Goal: Task Accomplishment & Management: Manage account settings

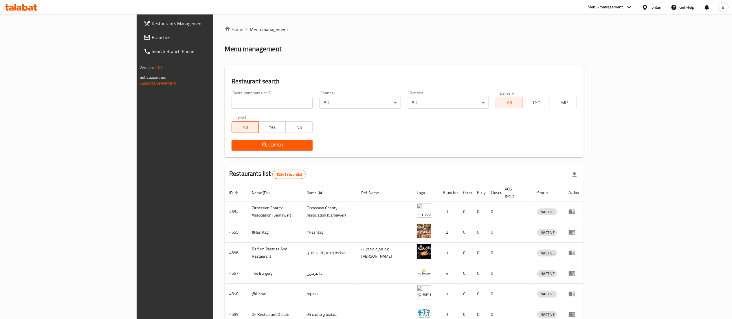
drag, startPoint x: 233, startPoint y: 99, endPoint x: 240, endPoint y: 98, distance: 7.0
click at [233, 99] on input "search" at bounding box center [272, 103] width 81 height 12
paste input "703961"
type input "703961"
click button "Search" at bounding box center [272, 145] width 81 height 11
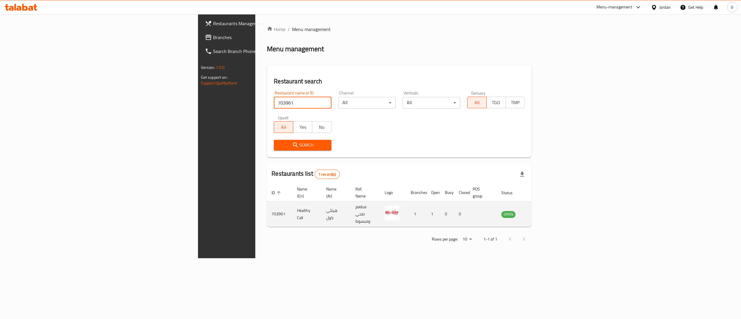
click at [539, 211] on icon "enhanced table" at bounding box center [535, 214] width 7 height 7
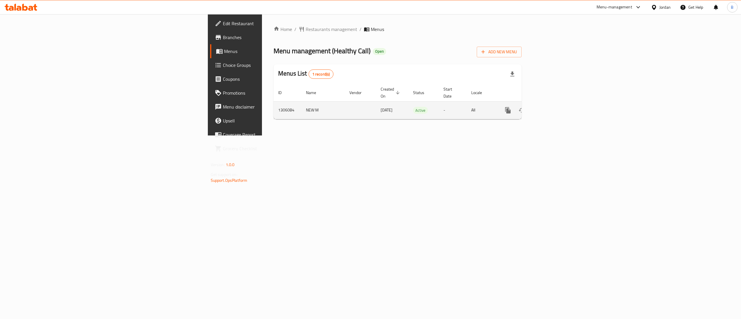
click at [553, 107] on icon "enhanced table" at bounding box center [549, 110] width 7 height 7
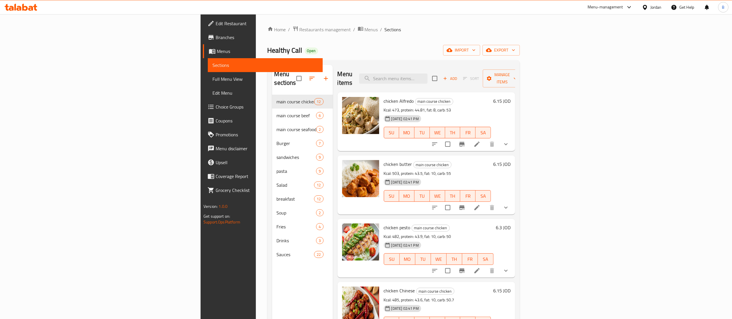
click at [481, 141] on icon at bounding box center [477, 144] width 7 height 7
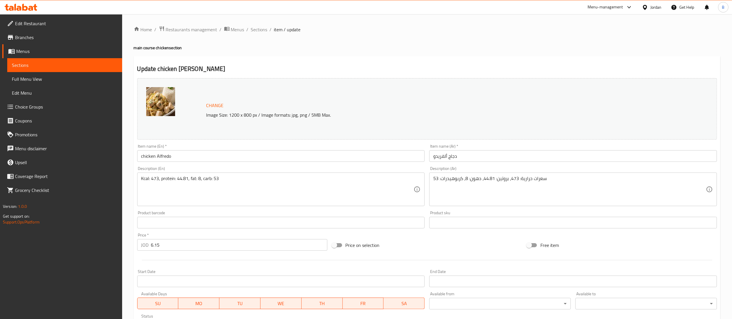
click at [266, 174] on div "Kcal: 473, protein: 44.81, fat: 8, carb: 53 Description (En)" at bounding box center [281, 190] width 288 height 34
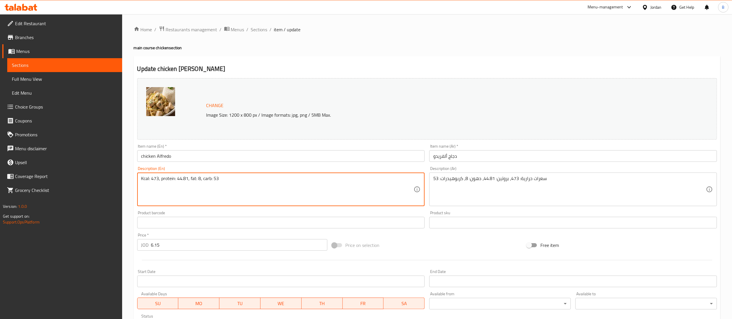
click at [250, 184] on textarea "Kcal: 473, protein: 44.81, fat: 8, carb: 53" at bounding box center [277, 190] width 273 height 28
click at [215, 176] on textarea "Kcal: 473, protein: 44.81, fat: 8, carb: 53" at bounding box center [277, 190] width 273 height 28
click at [217, 177] on textarea "Kcal: 473, protein: 44.81, fat: 8, carb: 53" at bounding box center [277, 190] width 273 height 28
click at [218, 179] on textarea "Kcal: 473, protein: 44.81, fat: 8, carb: 53" at bounding box center [277, 190] width 273 height 28
paste textarea "Chicken breast 150 g, rice 150 g, Alfredo sauce."
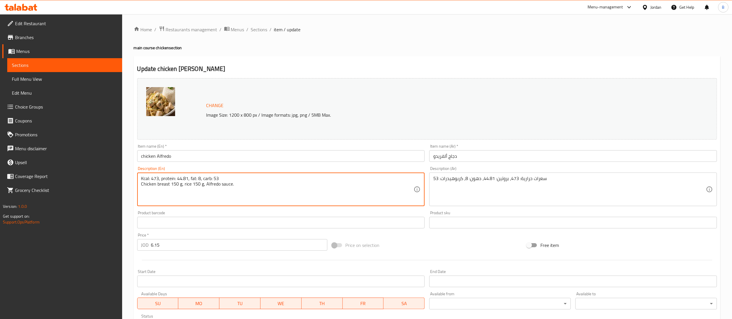
drag, startPoint x: 243, startPoint y: 189, endPoint x: 134, endPoint y: 186, distance: 108.9
click at [134, 186] on div "Update chicken Alfredo Change Image Size: 1200 x 800 px / Image formats: jpg, p…" at bounding box center [427, 245] width 587 height 379
type textarea "Kcal: 473, protein: 44.81, fat: 8, carb: 53 Chicken breast 150 g, rice 150 g, A…"
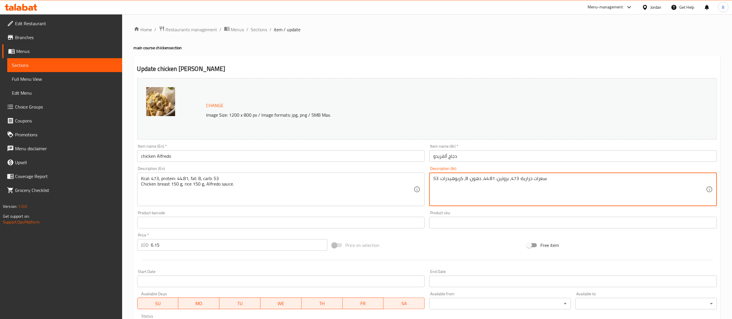
paste textarea "صدور دجاج 150 جرام، أرز 150 جرام، صلصة ألفريدو."
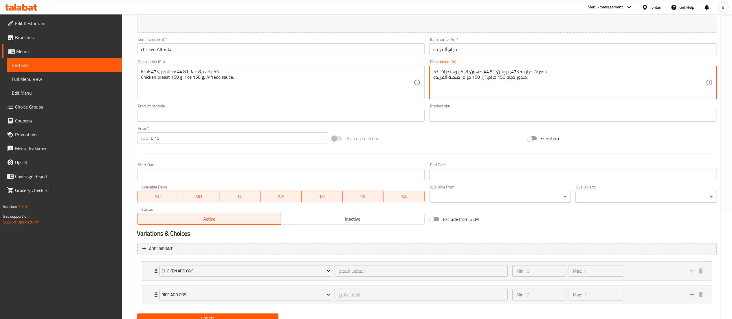
scroll to position [132, 0]
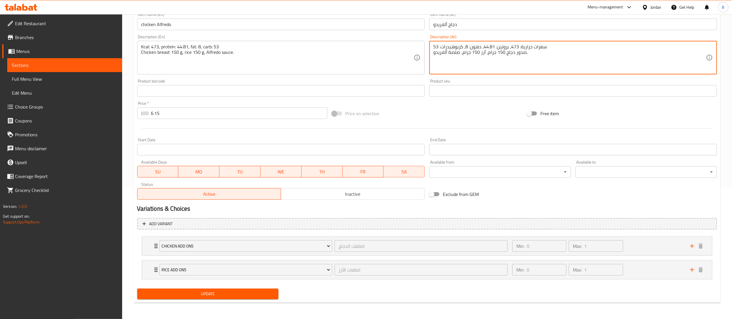
type textarea "سعرات حرارية: 473، بروتين: 44.81، دهون: 8، كربوهيدرات: 53 صدور دجاج 150 جرام، أ…"
click at [246, 300] on div "Update" at bounding box center [208, 293] width 146 height 15
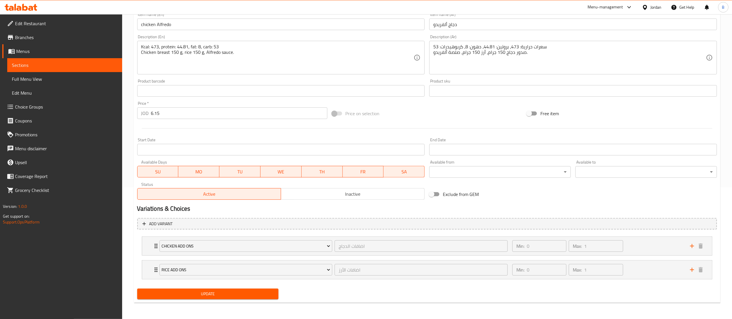
click at [255, 295] on span "Update" at bounding box center [208, 293] width 132 height 7
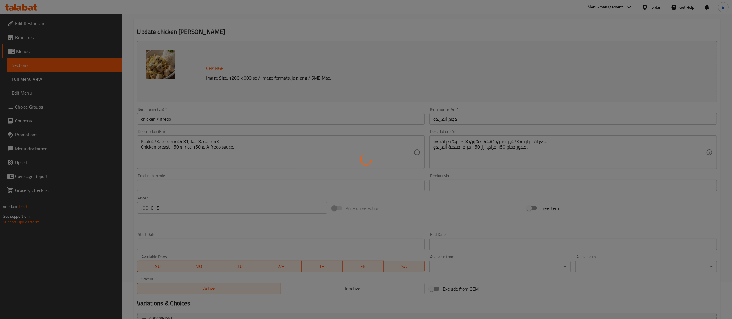
scroll to position [0, 0]
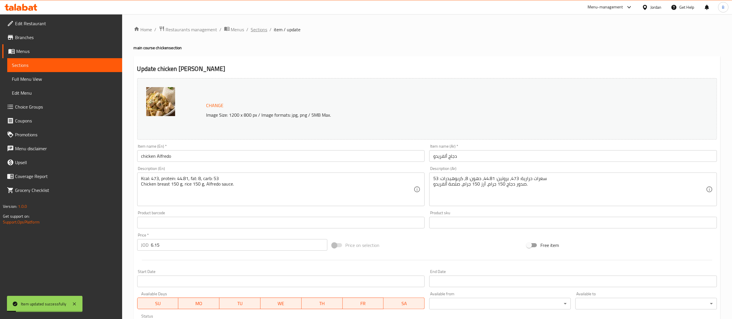
click at [261, 31] on span "Sections" at bounding box center [259, 29] width 17 height 7
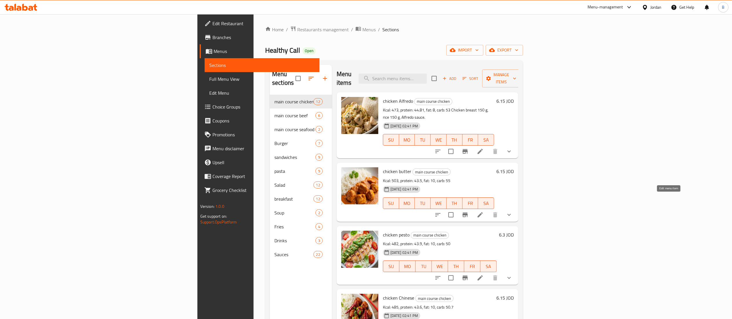
click at [488, 210] on li at bounding box center [480, 215] width 16 height 10
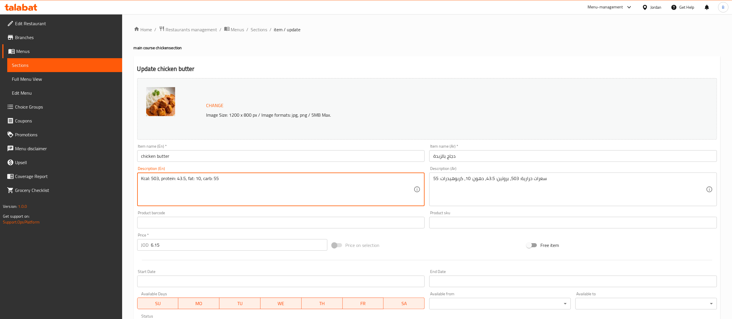
paste textarea "Chicken breast 150 g, rice 150 g, butter sauce."
click at [163, 185] on textarea "Kcal: 503, protein: 43.5, fat: 10, carb: 55 Chicken breast 150 g, rice 150 g, b…" at bounding box center [277, 190] width 273 height 28
type textarea "Kcal: 503, protein: 43.5, fat: 10, carb: 55 Chicken breast 150 g, rice 150 g, b…"
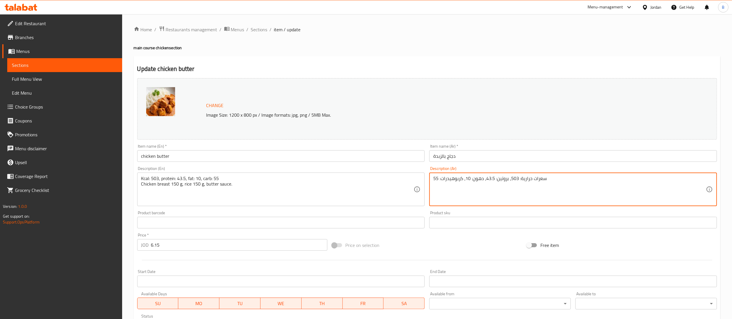
paste textarea "صدر دجاج 150 جرام، أرز 150 جرام، صلصة زبدة."
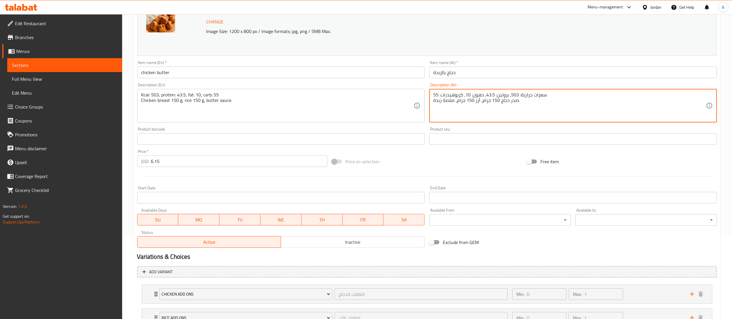
scroll to position [132, 0]
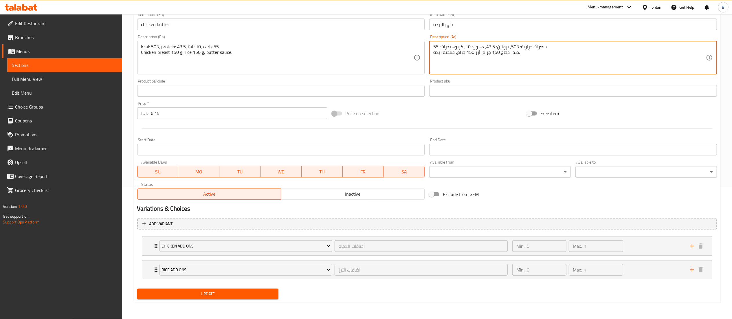
type textarea "سعرات حرارية: 503، بروتين: 43.5، دهون: 10، كربوهيدرات: 55 صدر دجاج 150 جرام، أر…"
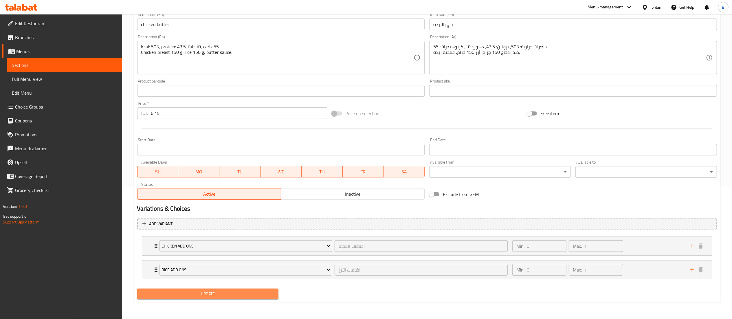
click at [216, 292] on span "Update" at bounding box center [208, 293] width 132 height 7
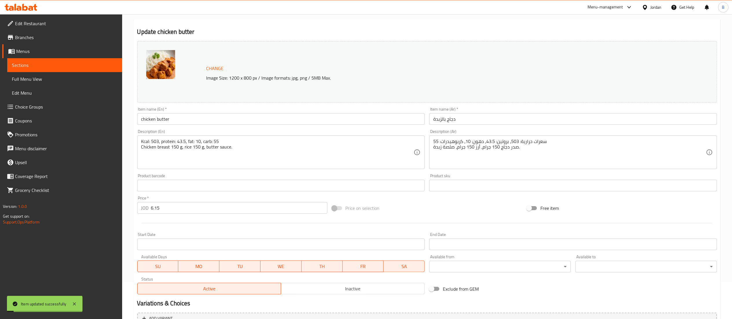
scroll to position [0, 0]
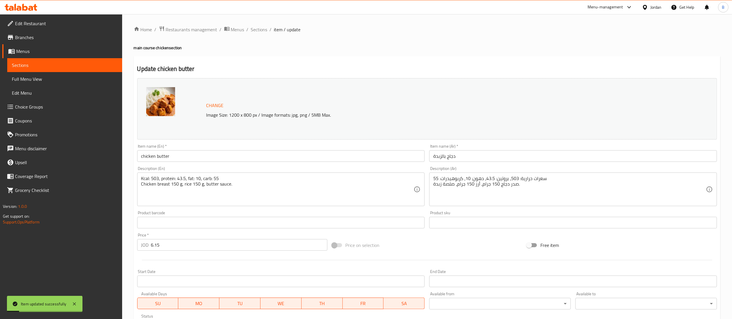
drag, startPoint x: 254, startPoint y: 31, endPoint x: 309, endPoint y: 60, distance: 61.9
click at [254, 31] on span "Sections" at bounding box center [259, 29] width 17 height 7
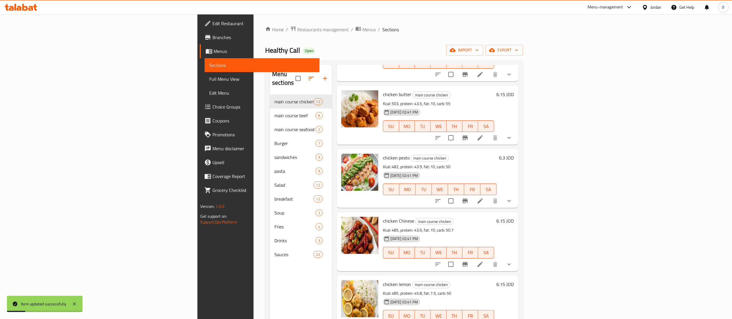
scroll to position [116, 0]
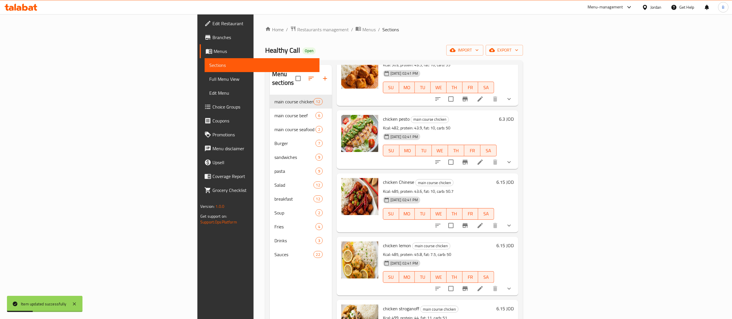
click at [484, 159] on icon at bounding box center [480, 162] width 7 height 7
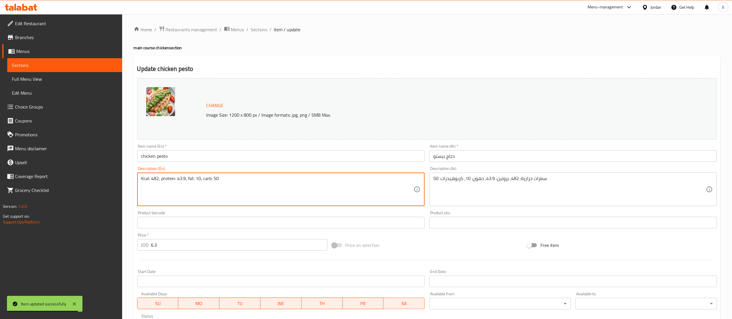
paste textarea "Chicken breast 150 g, rice 150 g, pesto sauce."
type textarea "Kcal: 482, protein: 43.9, fat: 10, carb: 50 Chicken breast 150 g, rice 150 g, p…"
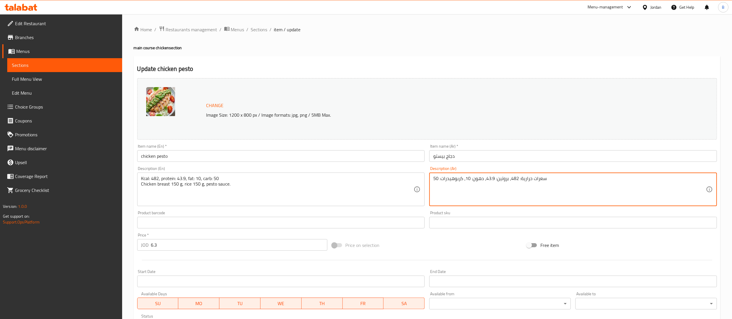
paste textarea "صدور دجاج 150 جرام، أرز 150 جرام، صلصة بيستو."
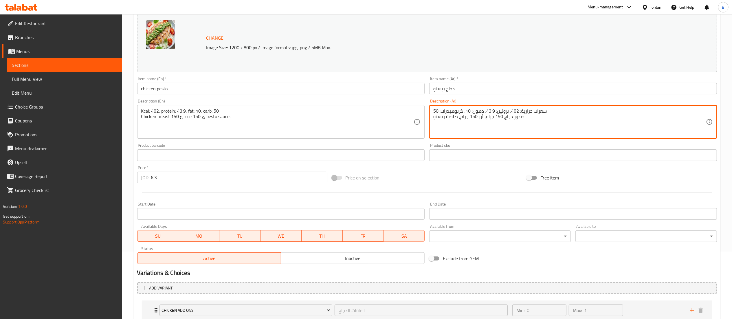
scroll to position [132, 0]
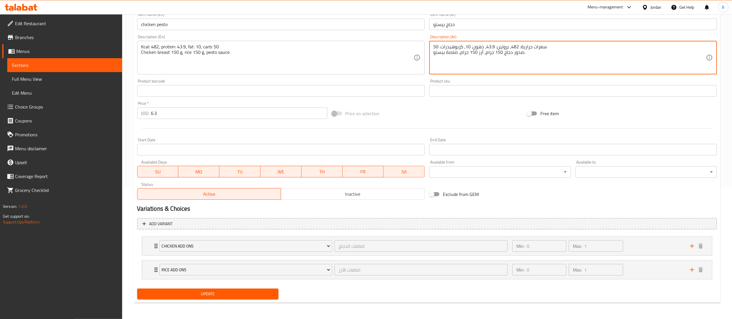
type textarea "سعرات حرارية: 482، بروتين: 43.9، دهون: 10، كربوهيدرات: 50 صدور دجاج 150 جرام، أ…"
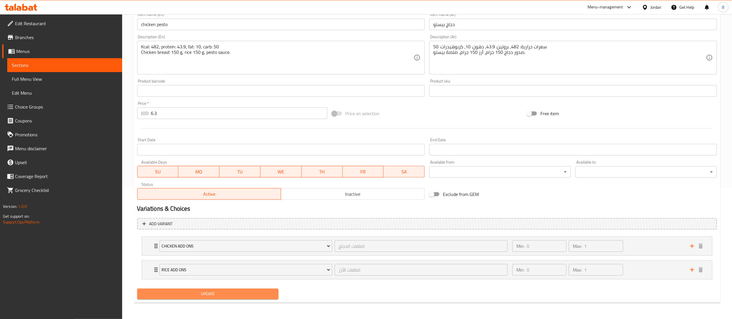
drag, startPoint x: 247, startPoint y: 290, endPoint x: 246, endPoint y: 295, distance: 4.8
click at [246, 292] on button "Update" at bounding box center [208, 294] width 142 height 11
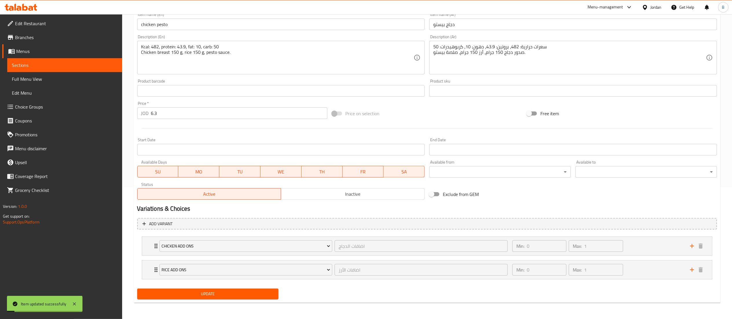
scroll to position [0, 0]
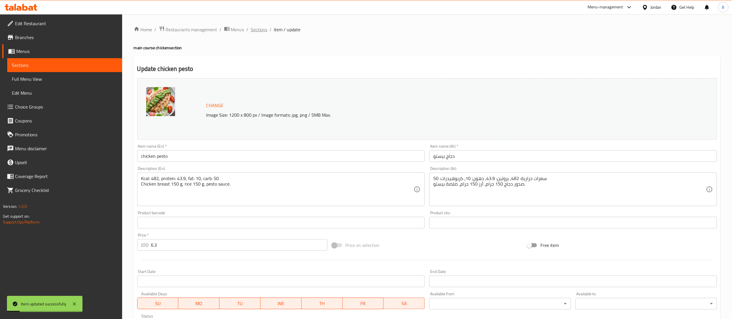
click at [255, 31] on span "Sections" at bounding box center [259, 29] width 17 height 7
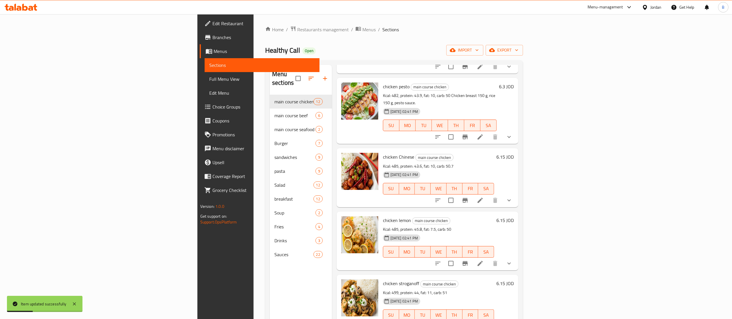
scroll to position [174, 0]
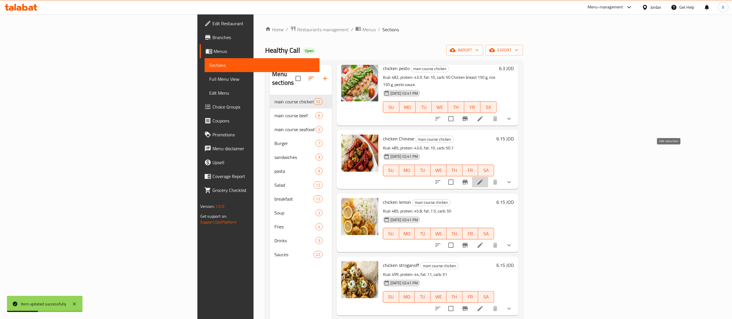
click at [484, 179] on icon at bounding box center [480, 182] width 7 height 7
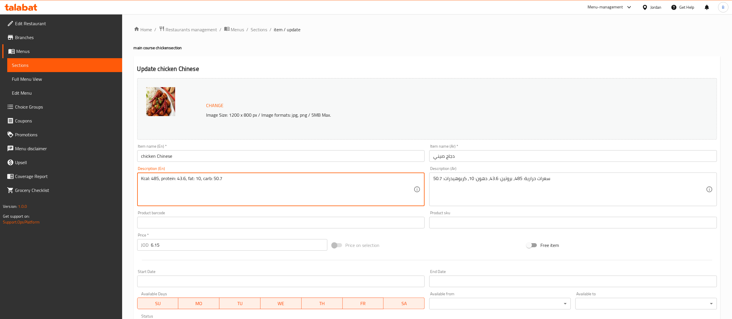
paste textarea "Chicken breast 150 g, rice 150 g, Chinese sauce."
type textarea "Kcal: 485, protein: 43.6, fat: 10, carb: 50.7 Chicken breast 150 g, rice 150 g,…"
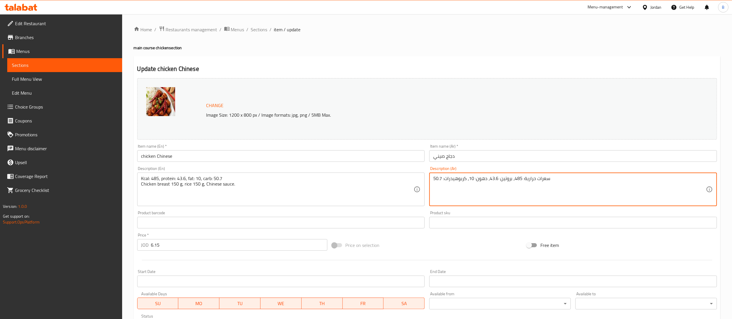
paste textarea "صدور دجاج 150 جرام، أرز 150 جرام، صلصة صينية."
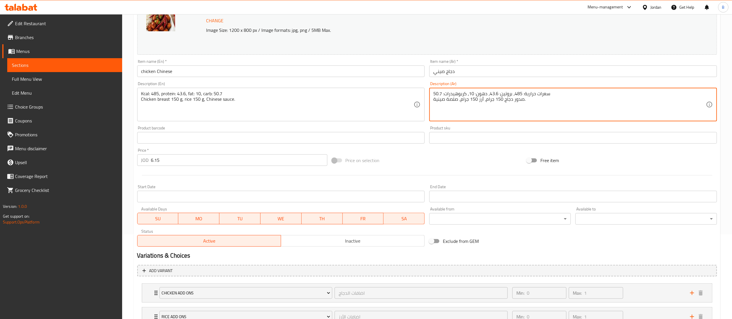
scroll to position [116, 0]
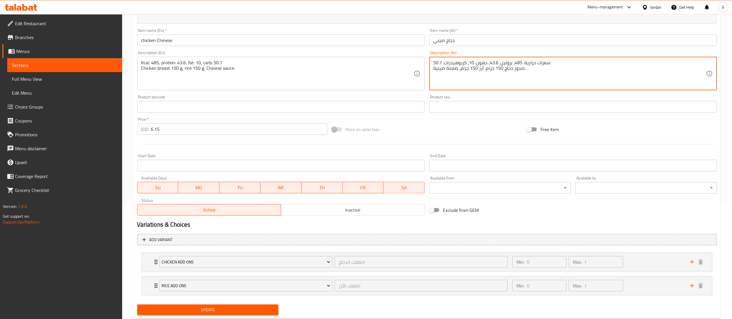
type textarea "سعرات حرارية: 485، بروتين: 43.6، دهون: 10، كربوهيدرات: 50.7 صدور دجاج 150 جرام،…"
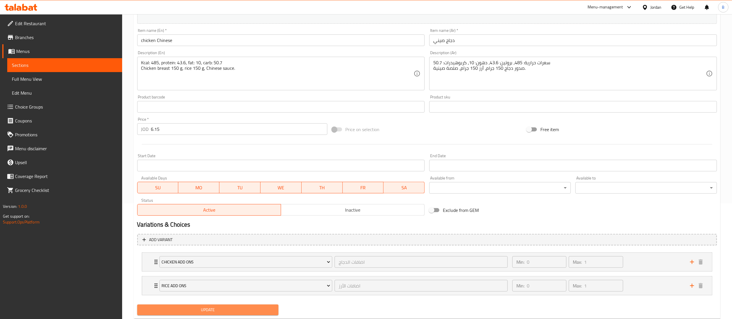
click at [222, 310] on span "Update" at bounding box center [208, 309] width 132 height 7
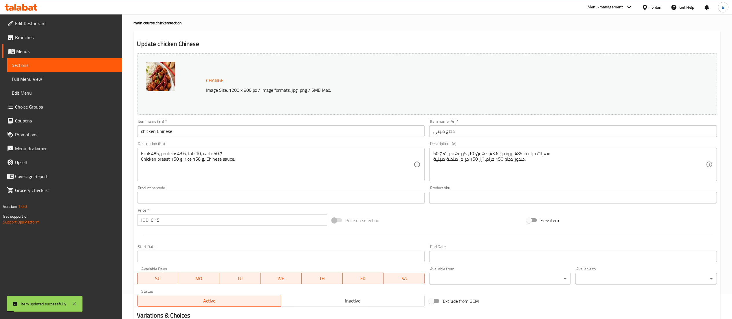
scroll to position [0, 0]
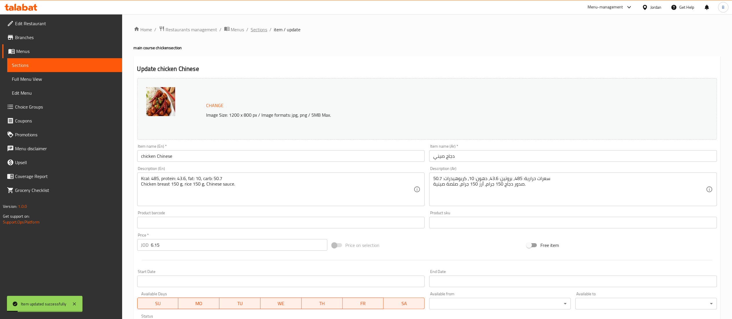
click at [262, 30] on span "Sections" at bounding box center [259, 29] width 17 height 7
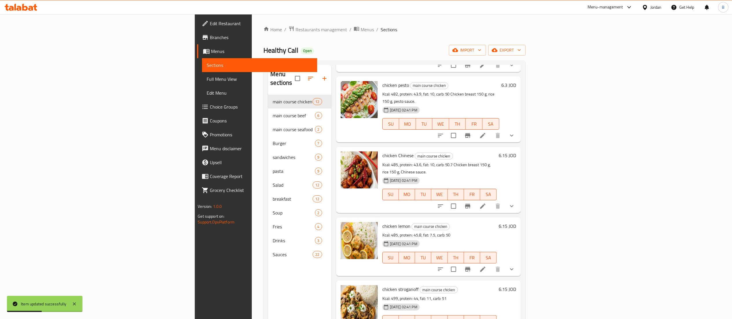
scroll to position [174, 0]
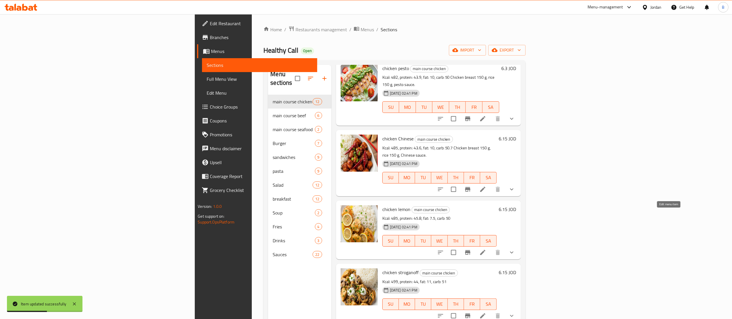
click at [486, 250] on icon at bounding box center [482, 252] width 5 height 5
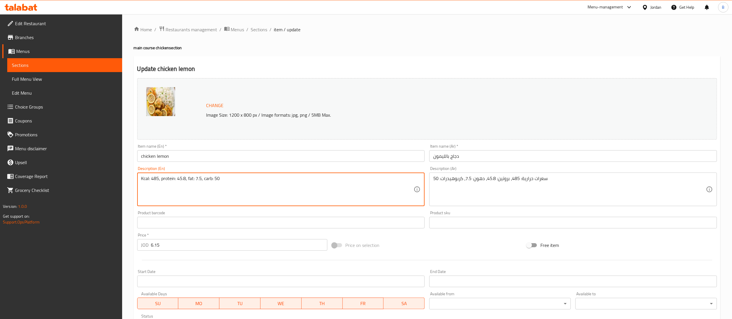
paste textarea "Chicken breast 150 g, rice 150 g, Lemon sauce."
type textarea "Kcal: 485, protein: 45.8, fat: 7.5, carb: 50 Chicken breast 150 g, rice 150 g, …"
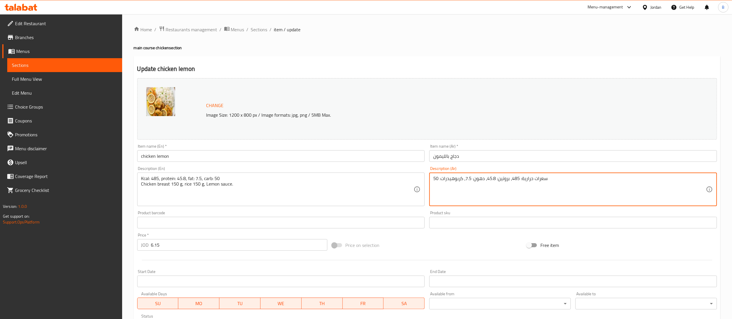
paste textarea "صدور دجاج 150 جرام، أرز 150 جرام، صلصة ليمون."
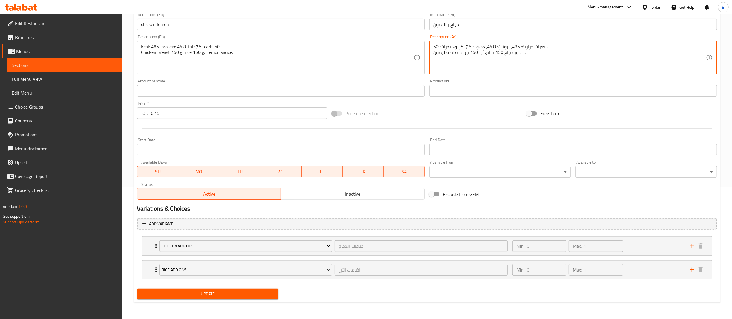
type textarea "سعرات حرارية: 485، بروتين: 45.8، دهون: 7.5، كربوهيدرات: 50 صدور دجاج 150 جرام، …"
click at [240, 300] on div "Update" at bounding box center [208, 293] width 146 height 15
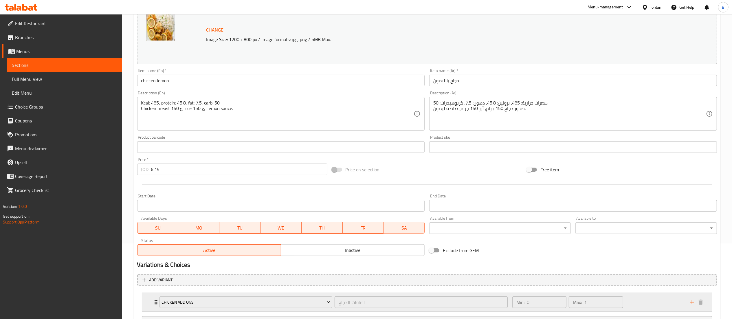
scroll to position [132, 0]
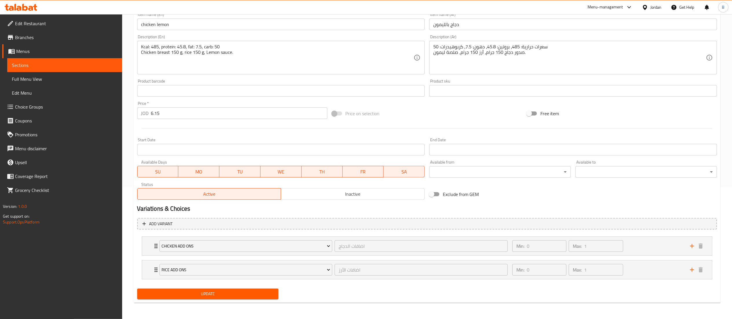
click at [237, 295] on span "Update" at bounding box center [208, 293] width 132 height 7
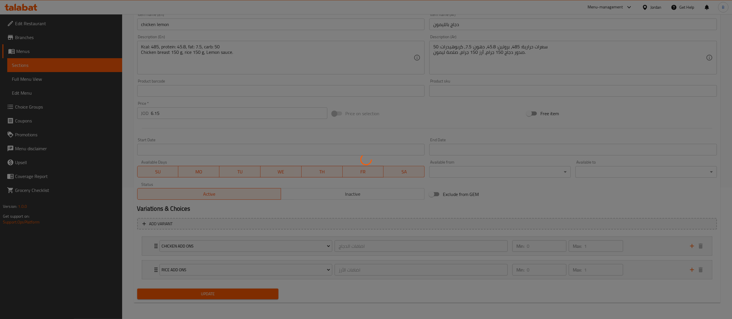
scroll to position [0, 0]
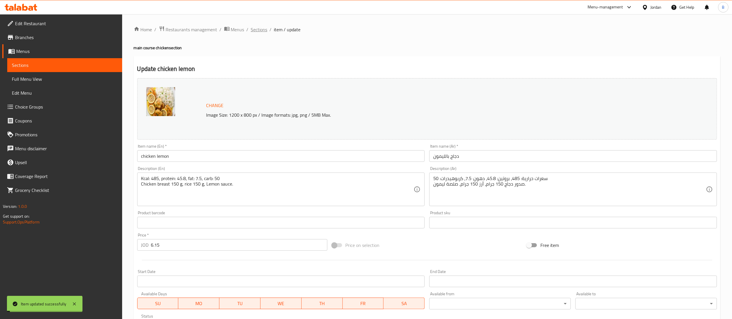
click at [256, 30] on span "Sections" at bounding box center [259, 29] width 17 height 7
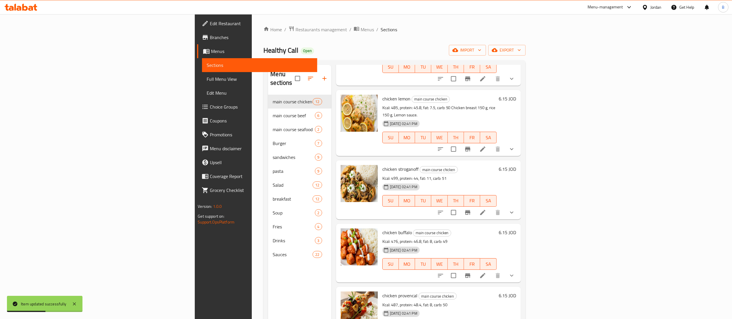
scroll to position [290, 0]
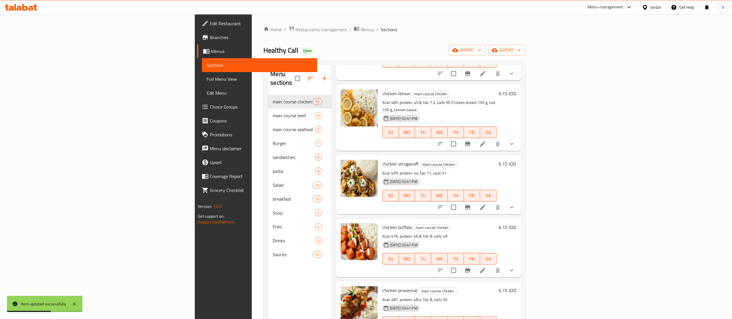
click at [491, 202] on li at bounding box center [483, 207] width 16 height 10
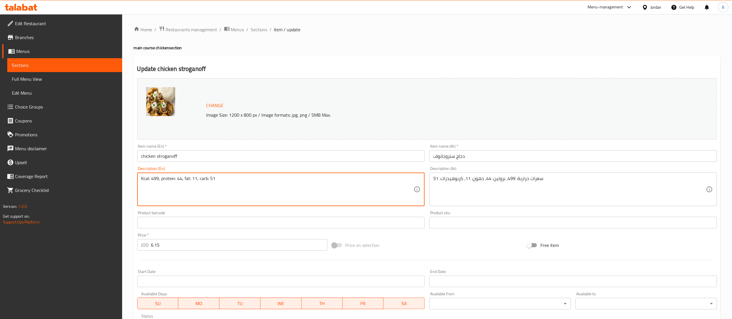
paste textarea "Chicken breast 150 g, rice 150 g, Stroganoff sauce."
click at [227, 186] on textarea "Kcal: 499, protein: 44, fat: 11, carb: 51 Chicken breast 150 g, rice 150 g, Str…" at bounding box center [277, 190] width 273 height 28
type textarea "Kcal: 499, protein: 44, fat: 11, carb: 51 Chicken breast 150 g, rice 150 g, Str…"
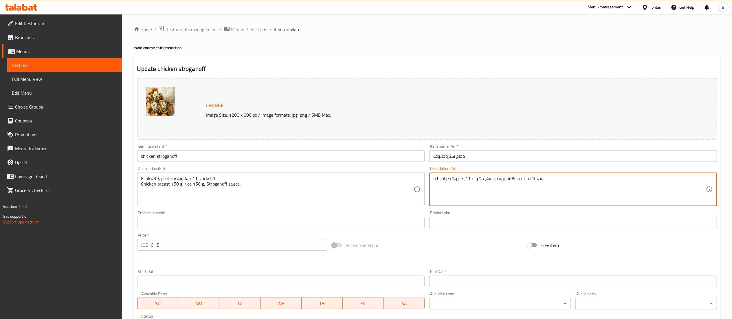
paste textarea "صدور دجاج 150 جرام، أرز 150 جرام، صلصة ستروجانوف."
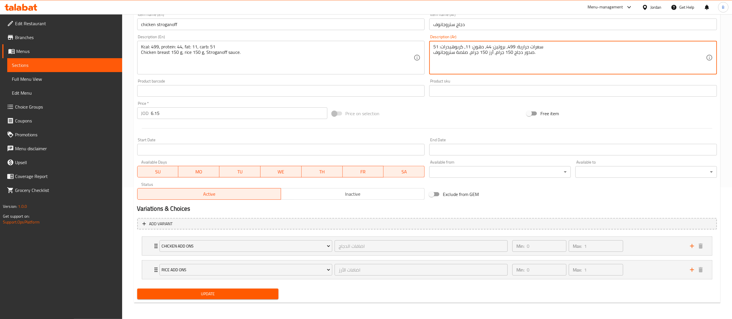
type textarea "سعرات حرارية: 499، بروتين: 44، دهون: 11، كربوهيدرات: 51 صدور دجاج 150 جرام، أرز…"
click at [253, 295] on span "Update" at bounding box center [208, 293] width 132 height 7
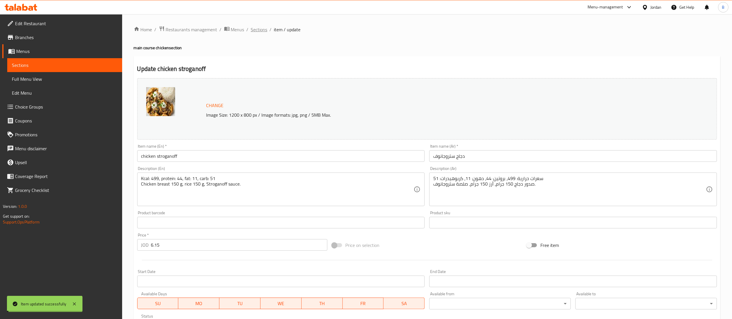
click at [258, 30] on span "Sections" at bounding box center [259, 29] width 17 height 7
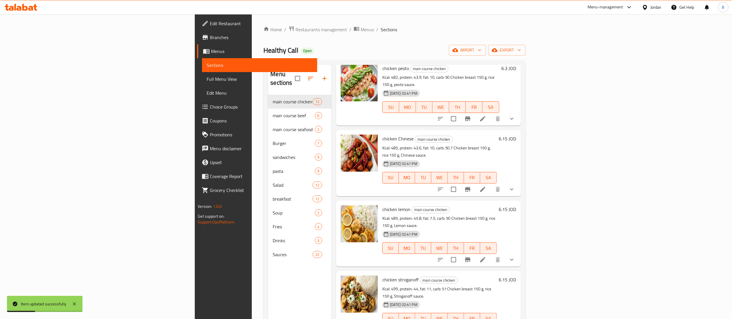
scroll to position [232, 0]
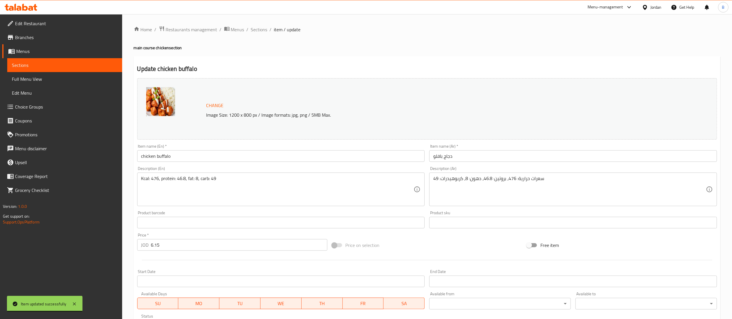
click at [307, 168] on div "Description (En) Kcal: 476, protein: 46.8, fat: 8, carb: 49 Description (En)" at bounding box center [281, 186] width 288 height 40
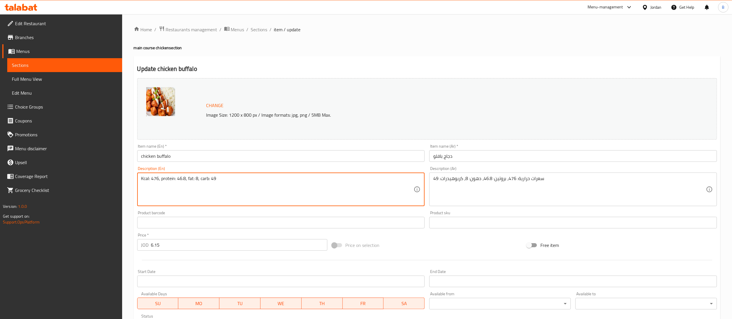
paste textarea "Chicken breast 150 g, rice 150 g, Buffalo sauce."
type textarea "Kcal: 476, protein: 46.8, fat: 8, carb: 49 Chicken breast 150 g, rice 150 g, Bu…"
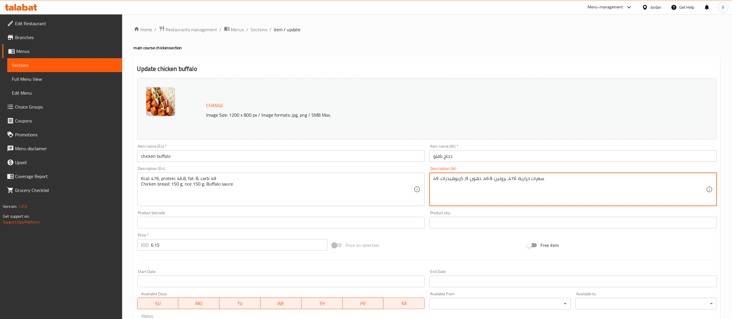
paste textarea "صدور دجاج 150 جرام، أرز 150 جرام، صلصة بافلو."
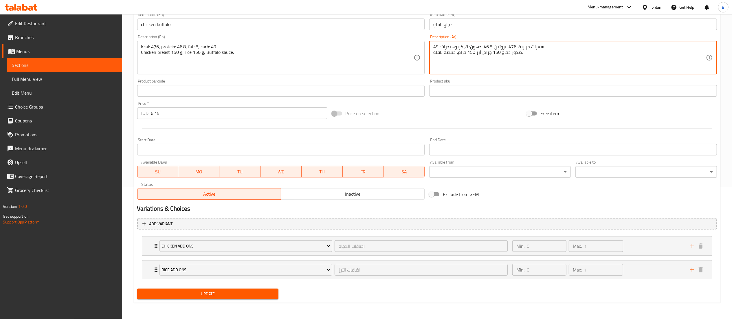
type textarea "سعرات حرارية: 476، بروتين: 46.8، دهون: 8، كربوهيدرات: 49 صدور دجاج 150 جرام، أر…"
click at [216, 297] on span "Update" at bounding box center [208, 293] width 132 height 7
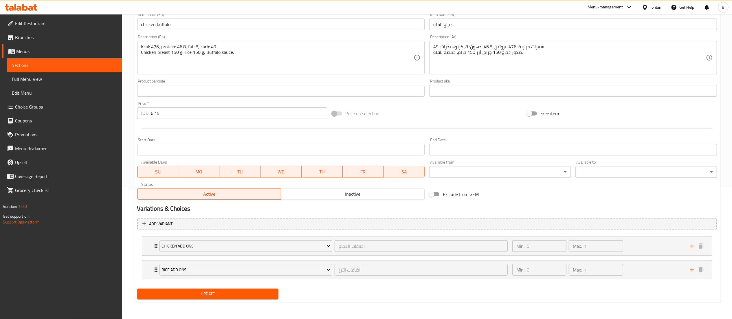
click at [249, 296] on span "Update" at bounding box center [208, 293] width 132 height 7
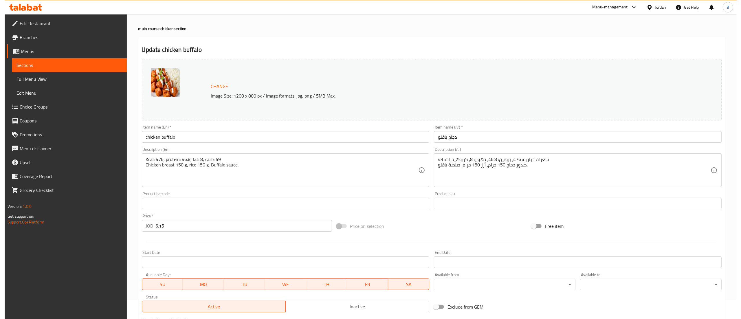
scroll to position [0, 0]
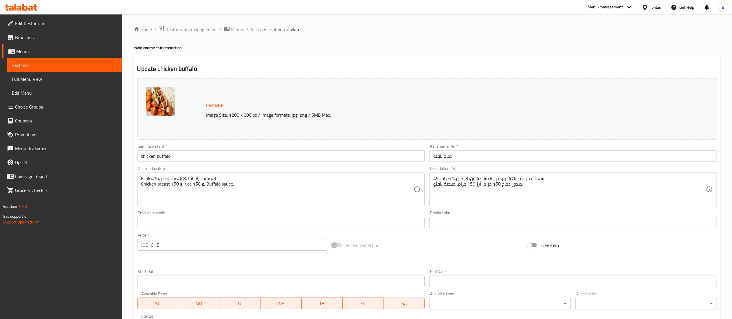
click at [254, 30] on span "Sections" at bounding box center [259, 29] width 17 height 7
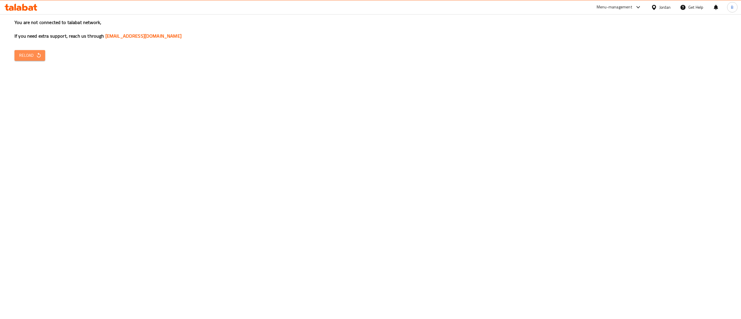
click at [40, 55] on icon "button" at bounding box center [39, 55] width 4 height 5
click at [27, 55] on span "Reload" at bounding box center [29, 55] width 21 height 7
click at [28, 55] on span "Reload" at bounding box center [29, 55] width 21 height 7
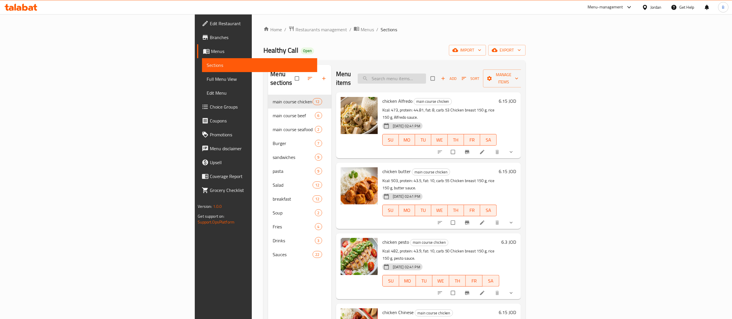
click at [426, 74] on input "search" at bounding box center [392, 79] width 68 height 10
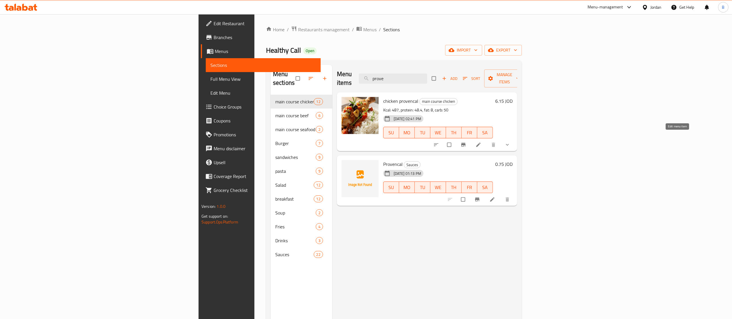
type input "prove"
click at [481, 142] on icon at bounding box center [479, 145] width 6 height 6
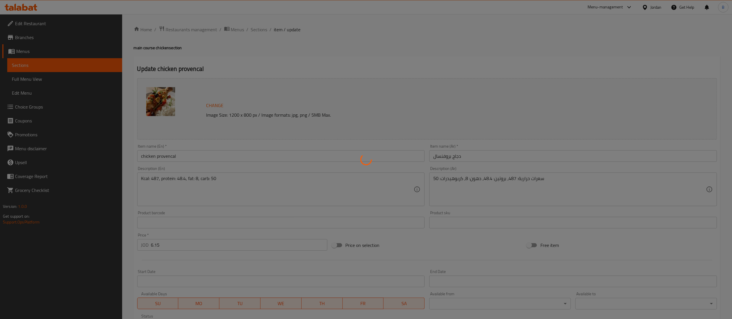
type input "اضافات الدجاج"
type input "0"
type input "1"
type input "اضافات الأرز"
type input "0"
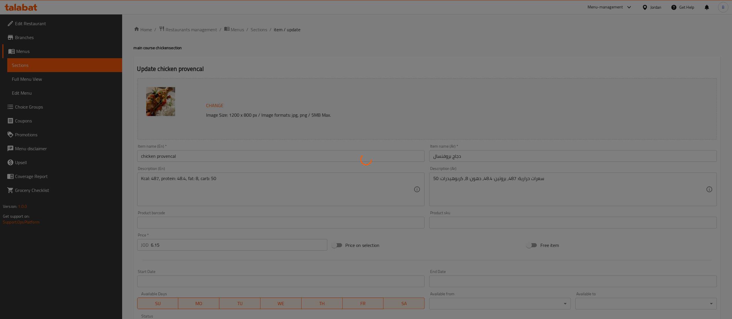
type input "1"
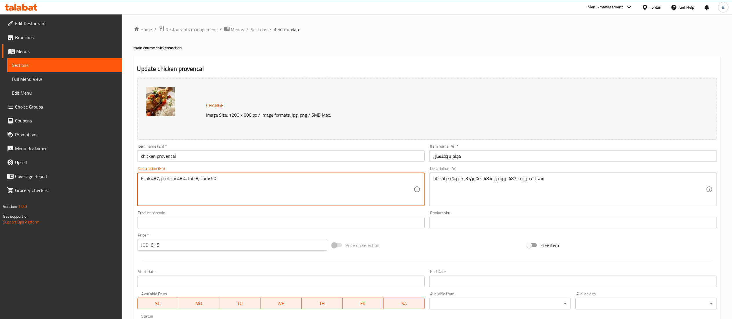
paste textarea "Chicken breast 150 g, rice 150 g, Provencal sauce."
type textarea "Kcal: 487, protein: 48.4, fat: 8, carb: 50 Chicken breast 150 g, rice 150 g, Pr…"
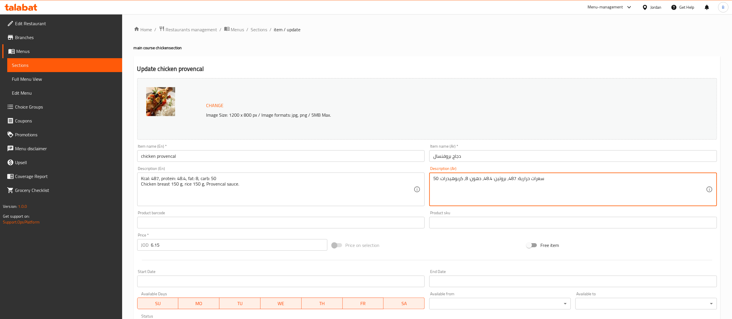
paste textarea "صدور دجاج 150 جرام، أرز 150 جرام، صلصة بروفنسال."
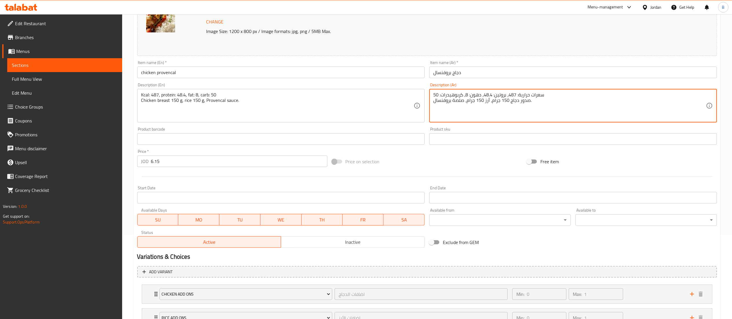
scroll to position [132, 0]
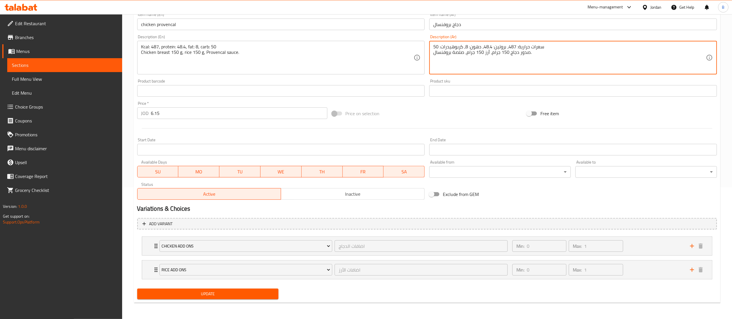
type textarea "سعرات حرارية: 487، بروتين: 48.4، دهون: 8، كربوهيدرات: 50 صدور دجاج 150 جرام، أر…"
click at [232, 291] on span "Update" at bounding box center [208, 293] width 132 height 7
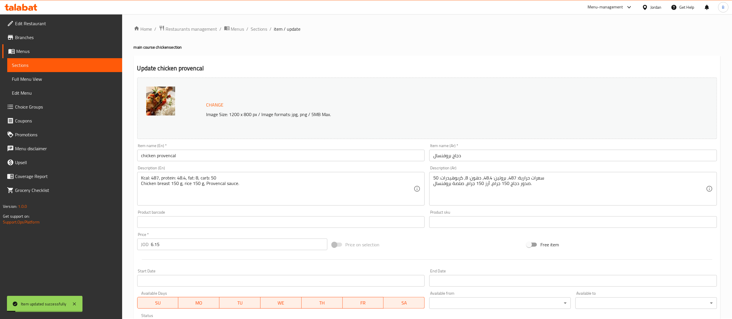
scroll to position [0, 0]
click at [258, 32] on span "Sections" at bounding box center [259, 29] width 17 height 7
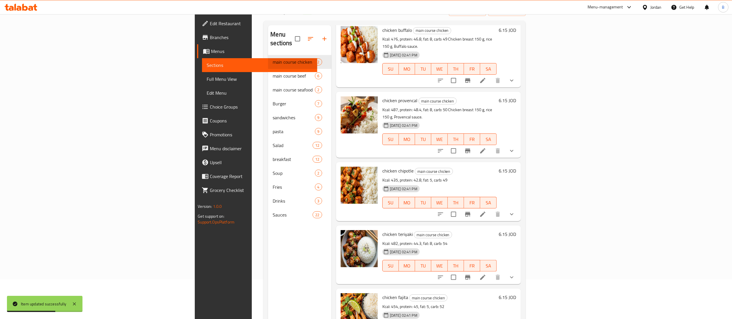
scroll to position [58, 0]
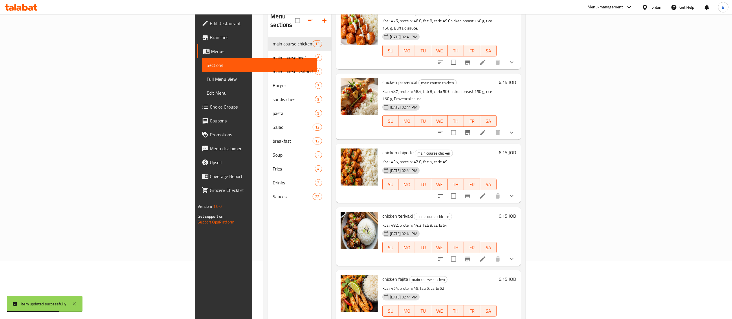
click at [486, 256] on icon at bounding box center [482, 259] width 7 height 7
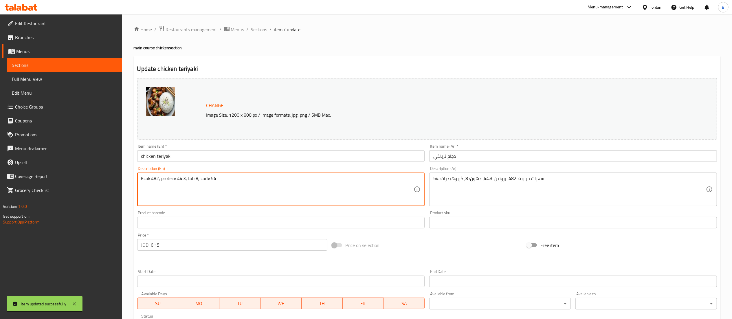
paste textarea "Chicken breast 150 g, rice 150 g, Teriyaki sauce."
type textarea "Kcal: 482, protein: 44.3, fat: 8, carb: 54 Chicken breast 150 g, rice 150 g, Te…"
drag, startPoint x: 552, startPoint y: 183, endPoint x: 551, endPoint y: 186, distance: 3.0
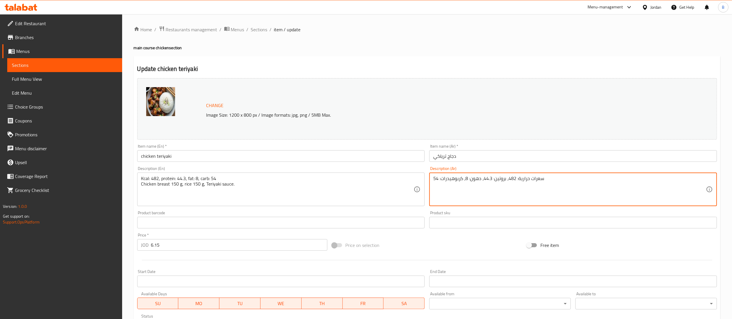
paste textarea "صدور دجاج 150 جرام، أرز 150 جرام، صلصة ترياكي."
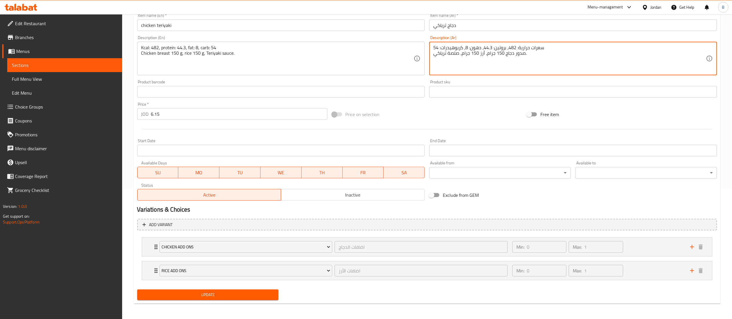
scroll to position [132, 0]
type textarea "سعرات حرارية: 482، بروتين: 44.3، دهون: 8، كربوهيدرات: 54 صدور دجاج 150 جرام، أر…"
click at [210, 294] on span "Update" at bounding box center [208, 293] width 132 height 7
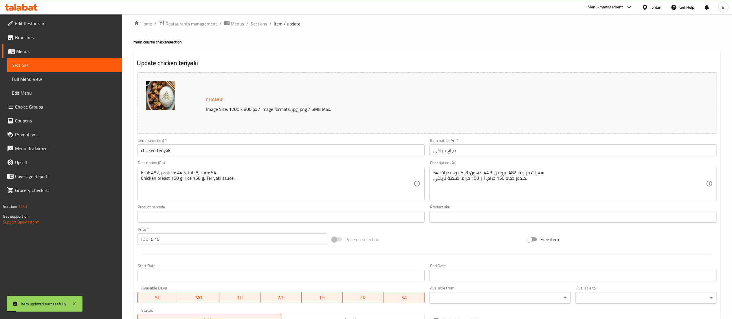
scroll to position [0, 0]
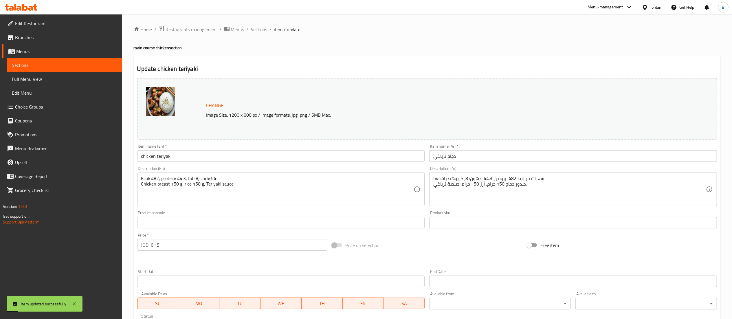
drag, startPoint x: 262, startPoint y: 30, endPoint x: 270, endPoint y: 38, distance: 11.3
click at [262, 30] on span "Sections" at bounding box center [259, 29] width 17 height 7
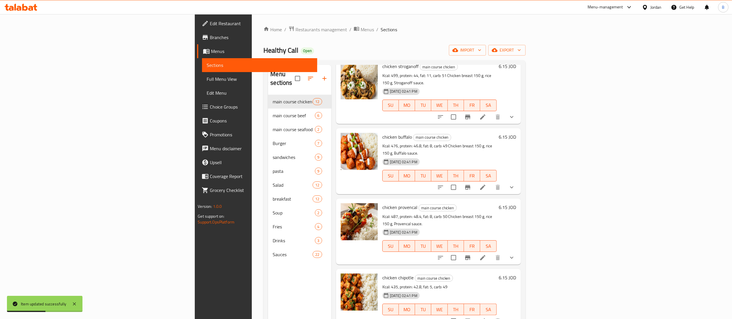
scroll to position [405, 0]
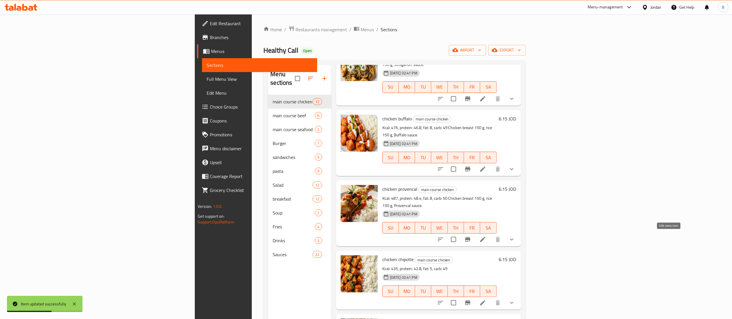
click at [486, 300] on icon at bounding box center [482, 302] width 5 height 5
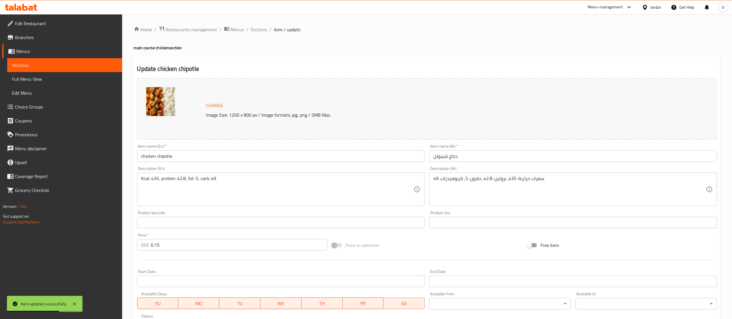
drag, startPoint x: 257, startPoint y: 184, endPoint x: 246, endPoint y: 202, distance: 20.3
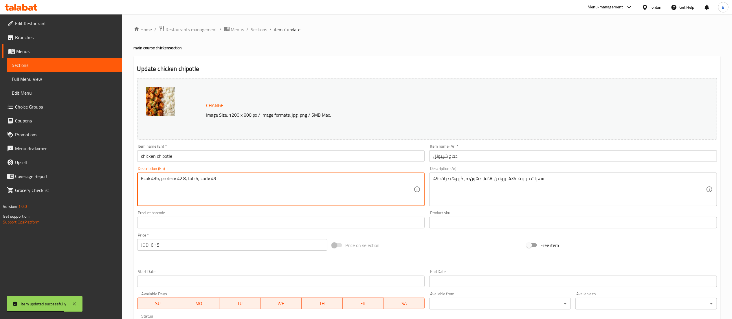
paste textarea "Chicken breast 150 g, rice 150 g, Chipotle sauce."
type textarea "Kcal: 435, protein: 42.8, fat: 5, carb: 49 Chicken breast 150 g, rice 150 g, Ch…"
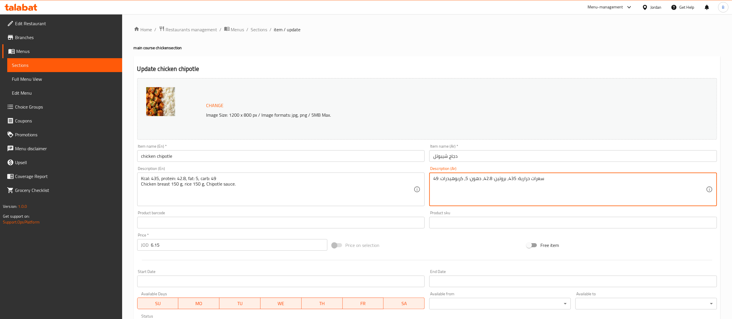
paste textarea "صدور دجاج 150 جرام، أرز 150 جرام، صلصة شيبوتلي."
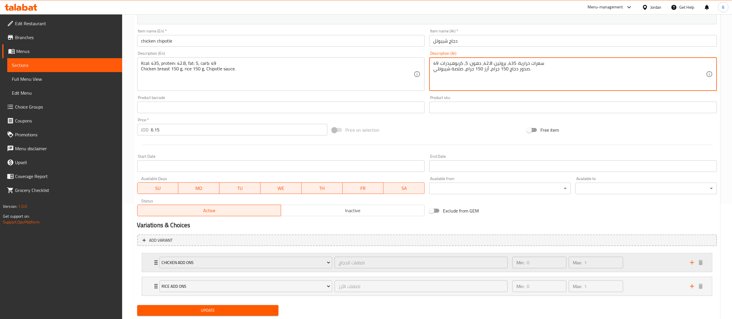
scroll to position [132, 0]
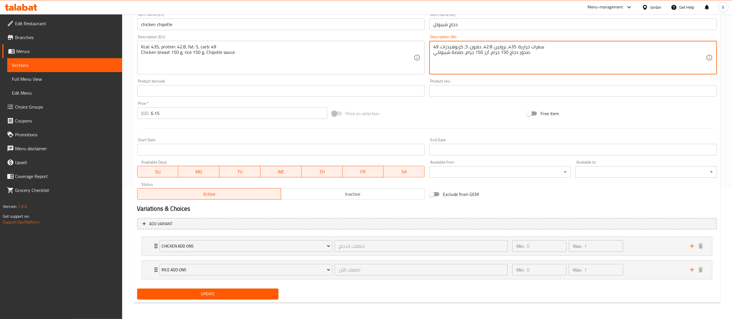
type textarea "سعرات حرارية: 435، بروتين: 42.8، دهون: 5، كربوهيدرات: 49 صدور دجاج 150 جرام، أر…"
click at [226, 295] on span "Update" at bounding box center [208, 293] width 132 height 7
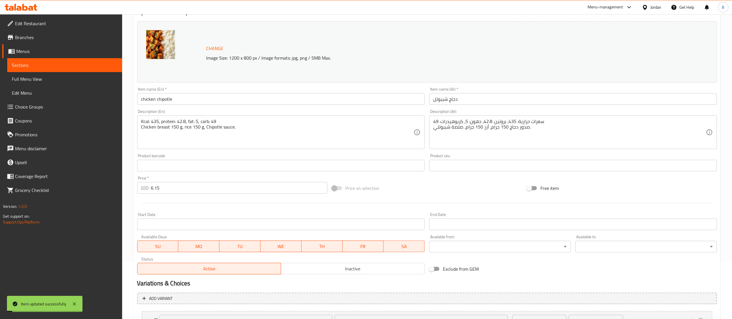
scroll to position [0, 0]
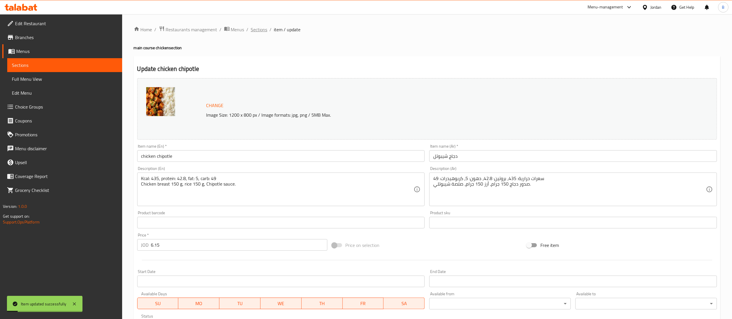
click at [257, 28] on span "Sections" at bounding box center [259, 29] width 17 height 7
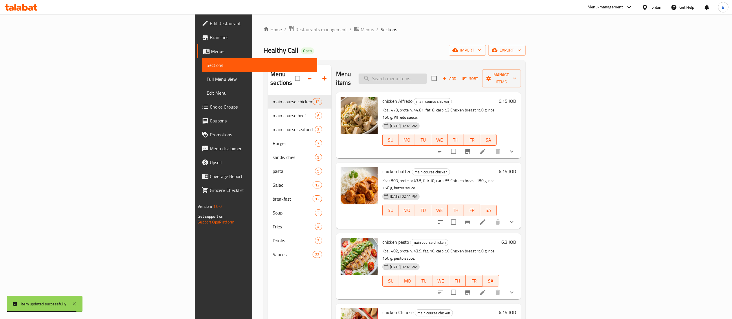
click at [427, 76] on input "search" at bounding box center [393, 79] width 68 height 10
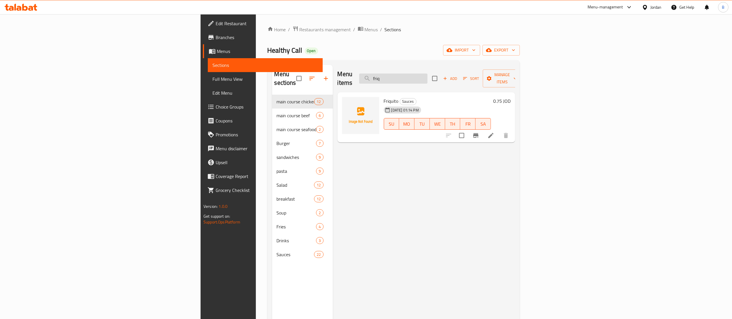
drag, startPoint x: 470, startPoint y: 80, endPoint x: 468, endPoint y: 76, distance: 4.3
click at [468, 79] on div "Menu items friq Add Sort Manage items" at bounding box center [427, 79] width 178 height 28
drag, startPoint x: 468, startPoint y: 75, endPoint x: 158, endPoint y: 157, distance: 321.1
click at [275, 83] on div "Menu sections main course chicken 12 main course beef 6 main course seafood 2 B…" at bounding box center [393, 224] width 243 height 319
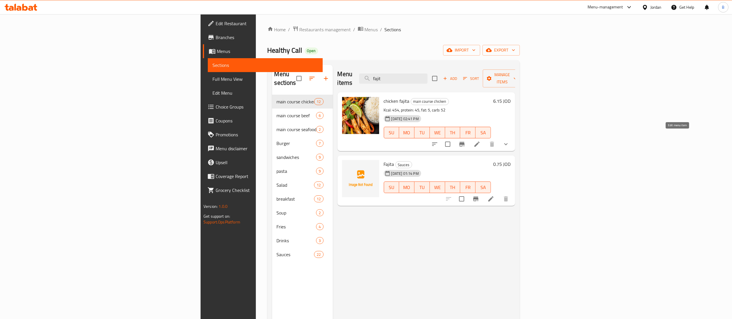
type input "fajit"
click at [481, 141] on icon at bounding box center [477, 144] width 7 height 7
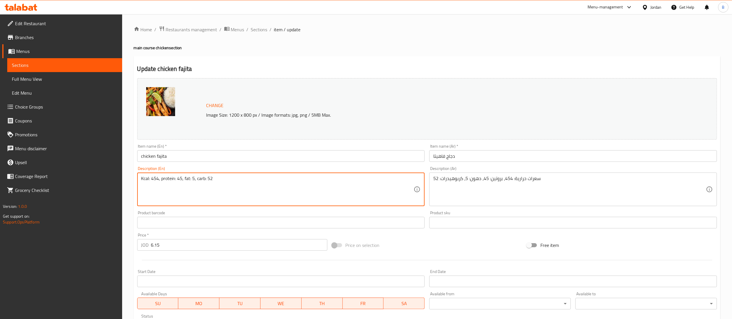
paste textarea "Chicken breast 150 g, rice 150 g, Fajita sauce."
type textarea "Kcal: 454, protein: 45, fat: 5, carb: 52 Chicken breast 150 g, rice 150 g, Faji…"
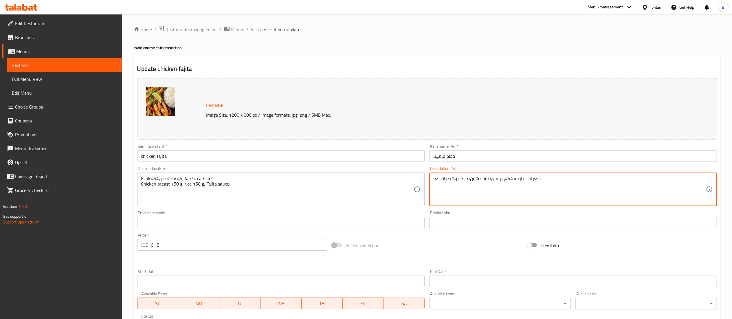
paste textarea "صدور دجاج 150 جرام، أرز 150 جرام، صلصة فاهيتا."
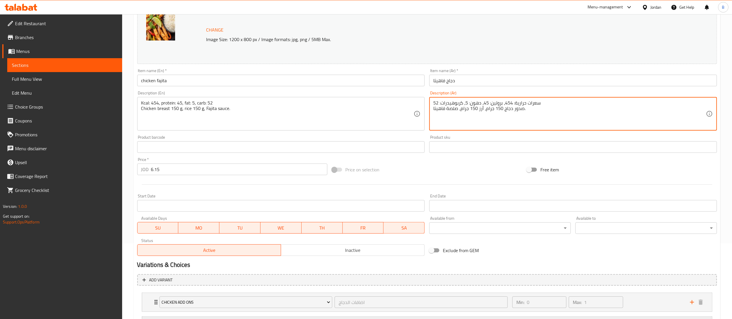
scroll to position [132, 0]
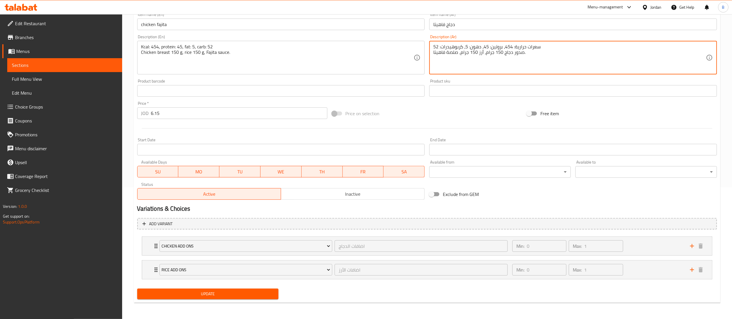
type textarea "سعرات حرارية: 454، بروتين: 45، دهون: 5، كربوهيدرات: 52 صدور دجاج 150 جرام، أرز …"
click at [244, 296] on span "Update" at bounding box center [208, 293] width 132 height 7
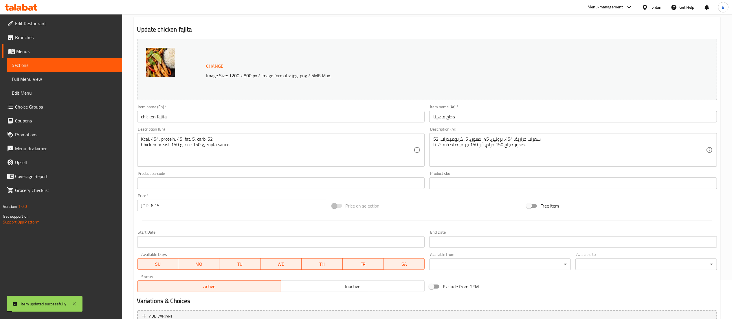
scroll to position [0, 0]
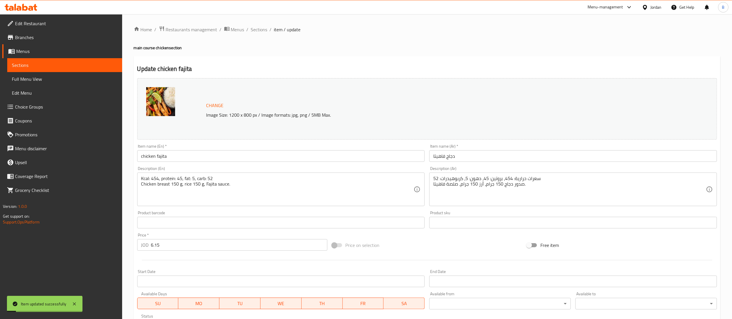
drag, startPoint x: 262, startPoint y: 31, endPoint x: 364, endPoint y: 60, distance: 105.4
click at [262, 31] on span "Sections" at bounding box center [259, 29] width 17 height 7
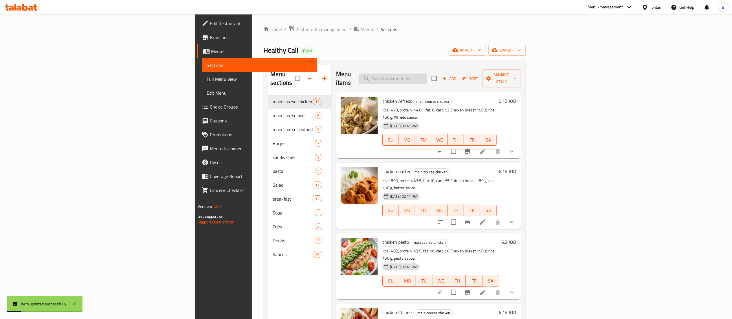
click at [427, 79] on input "search" at bounding box center [393, 79] width 68 height 10
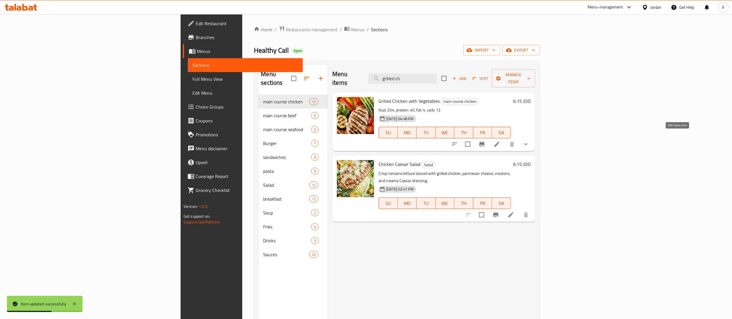
type input "grilled ch"
click at [501, 141] on icon at bounding box center [497, 144] width 7 height 7
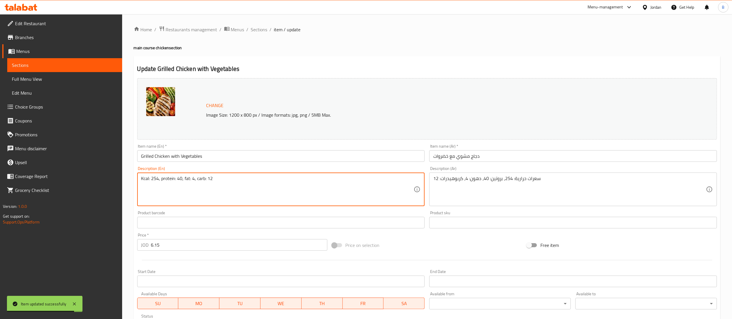
paste textarea "Chicken breast 150 g, Sautéed vegetables, 150 g mashed potatoes."
type textarea "Kcal: 254, protein: 40, fat: 4, carb: 12 Chicken breast 150 g, Sautéed vegetabl…"
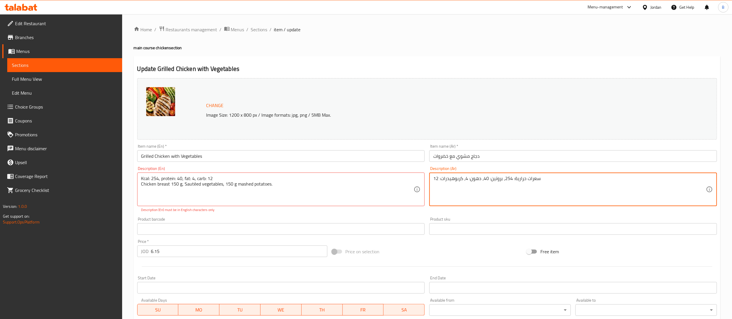
paste textarea "صدور دجاج 150 جرام، خضار سوتيه، 150 جرام بطاطس مهروسة."
type textarea "سعرات حرارية: 254، بروتين: 40، دهون: 4، كربوهيدرات: 12 صدور دجاج 150 جرام، خضار…"
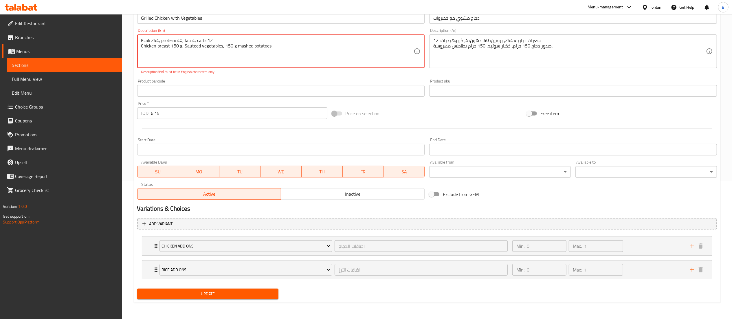
type textarea "Kcal: 254, protein: 40, fat: 4, carb: 12 Chicken breast 150 g, Sauteed vegetabl…"
click at [230, 287] on div "Update" at bounding box center [208, 293] width 146 height 15
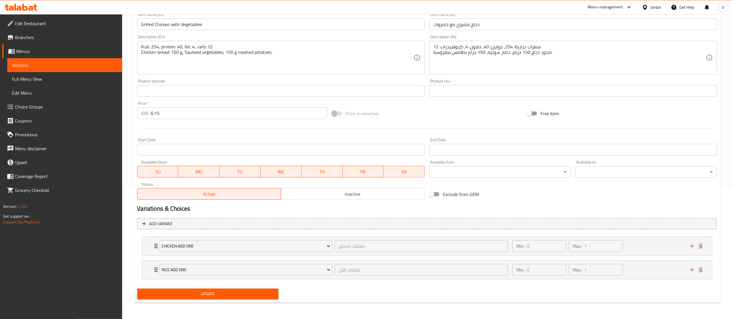
scroll to position [132, 0]
click at [230, 289] on button "Update" at bounding box center [208, 294] width 142 height 11
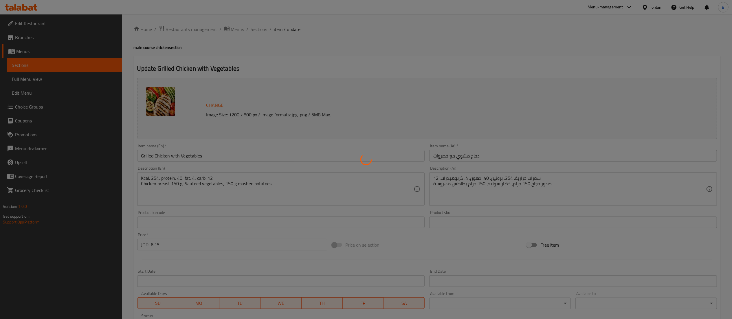
scroll to position [0, 0]
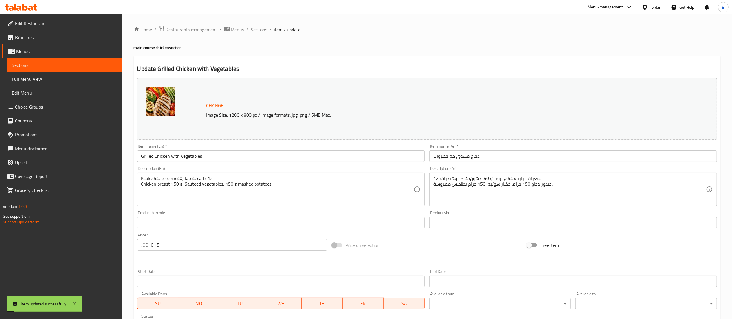
click at [254, 24] on div "Home / Restaurants management / Menus / Sections / item / update main course ch…" at bounding box center [427, 232] width 610 height 437
click at [254, 28] on span "Sections" at bounding box center [259, 29] width 17 height 7
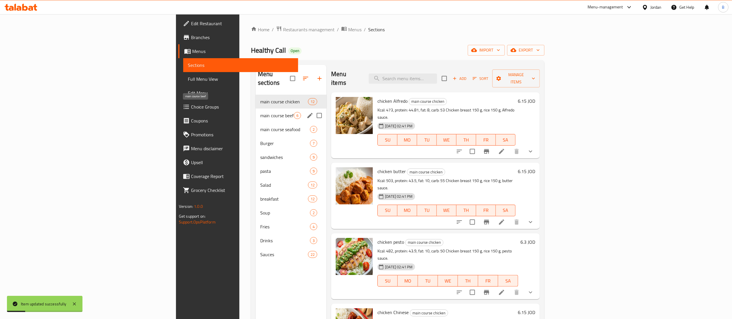
click at [260, 112] on span "main course beef" at bounding box center [277, 115] width 34 height 7
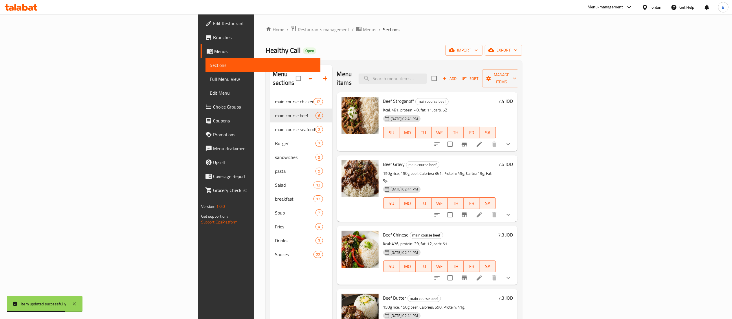
click at [488, 139] on li at bounding box center [479, 144] width 16 height 10
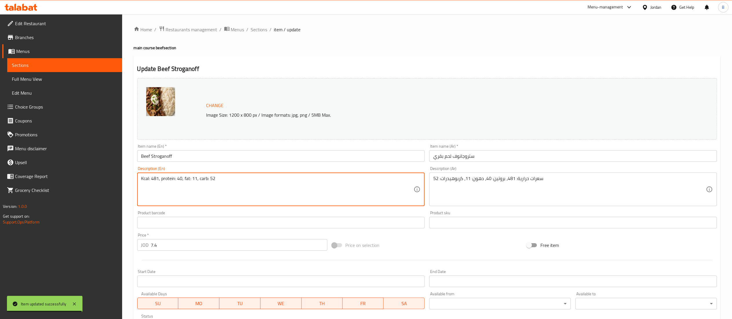
paste textarea "Beef 150 g, rice 150 g, Stroganoff sauce."
type textarea "Kcal: 481, protein: 40, fat: 11, carb: 52 Beef 150 g, rice 150 g, Stroganoff sa…"
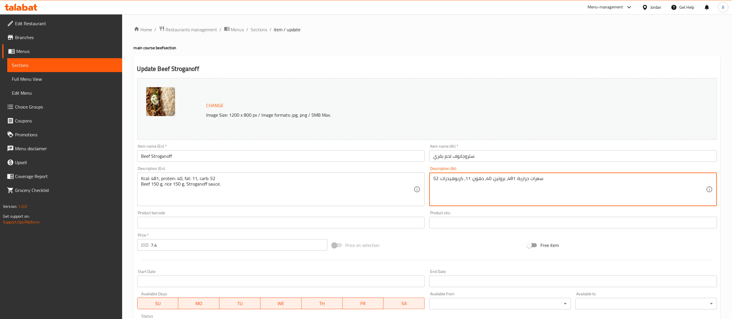
paste textarea "لحم بقري 150 جرام، أرز 150 جرام، صلصة ستروجانوف."
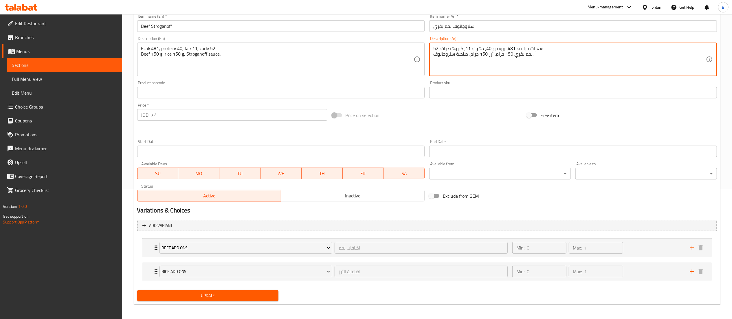
scroll to position [132, 0]
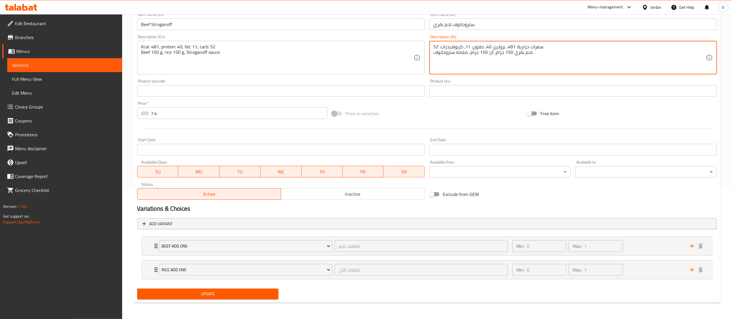
type textarea "سعرات حرارية: 481، بروتين: 40، دهون: 11، كربوهيدرات: 52 لحم بقري 150 جرام، أرز …"
click at [256, 298] on button "Update" at bounding box center [208, 294] width 142 height 11
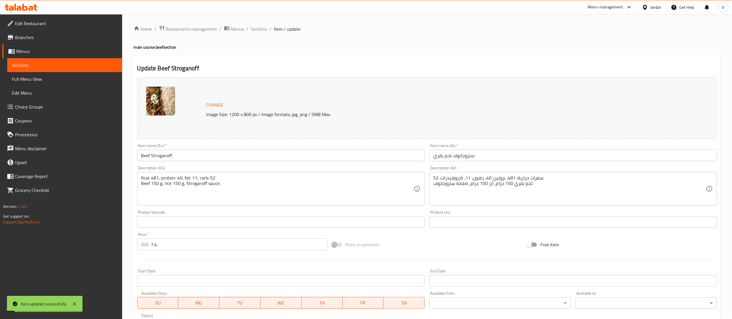
scroll to position [0, 0]
drag, startPoint x: 260, startPoint y: 31, endPoint x: 263, endPoint y: 34, distance: 4.7
click at [260, 31] on span "Sections" at bounding box center [259, 29] width 17 height 7
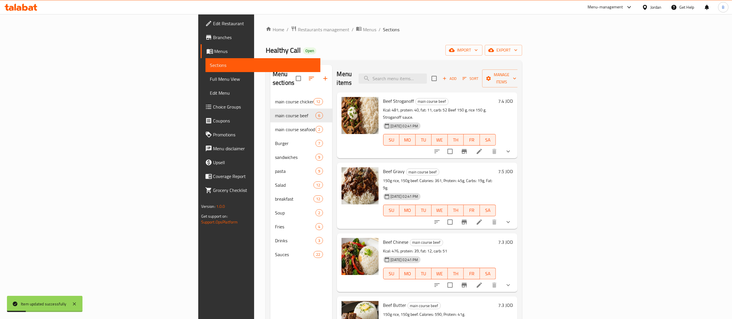
click at [482, 219] on icon at bounding box center [479, 221] width 5 height 5
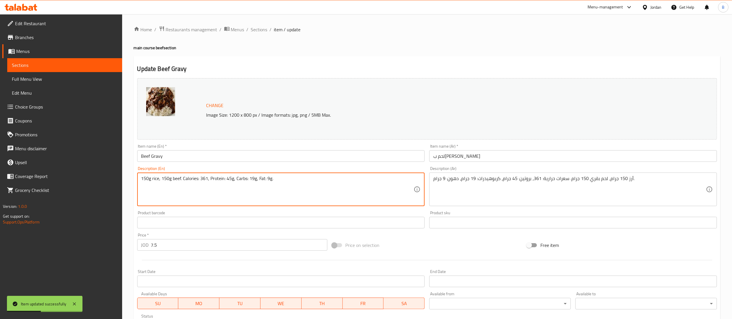
paste textarea "Beef 150 g, rice 150 g, Gravy sauce."
type textarea "150g rice, 150g beef. Calories: 361, Protein: 45g, Carbs: 19g, Fat: 9g. Beef 15…"
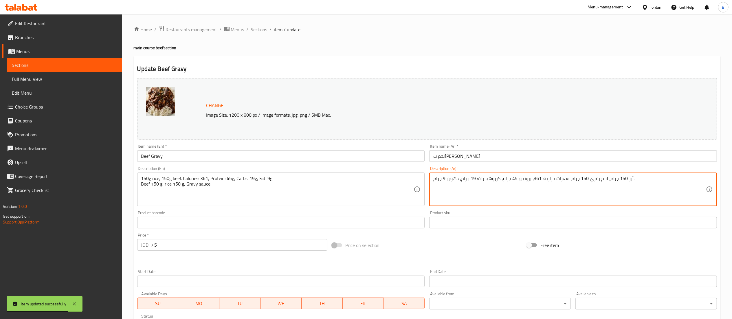
paste textarea "لحم بقري 150 جرام، أرز 150 جرام، صلصة مرق."
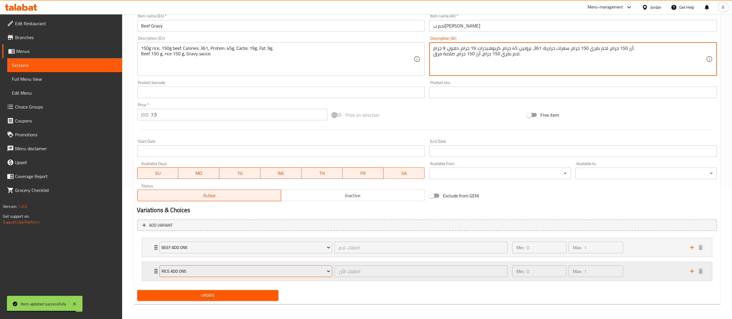
scroll to position [132, 0]
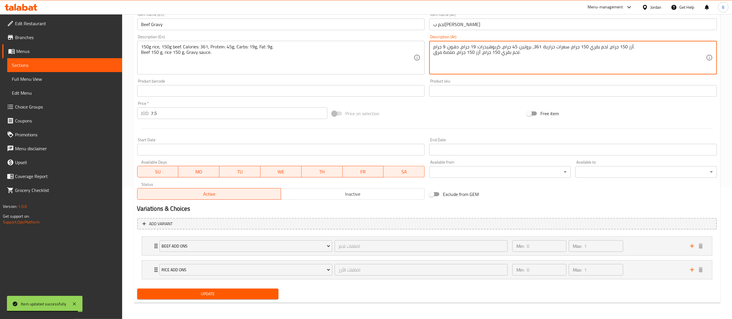
type textarea "أرز 150 جرام، لحم بقري 150 جرام. سعرات حرارية: 361، بروتين: 45 جرام، كربوهيدرات…"
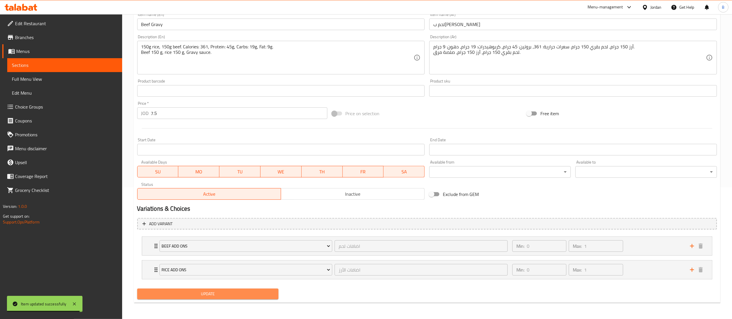
click at [247, 292] on span "Update" at bounding box center [208, 293] width 132 height 7
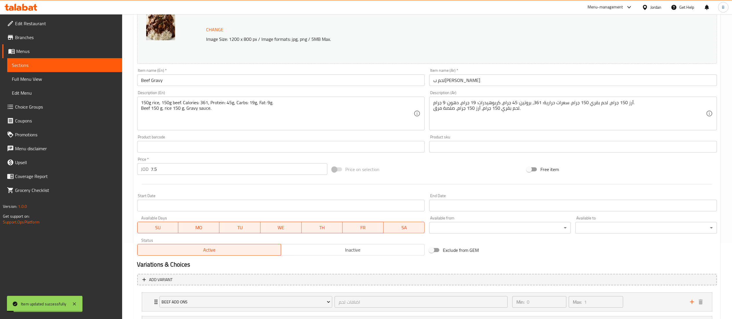
scroll to position [0, 0]
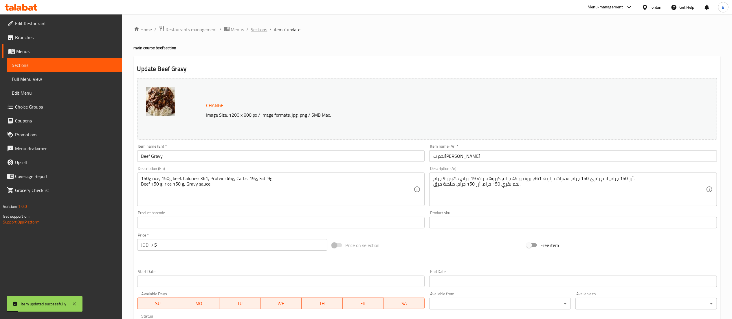
click at [254, 26] on span "Sections" at bounding box center [259, 29] width 17 height 7
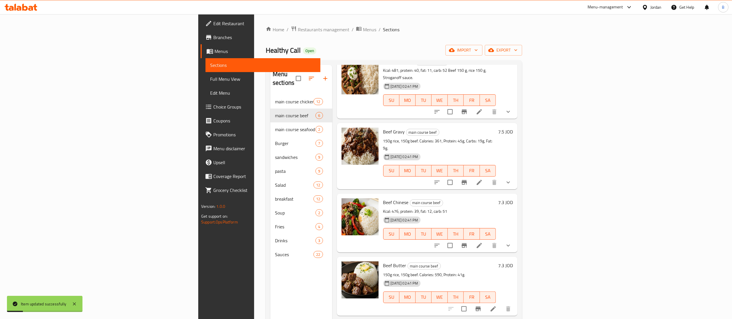
scroll to position [58, 0]
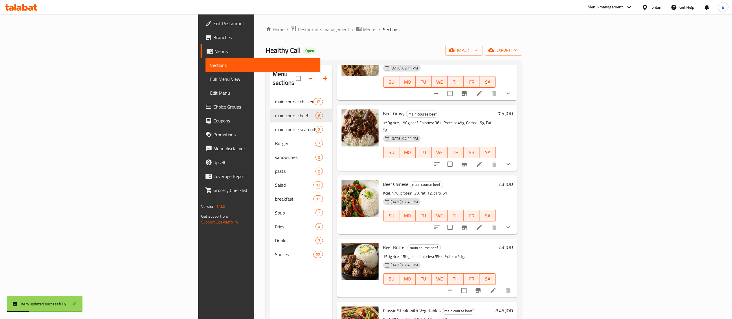
click at [488, 222] on li at bounding box center [479, 227] width 16 height 10
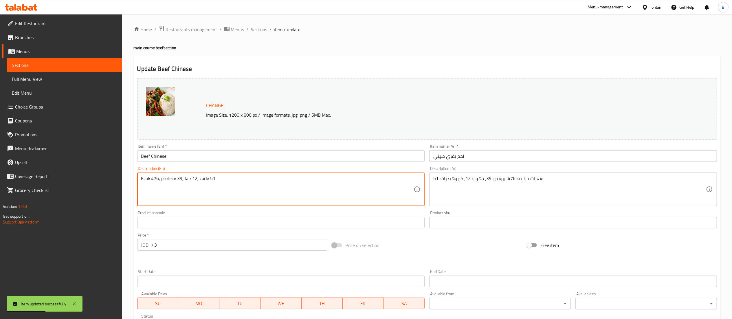
paste textarea "Beef 150 g, rice 150 g, Chinese sauce."
type textarea "Kcal: 476, protein: 39, fat: 12, carb: 51 Beef 150 g, rice 150 g, Chinese sauce."
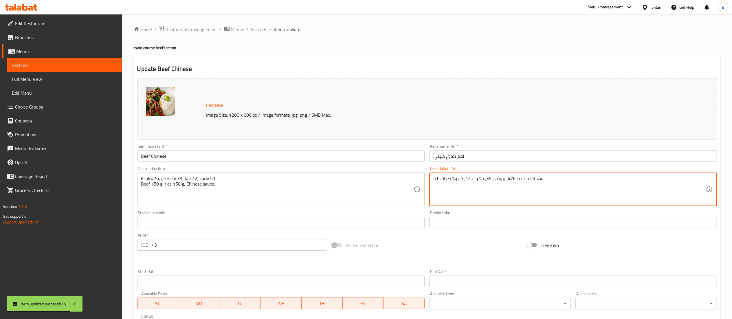
paste textarea "لحم بقري 150 جرام، أرز 150 جرام، صلصة صينية."
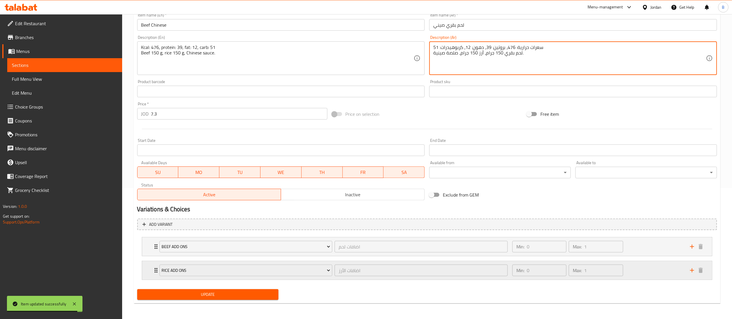
scroll to position [132, 0]
type textarea "سعرات حرارية: 476، بروتين: 39، دهون: 12، كربوهيدرات: 51 لحم بقري 150 جرام، أرز …"
click at [207, 290] on button "Update" at bounding box center [208, 294] width 142 height 11
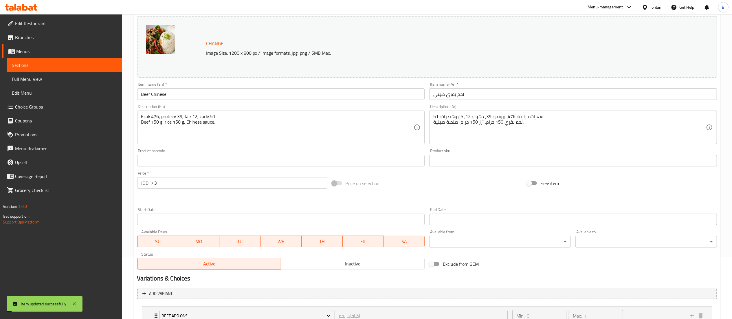
scroll to position [0, 0]
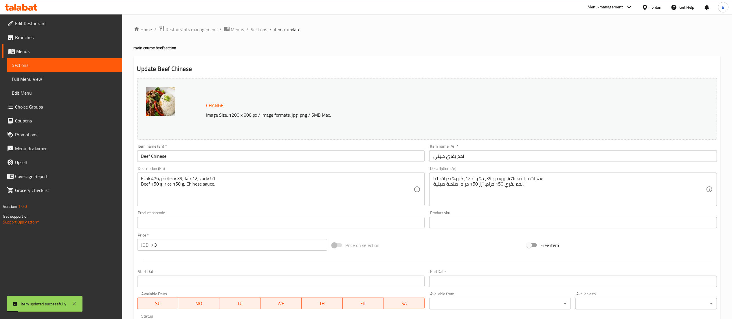
drag, startPoint x: 254, startPoint y: 29, endPoint x: 266, endPoint y: 34, distance: 12.8
click at [254, 29] on span "Sections" at bounding box center [259, 29] width 17 height 7
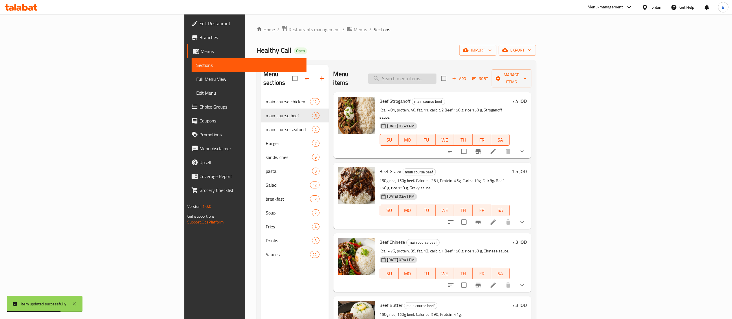
click at [437, 75] on input "search" at bounding box center [402, 79] width 68 height 10
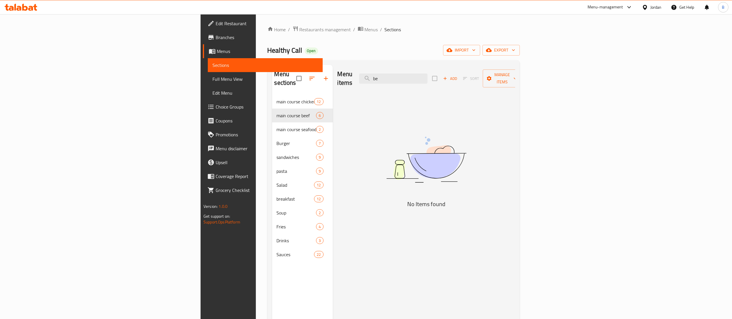
type input "b"
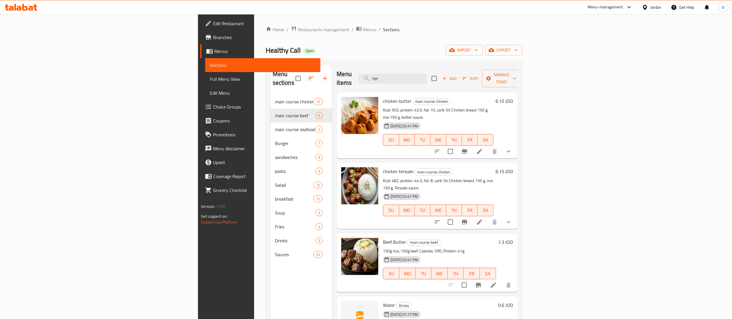
drag, startPoint x: 467, startPoint y: 75, endPoint x: 163, endPoint y: 130, distance: 309.6
click at [332, 84] on div "Menu items ter Add Sort Manage items chicken butter main course chicken Kcal: 5…" at bounding box center [425, 224] width 186 height 319
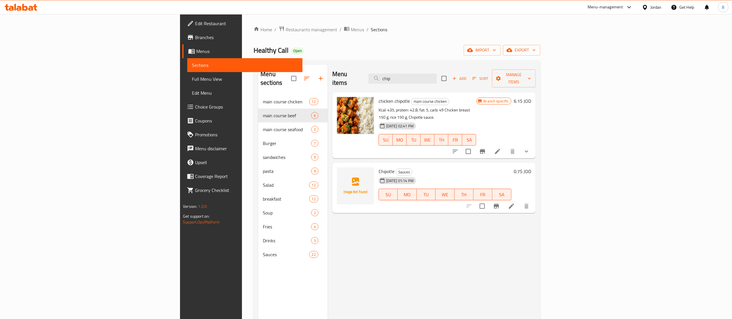
drag, startPoint x: 468, startPoint y: 74, endPoint x: 261, endPoint y: 87, distance: 207.1
click at [348, 72] on div "Menu items chip Add Sort Manage items" at bounding box center [434, 79] width 204 height 28
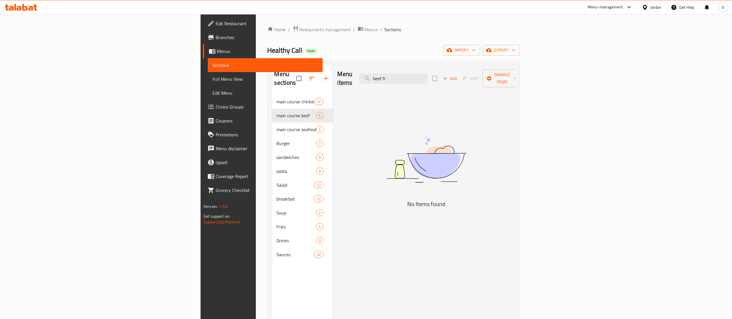
drag, startPoint x: 474, startPoint y: 79, endPoint x: 236, endPoint y: 84, distance: 238.6
click at [338, 78] on div "Menu items beef fr Add Sort Manage items" at bounding box center [427, 79] width 178 height 28
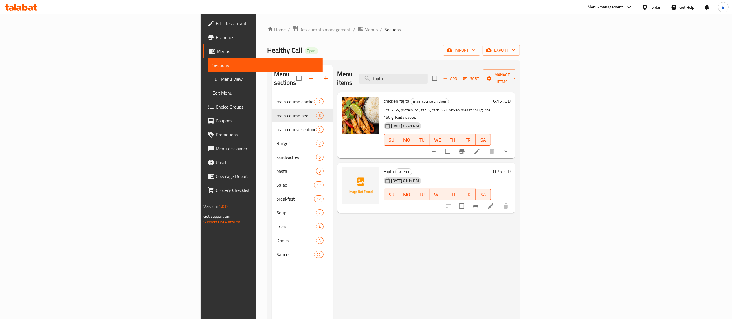
drag, startPoint x: 473, startPoint y: 72, endPoint x: 314, endPoint y: 76, distance: 158.7
click at [338, 72] on div "Menu items fajita Add Sort Manage items" at bounding box center [427, 79] width 178 height 28
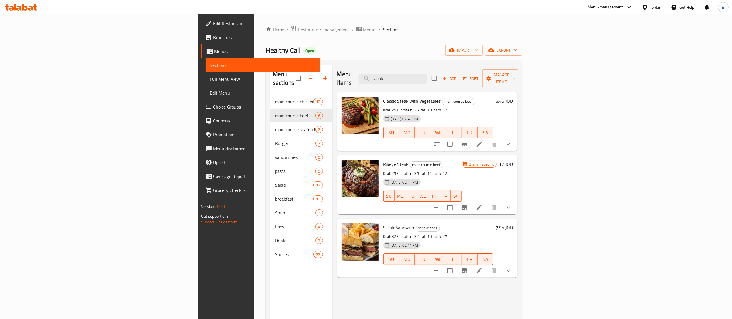
type input "steak"
click at [483, 141] on icon at bounding box center [479, 144] width 7 height 7
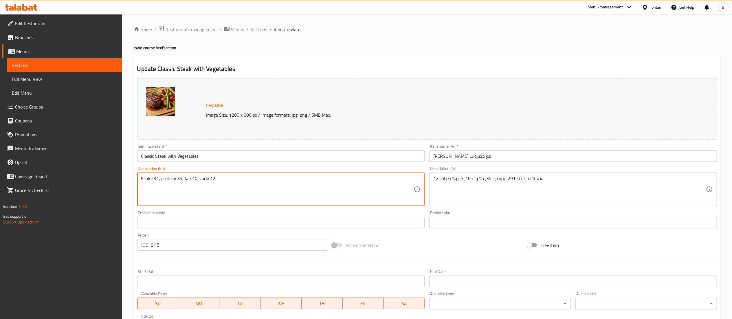
paste textarea "Steak 150 g, sautéed vegetables, mashed potatoes 150 g."
type textarea "Kcal: 291, protein: 35, fat: 10, carb: 12 Steak 150 g, sautéed vegetables, mash…"
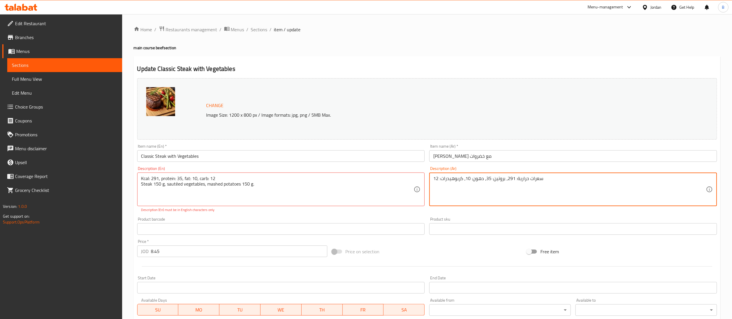
paste textarea "شريحة لحم 150 جرام، خضار سوتيه، بطاطس مهروسة 150 جرام."
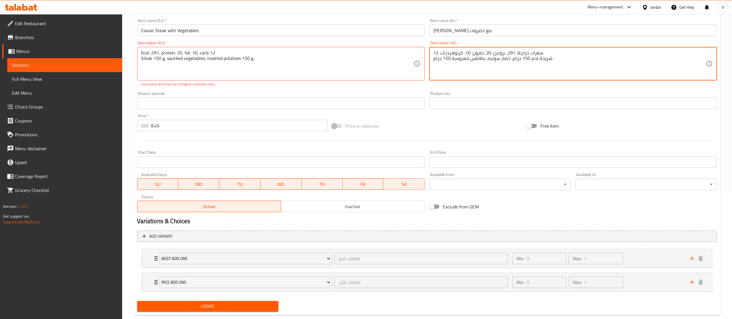
scroll to position [138, 0]
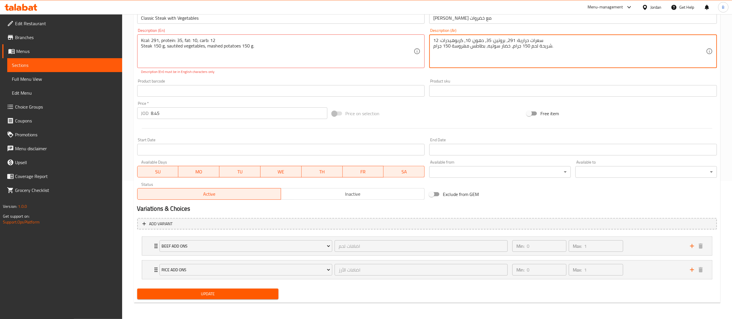
type textarea "سعرات حرارية: 291، بروتين: 35، دهون: 10، كربوهيدرات: 12 شريحة لحم 150 جرام، خضا…"
click at [221, 296] on span "Update" at bounding box center [208, 293] width 132 height 7
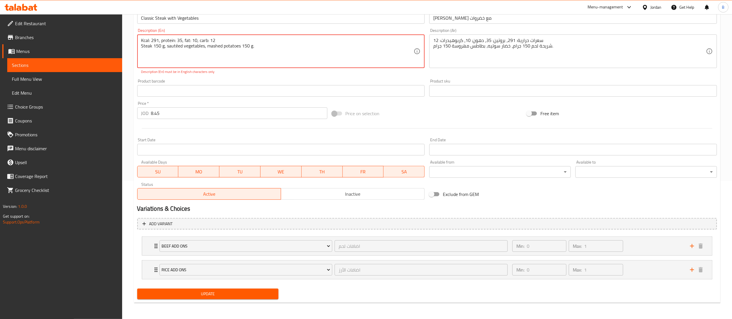
click at [252, 298] on span "Update" at bounding box center [208, 293] width 132 height 7
click at [176, 46] on textarea "Kcal: 291, protein: 35, fat: 10, carb: 12 Steak 150 g, sautéed vegetables, mash…" at bounding box center [277, 52] width 273 height 28
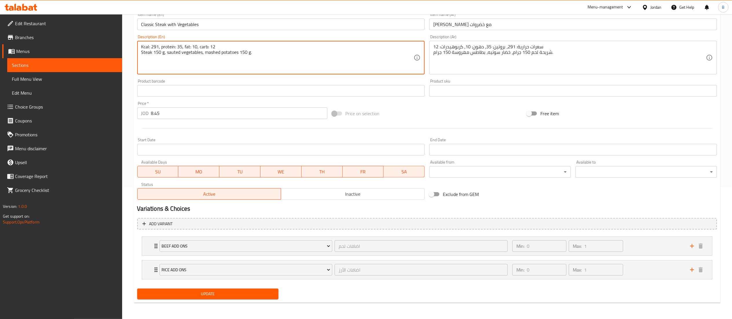
scroll to position [132, 0]
type textarea "Kcal: 291, protein: 35, fat: 10, carb: 12 Steak 150 g, sauteed vegetables, mash…"
click at [244, 295] on span "Update" at bounding box center [208, 293] width 132 height 7
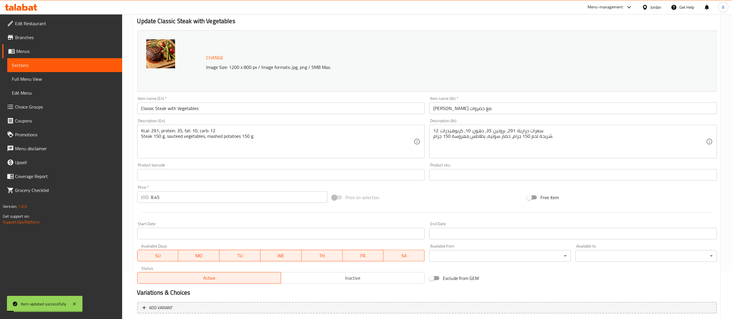
scroll to position [0, 0]
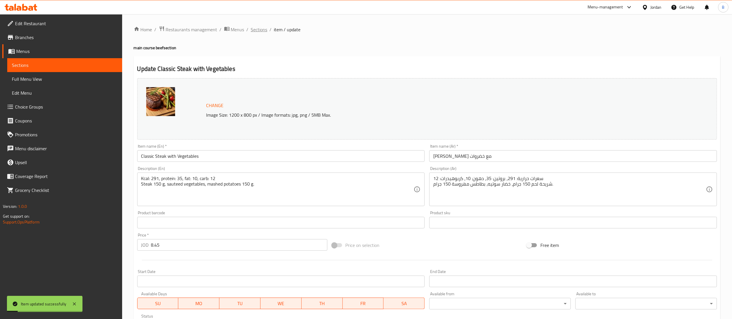
click at [253, 26] on span "Sections" at bounding box center [259, 29] width 17 height 7
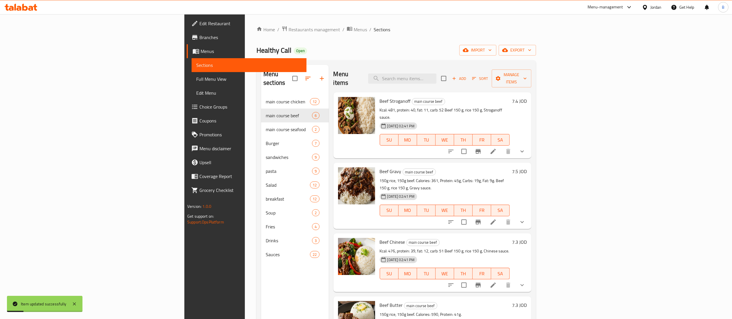
click at [462, 80] on div "Menu items Add Sort Manage items" at bounding box center [433, 79] width 198 height 28
click at [437, 79] on input "search" at bounding box center [402, 79] width 68 height 10
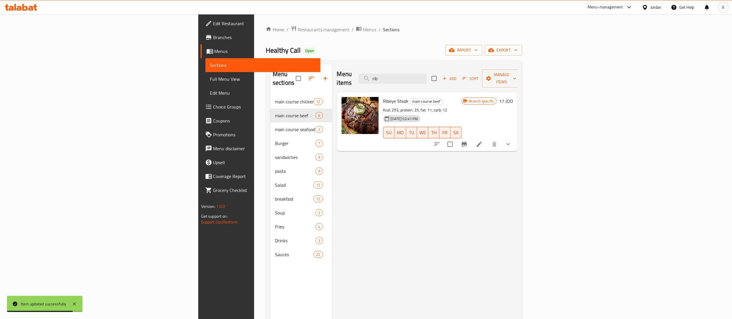
type input "rib"
click at [482, 142] on icon at bounding box center [479, 144] width 5 height 5
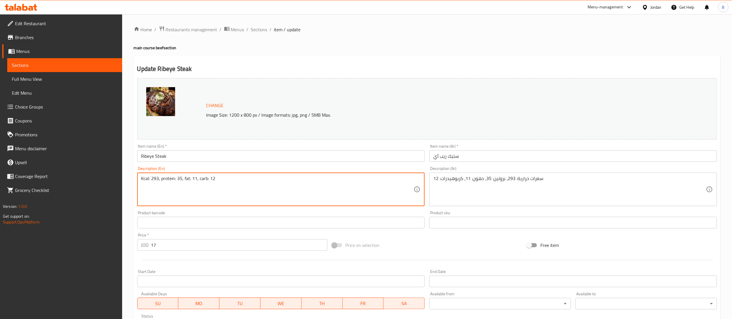
paste textarea "Ripeye steak 150 g, sautéed vegetables, mashed potatoes 150 g."
type textarea "Kcal: 293, protein: 35, fat: 11, carb: 12 Ripeye steak 150 g, sautéed vegetable…"
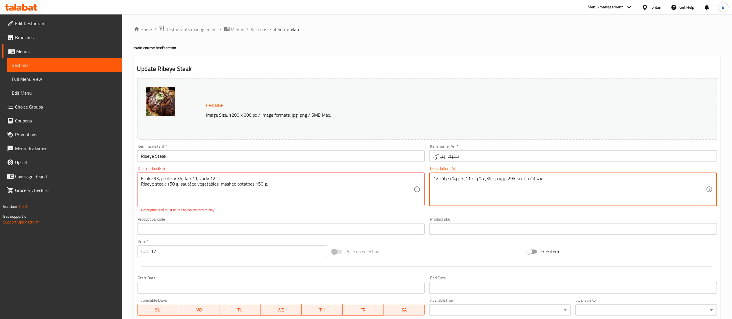
paste textarea "شريحة لحم الريب آي 150 جرام، خضار سوتيه، بطاطس مهروسة 150 جرام."
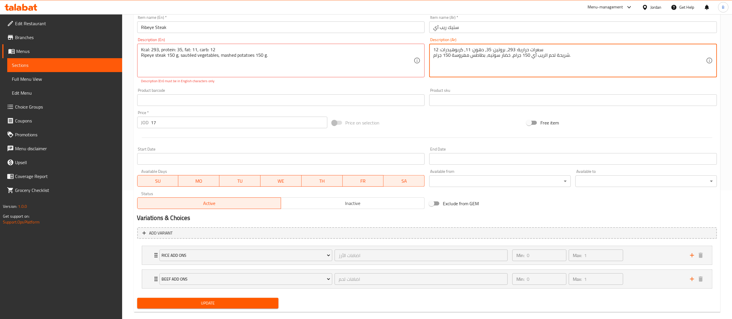
scroll to position [138, 0]
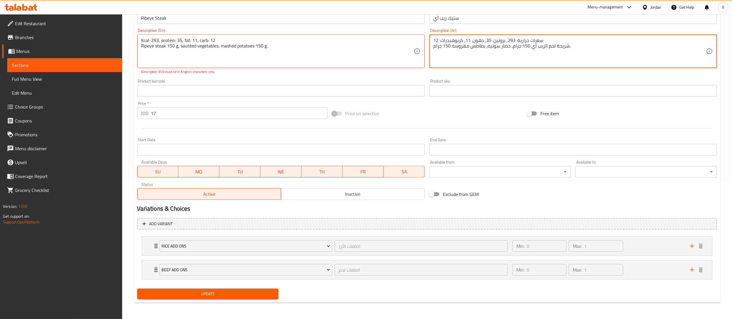
type textarea "سعرات حرارية: 293، بروتين: 35، دهون: 11، كربوهيدرات: 12 شريحة لحم الريب آي 150 …"
drag, startPoint x: 240, startPoint y: 291, endPoint x: 238, endPoint y: 280, distance: 10.9
click at [239, 291] on span "Update" at bounding box center [208, 293] width 132 height 7
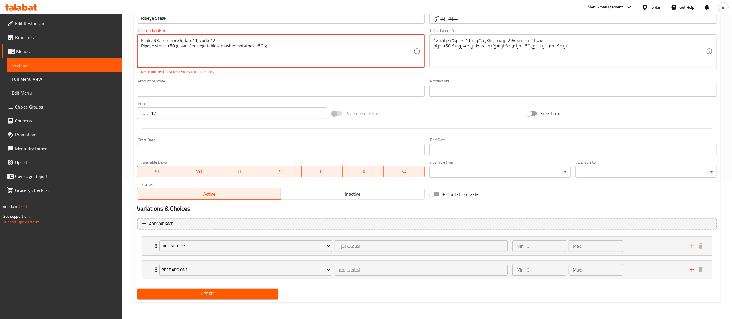
click at [243, 290] on span "Update" at bounding box center [208, 293] width 132 height 7
click at [192, 46] on textarea "Kcal: 293, protein: 35, fat: 11, carb: 12 Ripeye steak 150 g, sautéed vegetable…" at bounding box center [277, 52] width 273 height 28
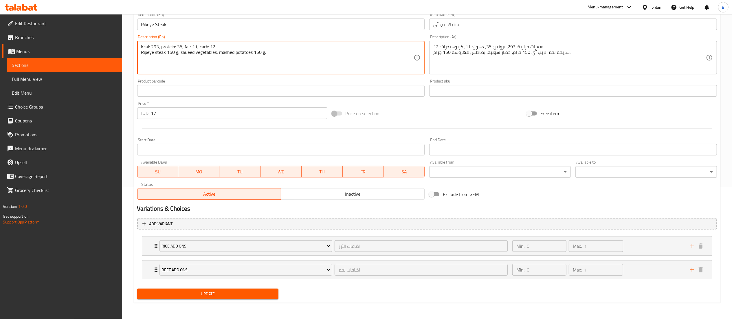
type textarea "Kcal: 293, protein: 35, fat: 11, carb: 12 Ripeye steak 150 g, saueed vegetables…"
click at [180, 290] on button "Update" at bounding box center [208, 294] width 142 height 11
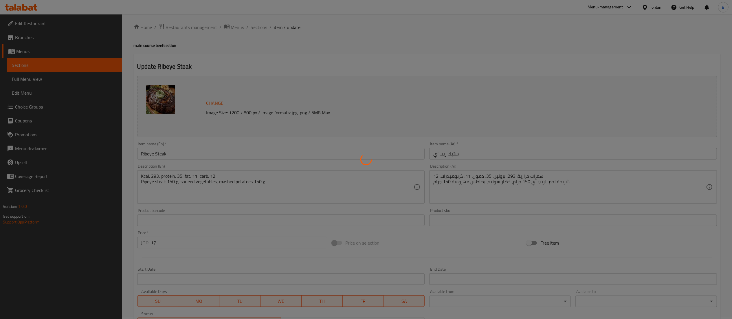
scroll to position [0, 0]
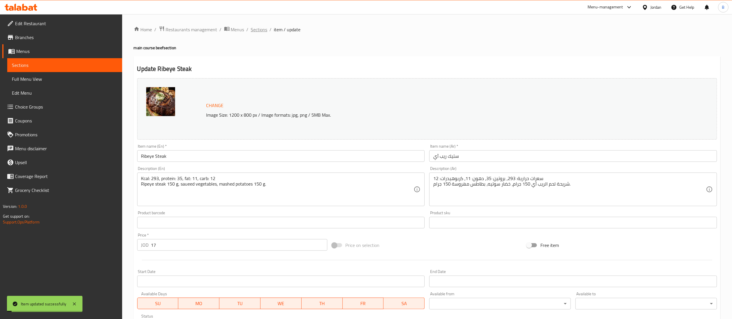
click at [255, 29] on span "Sections" at bounding box center [259, 29] width 17 height 7
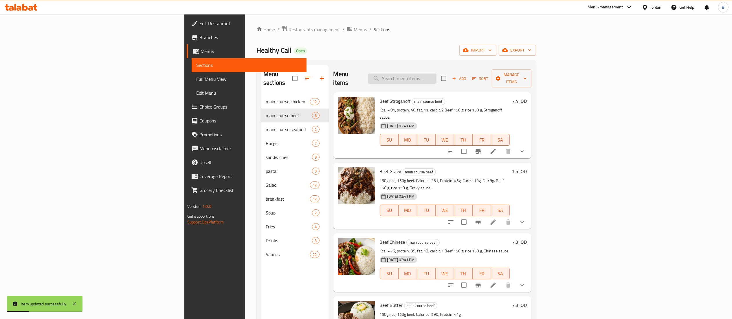
click at [437, 74] on input "search" at bounding box center [402, 79] width 68 height 10
type input "f"
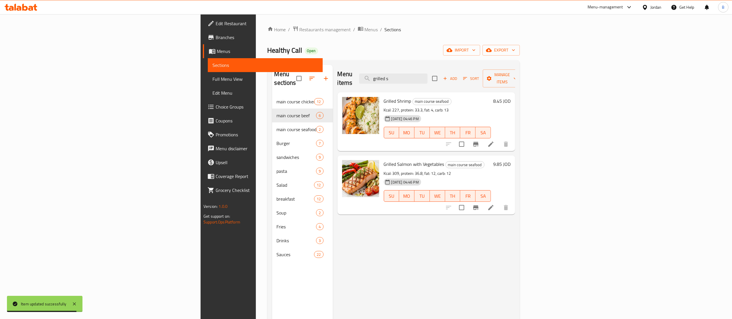
type input "grilled s"
click at [499, 202] on li at bounding box center [491, 207] width 16 height 10
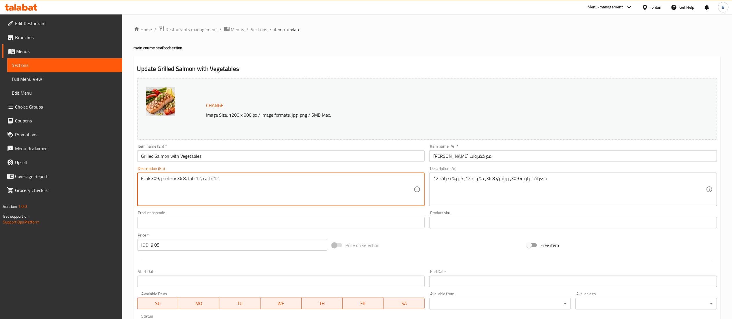
paste textarea "Salmon 150 g, sautéed vegetables, mashed potatoes 150 g."
type textarea "Kcal: 309, protein: 36.8, fat: 12, carb: 12 Salmon 150 g, sautéed vegetables, m…"
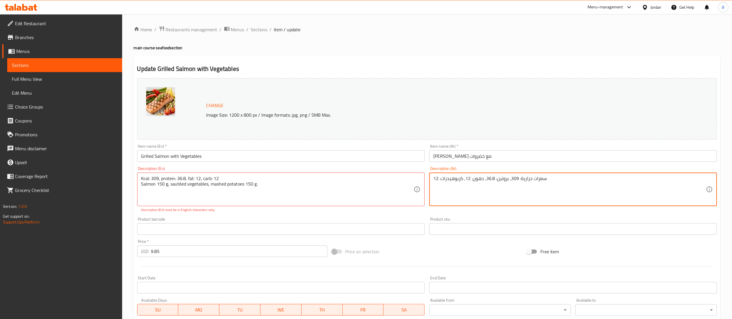
paste textarea "سمك السلمون 150 غرام، الخضار المقلية، البطاطس المهروسة 150 غرام."
type textarea "سعرات حرارية: 309، بروتين: 36.8، دهون: 12، كربوهيدرات: 12 سمك السلمون 150 غرام،…"
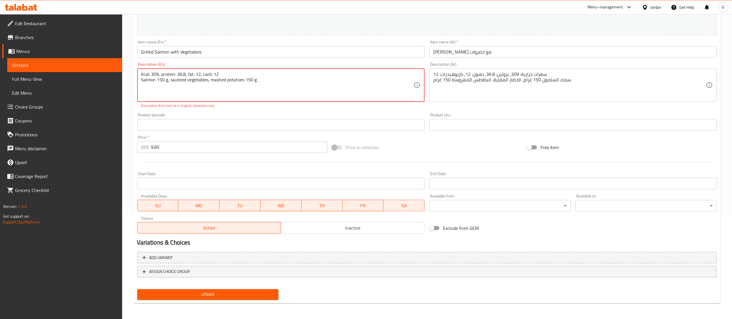
type textarea "Kcal: 309, protein: 36.8, fat: 12, carb: 12 Salmon 150 g, sauteed vegetables, m…"
click at [238, 293] on span "Update" at bounding box center [208, 294] width 132 height 7
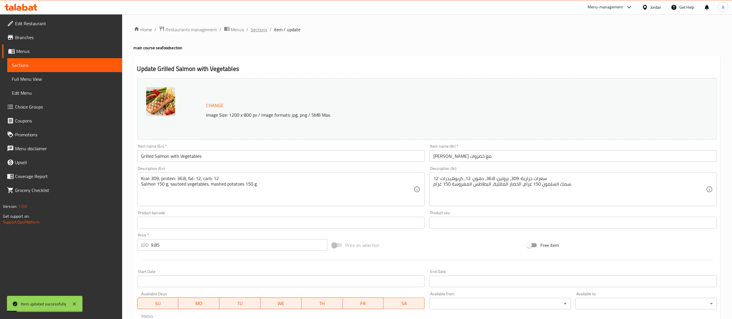
click at [257, 30] on span "Sections" at bounding box center [259, 29] width 17 height 7
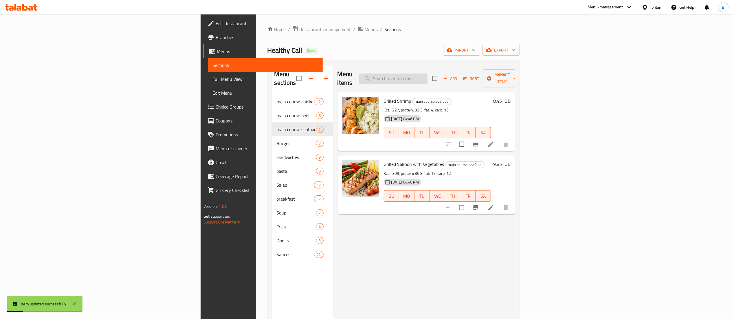
click at [428, 75] on input "search" at bounding box center [393, 79] width 68 height 10
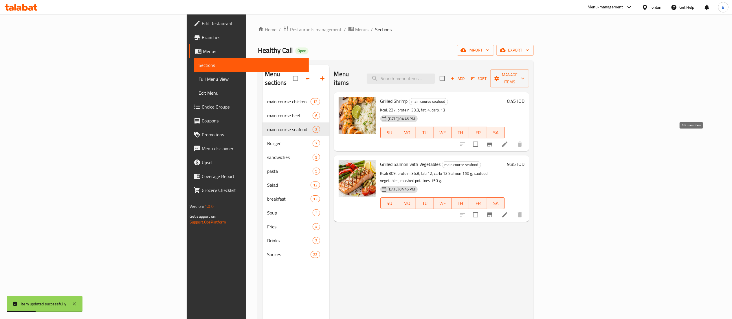
click at [513, 139] on li at bounding box center [505, 144] width 16 height 10
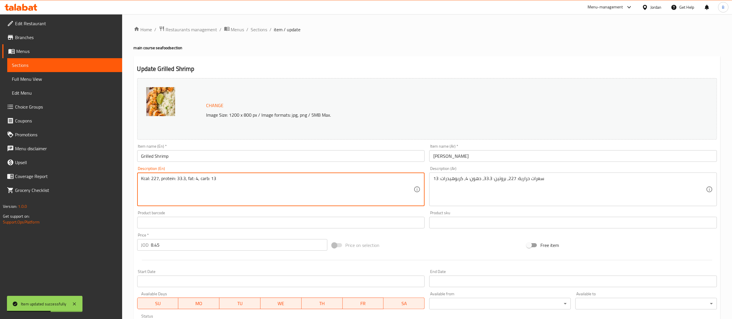
paste textarea "Shrimps 150 g, sautéed vegetables, mashed potatoes 150 g."
type textarea "Kcal: 227, protein: 33.3, fat: 4, carb: 13 Shrimps 150 g, sautéed vegetables, m…"
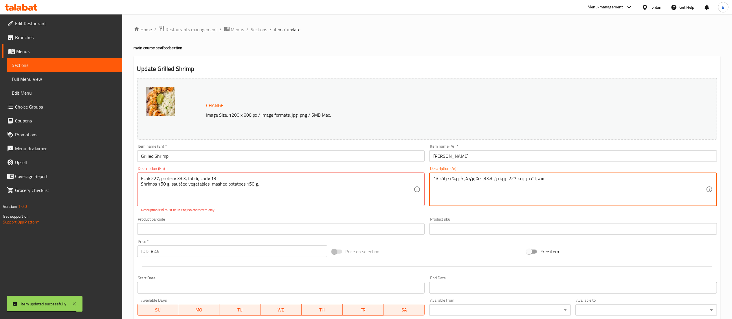
paste textarea "روبيان 150 جرام، خضار سوتيه، بطاطس مهروسة 150 جرام."
type textarea "سعرات حرارية: 227، بروتين: 33.3، دهون: 4، كربوهيدرات: 13 روبيان 150 جرام، خضار …"
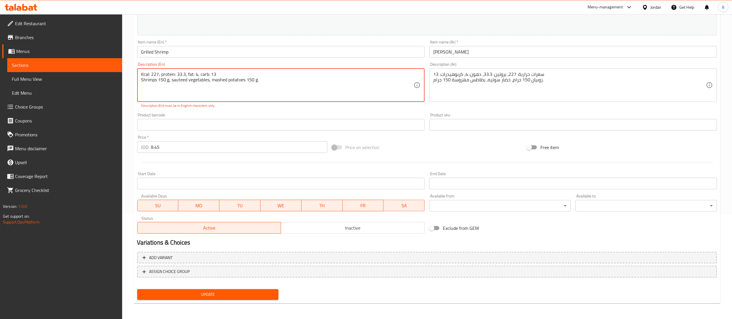
type textarea "Kcal: 227, protein: 33.3, fat: 4, carb: 13 Shrimps 150 g, sauteed vegetables, m…"
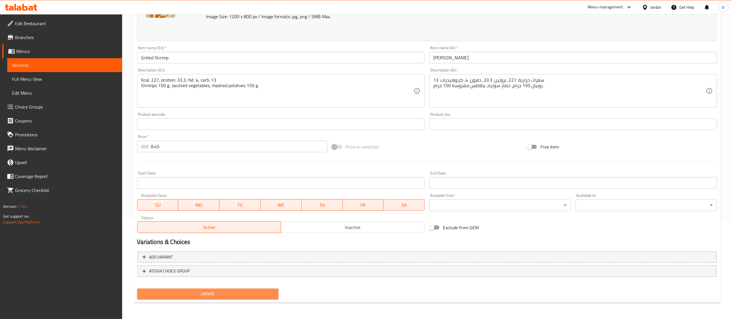
click at [208, 291] on span "Update" at bounding box center [208, 293] width 132 height 7
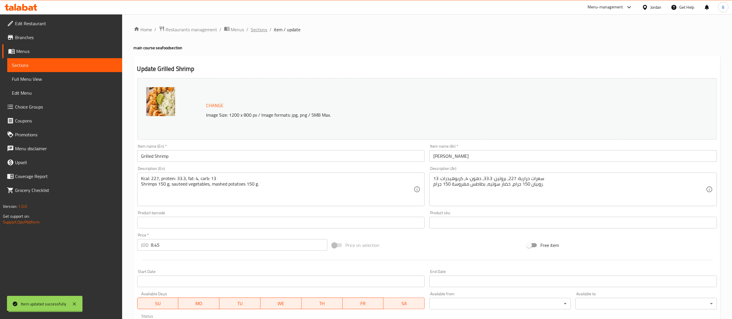
click at [255, 26] on span "Sections" at bounding box center [259, 29] width 17 height 7
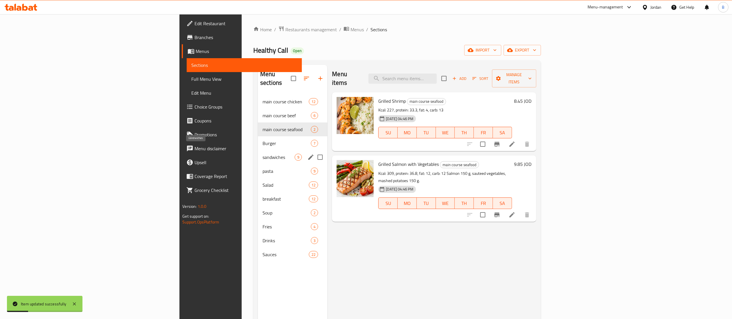
click at [263, 154] on span "sandwiches" at bounding box center [279, 157] width 32 height 7
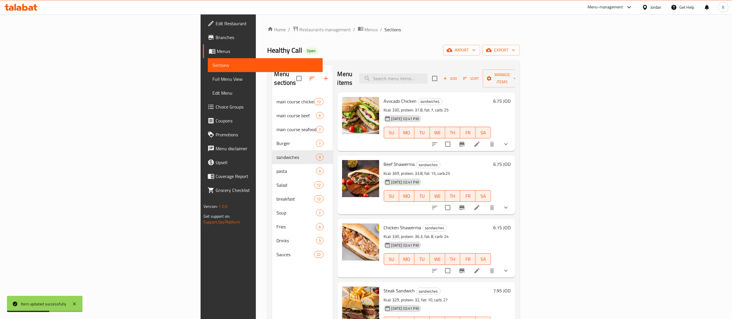
click at [481, 141] on icon at bounding box center [477, 144] width 7 height 7
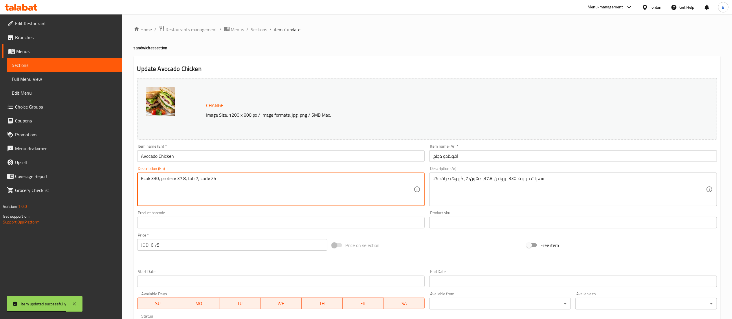
paste textarea "Chicken breast 150 g, avocado sauce, lettuce, cheddar cheese, grilled potatoes."
type textarea "Kcal: 330, protein: 37.8, fat: 7, carb: 25 Chicken breast 150 g, avocado sauce,…"
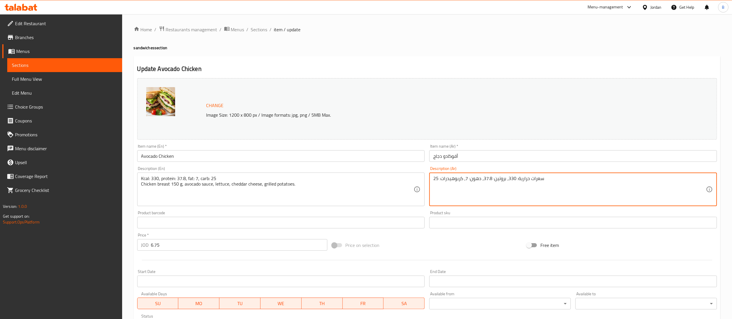
paste textarea "صدر دجاج 150 جرام، صلصة الأفوكادو، خس، جبن شيدر، بطاطس مشوية."
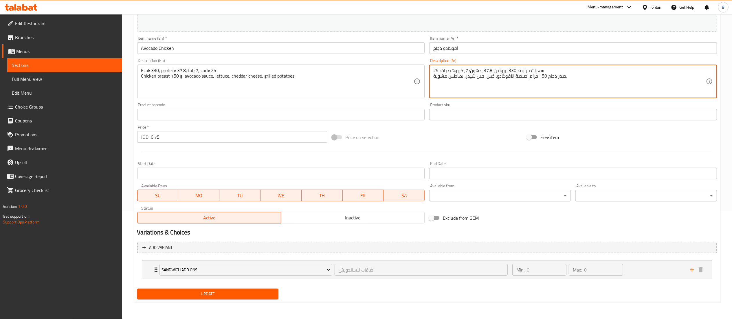
type textarea "سعرات حرارية: 330، بروتين: 37.8، دهون: 7، كربوهيدرات: 25 صدر دجاج 150 جرام، صلص…"
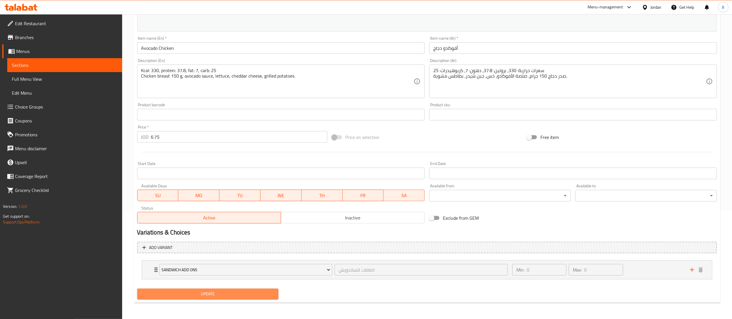
click at [252, 289] on button "Update" at bounding box center [208, 294] width 142 height 11
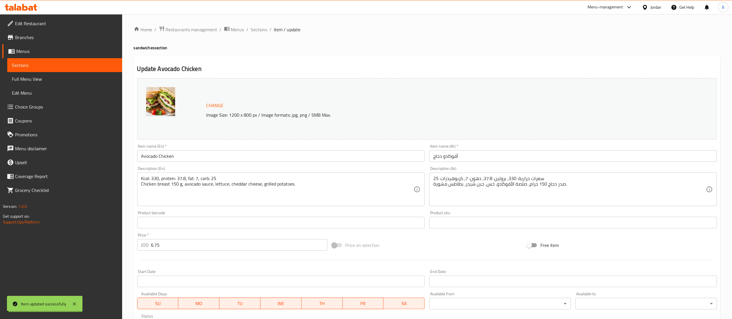
drag, startPoint x: 257, startPoint y: 30, endPoint x: 262, endPoint y: 37, distance: 8.8
click at [257, 30] on span "Sections" at bounding box center [259, 29] width 17 height 7
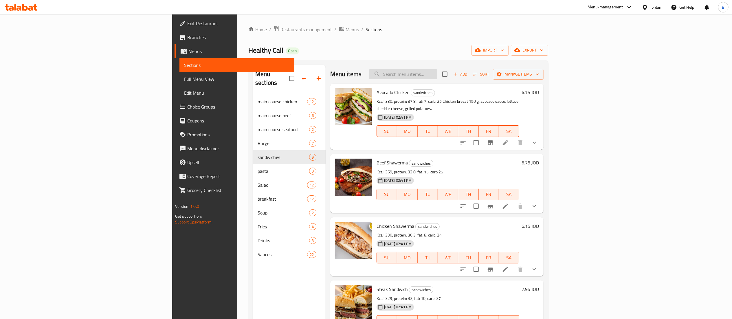
click at [437, 76] on input "search" at bounding box center [403, 74] width 68 height 10
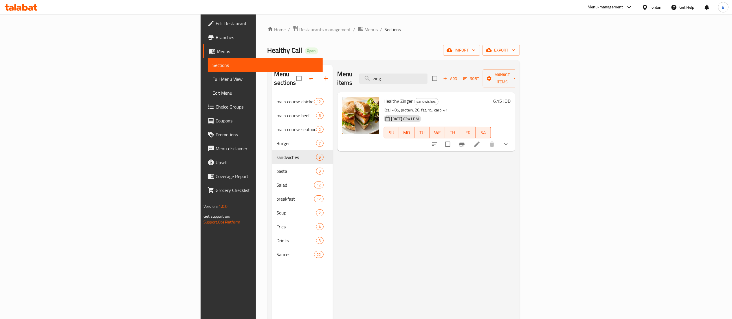
type input "zing"
click at [480, 142] on icon at bounding box center [477, 144] width 5 height 5
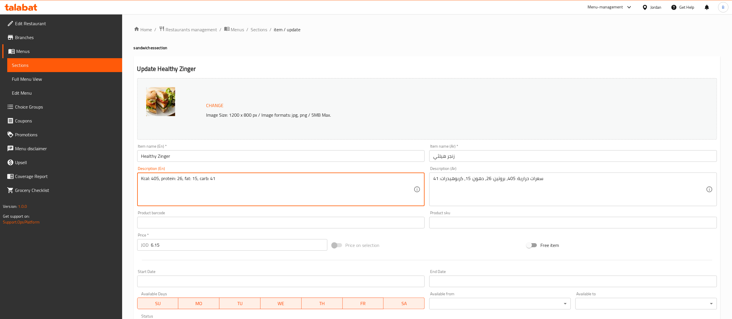
paste textarea "Healthy zinger 150 g, turkey, cocktail sauce, lettuce, cheddar cheese, grilled …"
type textarea "Kcal: 405, protein: 26, fat: 15, carb: 41 Healthy zinger 150 g, turkey, cocktai…"
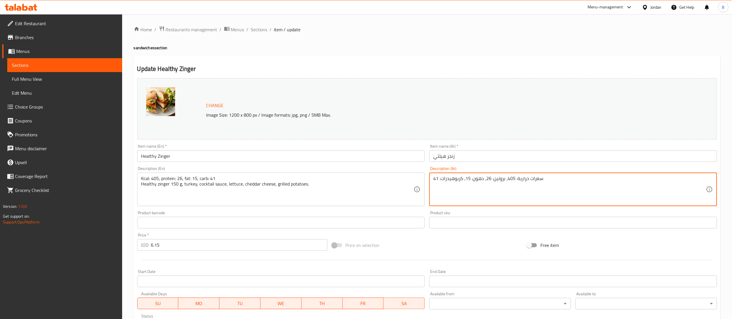
paste textarea "زنجر صحي 150 جرام، ديك رومي، صلصة كوكتيل، خس، جبن شيدر، بطاطس مشوية."
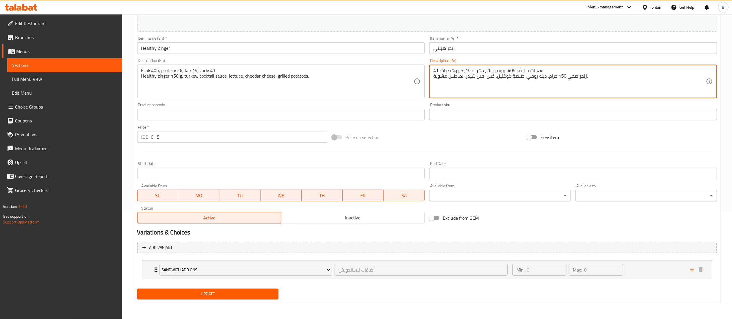
type textarea "سعرات حرارية: 405، بروتين: 26، دهون: 15، كربوهيدرات: 41 زنجر صحي 150 جرام، ديك …"
click at [245, 289] on div "Update" at bounding box center [208, 293] width 146 height 15
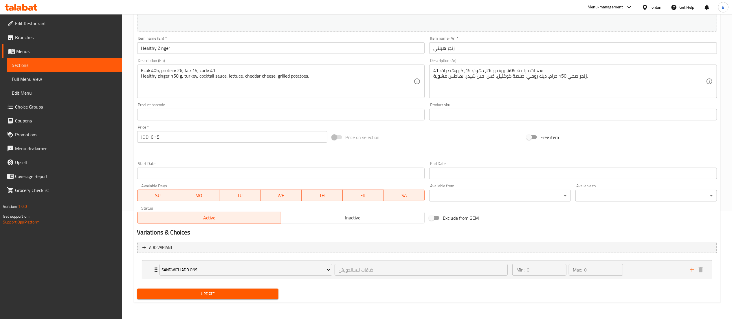
click at [246, 290] on span "Update" at bounding box center [208, 293] width 132 height 7
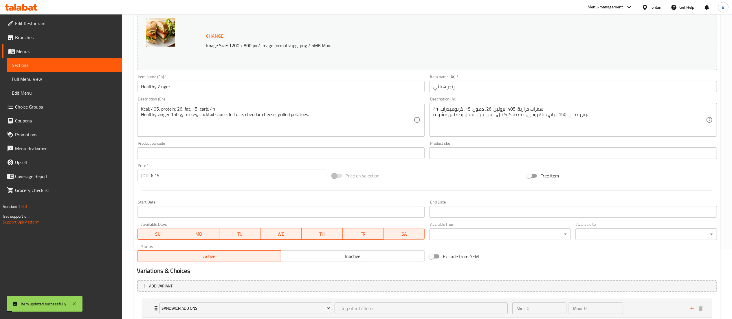
scroll to position [0, 0]
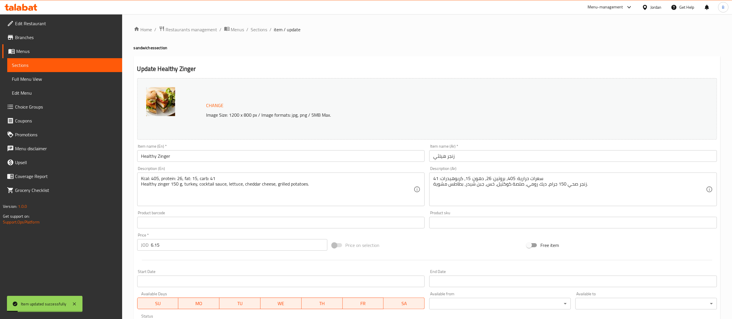
drag, startPoint x: 258, startPoint y: 28, endPoint x: 294, endPoint y: 45, distance: 40.2
click at [258, 28] on span "Sections" at bounding box center [259, 29] width 17 height 7
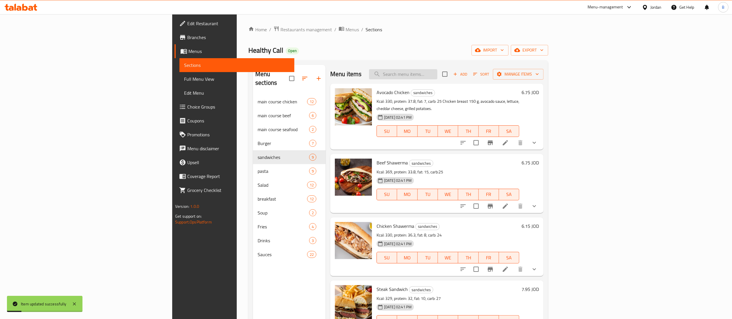
click at [437, 78] on input "search" at bounding box center [403, 74] width 68 height 10
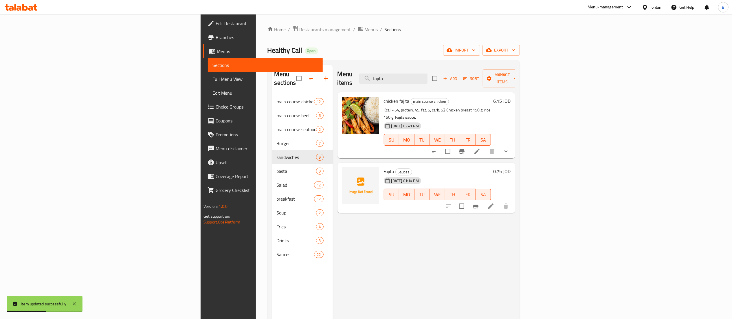
type input "fajita"
click at [485, 146] on li at bounding box center [477, 151] width 16 height 10
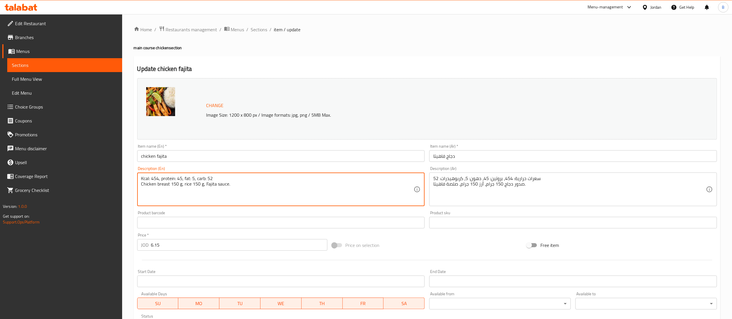
drag, startPoint x: 263, startPoint y: 192, endPoint x: 134, endPoint y: 185, distance: 129.0
click at [134, 185] on div "Update chicken fajita Change Image Size: 1200 x 800 px / Image formats: jpg, pn…" at bounding box center [427, 245] width 587 height 379
paste textarea "colored pepper, red lettuce, cheddar cheese, grilled potato."
type textarea "Kcal: 454, protein: 45, fat: 5, carb: 52 Chicken breast 150 g, colored pepper, …"
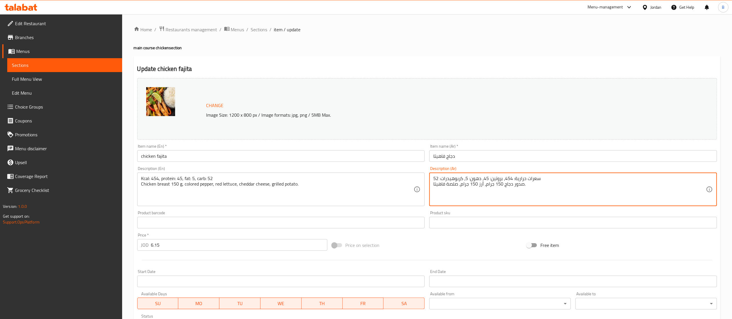
drag, startPoint x: 537, startPoint y: 185, endPoint x: 448, endPoint y: 184, distance: 88.9
click at [448, 184] on textarea "سعرات حرارية: 454، بروتين: 45، دهون: 5، كربوهيدرات: 52 صدور دجاج 150 جرام، أرز …" at bounding box center [569, 190] width 273 height 28
paste textarea "ر دجاج 150 جرام، فلفل ملون، خس أحمر، جبن شيدر، بطاطس مشوية."
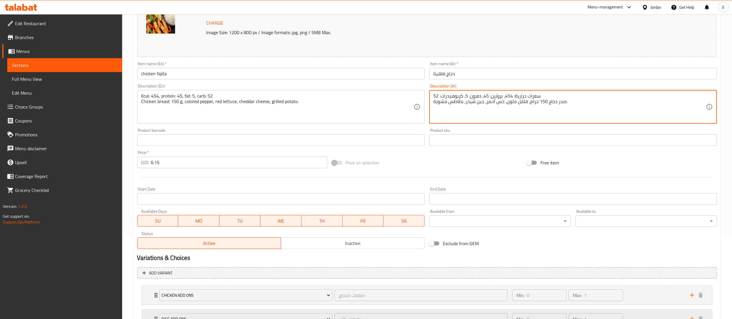
scroll to position [132, 0]
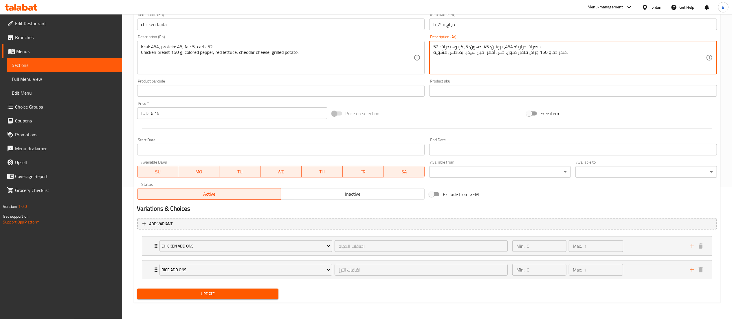
type textarea "سعرات حرارية: 454، بروتين: 45، دهون: 5، كربوهيدرات: 52 صدر دجاج 150 جرام، فلفل …"
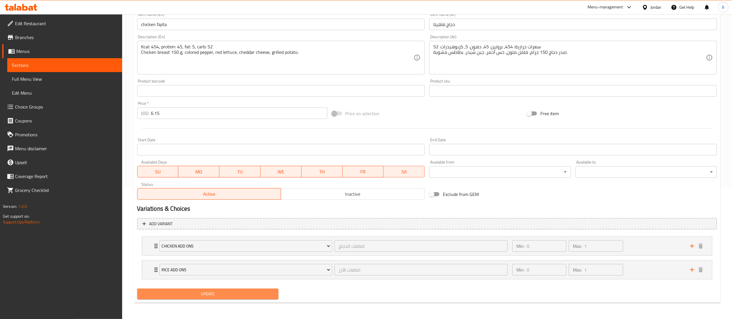
click at [235, 294] on span "Update" at bounding box center [208, 293] width 132 height 7
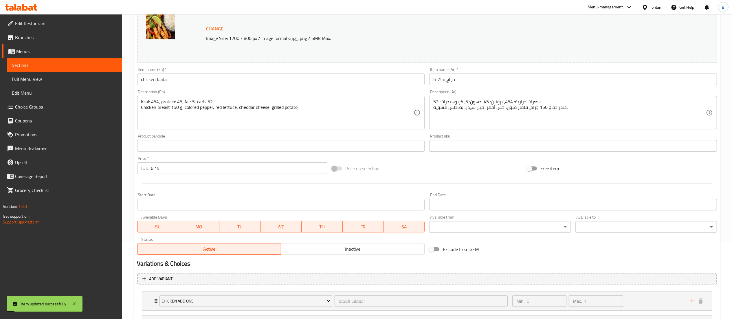
scroll to position [0, 0]
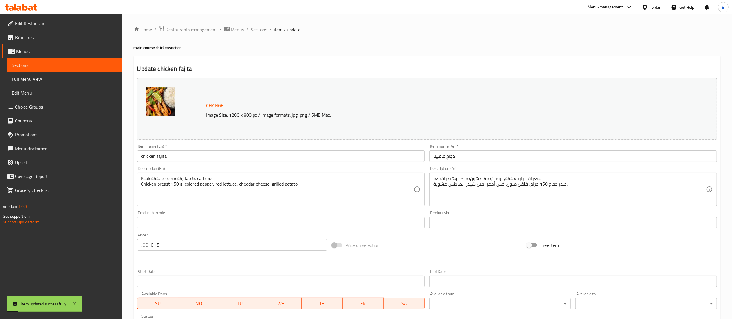
drag, startPoint x: 256, startPoint y: 30, endPoint x: 304, endPoint y: 57, distance: 55.1
click at [256, 30] on span "Sections" at bounding box center [259, 29] width 17 height 7
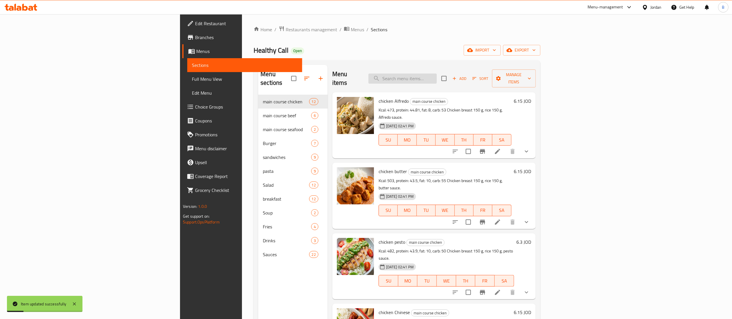
click at [437, 77] on input "search" at bounding box center [403, 79] width 68 height 10
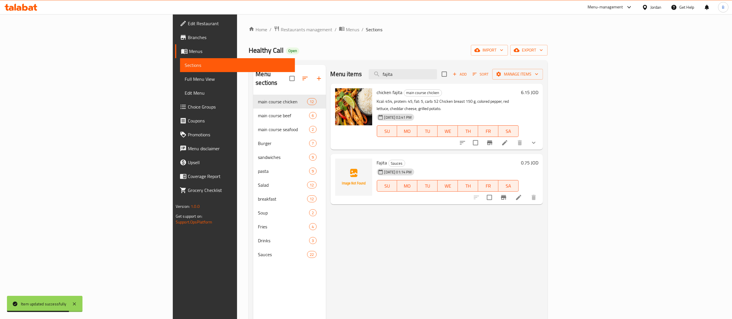
drag, startPoint x: 473, startPoint y: 78, endPoint x: 141, endPoint y: 80, distance: 332.1
click at [267, 77] on div "Menu sections main course chicken 12 main course beef 6 main course seafood 2 B…" at bounding box center [398, 224] width 290 height 319
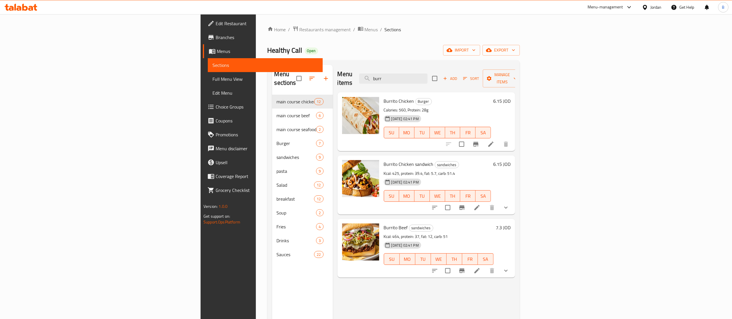
type input "burr"
click at [480, 205] on icon at bounding box center [477, 207] width 5 height 5
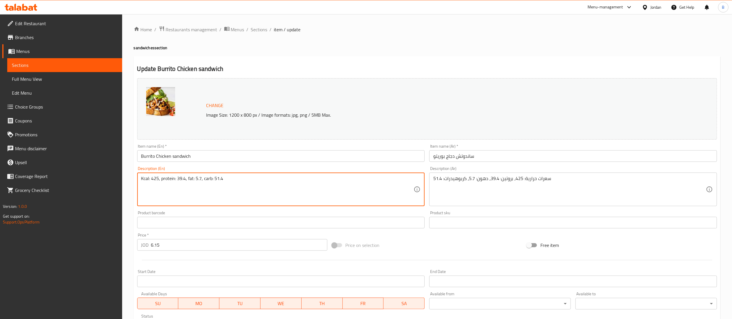
paste textarea "Chicken breast 150 g, tomato sauce, lettuce, Red beans, corn, rice, Jalapeño."
type textarea "Kcal: 425, protein: 39.4, fat: 5.7, carb: 51.4 Chicken breast 150 g, tomato sau…"
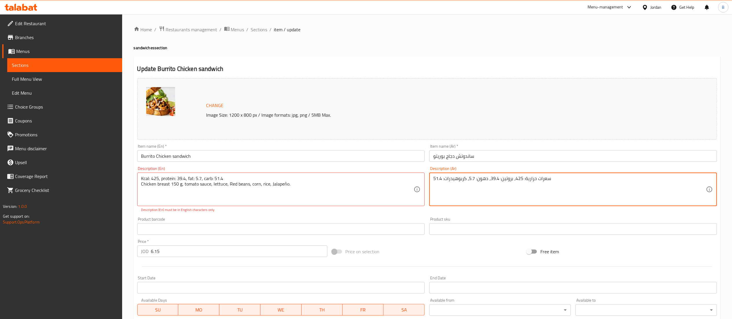
paste textarea "صدر دجاج 150 جرام، صلصة طماطم، خس، فاصوليا حمراء، ذرة، أرز، هالبينو."
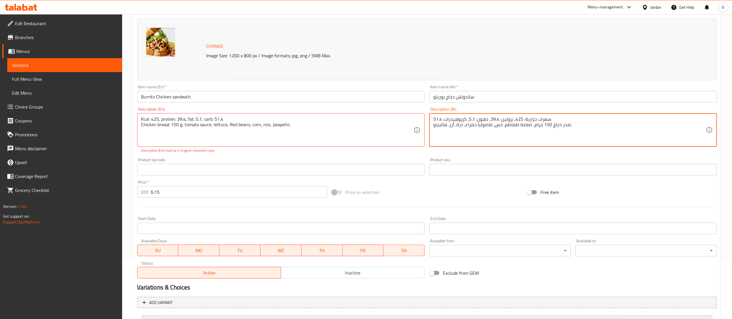
scroll to position [115, 0]
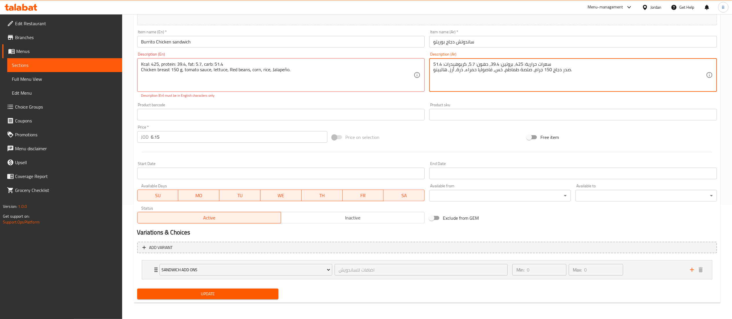
type textarea "سعرات حرارية: 425، بروتين: 39.4، دهون: 5.7، كربوهيدرات: 51.4 صدر دجاج 150 جرام،…"
click at [235, 293] on span "Update" at bounding box center [208, 293] width 132 height 7
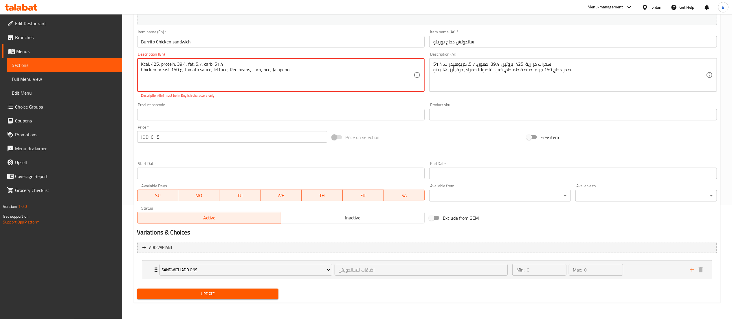
click at [283, 69] on textarea "Kcal: 425, protein: 39.4, fat: 5.7, carb: 51.4 Chicken breast 150 g, tomato sau…" at bounding box center [277, 75] width 273 height 28
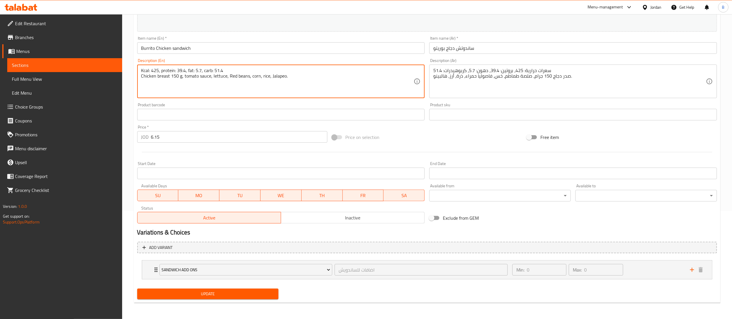
scroll to position [108, 0]
type textarea "Kcal: 425, protein: 39.4, fat: 5.7, carb: 51.4 Chicken breast 150 g, tomato sau…"
click at [191, 294] on span "Update" at bounding box center [208, 293] width 132 height 7
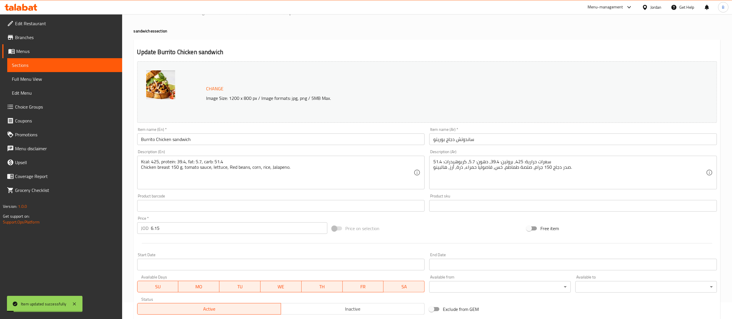
scroll to position [0, 0]
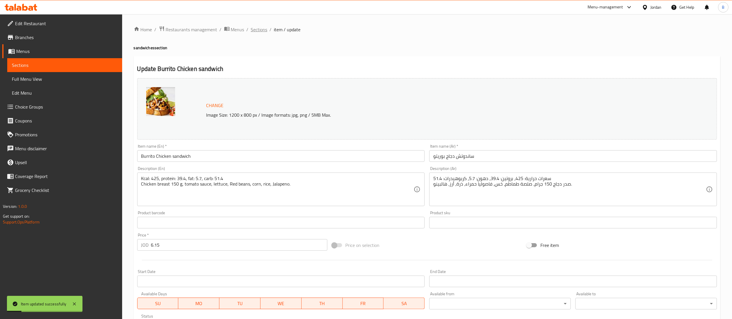
click at [255, 31] on span "Sections" at bounding box center [259, 29] width 17 height 7
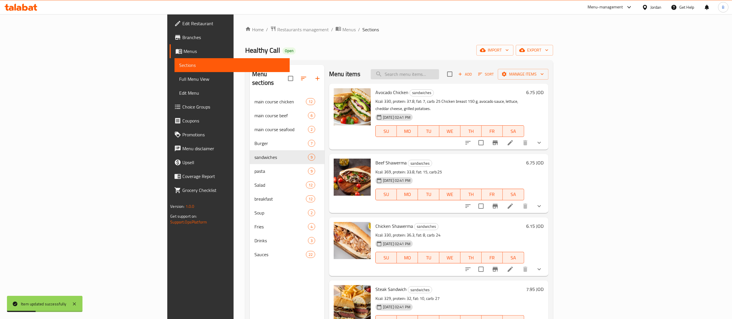
click at [439, 78] on input "search" at bounding box center [405, 74] width 68 height 10
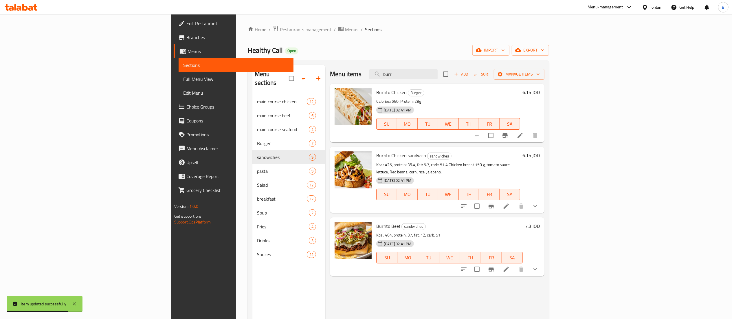
type input "burr"
click at [514, 264] on li at bounding box center [506, 269] width 16 height 10
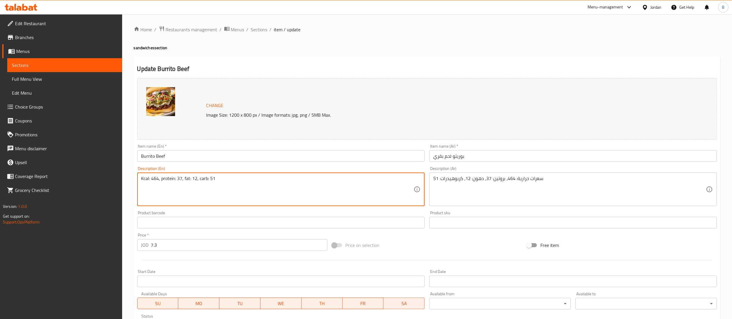
paste textarea "Beef 150 g, tomato sauce, lettuce, Red beans, corn, rice, Jalapeño."
type textarea "Kcal: 464, protein: 37, fat: 12, carb: 51 Beef 150 g, tomato sauce, lettuce, Re…"
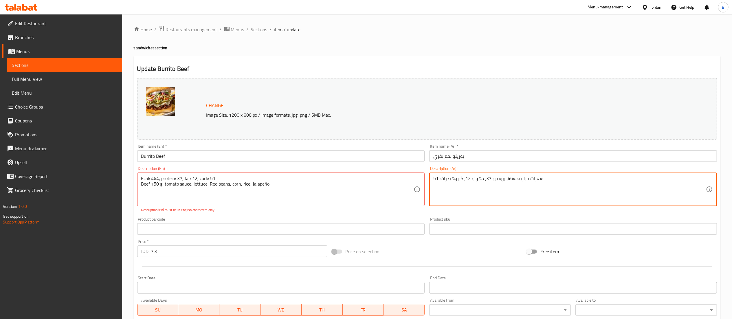
paste textarea "لحم بقري 150 جرام، صلصة طماطم، خس، فاصوليا حمراء، ذرة، أرز، هالبينو."
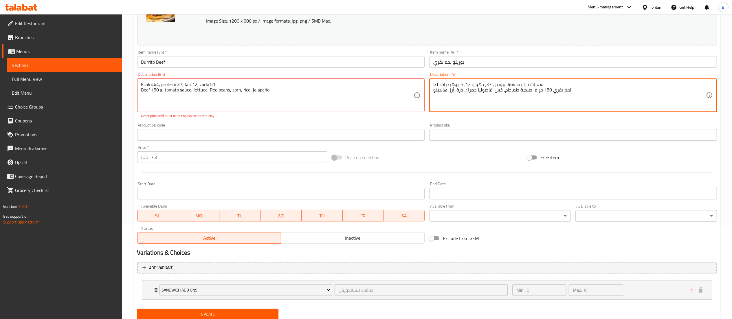
scroll to position [115, 0]
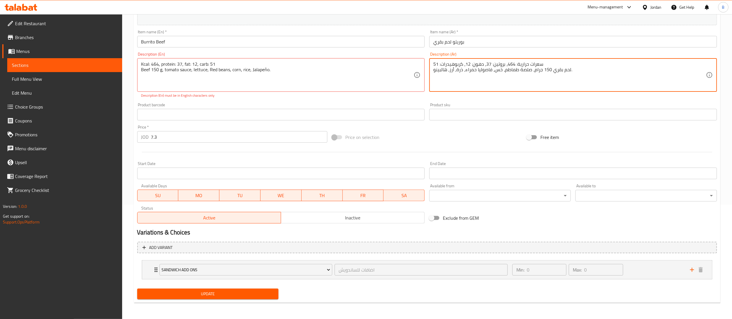
type textarea "سعرات حرارية: 464، بروتين: 37، دهون: 12، كربوهيدرات: 51 لحم بقري 150 جرام، صلصة…"
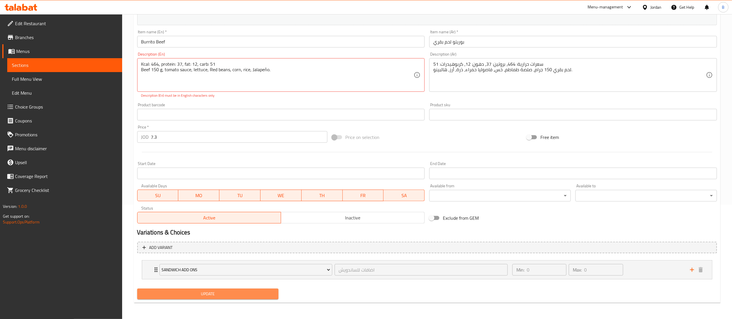
click at [197, 295] on span "Update" at bounding box center [208, 293] width 132 height 7
click at [265, 69] on textarea "Kcal: 464, protein: 37, fat: 12, carb: 51 Beef 150 g, tomato sauce, lettuce, Re…" at bounding box center [277, 75] width 273 height 28
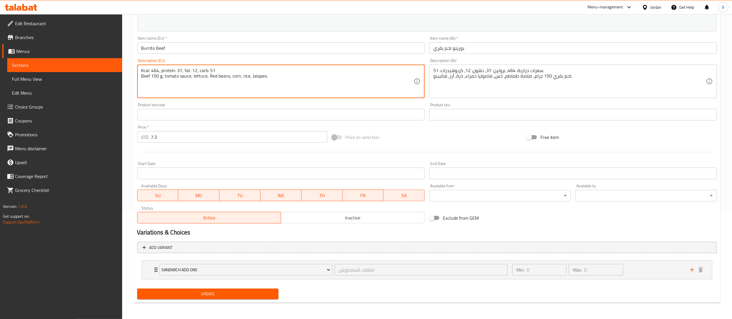
scroll to position [108, 0]
type textarea "Kcal: 464, protein: 37, fat: 12, carb: 51 Beef 150 g, tomato sauce, lettuce, Re…"
click at [211, 290] on span "Update" at bounding box center [208, 293] width 132 height 7
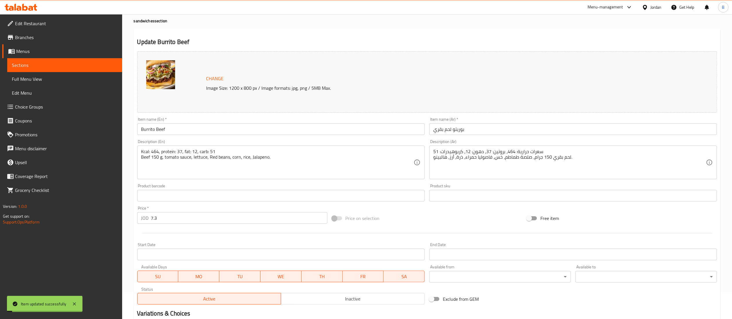
scroll to position [0, 0]
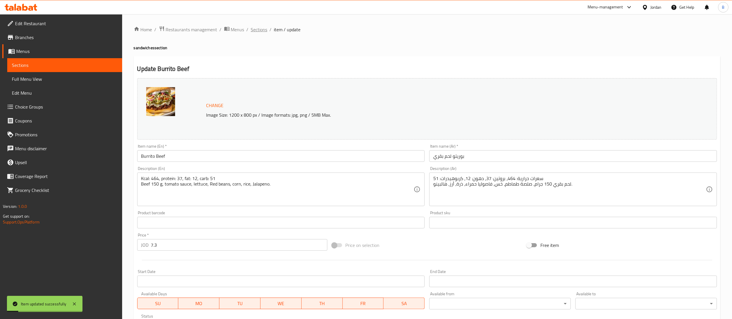
click at [264, 29] on span "Sections" at bounding box center [259, 29] width 17 height 7
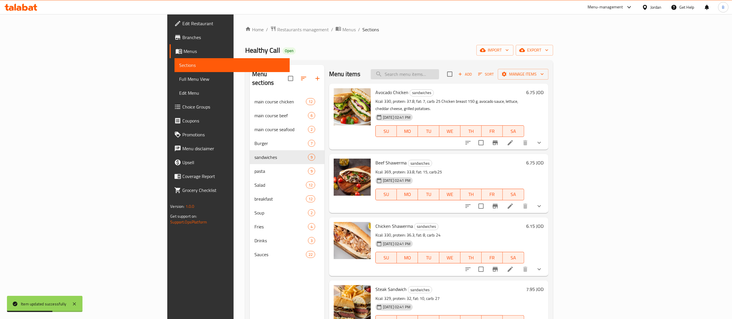
click at [439, 74] on input "search" at bounding box center [405, 74] width 68 height 10
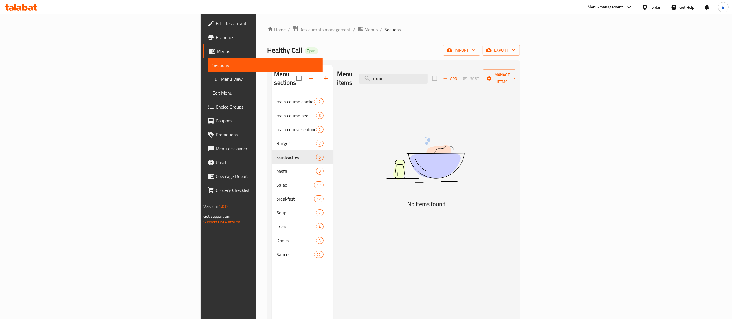
drag, startPoint x: 471, startPoint y: 73, endPoint x: 239, endPoint y: 95, distance: 233.3
click at [338, 74] on div "Menu items mexi Add Sort Manage items" at bounding box center [427, 79] width 178 height 28
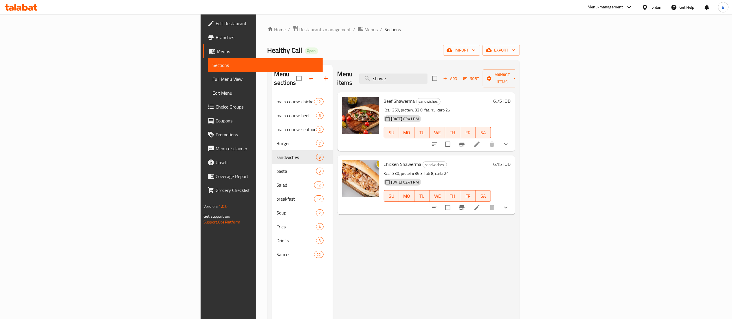
type input "shawe"
click at [480, 205] on icon at bounding box center [477, 207] width 5 height 5
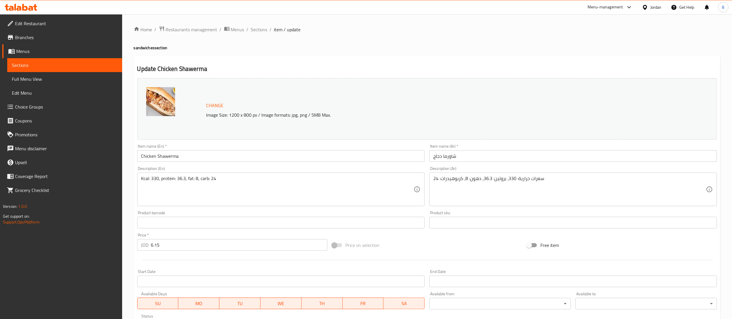
click at [299, 175] on div "Kcal: 330, protein: 36.3, fat: 8, carb: 24 Description (En)" at bounding box center [281, 190] width 288 height 34
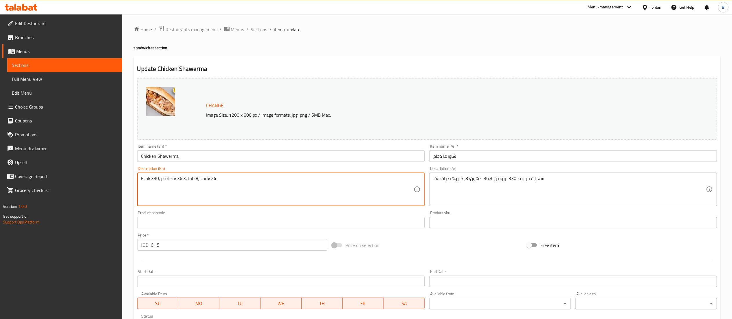
paste textarea "Chicken breast 150 g, garlic sauce."
click at [149, 177] on textarea "Chicken breast 150 g, garlic sauce. Kcal: 330, protein: 36.3, fat: 8, carb: 24" at bounding box center [277, 190] width 273 height 28
click at [171, 174] on div "Kcal: 330, protein: 36.3, fat: 8, carb: 24 Description (En)" at bounding box center [281, 190] width 288 height 34
click at [231, 186] on textarea "Kcal: 330, protein: 36.3, fat: 8, carb: 24" at bounding box center [277, 190] width 273 height 28
click at [228, 180] on textarea "Kcal: 330, protein: 36.3, fat: 8, carb: 24" at bounding box center [277, 190] width 273 height 28
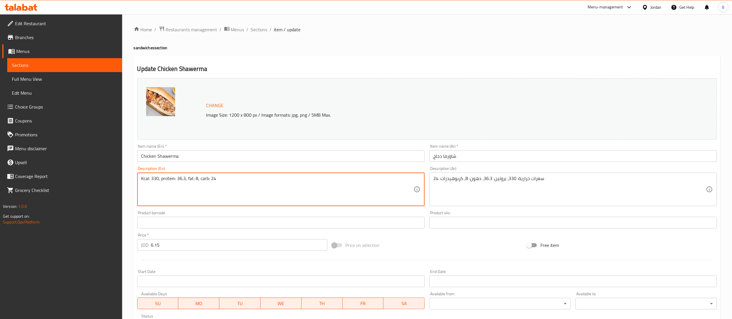
paste textarea "Chicken breast 150 g, garlic sauce."
type textarea "Kcal: 330, protein: 36.3, fat: 8, carb: 24 Chicken breast 150 g, garlic sauce."
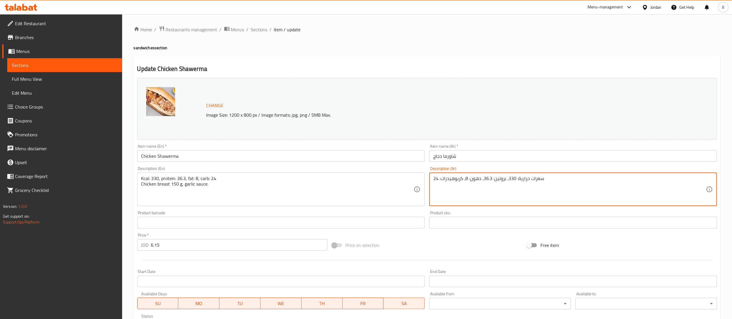
paste textarea "صدر دجاج 150 جرام، صلصة الثوم."
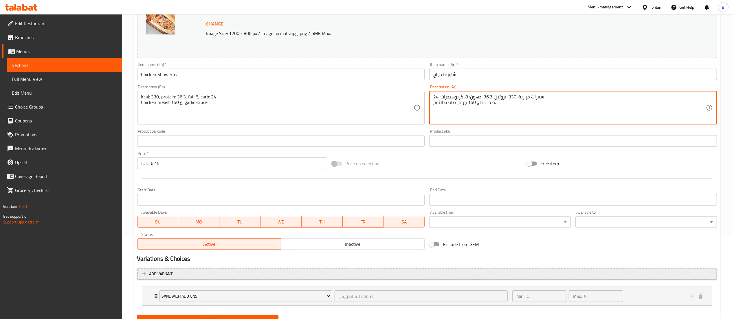
scroll to position [108, 0]
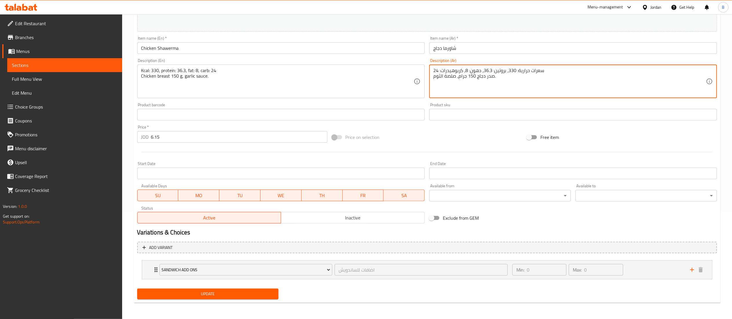
type textarea "سعرات حرارية: 330، بروتين: 36.3، دهون: 8، كربوهيدرات: 24 صدر دجاج 150 جرام، صلص…"
click at [236, 295] on span "Update" at bounding box center [208, 293] width 132 height 7
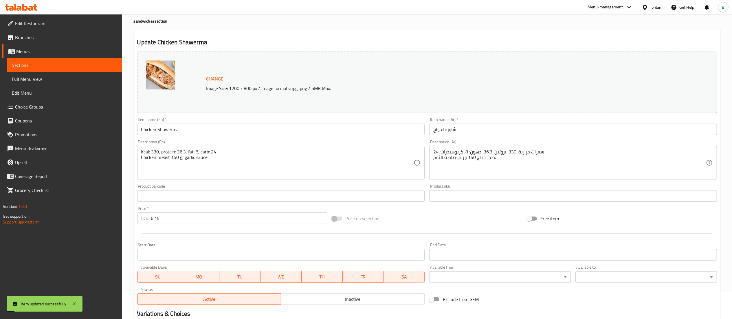
scroll to position [0, 0]
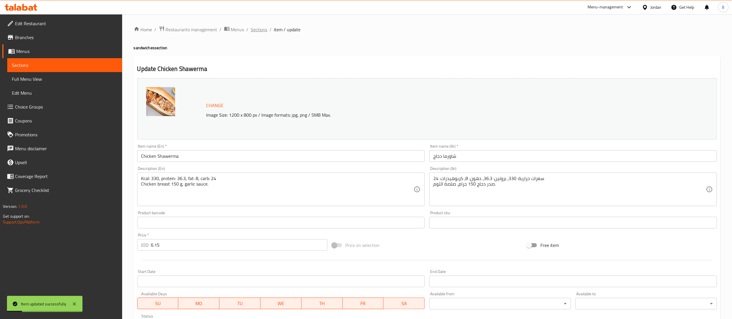
click at [264, 29] on span "Sections" at bounding box center [259, 29] width 17 height 7
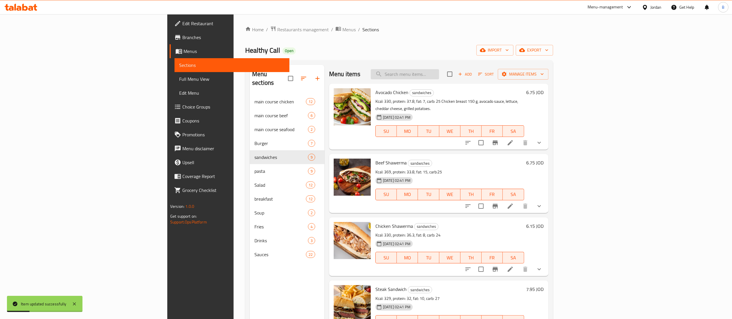
click at [439, 69] on input "search" at bounding box center [405, 74] width 68 height 10
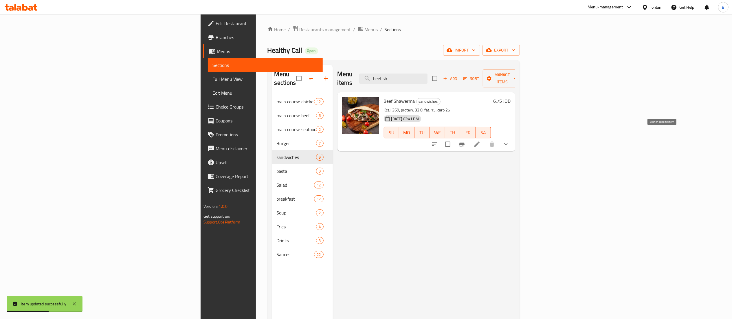
type input "beef sh"
click at [485, 139] on li at bounding box center [477, 144] width 16 height 10
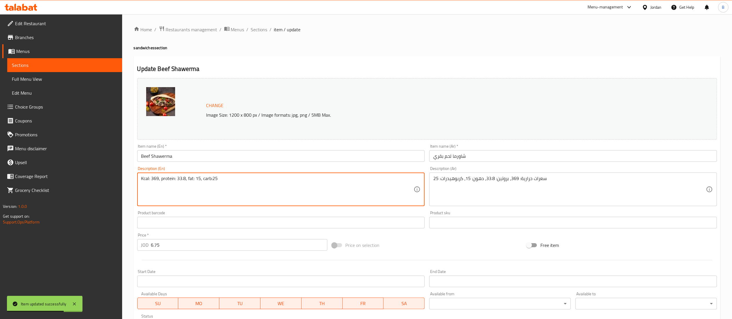
paste textarea "Beef 150 g, tomato, onion, tahini sauce."
type textarea "Kcal: 369, protein: 33.8, fat: 15, carb:25 Beef 150 g, tomato, onion, tahini sa…"
click at [564, 175] on div "سعرات حرارية: 369، بروتين: 33.8، دهون: 15، كربوهيدرات: 25 Description (Ar)" at bounding box center [573, 190] width 288 height 34
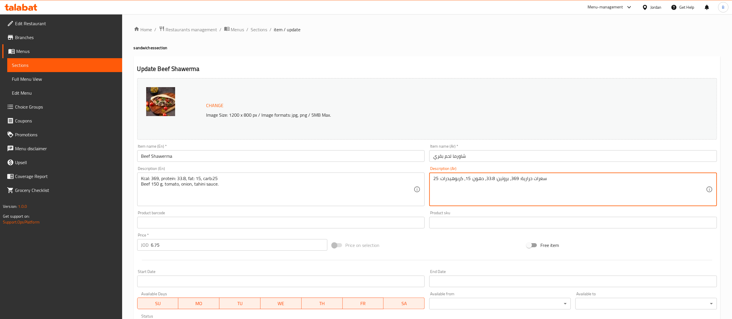
click at [567, 181] on textarea "سعرات حرارية: 369، بروتين: 33.8، دهون: 15، كربوهيدرات: 25" at bounding box center [569, 190] width 273 height 28
paste textarea "لحم بقري 150 جرام، طماطم، بصل، صلصة طحينة."
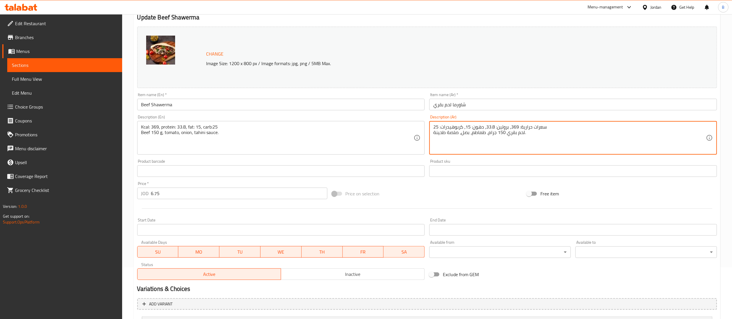
scroll to position [108, 0]
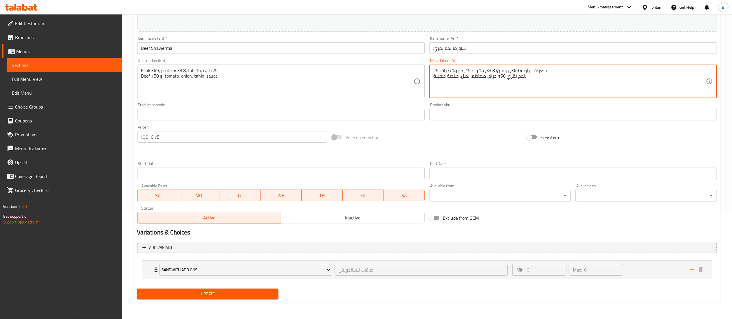
type textarea "سعرات حرارية: 369، بروتين: 33.8، دهون: 15، كربوهيدرات: 25 لحم بقري 150 جرام، طم…"
click at [238, 288] on div "Update" at bounding box center [208, 293] width 146 height 15
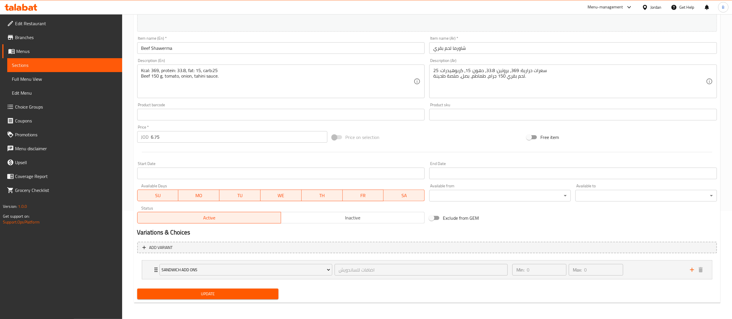
click at [236, 290] on button "Update" at bounding box center [208, 294] width 142 height 11
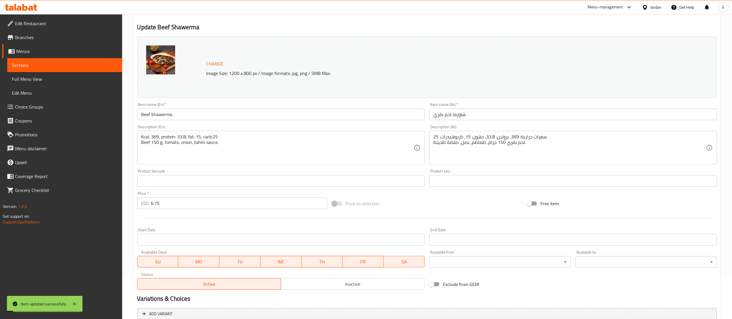
scroll to position [0, 0]
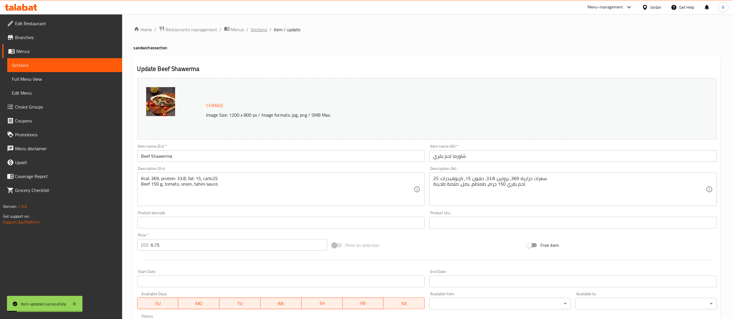
click at [261, 32] on span "Sections" at bounding box center [259, 29] width 17 height 7
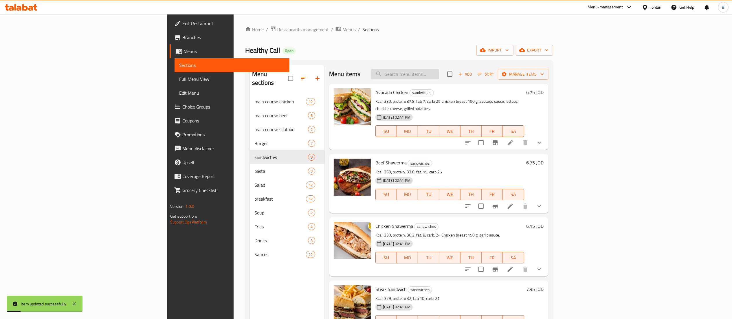
click at [439, 78] on input "search" at bounding box center [405, 74] width 68 height 10
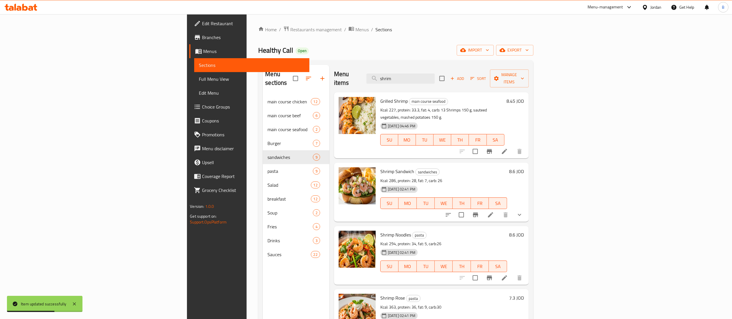
type input "shrim"
click at [499, 210] on li at bounding box center [491, 215] width 16 height 10
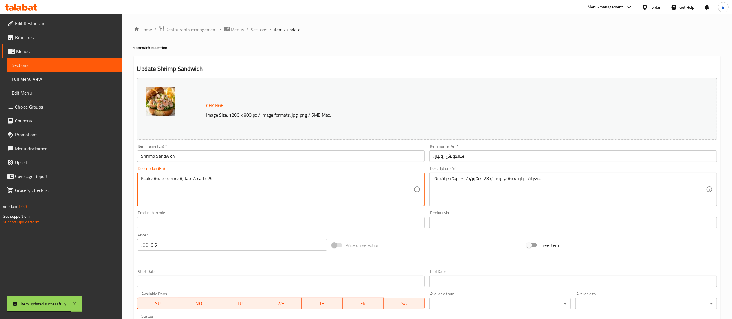
paste textarea "Shrimps 150 g, siracha mayo, rocca, lettuce, onion."
type textarea "Kcal: 286, protein: 28, fat: 7, carb: 26 Shrimps 150 g, siracha mayo, rocca, le…"
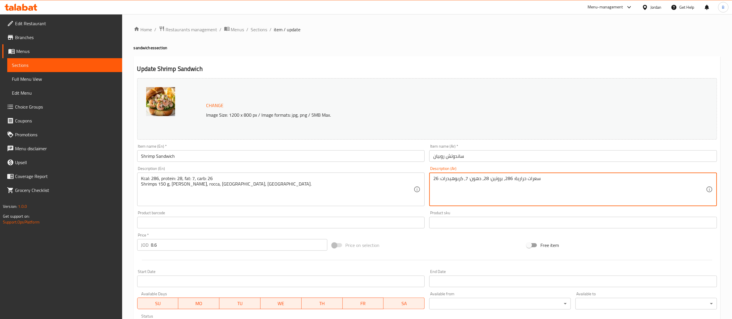
paste textarea "روبيان 150 جرام، مايونيز سريراتشا، جرجير، خس، بصل."
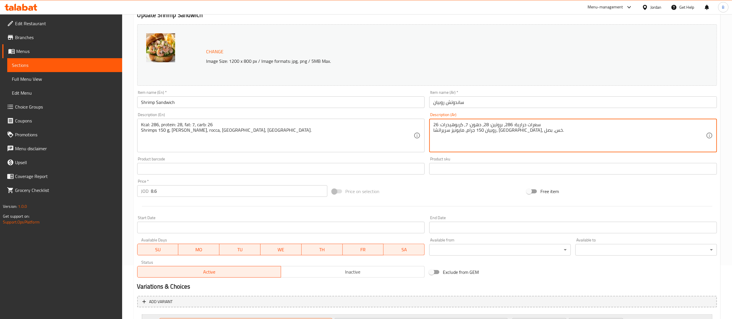
scroll to position [108, 0]
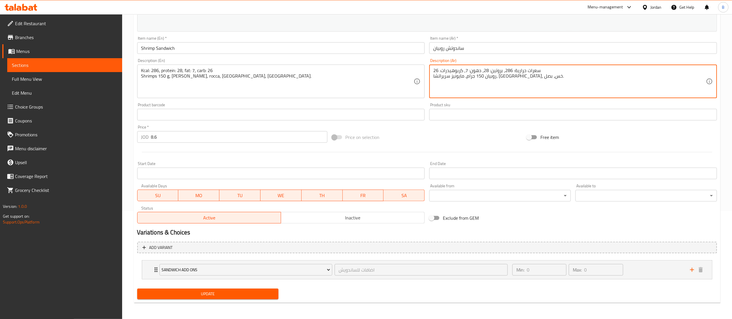
type textarea "سعرات حرارية: 286، بروتين: 28، دهون: 7، كربوهيدرات: 26 روبيان 150 جرام، مايونيز…"
click at [195, 295] on span "Update" at bounding box center [208, 293] width 132 height 7
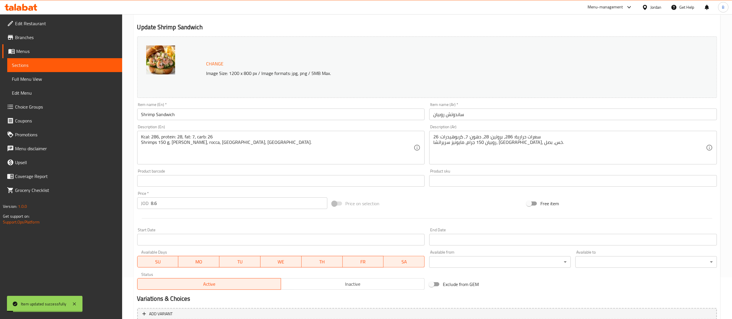
scroll to position [0, 0]
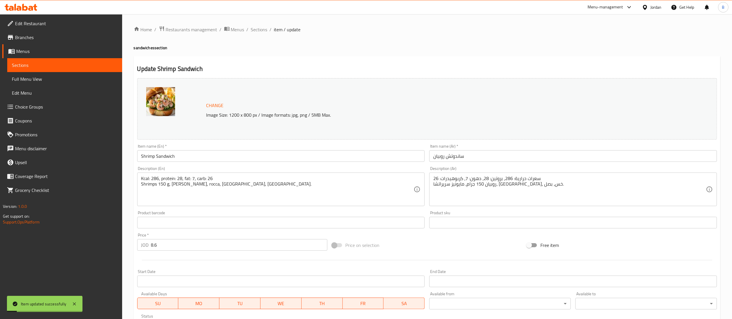
drag, startPoint x: 257, startPoint y: 26, endPoint x: 279, endPoint y: 41, distance: 27.4
click at [257, 26] on span "Sections" at bounding box center [259, 29] width 17 height 7
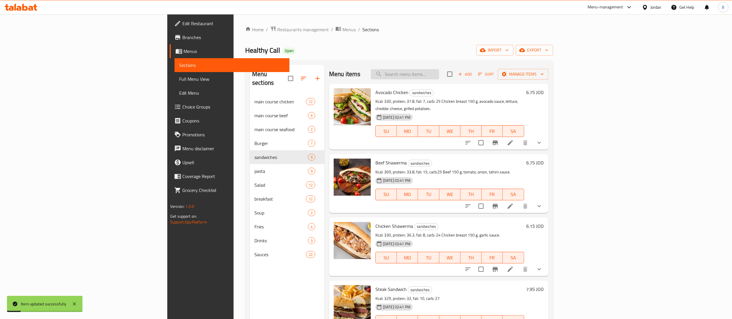
click at [439, 74] on input "search" at bounding box center [405, 74] width 68 height 10
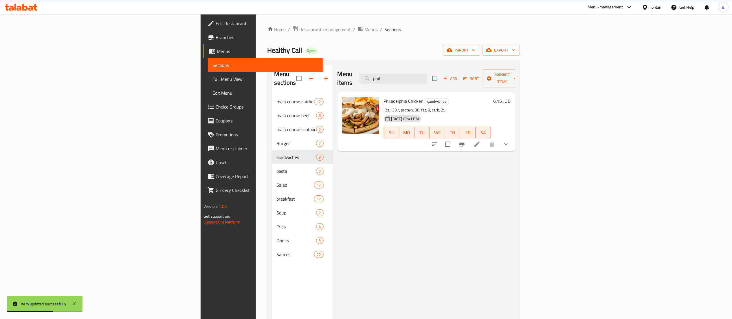
type input "phil"
click at [485, 139] on li at bounding box center [477, 144] width 16 height 10
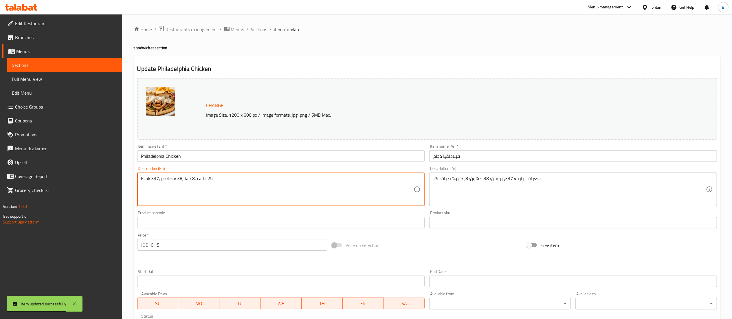
paste textarea "Chicken breast 150 g, lettuce, cheddar cheese, colored pepper, Stroganoff sauce."
type textarea "Kcal: 337, protein: 38, fat: 8, carb: 25 Chicken breast 150 g, lettuce, cheddar…"
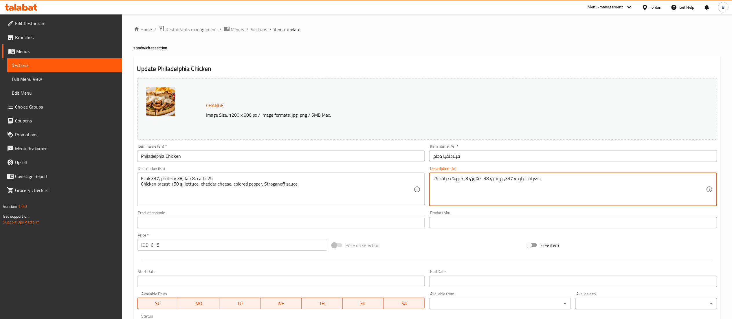
paste textarea "صدر دجاج 150 جرام، خس، جبن شيدر، فلفل ملون، صلصة ستروجانوف."
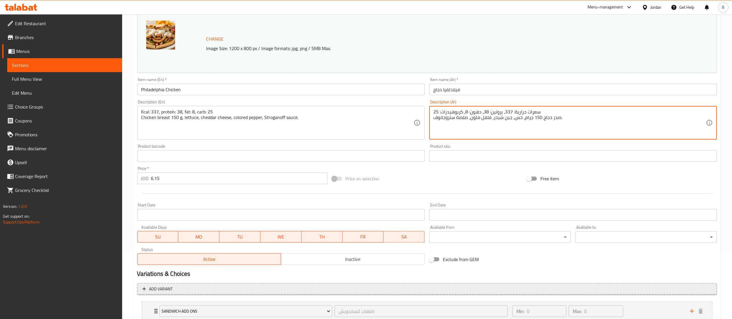
scroll to position [108, 0]
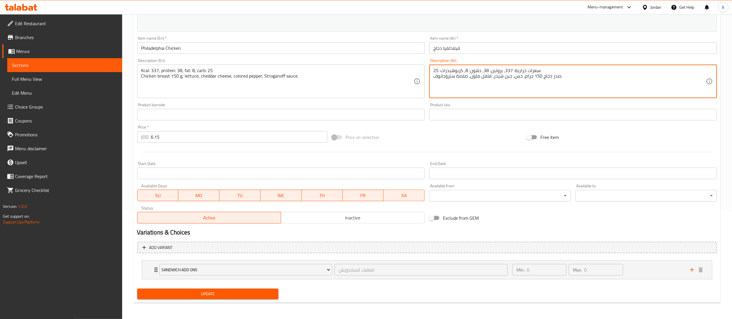
type textarea "سعرات حرارية: 337، بروتين: 38، دهون: 8، كربوهيدرات: 25 صدر دجاج 150 جرام، خس، ج…"
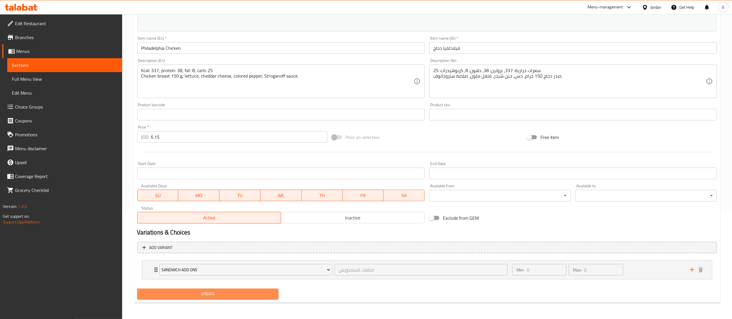
click at [226, 293] on span "Update" at bounding box center [208, 293] width 132 height 7
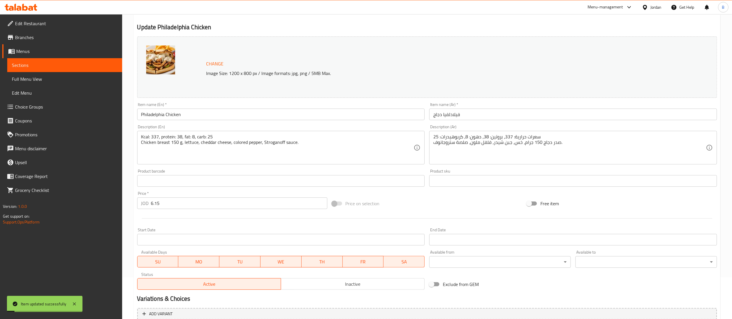
scroll to position [0, 0]
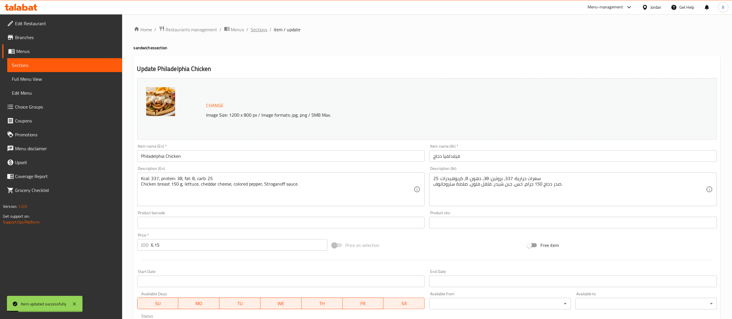
click at [262, 28] on span "Sections" at bounding box center [259, 29] width 17 height 7
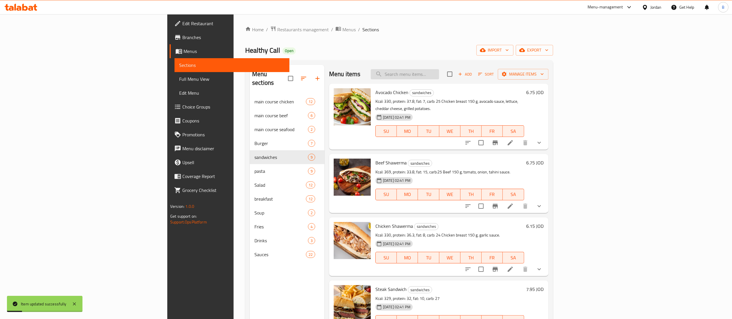
click at [439, 73] on input "search" at bounding box center [405, 74] width 68 height 10
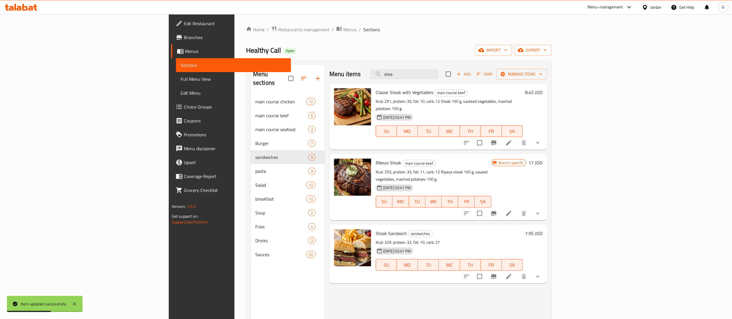
type input "stea"
click at [512, 273] on icon at bounding box center [509, 276] width 7 height 7
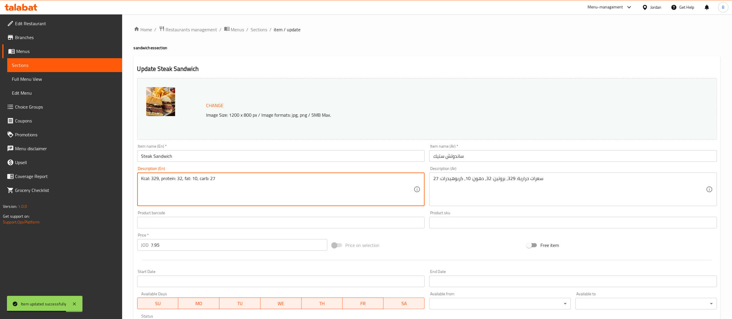
paste textarea "Beef 150 g, mushrooms, cheddar cheese, Gravy sauce."
type textarea "Kcal: 329, protein: 32, fat: 10, carb: 27 Beef 150 g, mushrooms, cheddar cheese…"
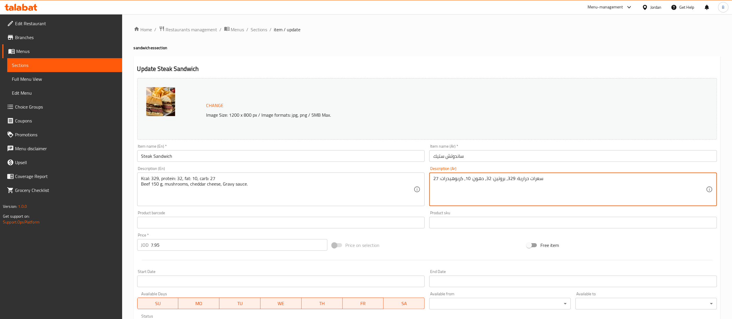
paste textarea "لحم بقري 150 جرام، مشروم، جبن شيدر، صلصة جرافي."
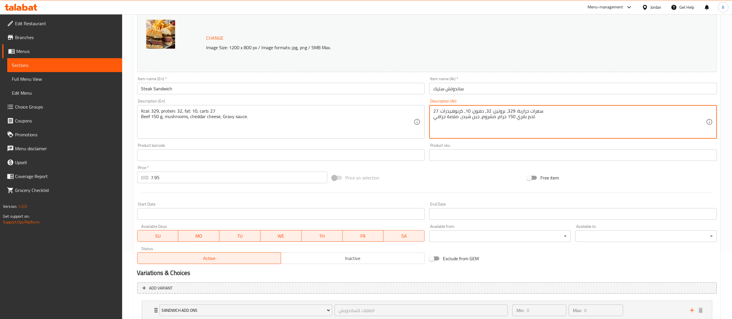
scroll to position [108, 0]
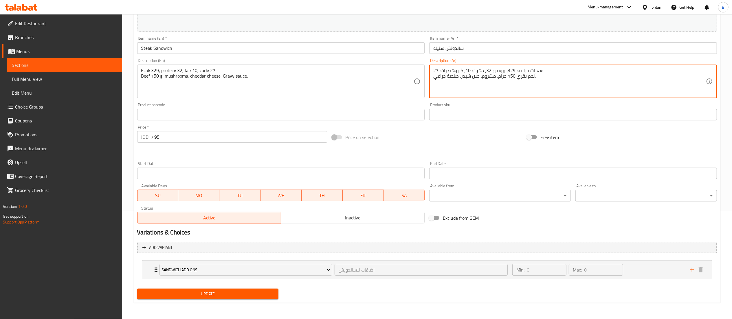
type textarea "سعرات حرارية: 329، بروتين: 32، دهون: 10، كربوهيدرات: 27 لحم بقري 150 جرام، مشرو…"
click at [185, 293] on span "Update" at bounding box center [208, 293] width 132 height 7
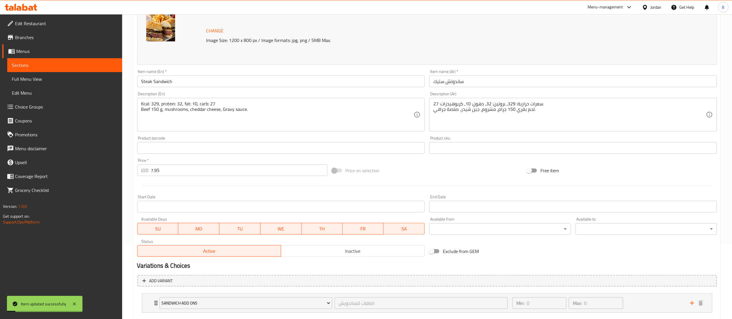
scroll to position [0, 0]
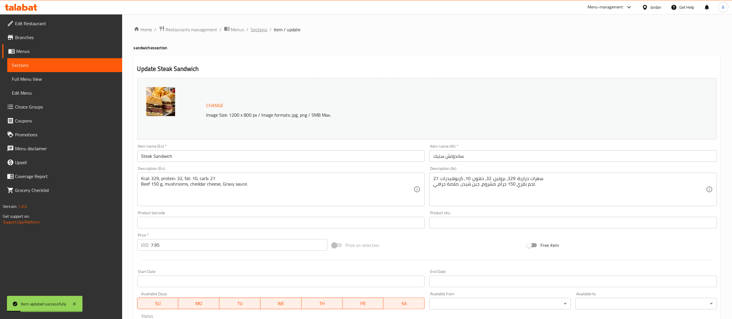
click at [262, 28] on span "Sections" at bounding box center [259, 29] width 17 height 7
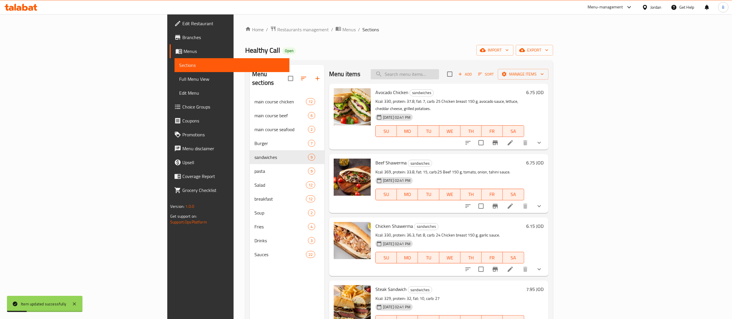
click at [439, 75] on input "search" at bounding box center [405, 74] width 68 height 10
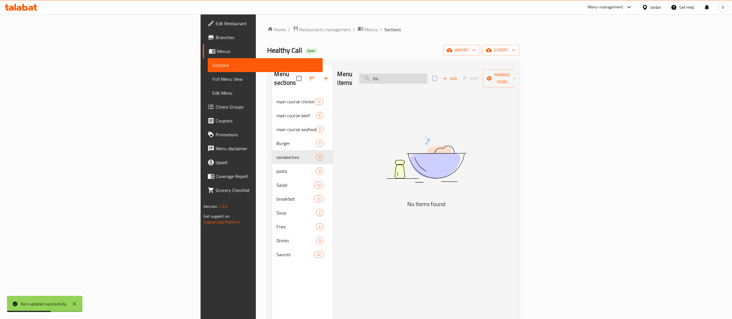
type input "h"
type input "d"
drag, startPoint x: 481, startPoint y: 76, endPoint x: 7, endPoint y: 85, distance: 474.1
click at [201, 78] on div "Edit Restaurant Branches Menus Sections Full Menu View Edit Menu Choice Groups …" at bounding box center [366, 207] width 331 height 386
type input "ten"
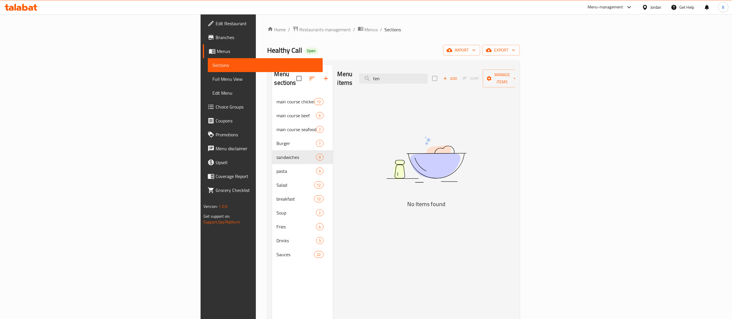
drag, startPoint x: 477, startPoint y: 75, endPoint x: 383, endPoint y: 74, distance: 93.8
click at [394, 74] on div "Menu items ten Add Sort Manage items" at bounding box center [427, 79] width 178 height 28
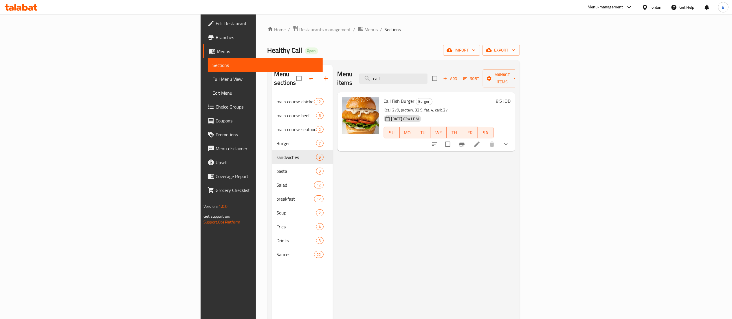
type input "call"
click at [485, 139] on li at bounding box center [477, 144] width 16 height 10
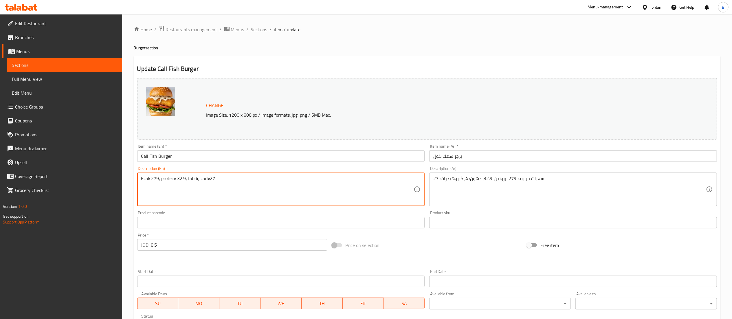
paste textarea "Crispy fish 150 g, lettuce, pickles, onion, tomato, cheddar cheese."
type textarea "Kcal: 279, protein: 32.9, fat: 4, carb:27 Crispy fish 150 g, lettuce, pickles, …"
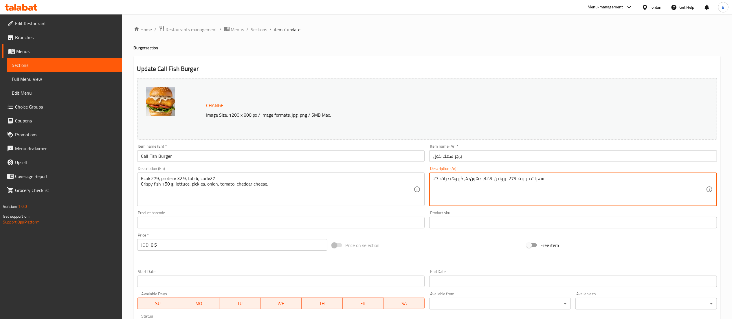
paste textarea "سمك مقرمش 150 جرام، خس، مخلل، بصل، طماطم، جبن شيدر."
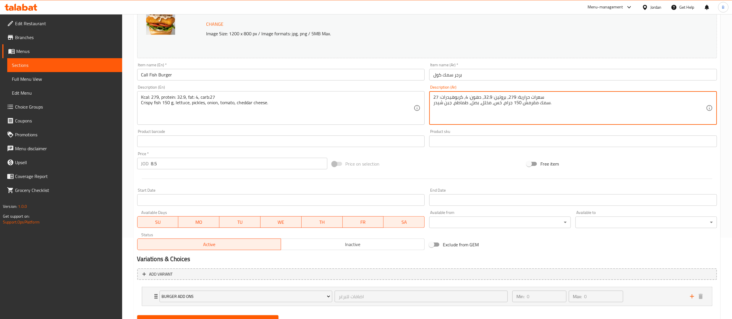
scroll to position [108, 0]
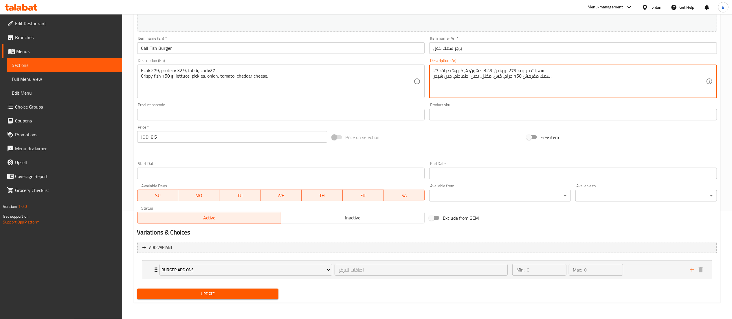
type textarea "سعرات حرارية: 279، بروتين: 32.9، دهون: 4، كربوهيدرات: 27 سمك مقرمش 150 جرام، خس…"
click at [226, 299] on button "Update" at bounding box center [208, 294] width 142 height 11
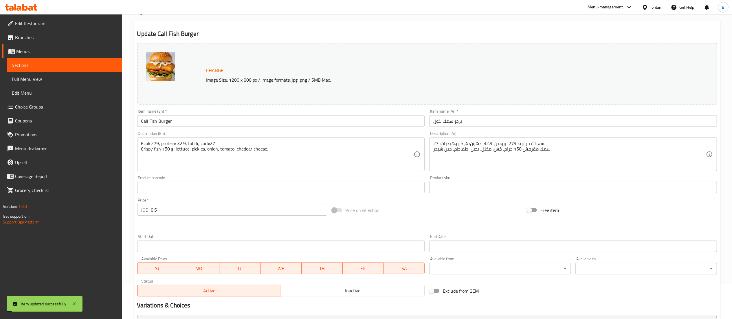
scroll to position [0, 0]
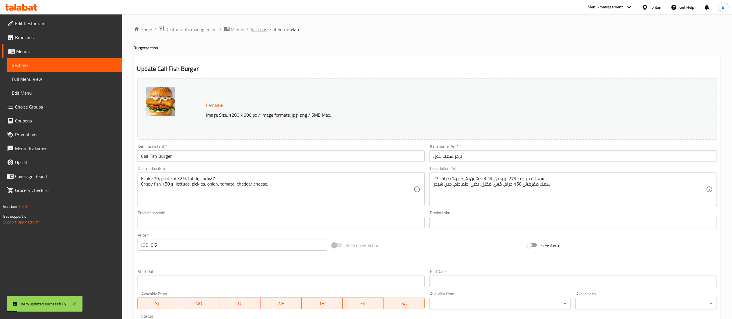
click at [255, 32] on span "Sections" at bounding box center [259, 29] width 17 height 7
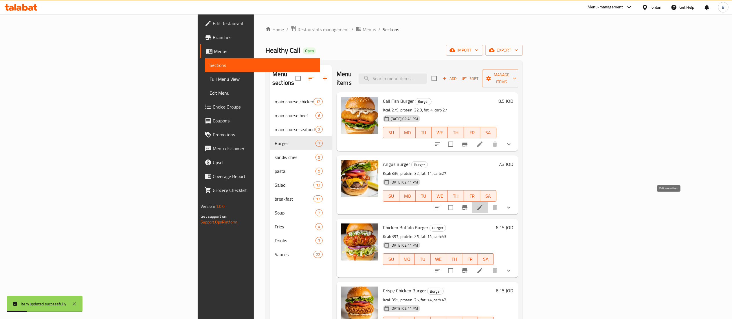
click at [484, 204] on icon at bounding box center [480, 207] width 7 height 7
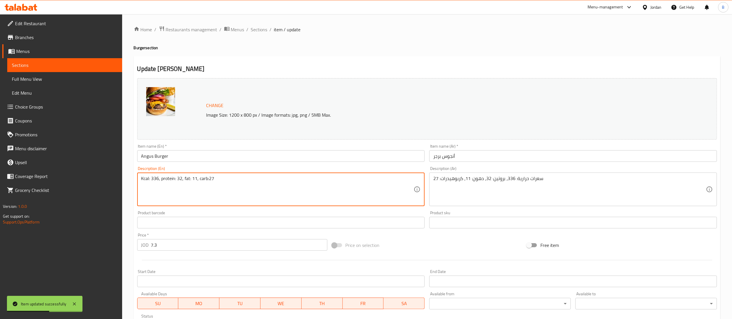
paste textarea "Angus beef 150 g, tomato, lettuce, pickles, onion, cheddar cheese."
type textarea "Kcal: 336, protein: 32, fat: 11, carb:27 Angus beef 150 g, tomato, lettuce, pic…"
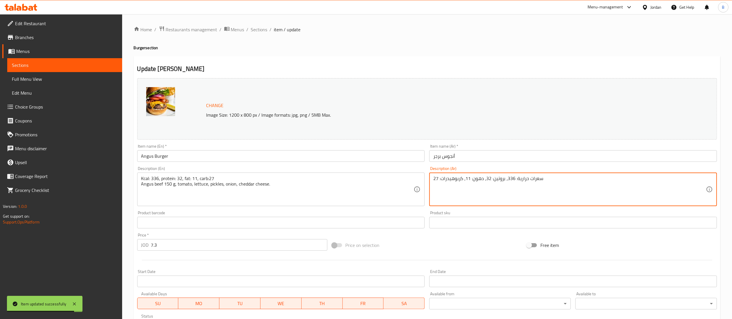
paste textarea "لحم أنجوس 150 جرام، طماطم، خس، مخلل، بصل، جبن شيدر."
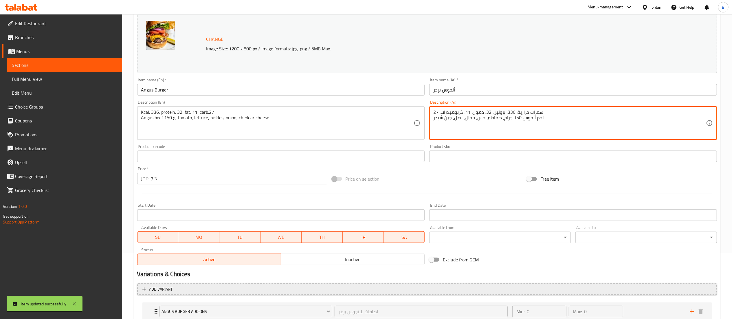
scroll to position [108, 0]
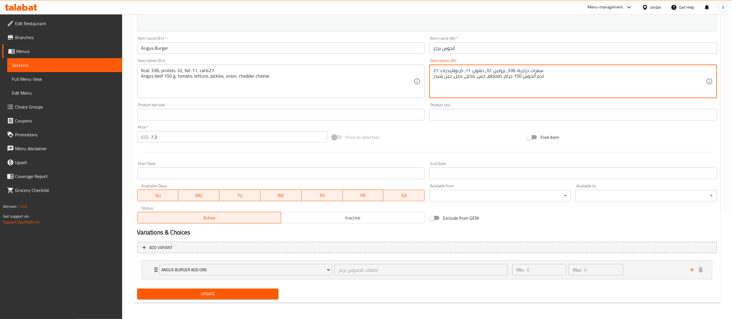
type textarea "سعرات حرارية: 336، بروتين: 32، دهون: 11، كربوهيدرات: 27 لحم أنجوس 150 جرام، طما…"
click at [224, 292] on span "Update" at bounding box center [208, 293] width 132 height 7
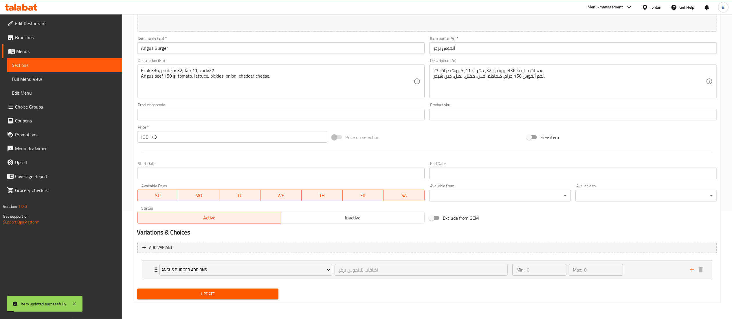
scroll to position [0, 0]
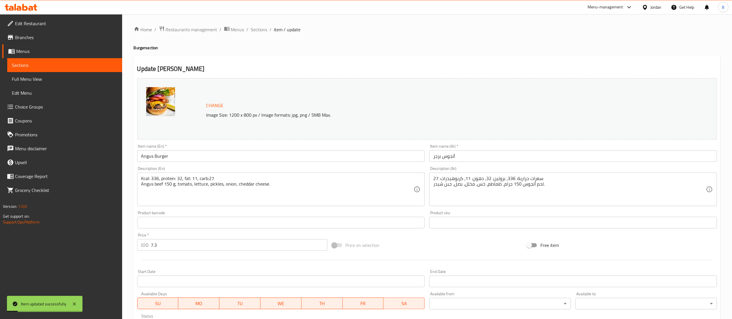
drag, startPoint x: 257, startPoint y: 31, endPoint x: 275, endPoint y: 40, distance: 20.2
click at [257, 31] on span "Sections" at bounding box center [259, 29] width 17 height 7
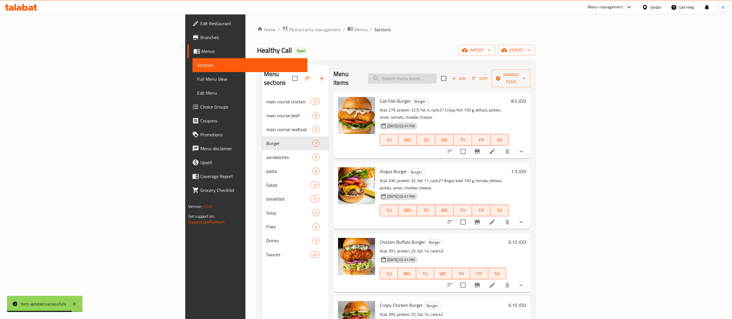
click at [437, 78] on input "search" at bounding box center [402, 79] width 68 height 10
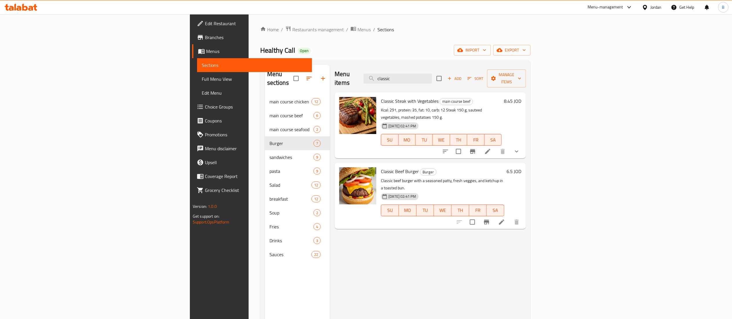
type input "classic"
click at [505, 219] on icon at bounding box center [501, 222] width 7 height 7
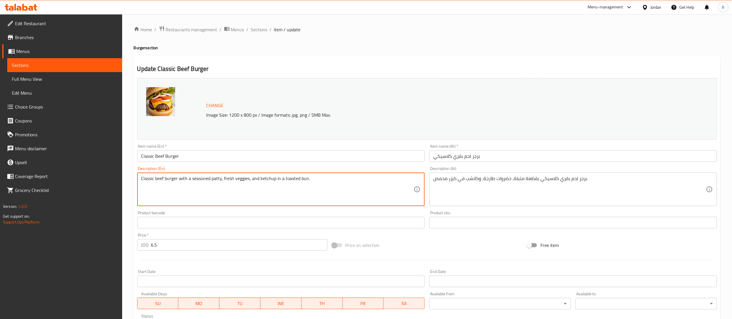
paste textarea "Classic beef 150 g, tomato, lettuce, onion, cheddar cheese."
drag, startPoint x: 259, startPoint y: 184, endPoint x: 118, endPoint y: 186, distance: 140.7
click at [118, 186] on div "Edit Restaurant Branches Menus Sections Full Menu View Edit Menu Choice Groups …" at bounding box center [366, 215] width 732 height 403
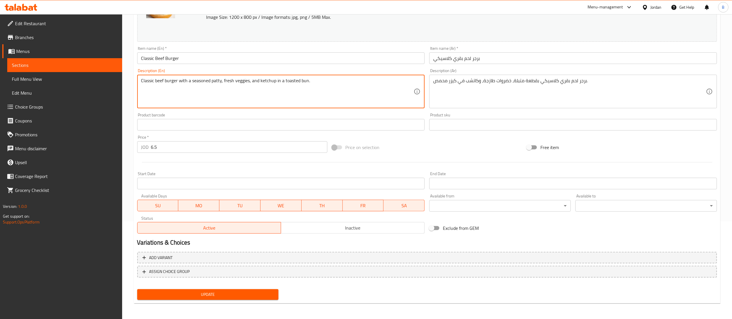
type textarea "Classic beef burger with a seasoned patty, fresh veggies, and ketchup in a toas…"
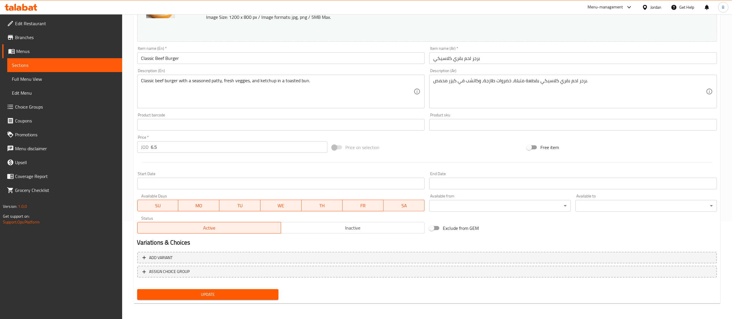
click at [233, 287] on div "Change Image Size: 1200 x 800 px / Image formats: jpg, png / 5MB Max. Item name…" at bounding box center [427, 140] width 585 height 324
click at [233, 292] on span "Update" at bounding box center [208, 294] width 132 height 7
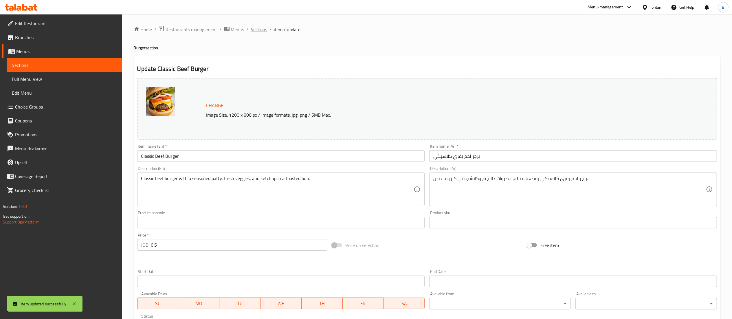
click at [260, 29] on span "Sections" at bounding box center [259, 29] width 17 height 7
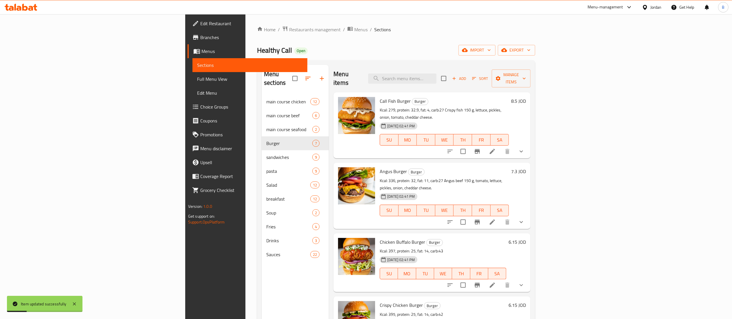
drag, startPoint x: 485, startPoint y: 78, endPoint x: 462, endPoint y: 84, distance: 23.8
click at [437, 77] on input "search" at bounding box center [402, 79] width 68 height 10
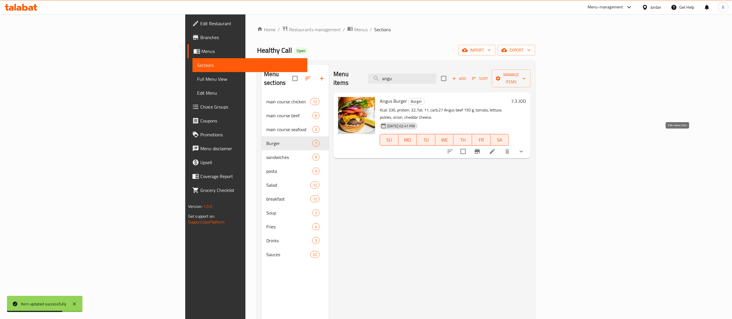
type input "angu"
click at [496, 148] on icon at bounding box center [492, 151] width 7 height 7
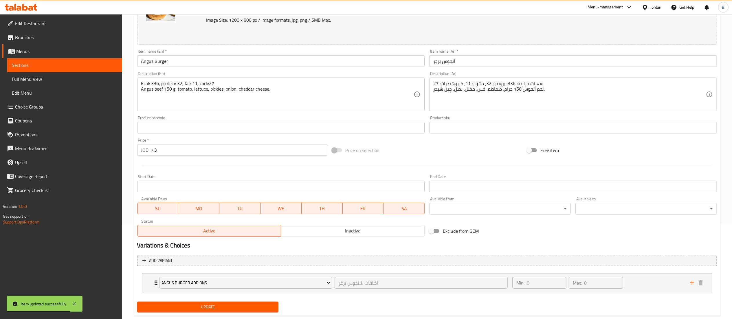
scroll to position [108, 0]
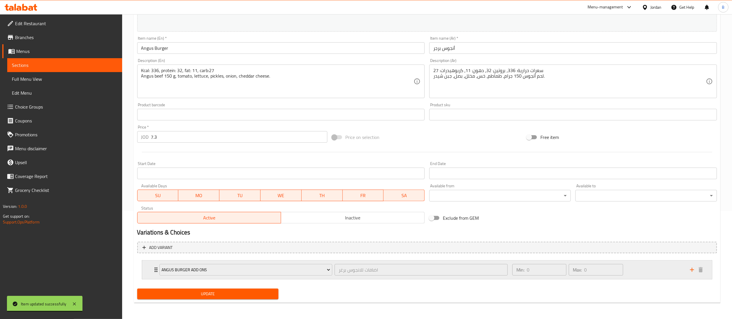
click at [642, 270] on div "Min: 0 ​ Max: 0 ​" at bounding box center [598, 270] width 178 height 19
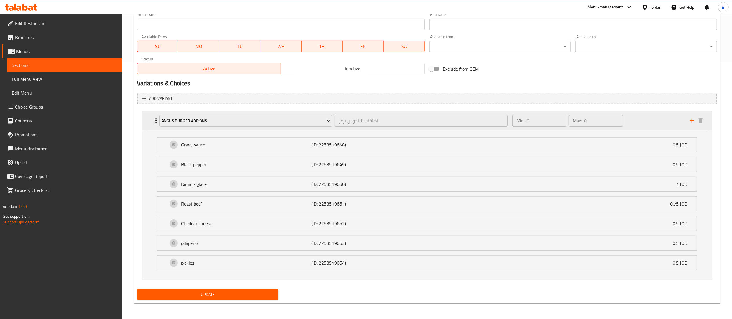
scroll to position [258, 0]
click at [197, 295] on span "Update" at bounding box center [208, 293] width 132 height 7
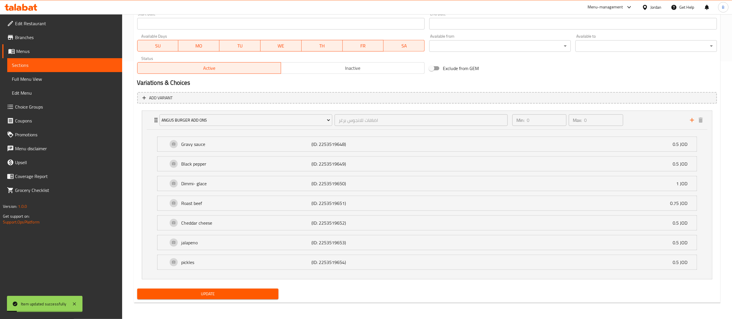
click at [38, 108] on span "Choice Groups" at bounding box center [66, 106] width 102 height 7
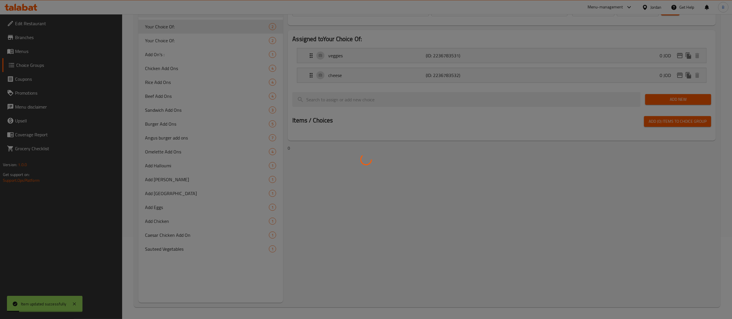
scroll to position [82, 0]
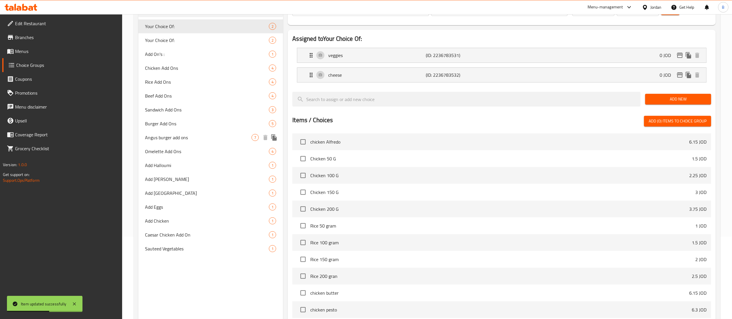
click at [171, 136] on span "Angus burger add ons" at bounding box center [198, 137] width 107 height 7
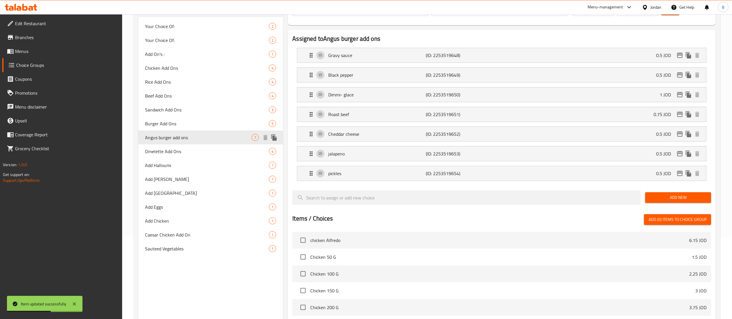
type input "Angus burger add ons"
type input "اضافات للانجوس برغر"
type input "0"
click at [379, 118] on p "Roast beef" at bounding box center [377, 114] width 98 height 7
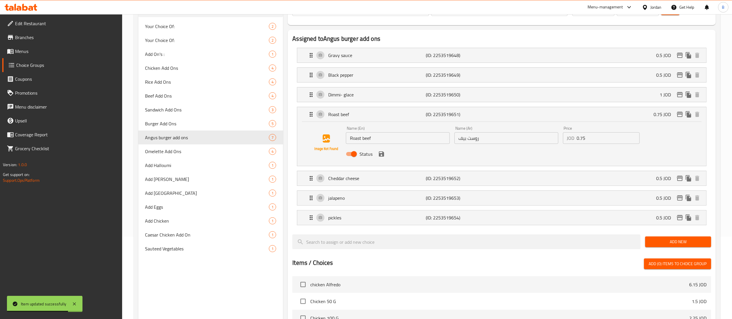
click at [601, 140] on input "0.75" at bounding box center [608, 138] width 63 height 12
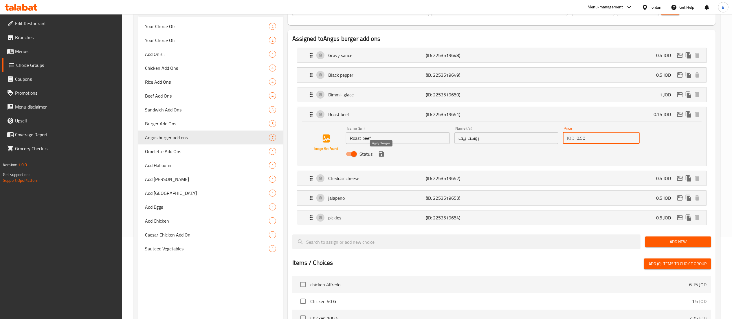
click at [381, 156] on icon "save" at bounding box center [381, 154] width 7 height 7
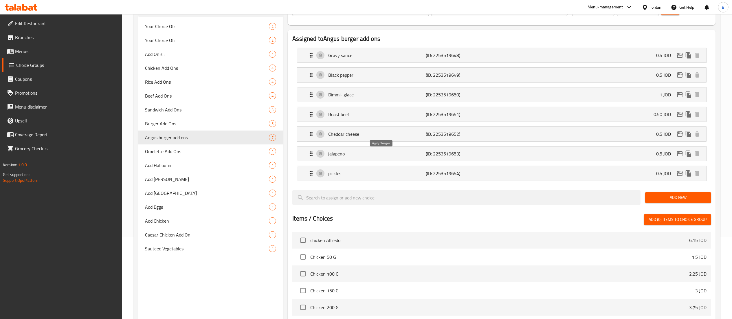
type input "0.50"
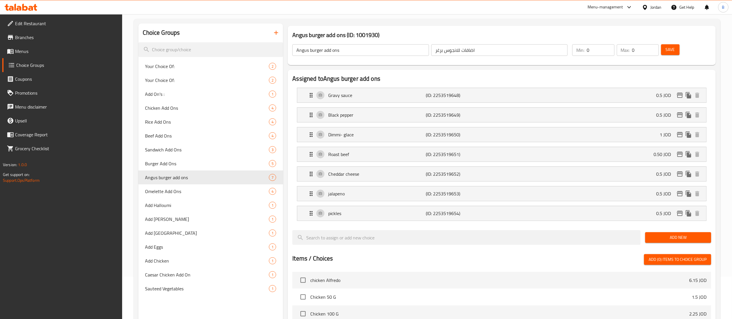
scroll to position [24, 0]
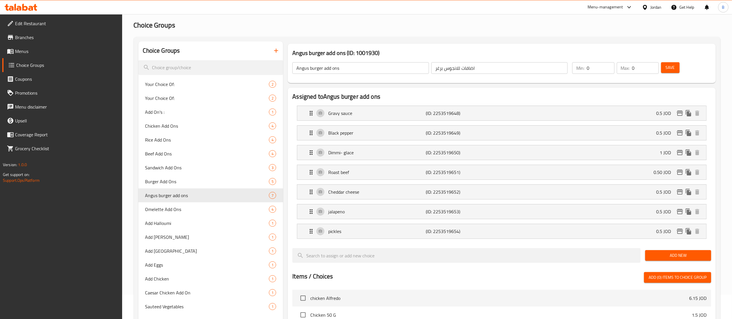
click at [658, 65] on input "0" at bounding box center [645, 68] width 27 height 12
click at [670, 65] on span "Save" at bounding box center [670, 67] width 9 height 7
click at [679, 193] on icon "edit" at bounding box center [680, 191] width 6 height 5
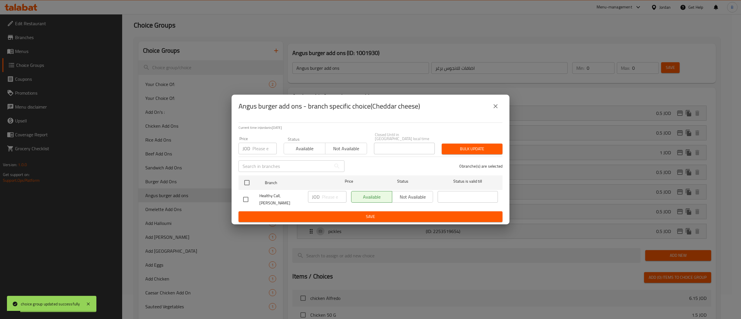
click at [496, 107] on icon "close" at bounding box center [495, 106] width 7 height 7
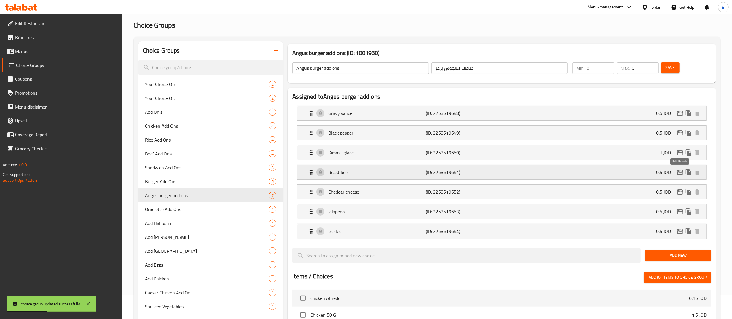
click at [680, 173] on icon "edit" at bounding box center [680, 172] width 7 height 7
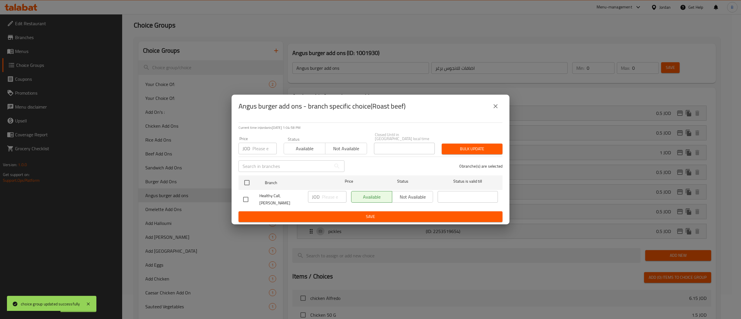
click at [494, 108] on icon "close" at bounding box center [495, 106] width 7 height 7
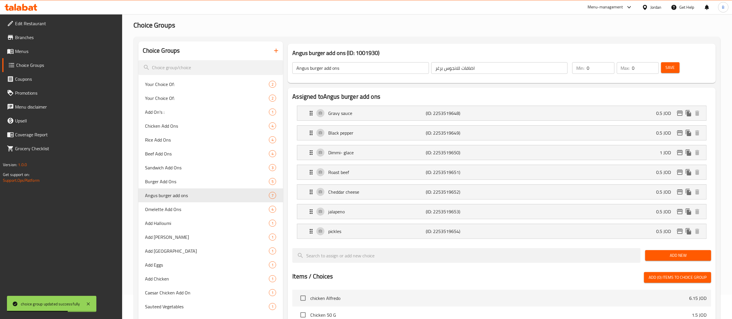
click at [665, 67] on button "Save" at bounding box center [670, 67] width 19 height 11
click at [34, 53] on span "Menus" at bounding box center [66, 51] width 102 height 7
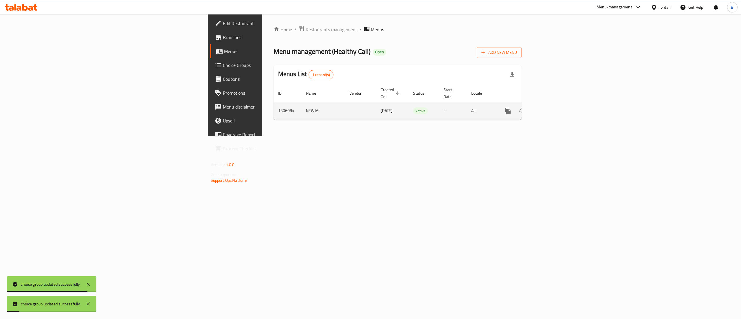
click at [557, 109] on link "enhanced table" at bounding box center [550, 111] width 14 height 14
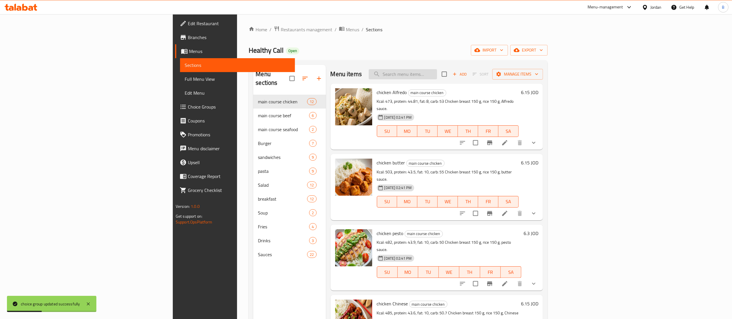
click at [437, 74] on input "search" at bounding box center [403, 74] width 68 height 10
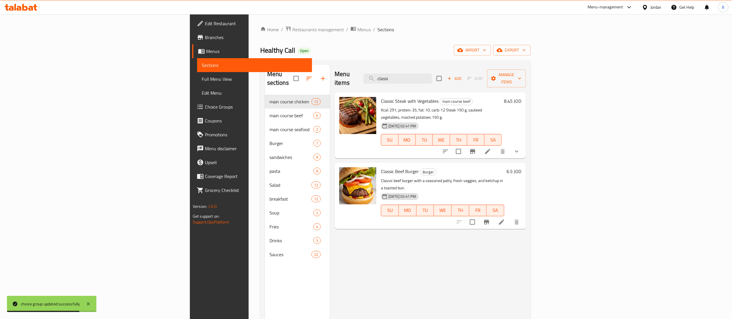
type input "classi"
click at [510, 217] on li at bounding box center [502, 222] width 16 height 10
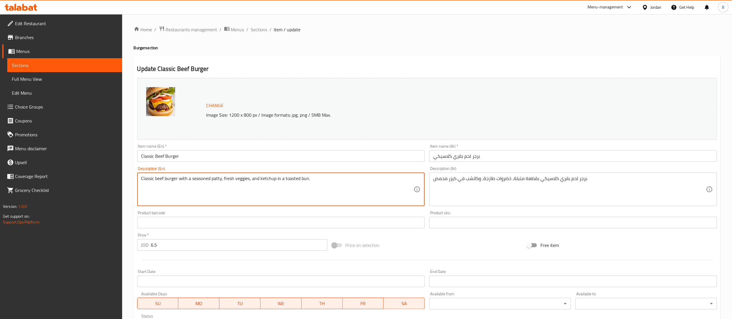
drag, startPoint x: 339, startPoint y: 176, endPoint x: 23, endPoint y: 179, distance: 316.2
paste textarea "150 g, tomato, lettuce, onion, cheddar cheese."
click at [141, 177] on textarea "Classic beef 150 g, tomato, lettuce, onion, cheddar cheese." at bounding box center [277, 190] width 273 height 28
paste textarea "Kcal: 321, protein: 30, fat: 9, carb:25"
click at [198, 179] on textarea "Kcal: 321, protein: 30, fat: 9, carb:25 Classic beef 150 g, tomato, lettuce, on…" at bounding box center [277, 190] width 273 height 28
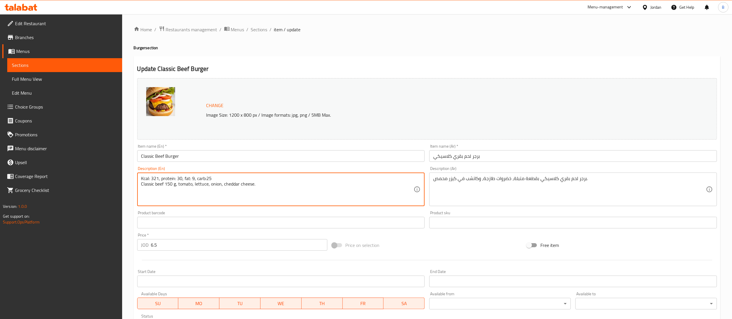
click at [198, 179] on textarea "Kcal: 321, protein: 30, fat: 9, carb:25 Classic beef 150 g, tomato, lettuce, on…" at bounding box center [277, 190] width 273 height 28
click at [194, 178] on textarea "Kcal: 321, protein: 30, fat: 9, carb:25 Classic beef 150 g, tomato, lettuce, on…" at bounding box center [277, 190] width 273 height 28
type textarea "Kcal: 321, protein: 30, fat: 9, carb:25 Classic beef 150 g, tomato, lettuce, on…"
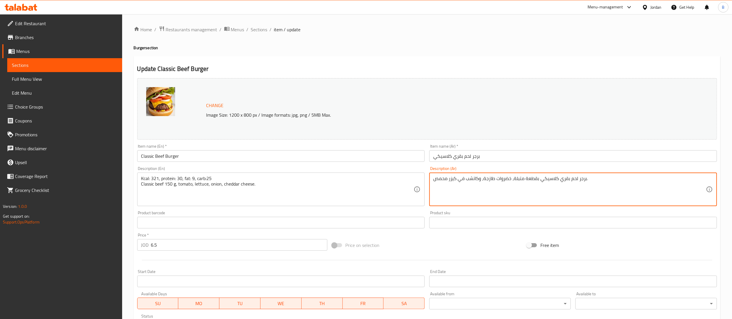
drag, startPoint x: 596, startPoint y: 178, endPoint x: 124, endPoint y: 160, distance: 472.0
paste textarea "عرات حرارية: 321، بروتين: 30، دهون: 9، كربوهيدرات: 25"
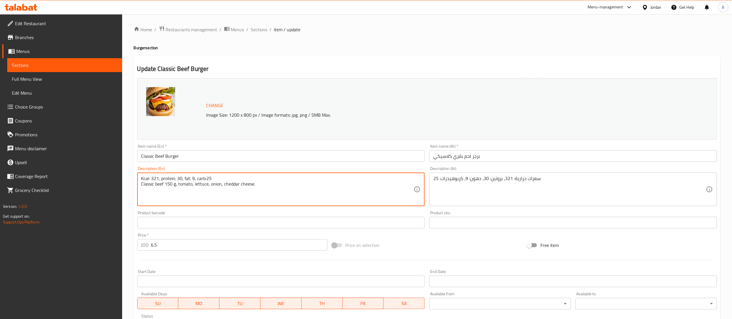
click at [235, 184] on textarea "Kcal: 321, protein: 30, fat: 9, carb:25 Classic beef 150 g, tomato, lettuce, on…" at bounding box center [277, 190] width 273 height 28
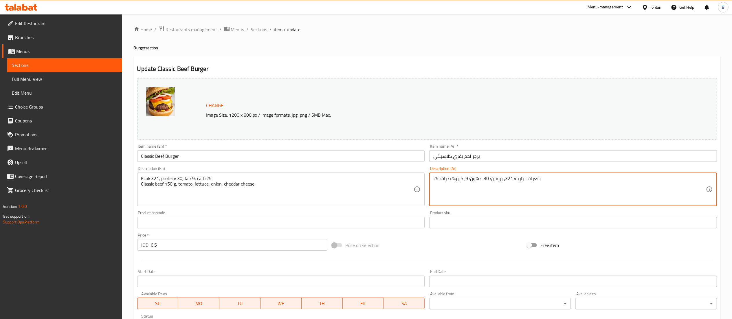
paste textarea "لحم بقري كلاسيكي 150 جرام، طماطم، خس، بصل، جبن شيدر."
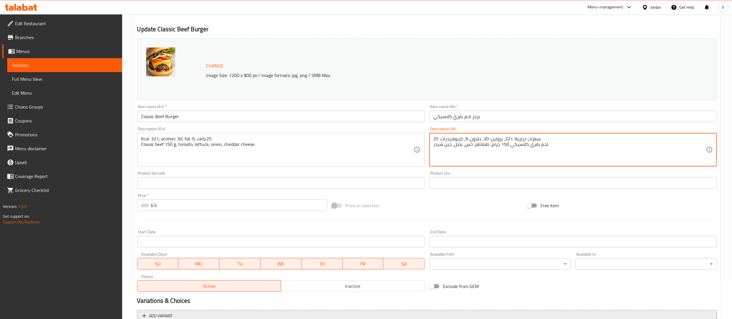
scroll to position [58, 0]
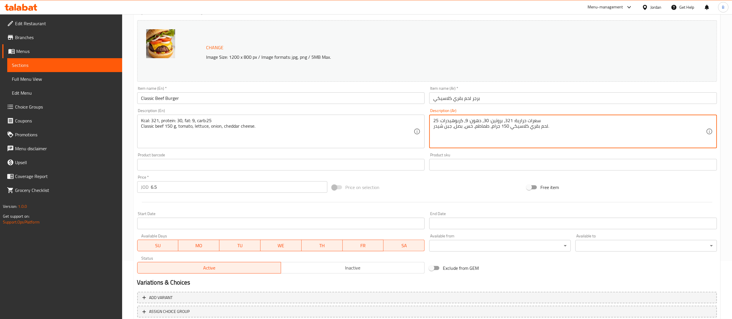
type textarea "سعرات حرارية: 321، بروتين: 30، دهون: 9، كربوهيدرات: 25 لحم بقري كلاسيكي 150 جرا…"
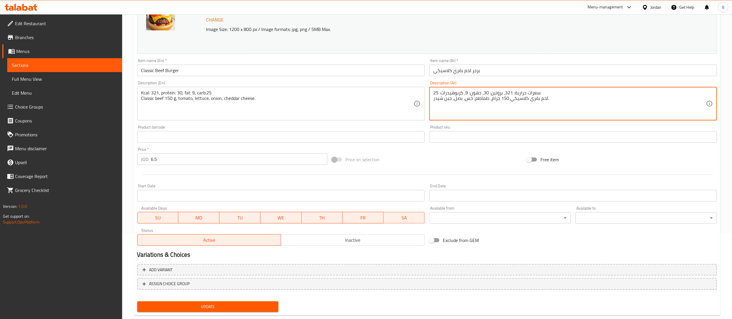
scroll to position [98, 0]
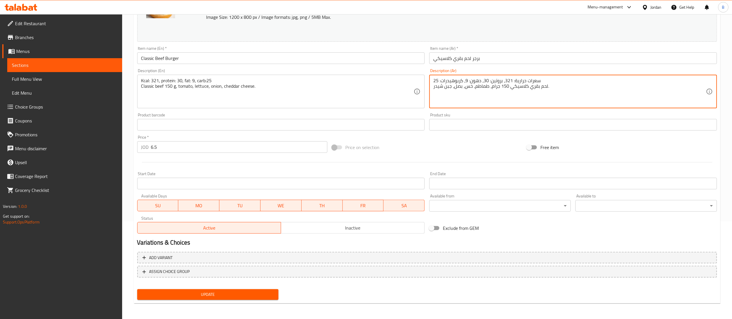
click at [210, 297] on span "Update" at bounding box center [208, 294] width 132 height 7
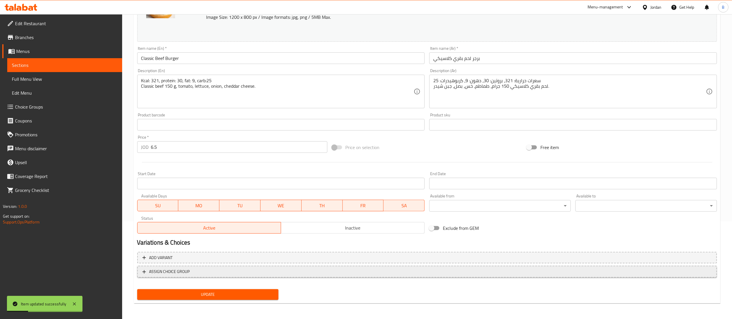
click at [204, 274] on span "ASSIGN CHOICE GROUP" at bounding box center [427, 271] width 570 height 7
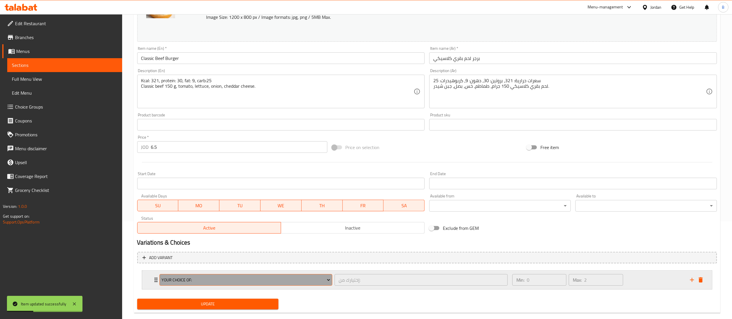
click at [212, 279] on span "Your Choice Of:" at bounding box center [246, 280] width 169 height 7
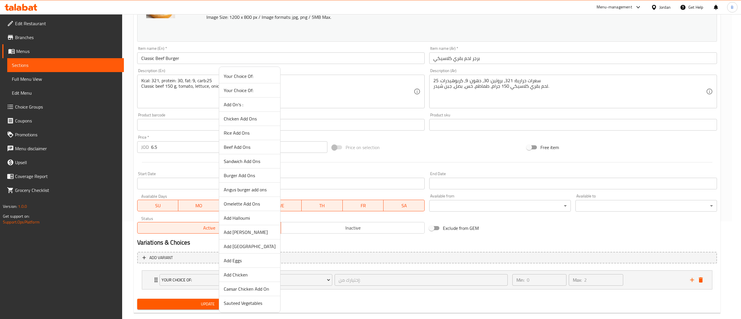
click at [262, 192] on span "Angus burger add ons" at bounding box center [250, 189] width 52 height 7
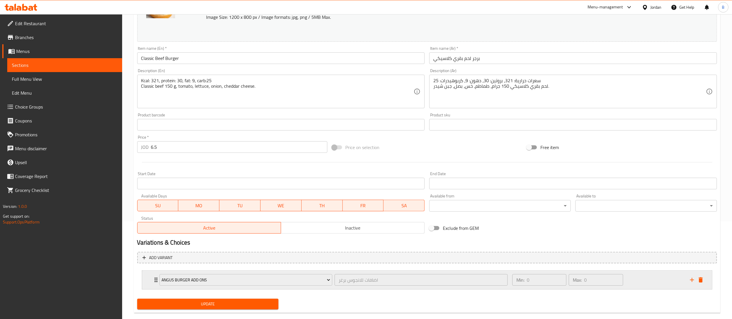
click at [638, 279] on div "Min: 0 ​ Max: 0 ​" at bounding box center [598, 280] width 178 height 19
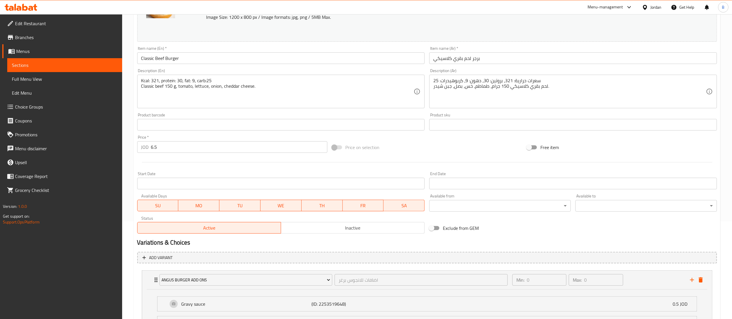
scroll to position [259, 0]
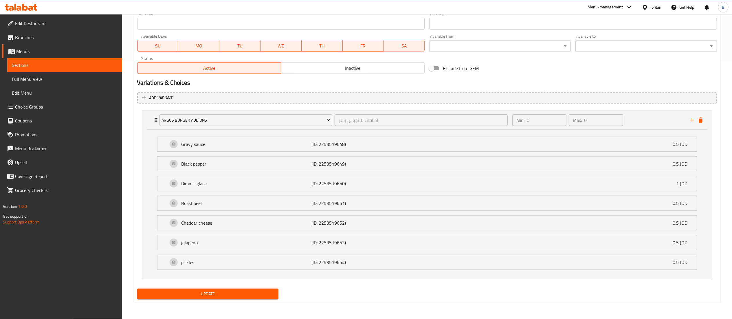
click at [215, 291] on span "Update" at bounding box center [208, 293] width 132 height 7
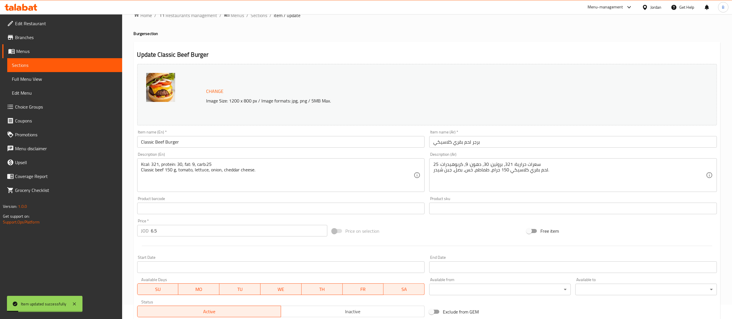
scroll to position [0, 0]
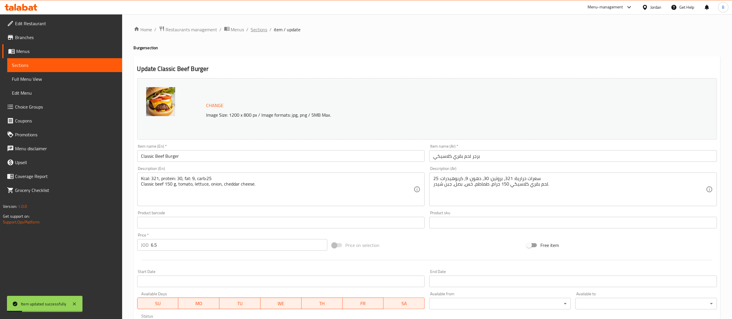
click at [252, 33] on span "Sections" at bounding box center [259, 29] width 17 height 7
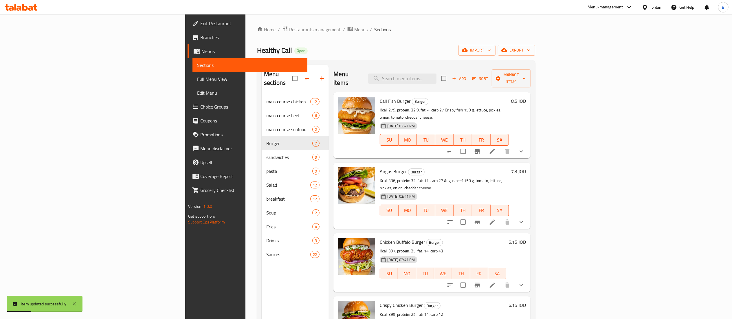
drag, startPoint x: 469, startPoint y: 80, endPoint x: 505, endPoint y: 52, distance: 45.6
click at [471, 78] on div "Menu items Add Sort Manage items" at bounding box center [432, 79] width 197 height 28
click at [437, 74] on input "search" at bounding box center [402, 79] width 68 height 10
type input "crispy"
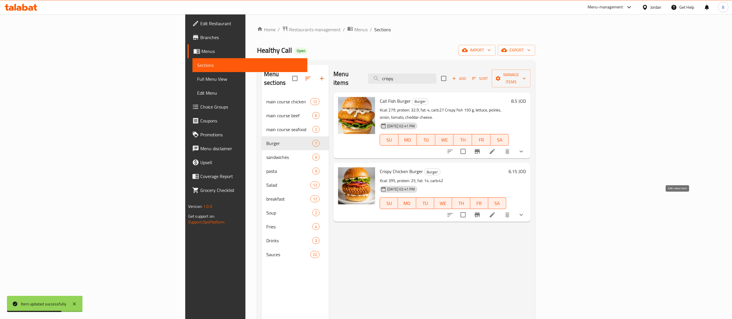
click at [495, 212] on icon at bounding box center [492, 214] width 5 height 5
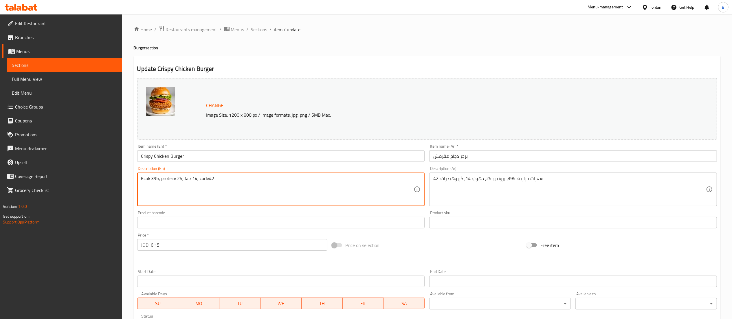
paste textarea "Chicken tenders 150g, lettuce, tomato, pickles, cheddar cheese."
type textarea "Kcal: 395, protein: 25, fat: 14, carb:42 Chicken tenders 150g, lettuce, tomato,…"
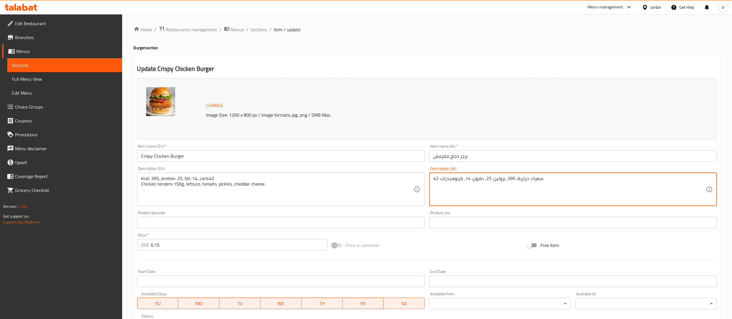
paste textarea "قطع دجاج 150 جرام، خس، طماطم، مخلل، جبن شيدر."
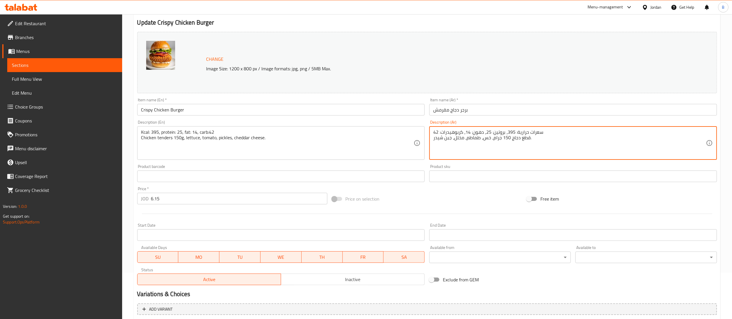
scroll to position [108, 0]
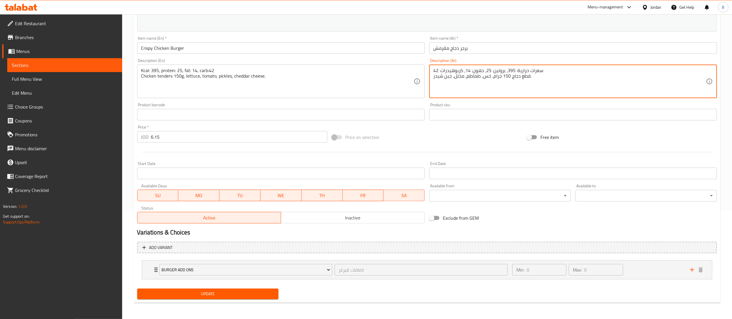
type textarea "سعرات حرارية: 395، بروتين: 25، دهون: 14، كربوهيدرات: 42 قطع دجاج 150 جرام، خس، …"
click at [233, 291] on span "Update" at bounding box center [208, 293] width 132 height 7
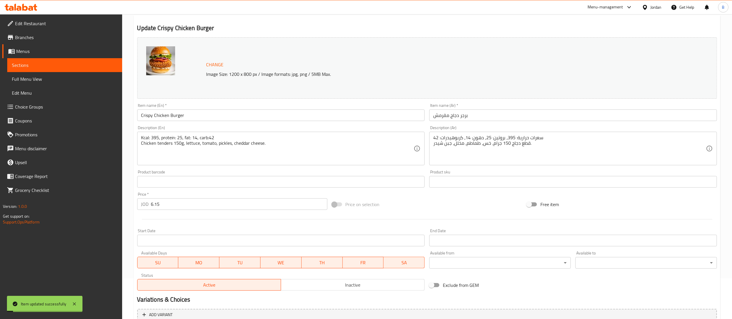
scroll to position [0, 0]
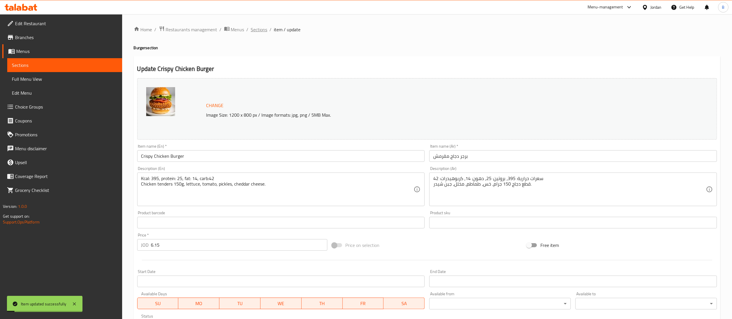
click at [264, 28] on span "Sections" at bounding box center [259, 29] width 17 height 7
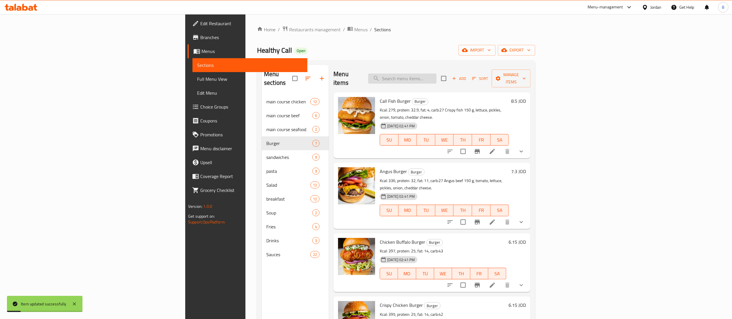
click at [437, 78] on input "search" at bounding box center [402, 79] width 68 height 10
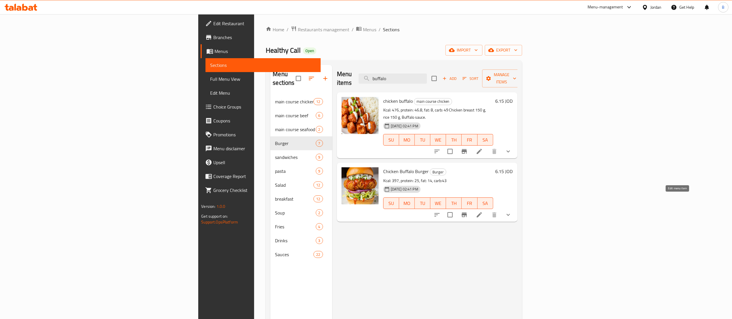
type input "buffalo"
click at [483, 211] on icon at bounding box center [479, 214] width 7 height 7
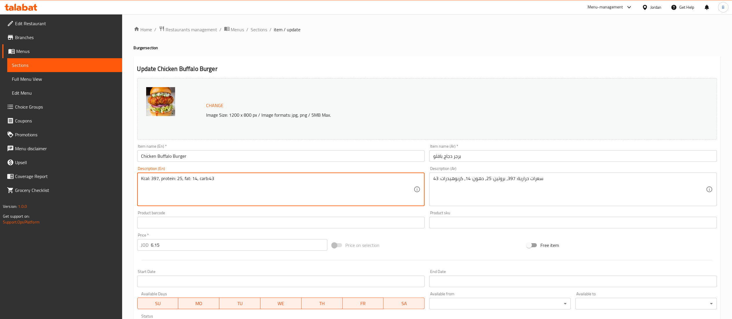
paste textarea "Buffalo Chicken tenders 150g, lettuce, tomato, pickles, cheddar cheese."
type textarea "Kcal: 397, protein: 25, fat: 14, carb:43 Buffalo Chicken tenders 150g, lettuce,…"
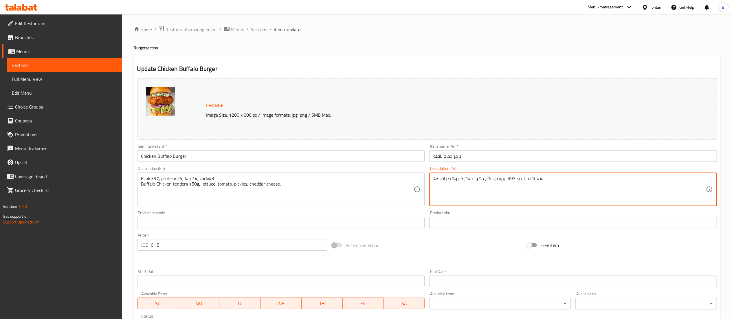
paste textarea "قطع دجاج بافالو 150 جرام، خس، طماطم، مخلل، جبن شيدر."
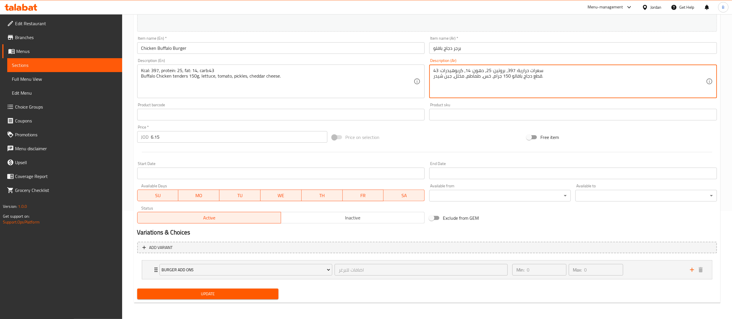
type textarea "سعرات حرارية: 397، بروتين: 25، دهون: 14، كربوهيدرات: 43 قطع دجاج بافالو 150 جرا…"
click at [252, 294] on span "Update" at bounding box center [208, 293] width 132 height 7
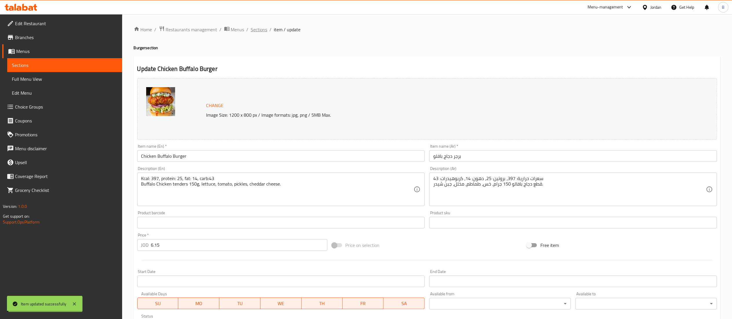
click at [262, 31] on span "Sections" at bounding box center [259, 29] width 17 height 7
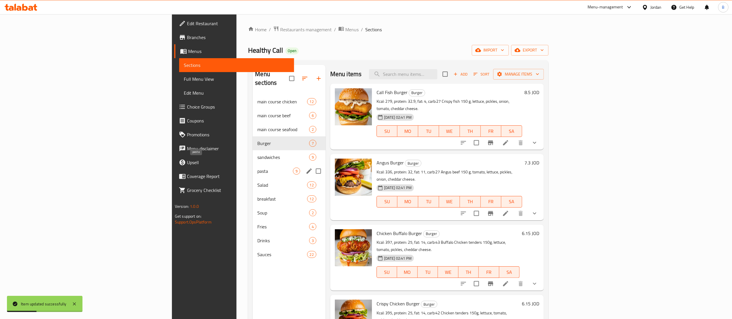
click at [257, 168] on span "pasta" at bounding box center [274, 171] width 35 height 7
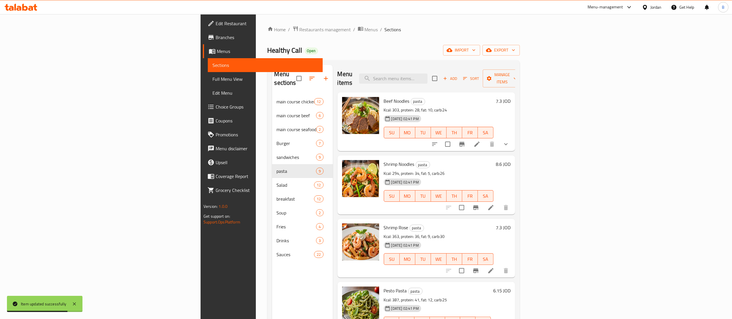
click at [485, 139] on li at bounding box center [477, 144] width 16 height 10
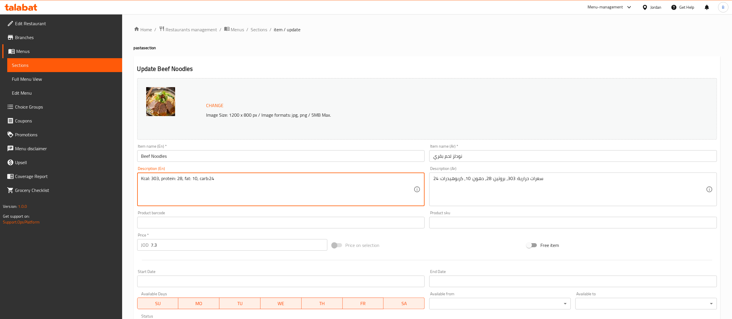
paste textarea "Beef 150 g, spaghetti, tomato sauce, Parmesan cheese."
type textarea "Kcal: 303, protein: 28, fat: 10, carb:24 Beef 150 g, spaghetti, tomato sauce, P…"
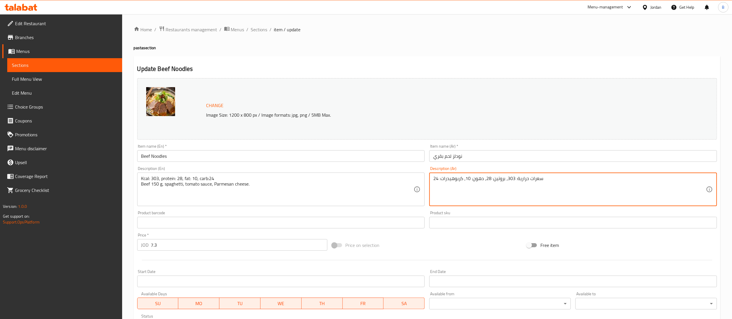
paste textarea "لحم بقري 150 جرام، سباغيتي، صلصة طماطم، جبن بارميزان."
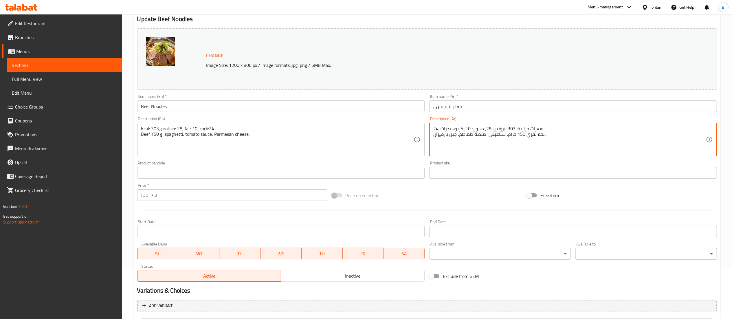
scroll to position [108, 0]
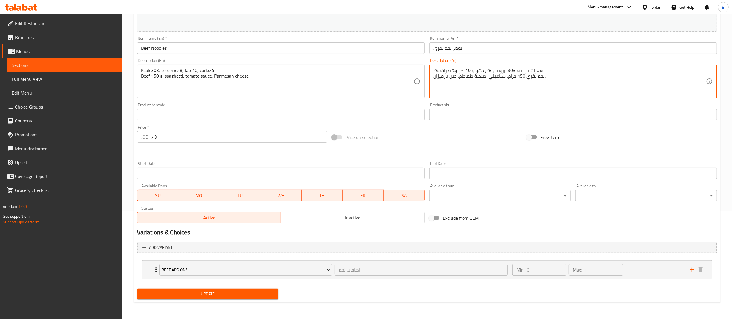
type textarea "سعرات حرارية: 303، بروتين: 28، دهون: 10، كربوهيدرات: 24 لحم بقري 150 جرام، سباغ…"
click at [219, 298] on span "Update" at bounding box center [208, 293] width 132 height 7
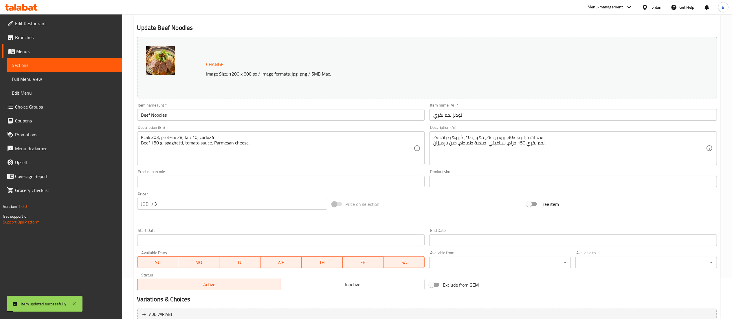
scroll to position [0, 0]
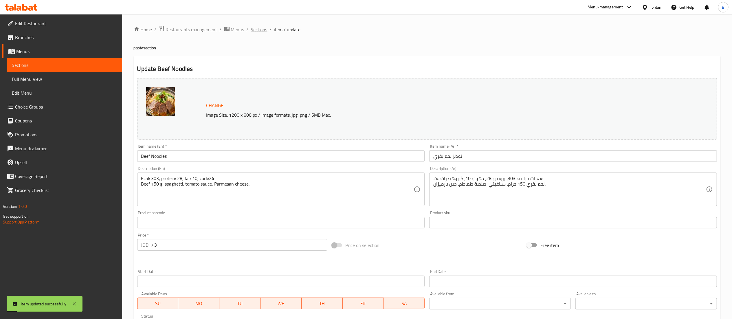
click at [261, 29] on span "Sections" at bounding box center [259, 29] width 17 height 7
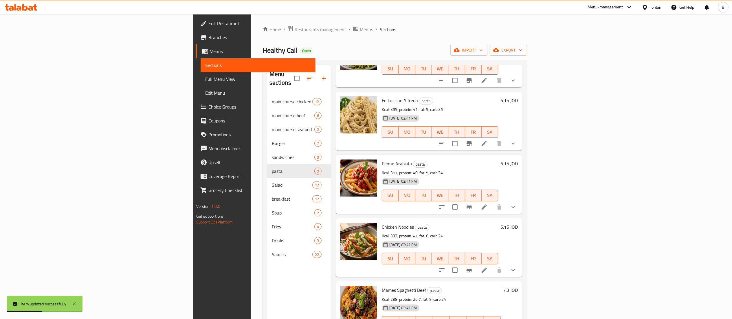
scroll to position [264, 0]
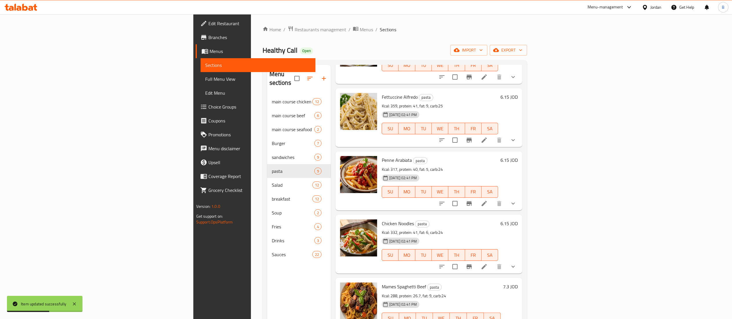
click at [492, 261] on li at bounding box center [484, 266] width 16 height 10
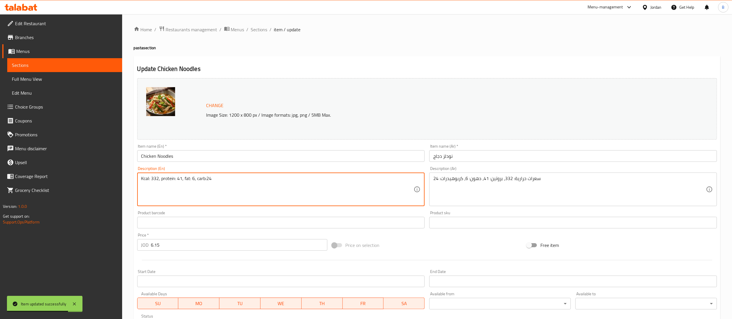
paste textarea "Chicken breast 150 g, colored pepper, onion, noodles, Chinese sauce."
type textarea "Kcal: 332, protein: 41, fat: 6, carb:24 Chicken breast 150 g, colored pepper, o…"
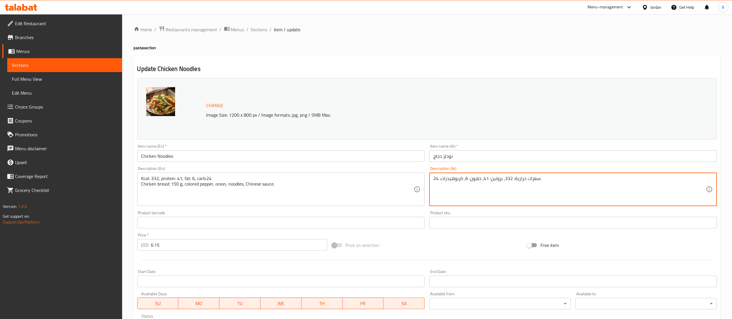
paste textarea "صدر دجاج 150 جرام، فلفل ملون، بصل، نودلز، صلصة صينية."
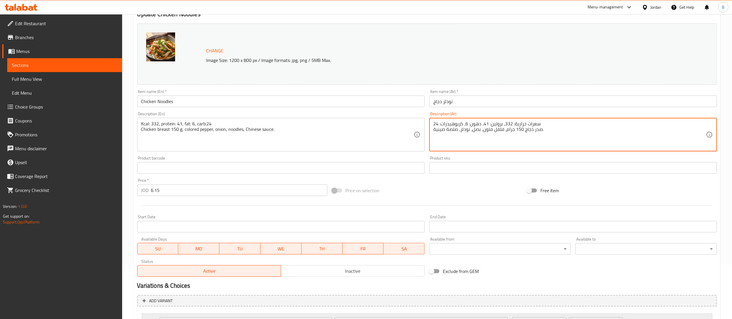
scroll to position [108, 0]
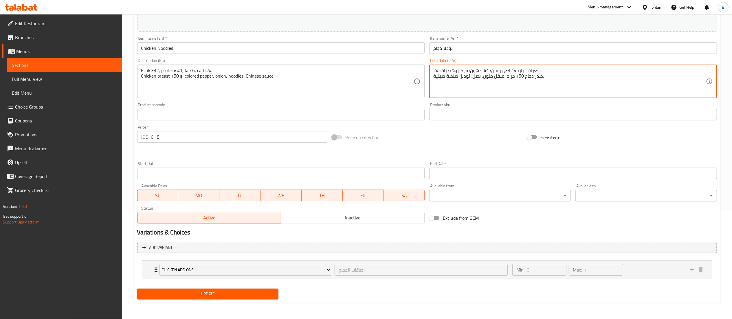
type textarea "سعرات حرارية: 332، بروتين: 41، دهون: 6، كربوهيدرات: 24 صدر دجاج 150 جرام، فلفل …"
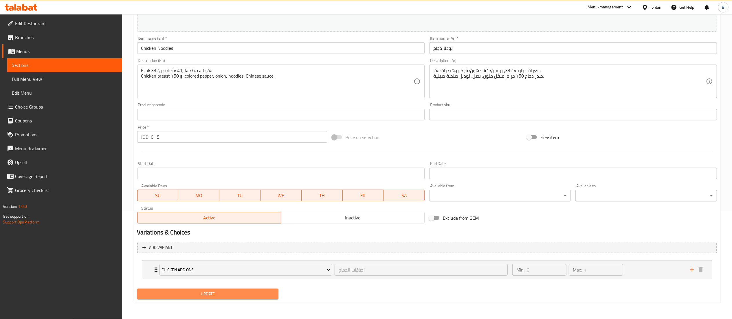
click at [252, 294] on span "Update" at bounding box center [208, 293] width 132 height 7
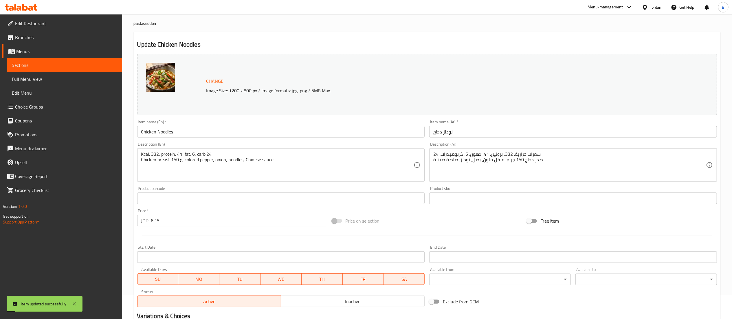
scroll to position [0, 0]
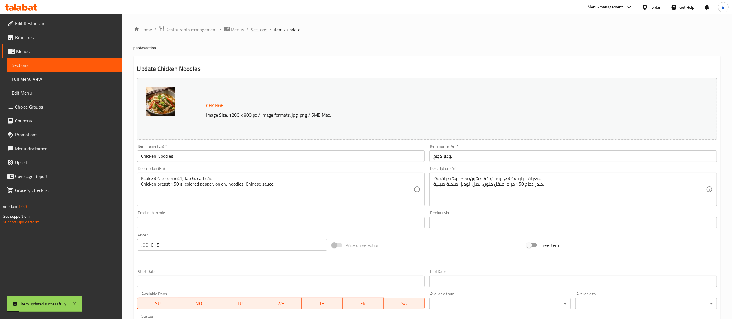
click at [251, 28] on span "Sections" at bounding box center [259, 29] width 17 height 7
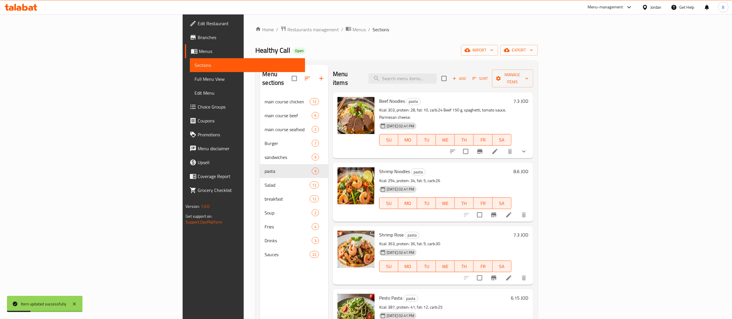
click at [512, 211] on icon at bounding box center [509, 214] width 7 height 7
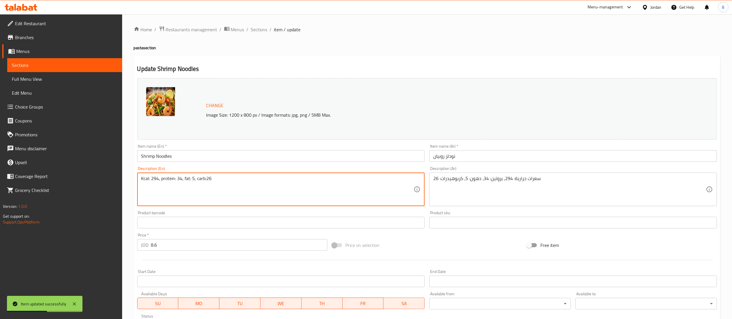
paste textarea "Shrimps 150 g, colored pepper, onion, noodles, Chinese sauce."
type textarea "Kcal: 294, protein: 34, fat: 5, carb:26 Shrimps 150 g, colored pepper, onion, n…"
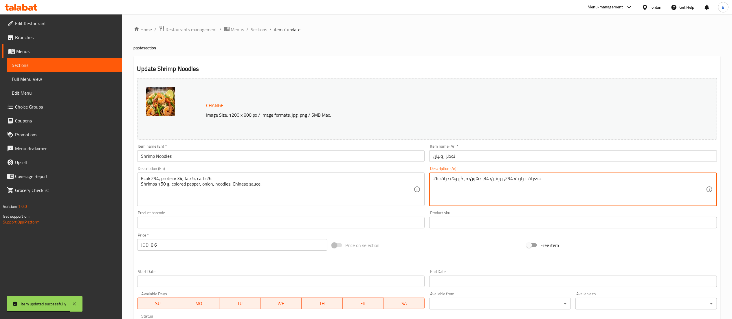
paste textarea "روبيان 150 جرام، فلفل ملون، بصل، نودلز، صلصة صينية."
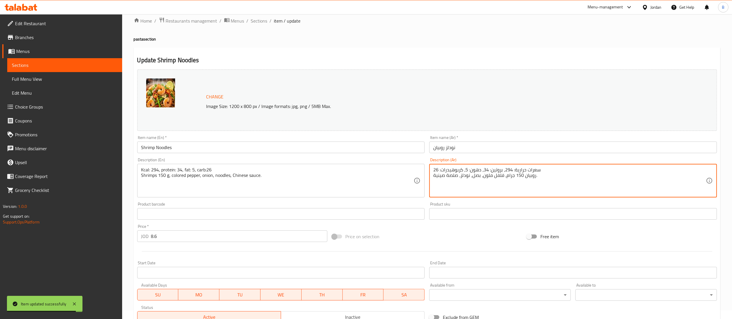
scroll to position [98, 0]
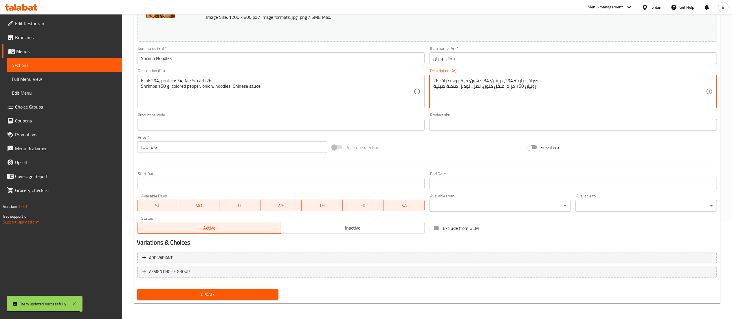
type textarea "سعرات حرارية: 294، بروتين: 34، دهون: 5، كربوهيدرات: 26 روبيان 150 جرام، فلفل مل…"
click at [254, 300] on div "Update" at bounding box center [208, 294] width 146 height 15
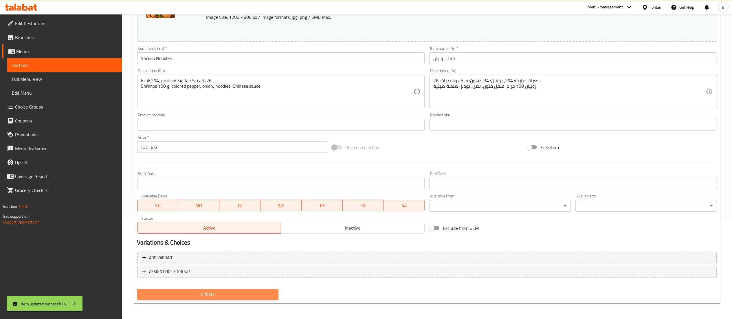
click at [264, 293] on span "Update" at bounding box center [208, 294] width 132 height 7
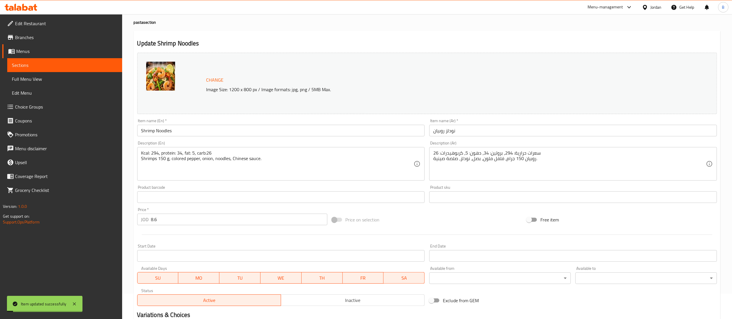
scroll to position [0, 0]
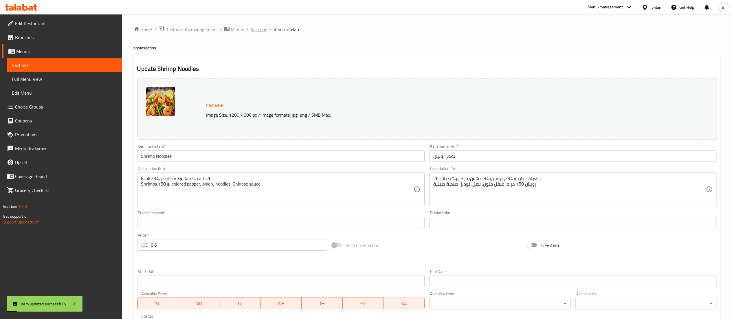
click at [255, 27] on span "Sections" at bounding box center [259, 29] width 17 height 7
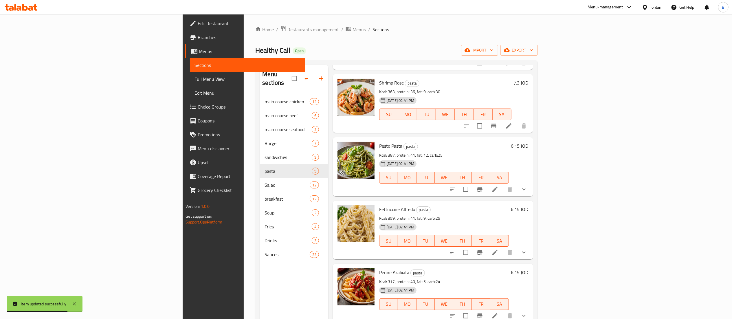
scroll to position [149, 0]
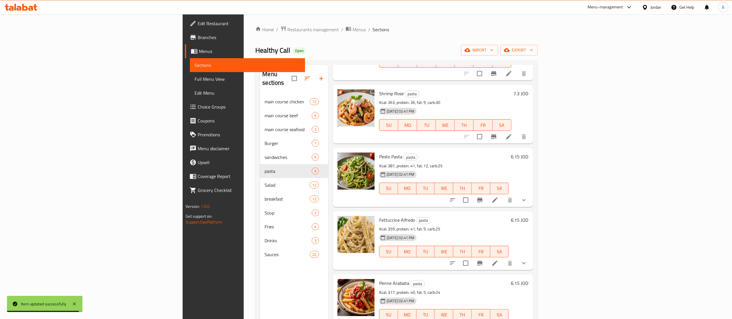
click at [512, 133] on icon at bounding box center [509, 136] width 7 height 7
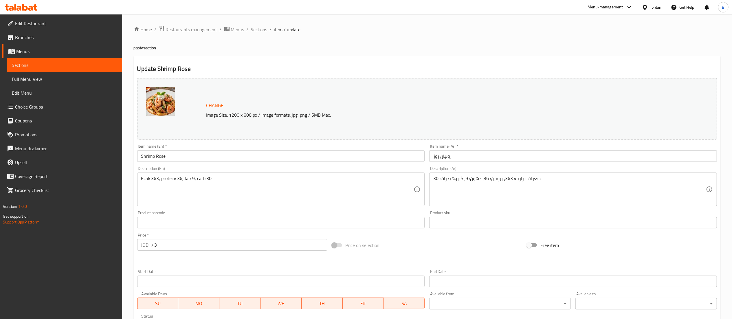
click at [239, 173] on div "Kcal: 363, protein: 36, fat: 9, carb:30 Description (En)" at bounding box center [281, 190] width 288 height 34
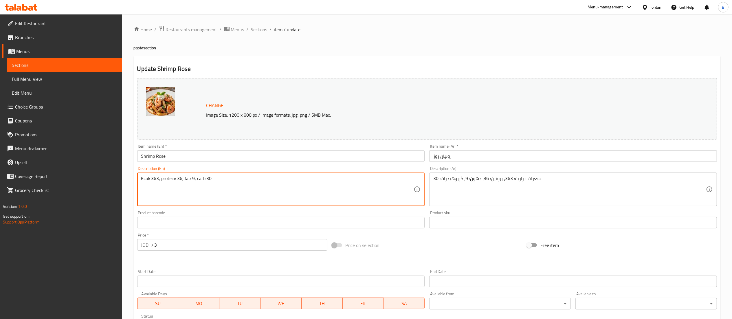
click at [261, 172] on div "Description (En) Kcal: 363, protein: 36, fat: 9, carb:30 Description (En)" at bounding box center [281, 186] width 288 height 40
paste textarea "Shrimps 150 g, tomato sauce, Parmesan cheese, milk."
type textarea "Kcal: 363, protein: 36, fat: 9, carb:30 Shrimps 150 g, tomato sauce, Parmesan c…"
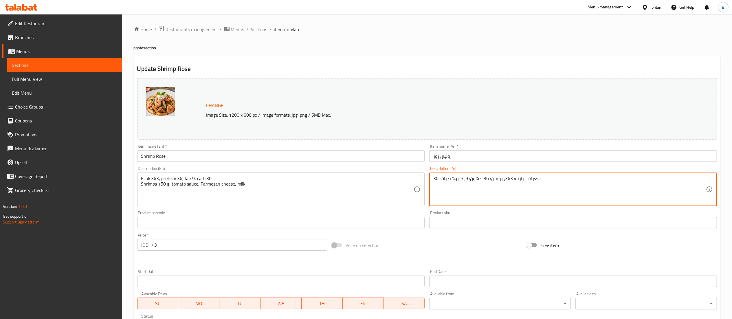
paste textarea "روبيان 150 جرام، صلصة طماطم، جبن بارميزان، حليب."
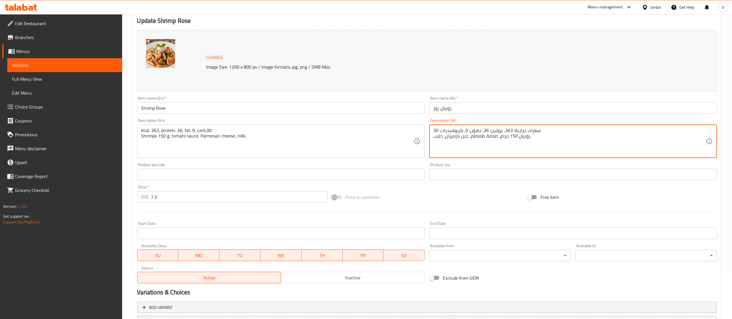
scroll to position [98, 0]
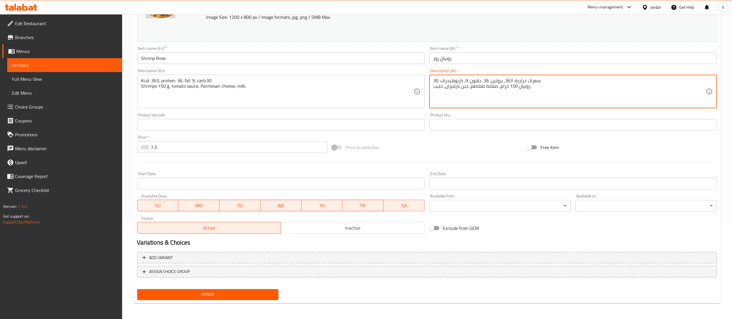
type textarea "سعرات حرارية: 363، بروتين: 36، دهون: 9، كربوهيدرات: 30 روبيان 150 جرام، صلصة طم…"
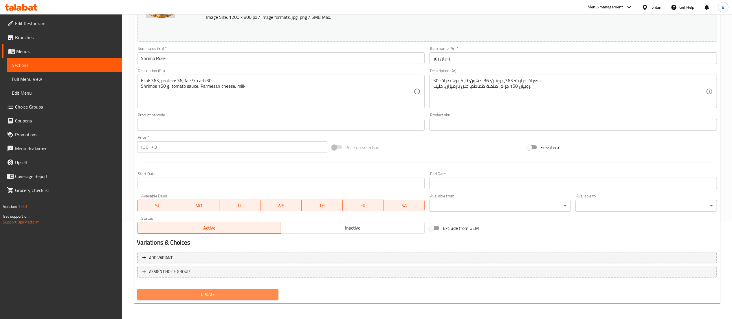
click at [263, 289] on button "Update" at bounding box center [208, 294] width 142 height 11
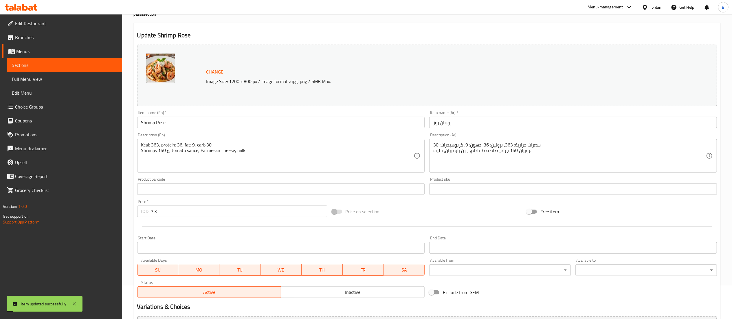
scroll to position [0, 0]
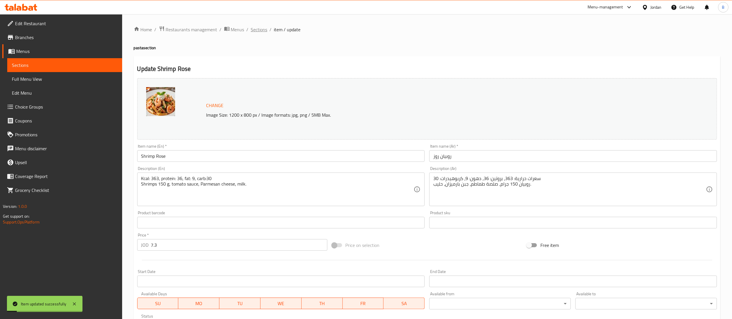
click at [258, 31] on span "Sections" at bounding box center [259, 29] width 17 height 7
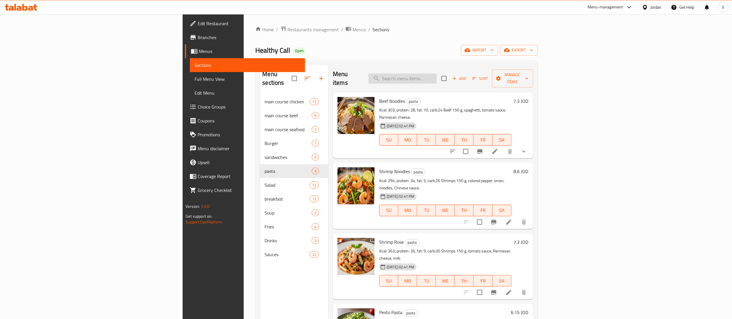
click at [437, 76] on input "search" at bounding box center [403, 79] width 68 height 10
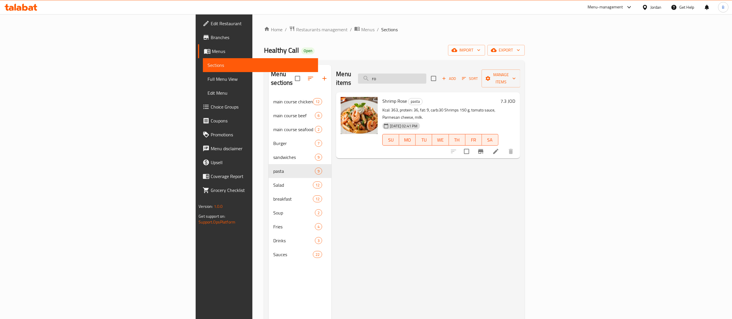
type input "r"
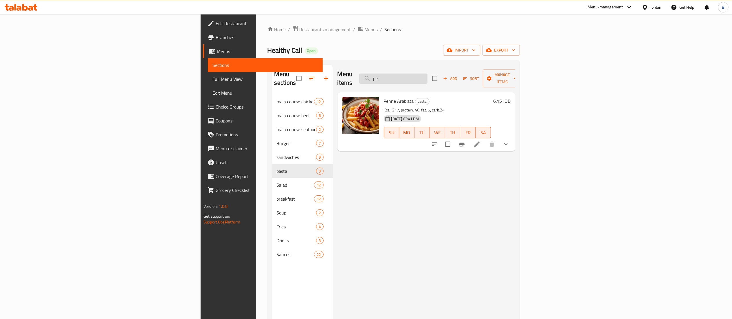
type input "p"
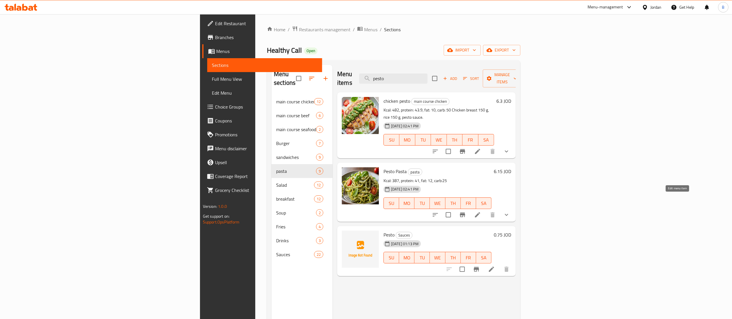
type input "pesto"
click at [481, 211] on icon at bounding box center [477, 214] width 7 height 7
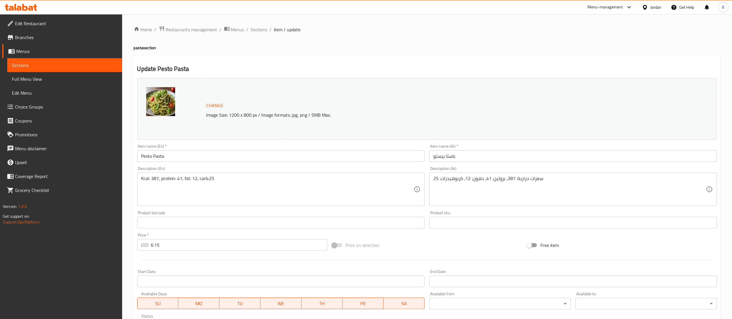
click at [272, 170] on div "Description (En) Kcal: 387, protein: 41, fat: 12, carb:25 Description (En)" at bounding box center [281, 186] width 288 height 40
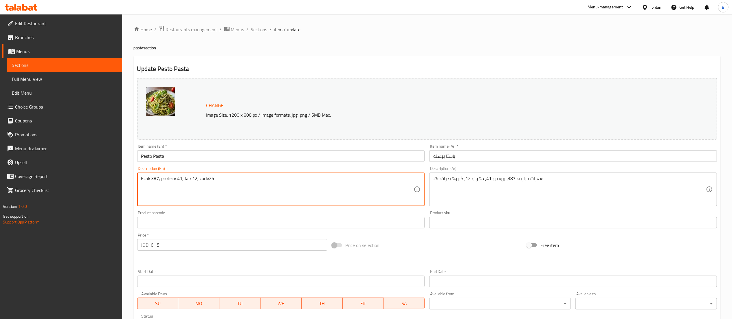
paste textarea "Chicken breast 150 g, pesto sauce, Parmesan cheese."
type textarea "Kcal: 387, protein: 41, fat: 12, carb:25 Chicken breast 150 g, pesto sauce, Par…"
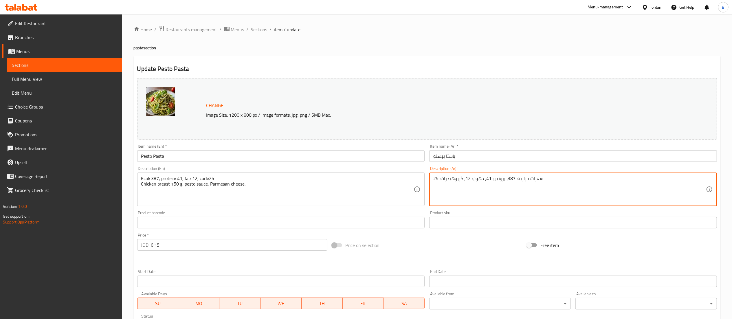
paste textarea "صدر دجاج 150 جرام، صلصة بيستو، جبن بارميزان."
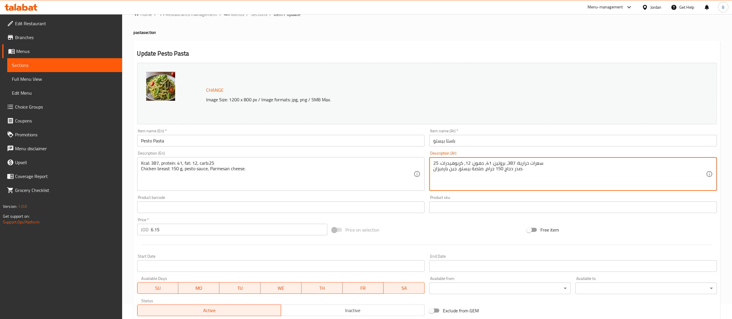
scroll to position [108, 0]
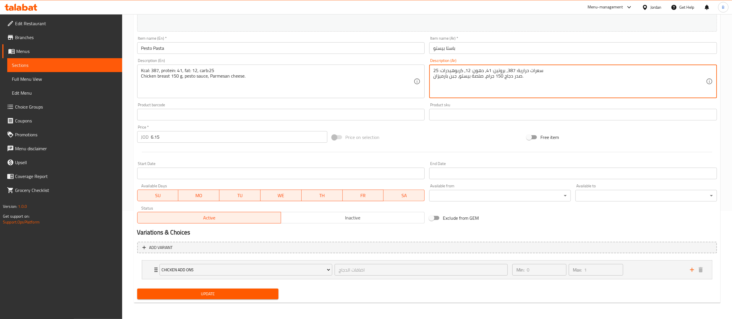
type textarea "سعرات حرارية: 387، بروتين: 41، دهون: 12، كربوهيدرات: 25 صدر دجاج 150 جرام، صلصة…"
click at [248, 290] on button "Update" at bounding box center [208, 294] width 142 height 11
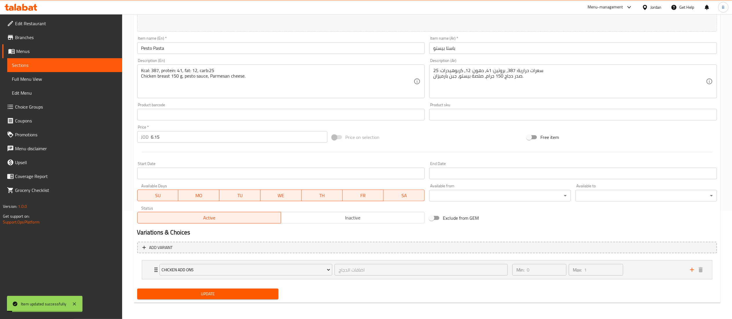
scroll to position [0, 0]
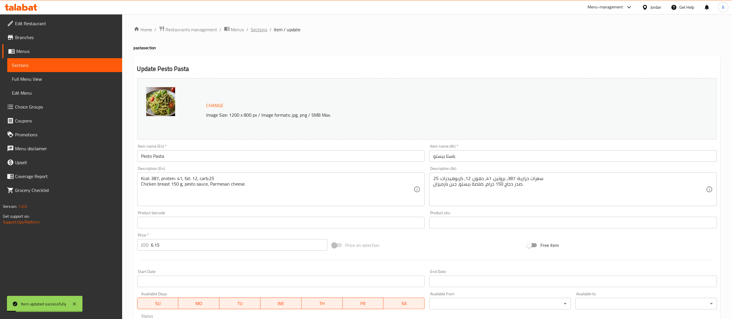
click at [265, 33] on span "Sections" at bounding box center [259, 29] width 17 height 7
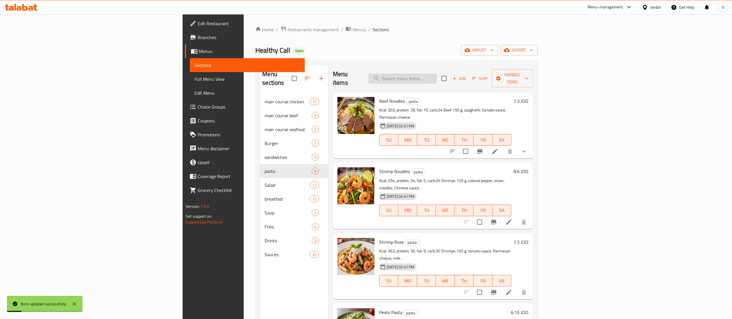
click at [437, 76] on input "search" at bounding box center [403, 79] width 68 height 10
type input "alfredo"
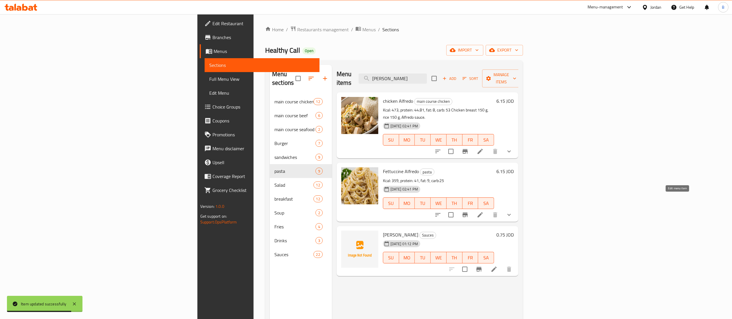
type input "[PERSON_NAME]"
click at [483, 212] on icon at bounding box center [480, 214] width 5 height 5
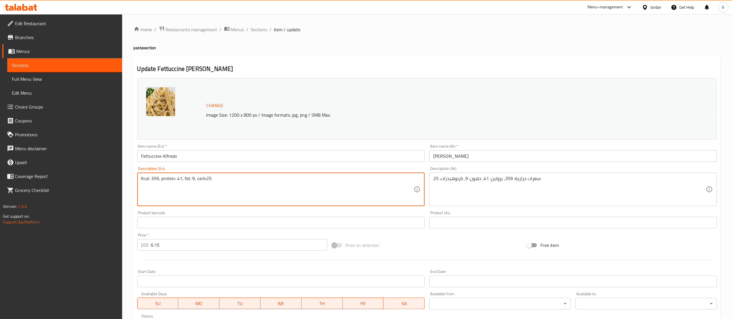
paste textarea "Chicken breast 150 g, Alfredo sauce, mushrooms, Parmesan cheese."
type textarea "Kcal: 359, protein: 41, fat: 9, carb:25 Chicken breast 150 g, Alfredo sauce, mu…"
drag, startPoint x: 567, startPoint y: 175, endPoint x: 570, endPoint y: 185, distance: 10.7
click at [567, 175] on div "سعرات حرارية: 359، بروتين: 41، دهون: 9، كربوهيدرات: 25 Description (Ar)" at bounding box center [573, 190] width 288 height 34
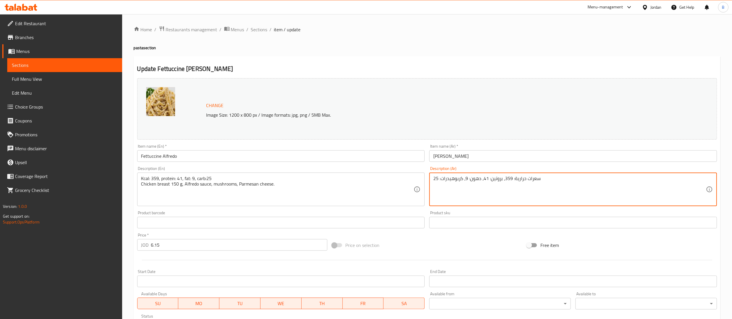
click at [571, 183] on textarea "سعرات حرارية: 359، بروتين: 41، دهون: 9، كربوهيدرات: 25" at bounding box center [569, 190] width 273 height 28
click at [531, 171] on div "Description (Ar) سعرات حرارية: 359، بروتين: 41، دهون: 9، كربوهيدرات: 25 Descrip…" at bounding box center [573, 186] width 288 height 40
paste textarea "صدر دجاج 150 جرام، صلصة ألفريدو، مشروم، جبن بارميزان."
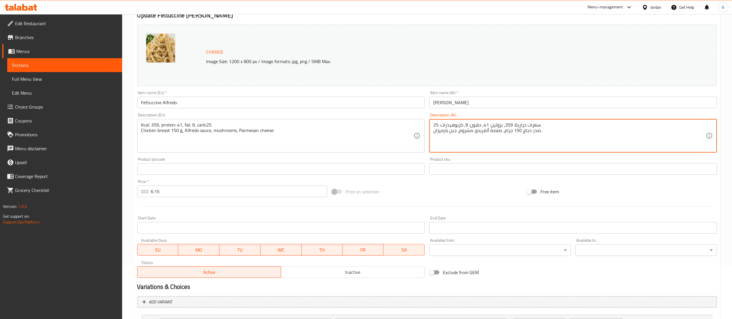
scroll to position [108, 0]
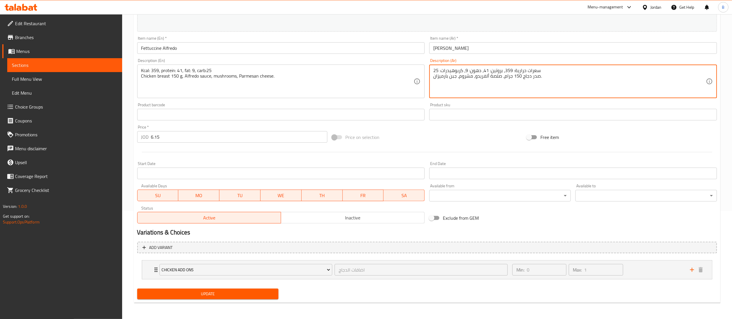
type textarea "سعرات حرارية: 359، بروتين: 41، دهون: 9، كربوهيدرات: 25 صدر دجاج 150 جرام، صلصة …"
click at [237, 299] on button "Update" at bounding box center [208, 294] width 142 height 11
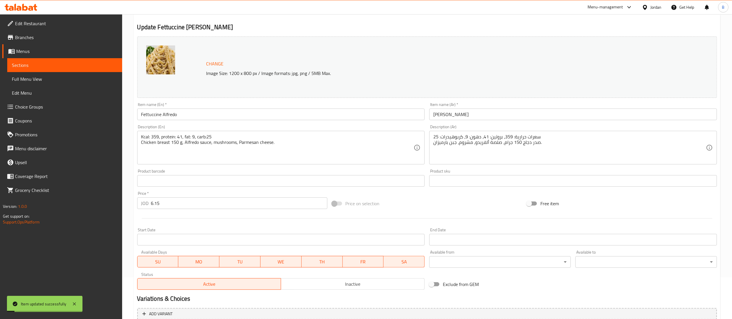
scroll to position [0, 0]
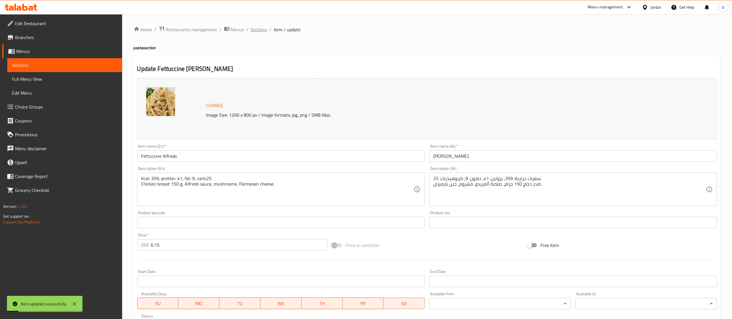
click at [255, 27] on span "Sections" at bounding box center [259, 29] width 17 height 7
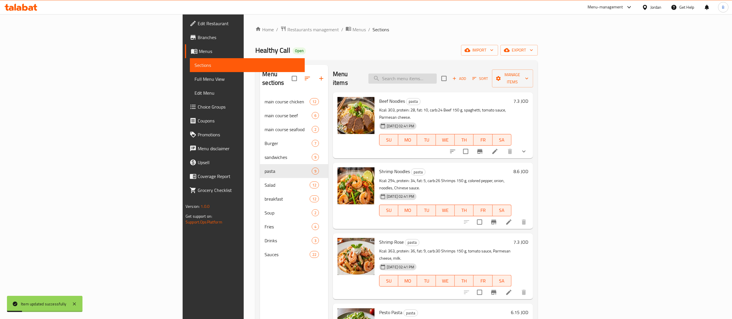
click at [437, 74] on input "search" at bounding box center [403, 79] width 68 height 10
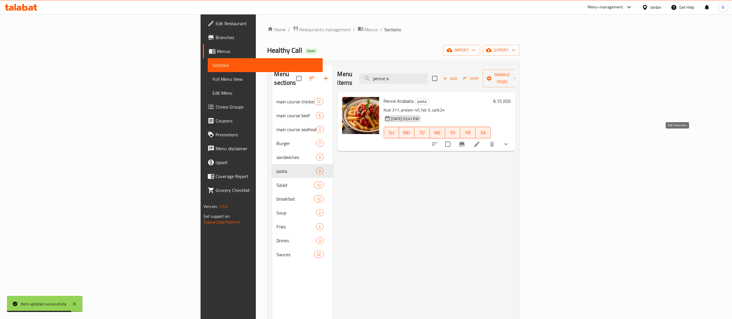
type input "penne a"
click at [480, 142] on icon at bounding box center [477, 144] width 5 height 5
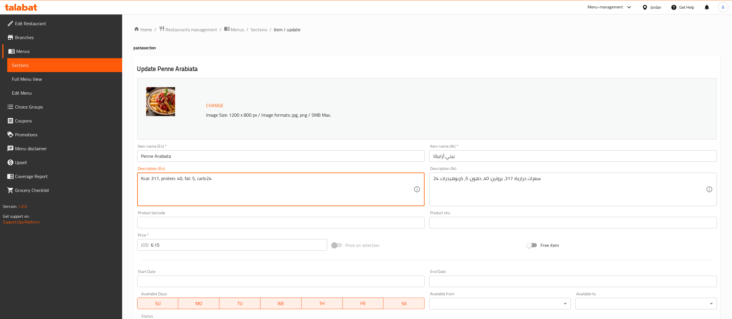
paste textarea "Chicken breast 150 g, black olives, tomato sauce, hot pepper, cherry tomato, Pa…"
type textarea "Kcal: 317, protein: 40, fat: 5, carb:24 Chicken breast 150 g, black olives, tom…"
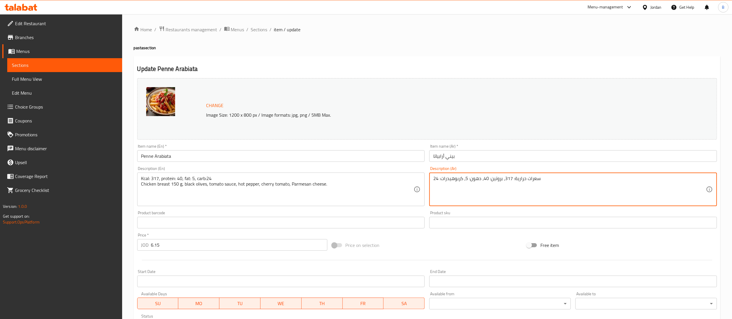
paste textarea "صدر دجاج 150 جرام، زيتون أسود، صلصة طماطم، فلفل حار، طماطم كرزية، جبن بارميزان."
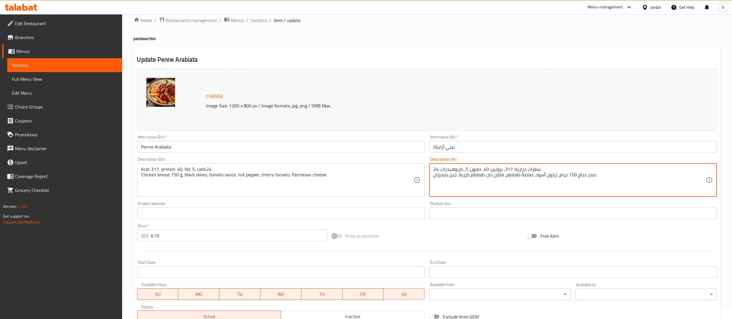
scroll to position [108, 0]
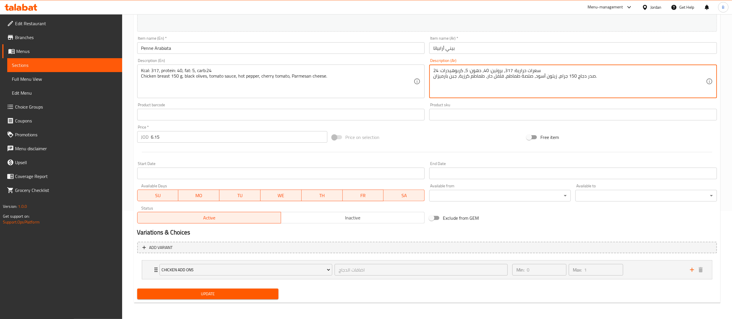
type textarea "سعرات حرارية: 317، بروتين: 40، دهون: 5، كربوهيدرات: 24 صدر دجاج 150 جرام، زيتون…"
click at [227, 298] on span "Update" at bounding box center [208, 293] width 132 height 7
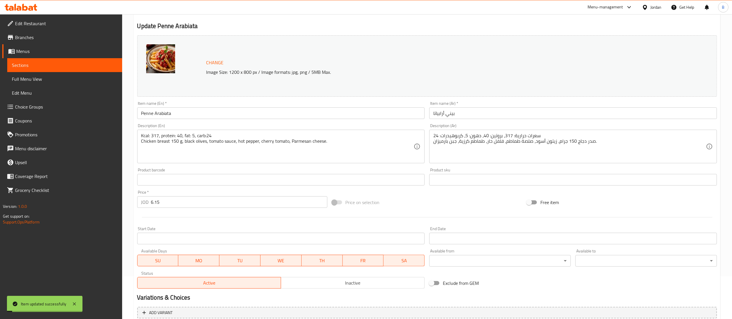
scroll to position [0, 0]
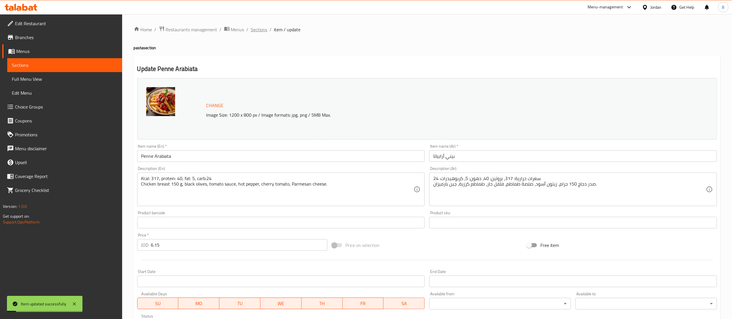
click at [251, 32] on span "Sections" at bounding box center [259, 29] width 17 height 7
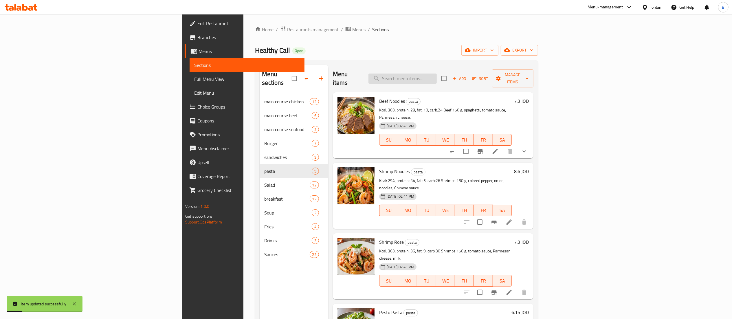
click at [437, 78] on input "search" at bounding box center [403, 79] width 68 height 10
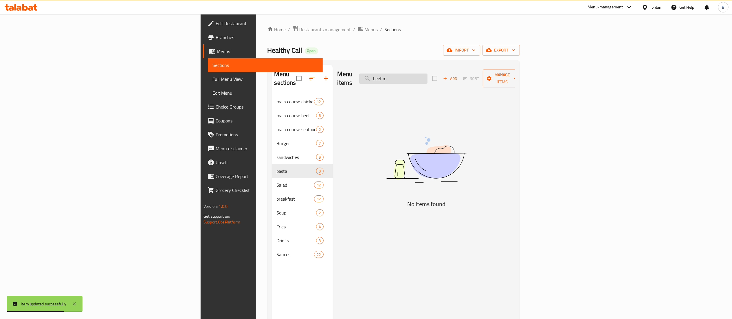
type input "beef ma"
drag, startPoint x: 474, startPoint y: 78, endPoint x: 246, endPoint y: 77, distance: 227.9
click at [281, 77] on div "Menu sections main course chicken 12 main course beef 6 main course seafood 2 B…" at bounding box center [393, 224] width 243 height 319
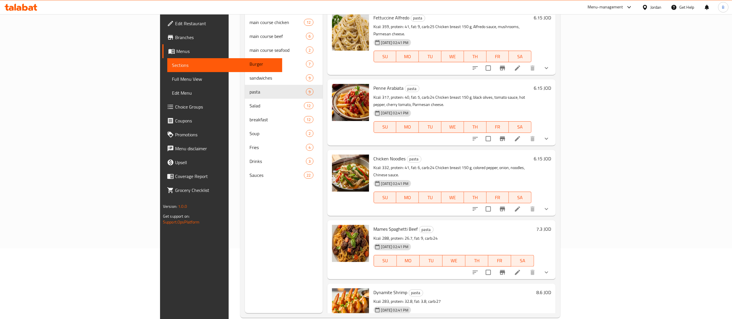
scroll to position [81, 0]
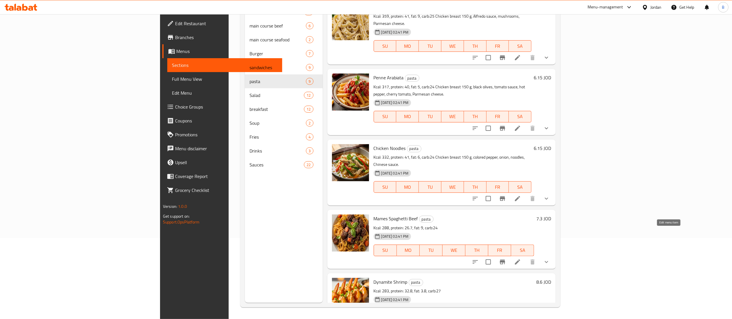
click at [521, 259] on icon at bounding box center [517, 262] width 7 height 7
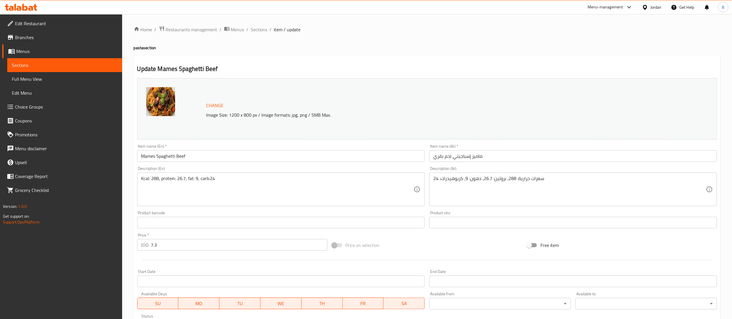
click at [295, 175] on div "Kcal: 288, protein: 26.7, fat: 9, carb:24 Description (En)" at bounding box center [281, 190] width 288 height 34
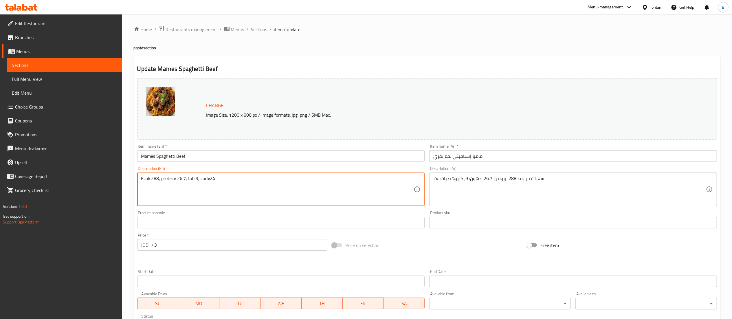
click at [293, 178] on textarea "Kcal: 288, protein: 26.7, fat: 9, carb:24" at bounding box center [277, 190] width 273 height 28
paste textarea "Beef 150 g, tomato sauce, cherry tomato, Parmesan cheese."
type textarea "Kcal: 288, protein: 26.7, fat: 9, carb:24 Beef 150 g, tomato sauce, cherry toma…"
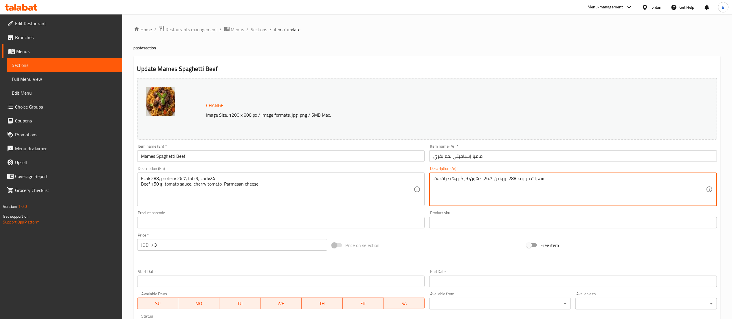
paste textarea "لحم بقري 150 جرام، صلصة طماطم، طماطم كرزية، جبن بارميزان."
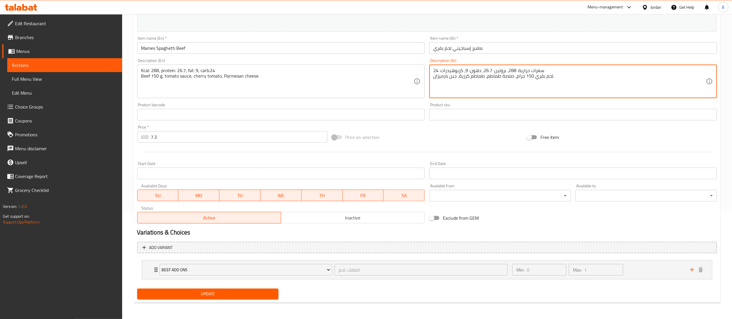
type textarea "سعرات حرارية: 288، بروتين: 26.7، دهون: 9، كربوهيدرات: 24 لحم بقري 150 جرام، صلص…"
click at [240, 298] on button "Update" at bounding box center [208, 294] width 142 height 11
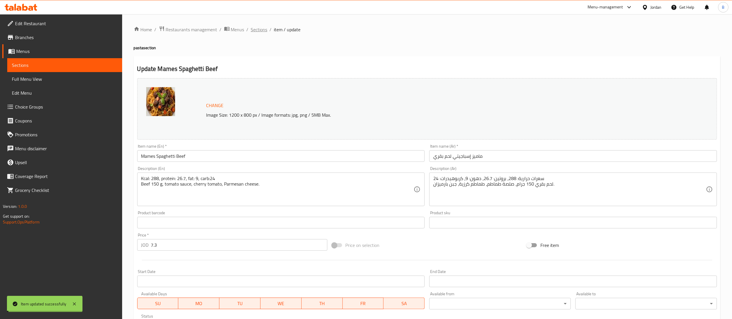
click at [256, 30] on span "Sections" at bounding box center [259, 29] width 17 height 7
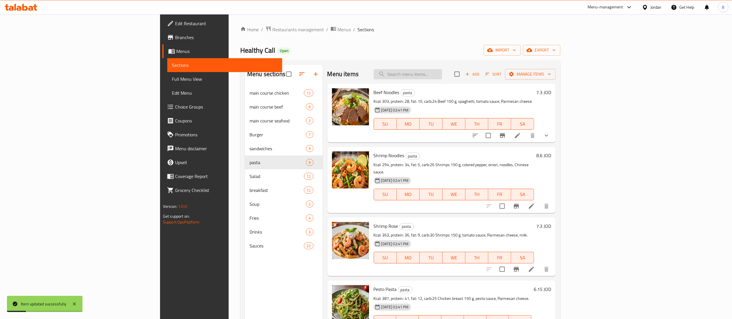
click at [442, 76] on input "search" at bounding box center [408, 74] width 68 height 10
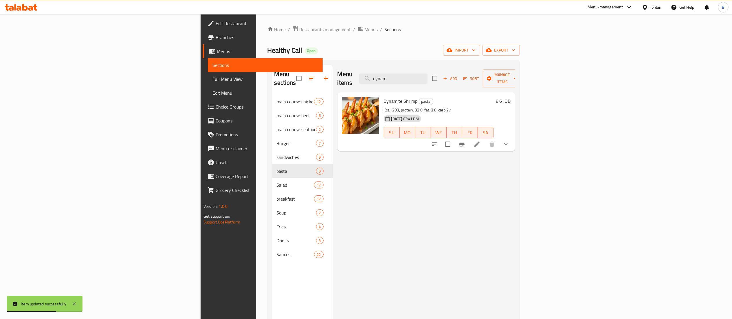
type input "dynam"
click at [485, 139] on li at bounding box center [477, 144] width 16 height 10
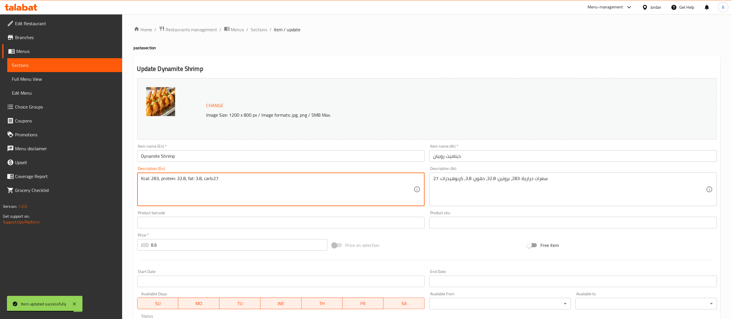
paste textarea "Shrimps 150 g, Dynamite sauce, tomato sauce, parmesan cheese."
type textarea "Kcal: 283, protein: 32.8, fat: 3.8, carb:27 Shrimps 150 g, Dynamite sauce, toma…"
click at [565, 173] on div "سعرات حرارية: 283، بروتين: 32.8، دهون: 3.8، كربوهيدرات: 27 Description (Ar)" at bounding box center [573, 190] width 288 height 34
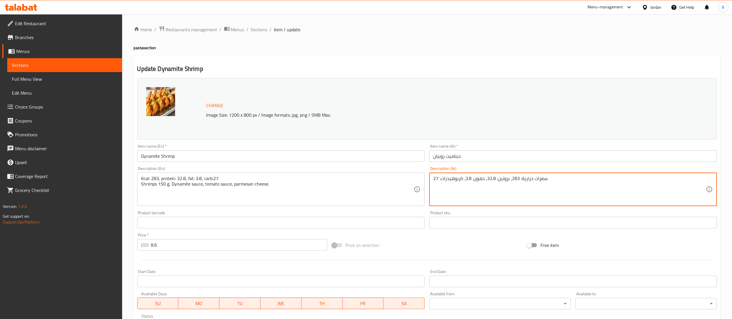
click at [567, 186] on textarea "سعرات حرارية: 283، بروتين: 32.8، دهون: 3.8، كربوهيدرات: 27" at bounding box center [569, 190] width 273 height 28
click at [569, 182] on textarea "سعرات حرارية: 283، بروتين: 32.8، دهون: 3.8، كربوهيدرات: 27" at bounding box center [569, 190] width 273 height 28
click at [560, 182] on textarea "سعرات حرارية: 283، بروتين: 32.8، دهون: 3.8، كربوهيدرات: 27" at bounding box center [569, 190] width 273 height 28
click at [552, 180] on textarea "سعرات حرارية: 283، بروتين: 32.8، دهون: 3.8، كربوهيدرات: 27" at bounding box center [569, 190] width 273 height 28
paste textarea "روبيان 150 جرام، صلصة ديناميت، صلصة طماطم، جبن بارميزان."
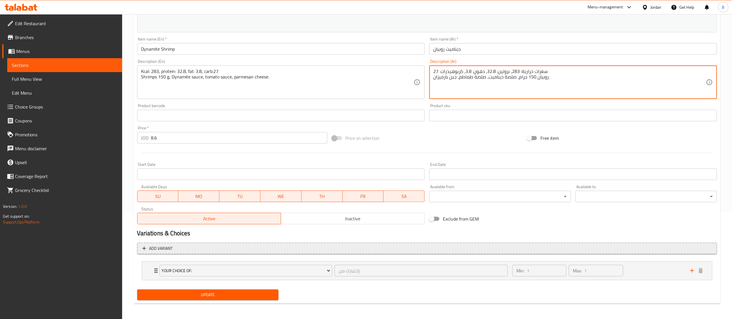
scroll to position [108, 0]
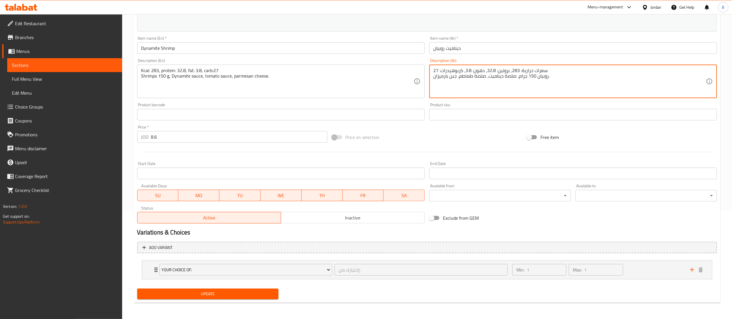
type textarea "سعرات حرارية: 283، بروتين: 32.8، دهون: 3.8، كربوهيدرات: 27 روبيان 150 جرام، صلص…"
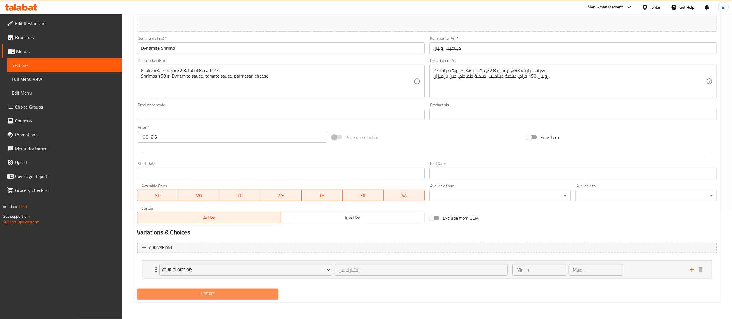
click at [208, 298] on button "Update" at bounding box center [208, 294] width 142 height 11
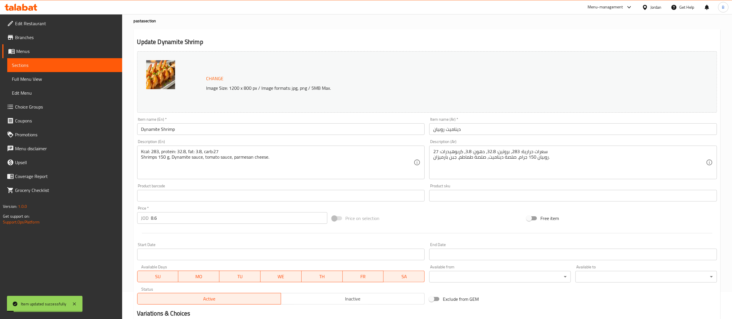
scroll to position [0, 0]
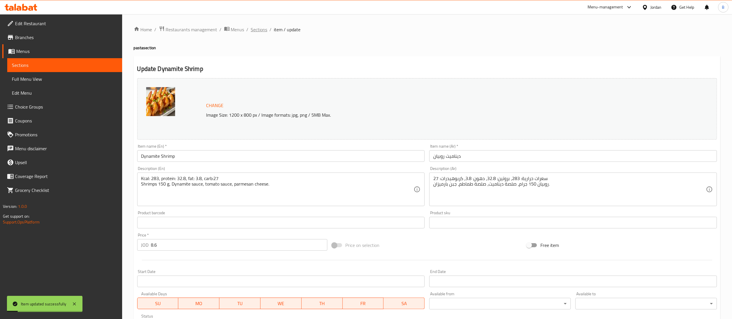
click at [263, 29] on span "Sections" at bounding box center [259, 29] width 17 height 7
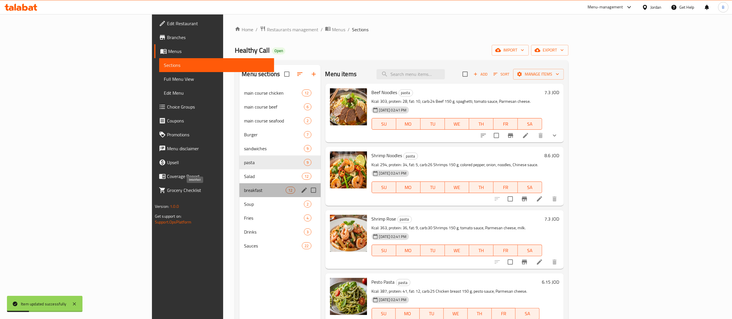
click at [244, 191] on span "breakfast" at bounding box center [265, 190] width 42 height 7
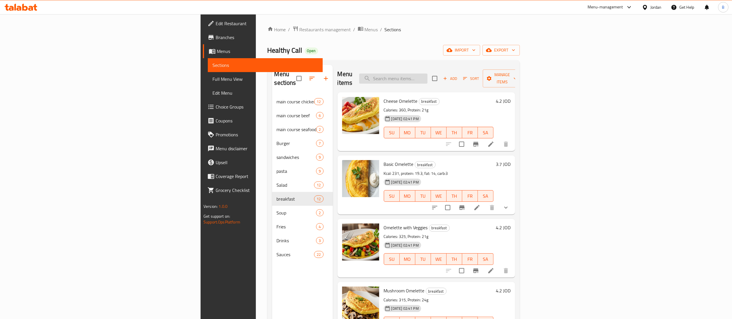
drag, startPoint x: 475, startPoint y: 75, endPoint x: 466, endPoint y: 70, distance: 10.5
click at [428, 75] on input "search" at bounding box center [393, 79] width 68 height 10
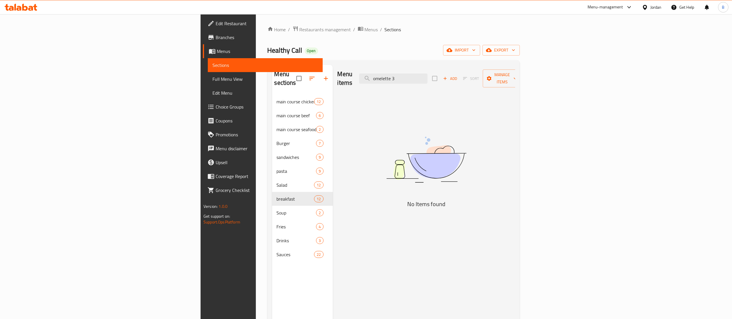
drag, startPoint x: 484, startPoint y: 78, endPoint x: 175, endPoint y: 49, distance: 310.5
click at [268, 47] on div "Home / Restaurants management / Menus / Sections Healthy Call Open import expor…" at bounding box center [394, 207] width 252 height 363
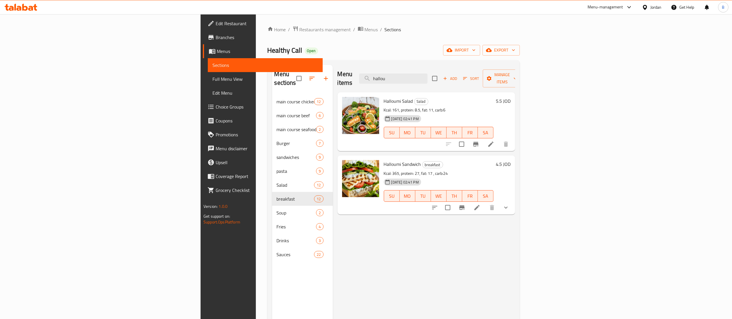
type input "hallou"
click at [485, 202] on li at bounding box center [477, 207] width 16 height 10
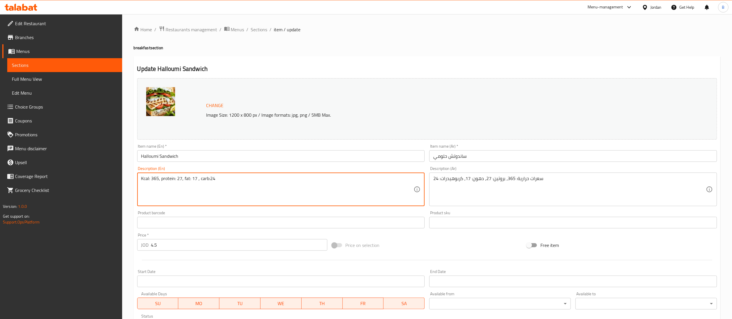
paste textarea "Brown bread, pesto sauce, tomato, rocca, mixed leaves, cucumber slices, grilled…"
type textarea "Kcal: 365, protein: 27, fat: 17 , carb:24 Brown bread, pesto sauce, tomato, roc…"
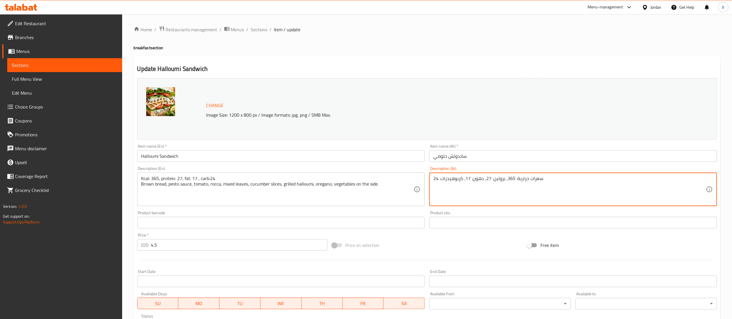
click at [553, 176] on textarea "سعرات حرارية: 365، بروتين: 27، دهون: 17، كربوهيدرات: 24" at bounding box center [569, 190] width 273 height 28
paste textarea "خبز بني، صلصة بيستو، طماطم، جرجير، أوراق مشكلة، شرائح خيار، جبنة حلومي مشوية، ز…"
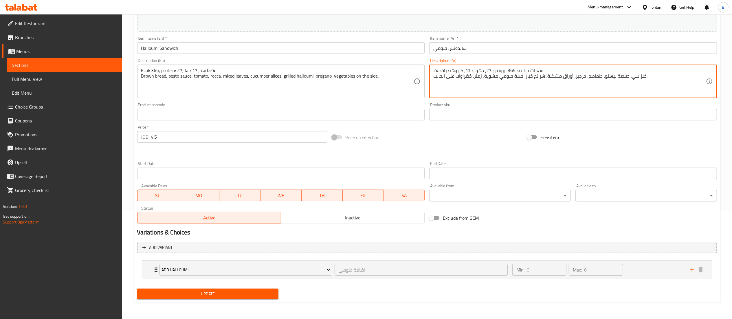
type textarea "سعرات حرارية: 365، بروتين: 27، دهون: 17، كربوهيدرات: 24 خبز بني، صلصة بيستو، طم…"
click at [268, 294] on span "Update" at bounding box center [208, 293] width 132 height 7
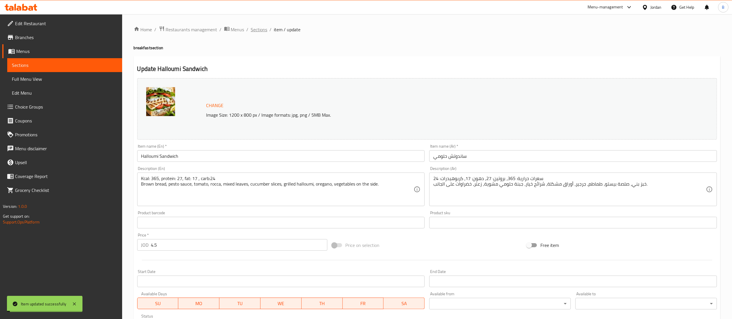
click at [261, 29] on span "Sections" at bounding box center [259, 29] width 17 height 7
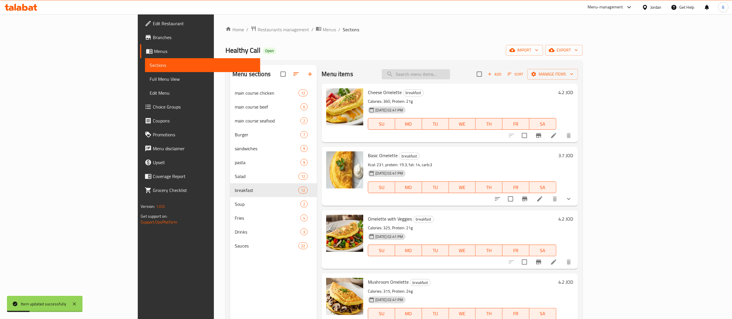
click at [450, 69] on input "search" at bounding box center [416, 74] width 68 height 10
type input "areesh"
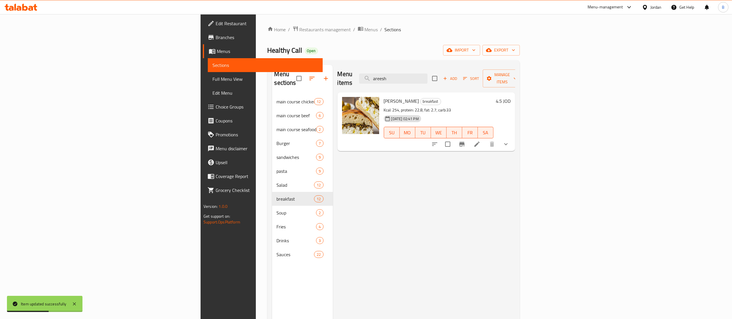
click at [481, 141] on icon at bounding box center [477, 144] width 7 height 7
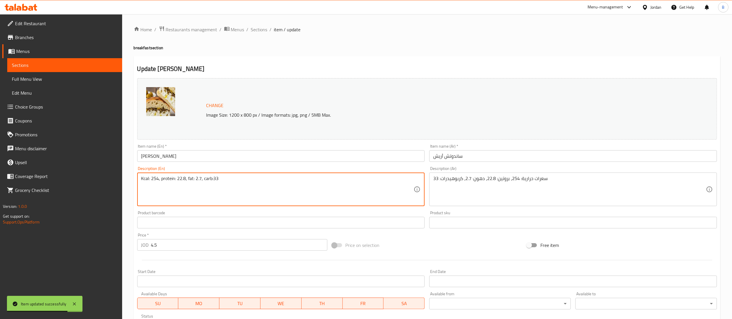
paste textarea "Brown bread, pesto sauce, tomato, rocca, mixed leaves, cucumber slices, grilled…"
type textarea "Kcal: 254, protein: 22.8, fat: 2.7, carb:33 Brown bread, pesto sauce, tomato, r…"
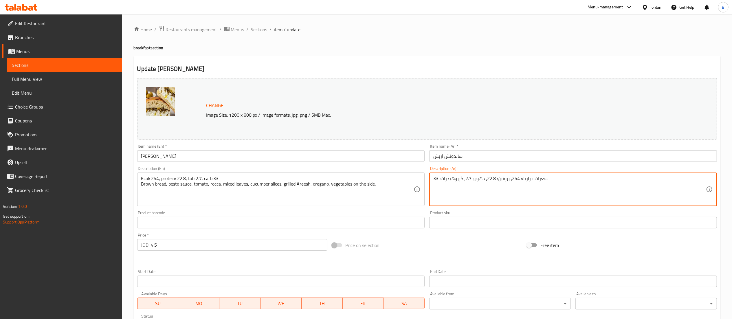
paste textarea "خبز بني، صلصة بيستو، طماطم، جرجير، أوراق مشكلة، شرائح خيار، عريش مشوي، زعتر، خض…"
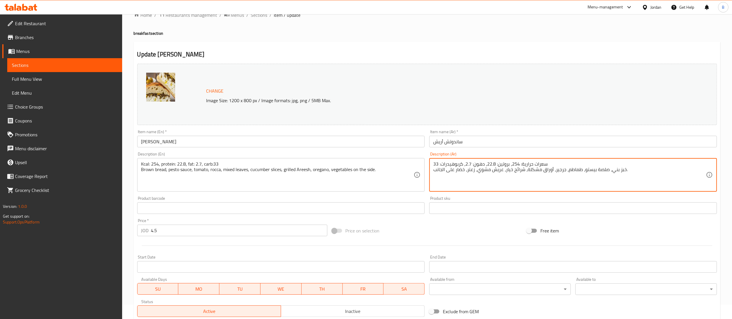
scroll to position [108, 0]
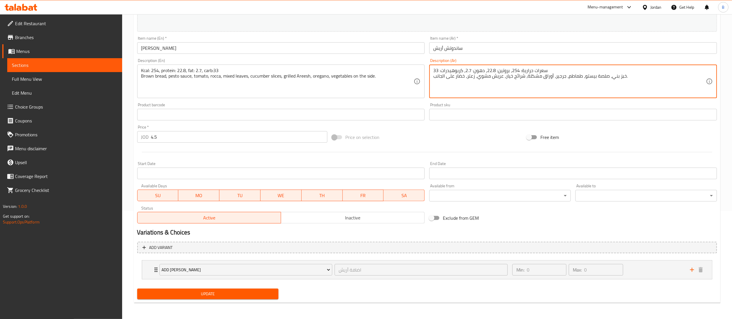
type textarea "سعرات حرارية: 254، بروتين: 22.8، دهون: 2.7، كربوهيدرات: 33 خبز بني، صلصة بيستو،…"
click at [218, 295] on span "Update" at bounding box center [208, 293] width 132 height 7
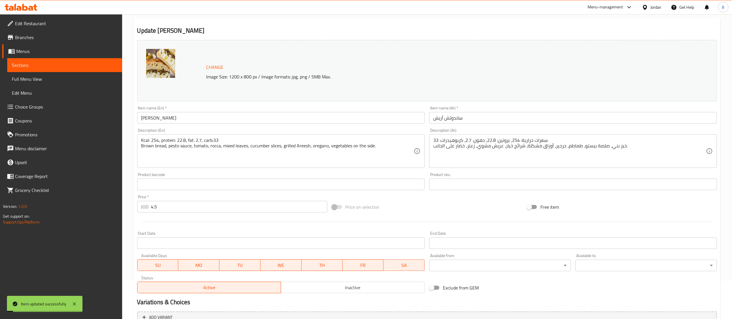
scroll to position [0, 0]
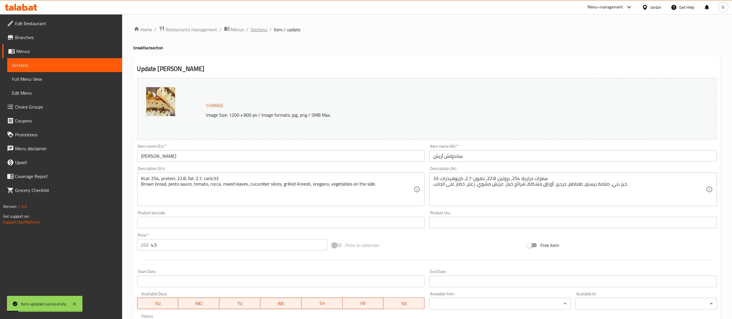
click at [253, 28] on span "Sections" at bounding box center [259, 29] width 17 height 7
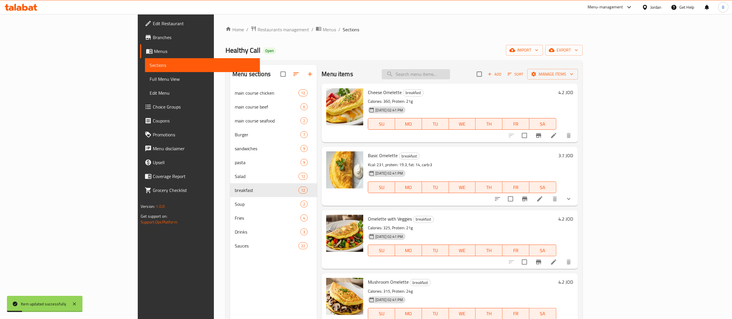
click at [450, 74] on input "search" at bounding box center [416, 74] width 68 height 10
type input "tuna s"
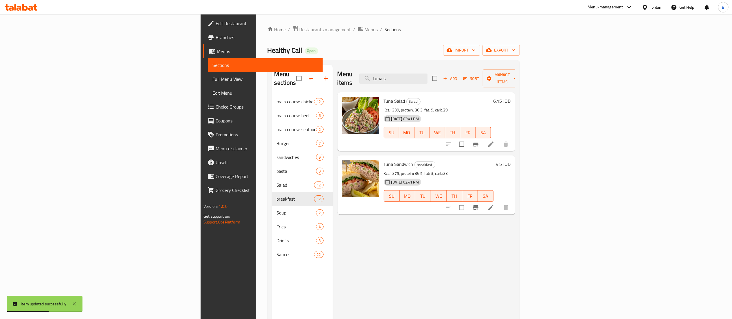
click at [499, 202] on li at bounding box center [491, 207] width 16 height 10
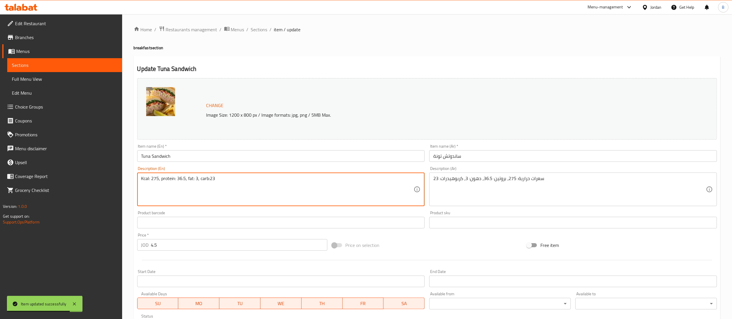
paste textarea "Tuna, corn, beans, sliced black olives, colored peppers, tuna dressing, vegetab…"
type textarea "Kcal: 275, protein: 36.5, fat: 3, carb:23 Tuna, corn, beans, sliced black olive…"
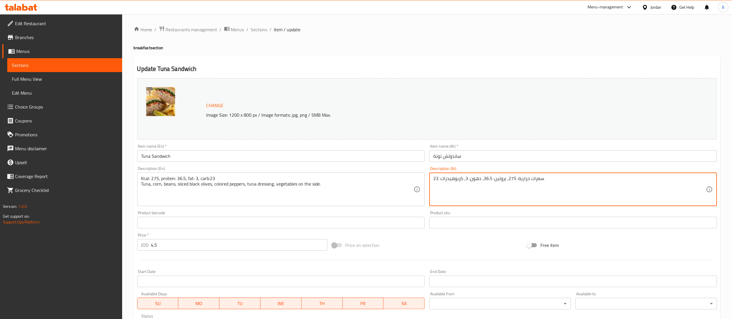
paste textarea "تونة، ذرة، فاصوليا، زيتون أسود مقطع، فلفل ملون، صلصة تونة، خضار على الجانب."
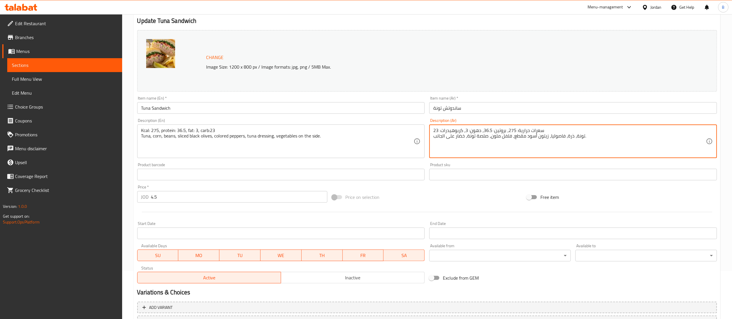
scroll to position [98, 0]
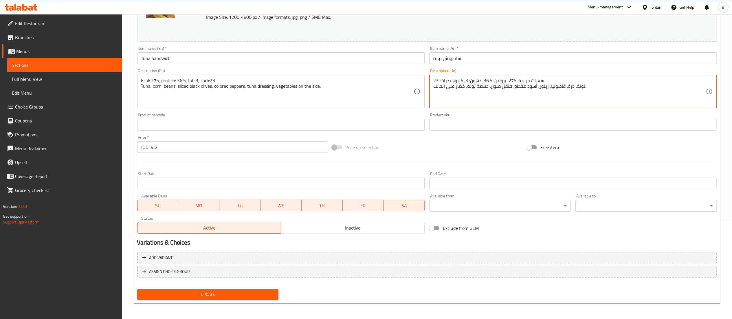
type textarea "سعرات حرارية: 275، بروتين: 36.5، دهون: 3، كربوهيدرات: 23 تونة، ذرة، فاصوليا، زي…"
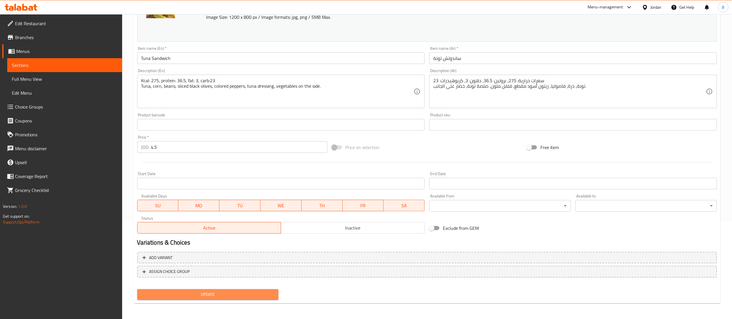
click at [245, 297] on span "Update" at bounding box center [208, 294] width 132 height 7
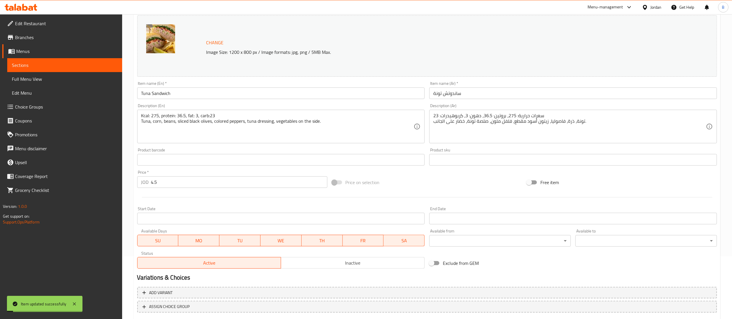
scroll to position [0, 0]
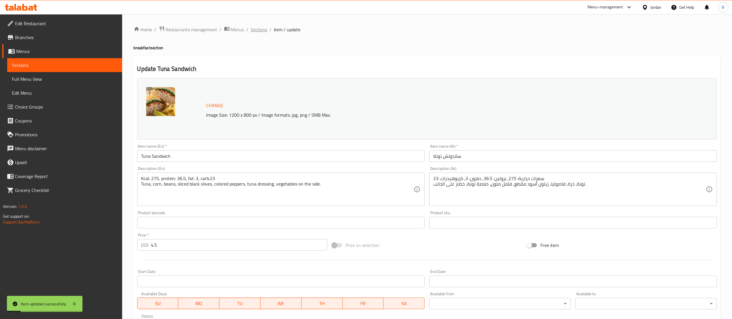
click at [254, 32] on span "Sections" at bounding box center [259, 29] width 17 height 7
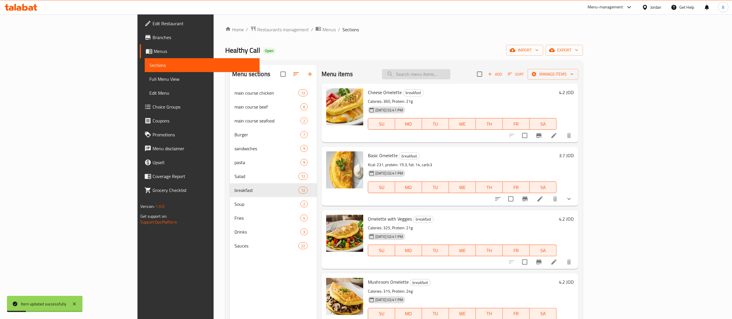
click at [451, 77] on input "search" at bounding box center [416, 74] width 68 height 10
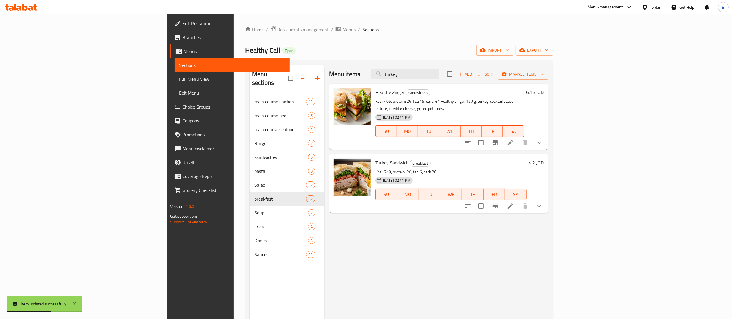
type input "turkey"
click at [514, 203] on icon at bounding box center [510, 206] width 7 height 7
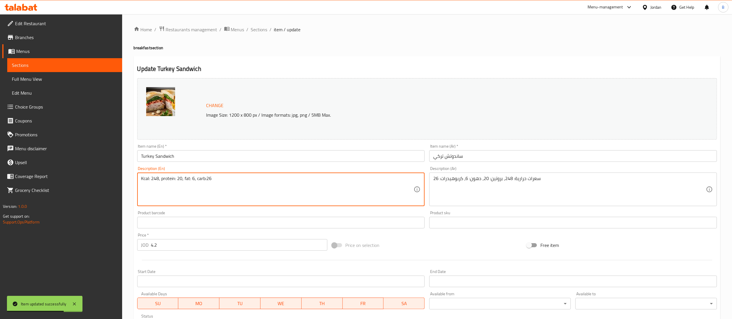
paste textarea "Labneh, lettuce, tomato, cucumber, turkey, vegetables on the side."
type textarea "Kcal: 248, protein: 20, fat: 6, carb:26 Labneh, lettuce, tomato, cucumber, turk…"
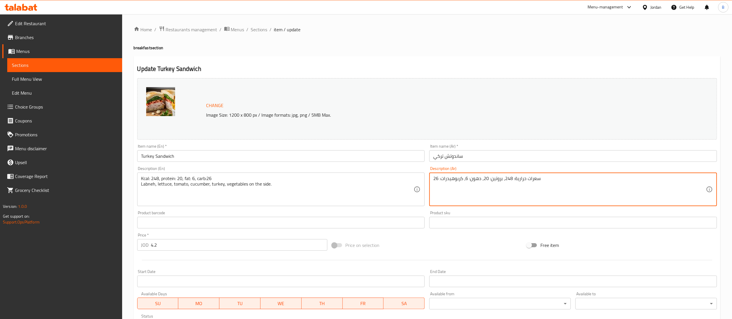
paste textarea "لبنة، خس، طماطم، خيار، ديك رومي، خضراوات على الجانب."
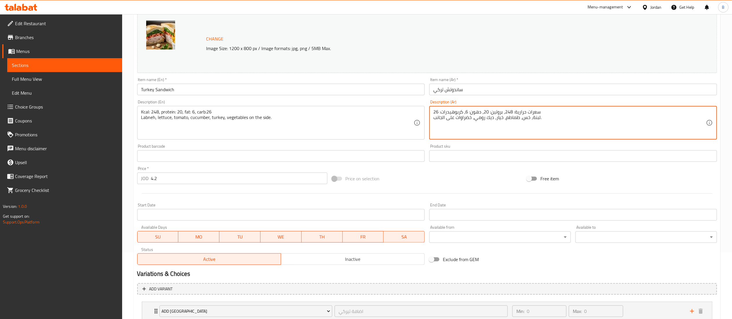
scroll to position [108, 0]
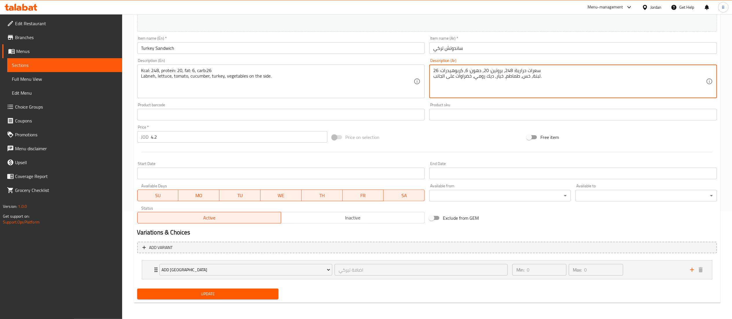
type textarea "سعرات حرارية: 248، بروتين: 20، دهون: 6، كربوهيدرات: 26 لبنة، خس، طماطم، خيار، د…"
click at [267, 294] on span "Update" at bounding box center [208, 293] width 132 height 7
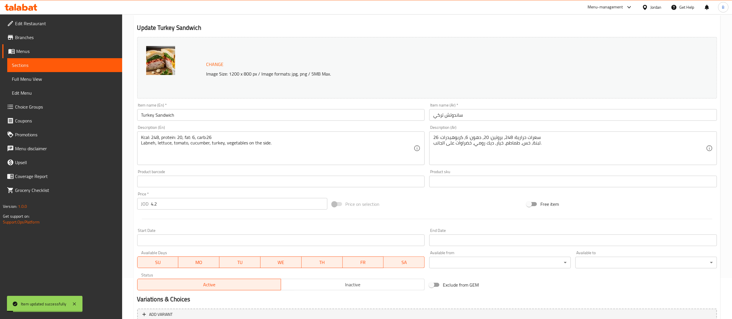
scroll to position [0, 0]
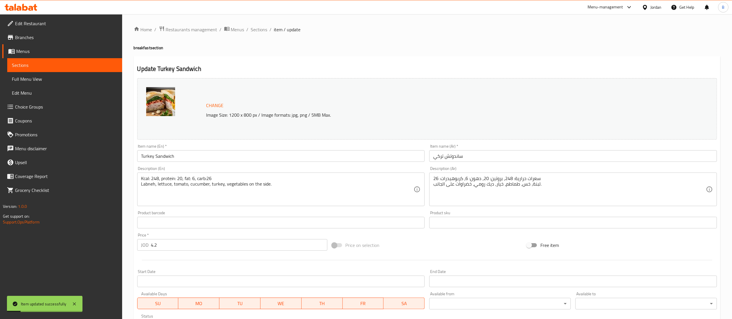
click at [267, 29] on ol "Home / Restaurants management / Menus / Sections / item / update" at bounding box center [427, 30] width 587 height 8
click at [268, 29] on ol "Home / Restaurants management / Menus / Sections / item / update" at bounding box center [427, 30] width 587 height 8
click at [264, 28] on span "Sections" at bounding box center [259, 29] width 17 height 7
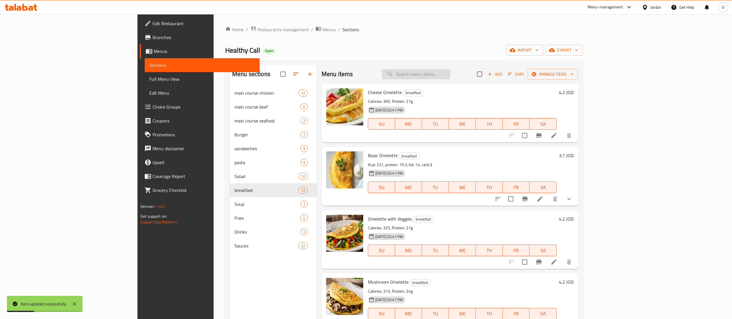
click at [451, 72] on input "search" at bounding box center [416, 74] width 68 height 10
type input "boil"
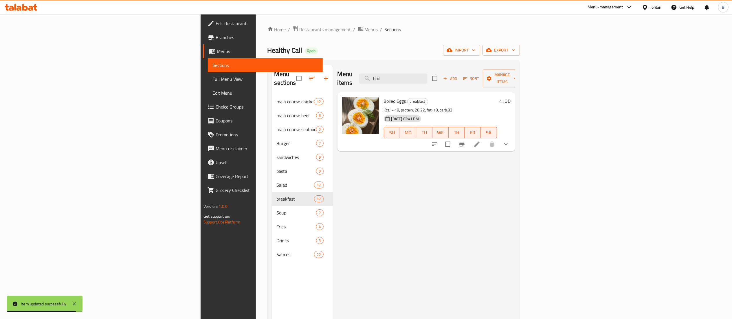
drag, startPoint x: 468, startPoint y: 73, endPoint x: 288, endPoint y: 76, distance: 180.7
click at [338, 73] on div "Menu items boil Add Sort Manage items" at bounding box center [427, 79] width 178 height 28
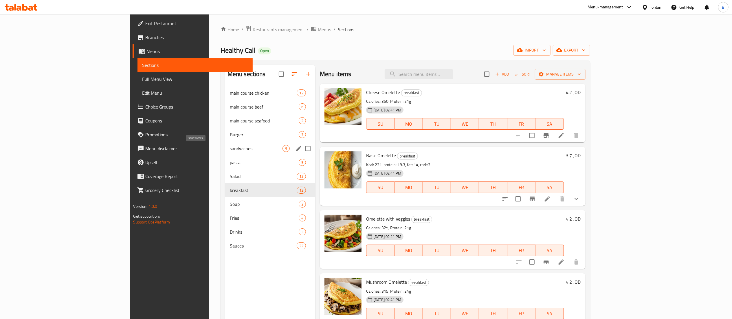
click at [230, 147] on span "sandwiches" at bounding box center [256, 148] width 53 height 7
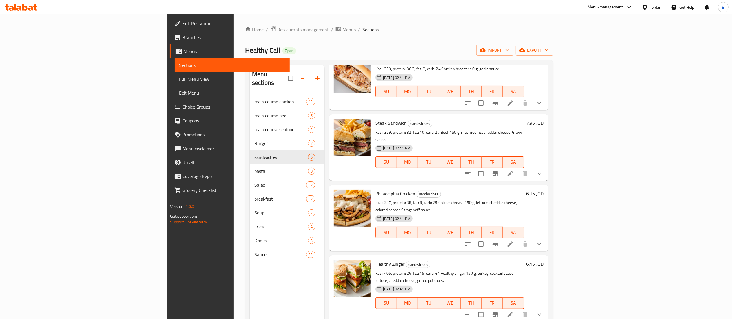
scroll to position [174, 0]
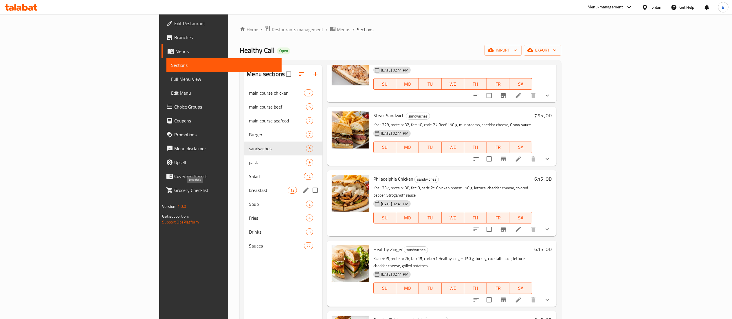
click at [249, 192] on span "breakfast" at bounding box center [268, 190] width 39 height 7
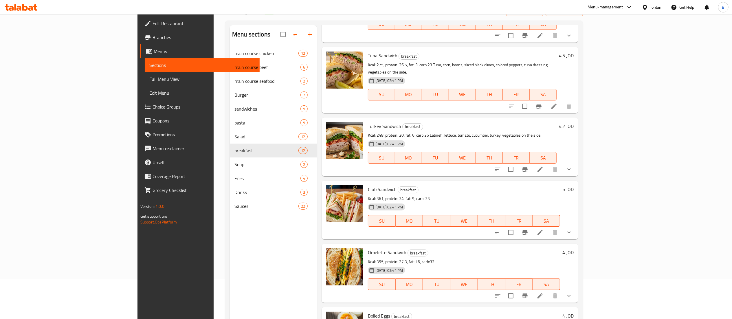
scroll to position [81, 0]
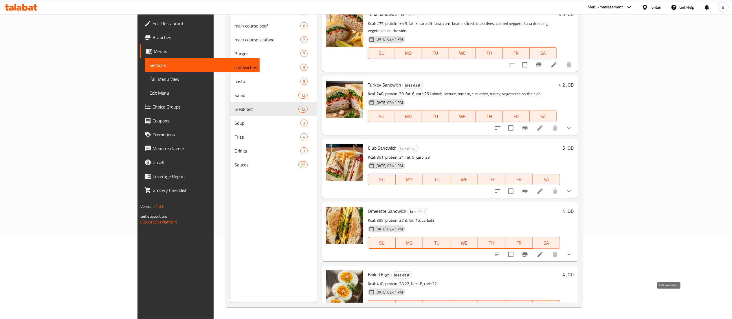
click at [543, 315] on icon at bounding box center [540, 317] width 5 height 5
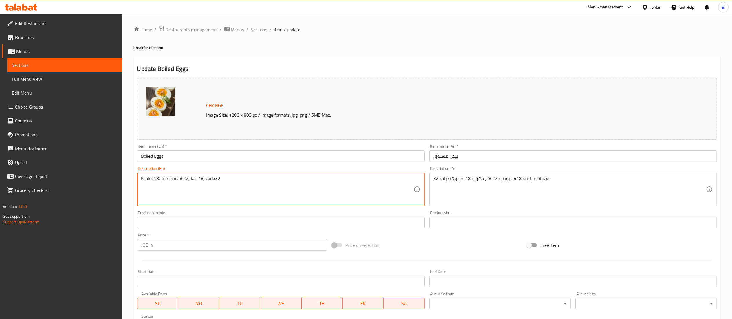
paste textarea "Boiled egg slices, tomato, cucumber, lettuce, vegetables on the side."
type textarea "Kcal: 418, protein: 28.22, fat: 18, carb:32 Boiled egg slices, tomato, cucumber…"
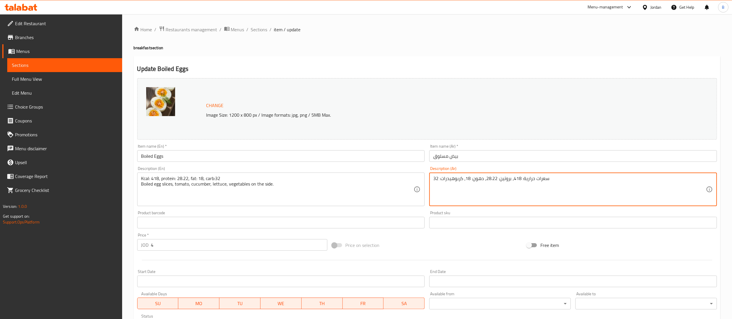
paste textarea "شرائح البيض المسلوق، الطماطم، الخيار، الخس، الخضروات على الجانب."
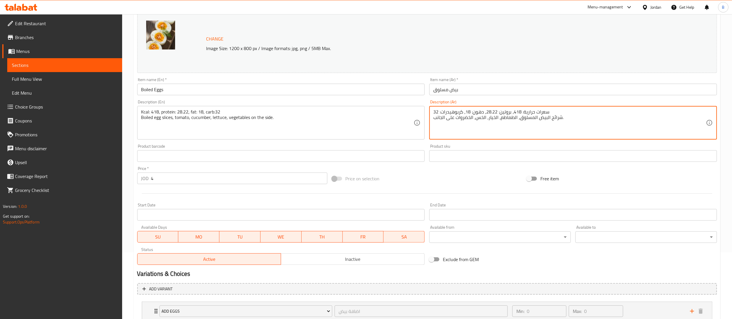
scroll to position [108, 0]
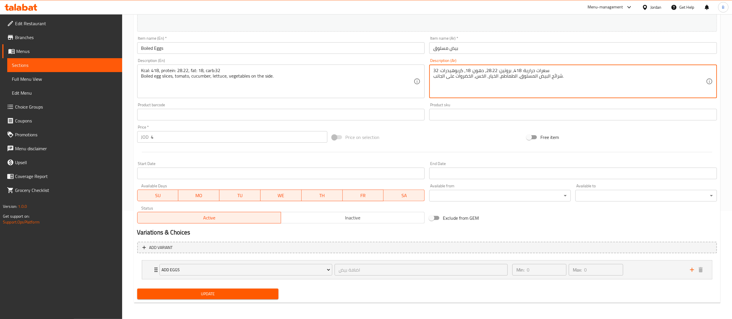
type textarea "سعرات حرارية: 418، بروتين: 28.22، دهون: 18، كربوهيدرات: 32 شرائح البيض المسلوق،…"
click at [250, 292] on span "Update" at bounding box center [208, 293] width 132 height 7
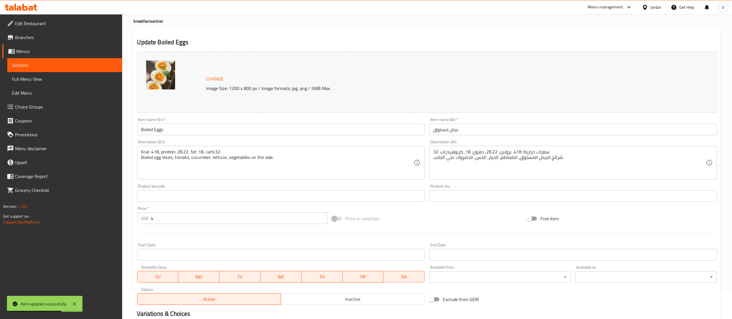
scroll to position [0, 0]
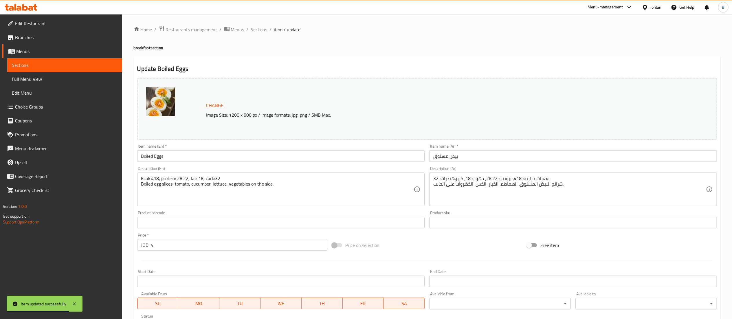
drag, startPoint x: 257, startPoint y: 28, endPoint x: 284, endPoint y: 41, distance: 30.2
click at [257, 28] on span "Sections" at bounding box center [259, 29] width 17 height 7
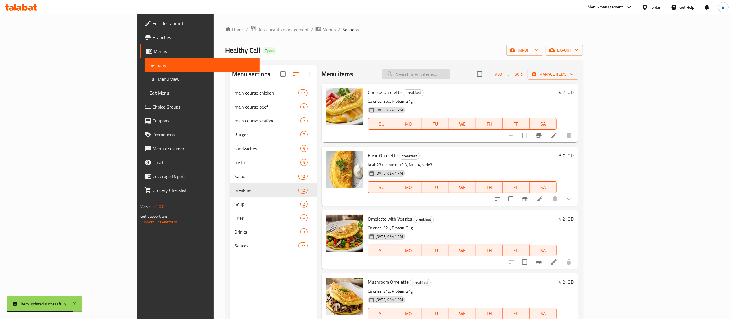
click at [451, 71] on input "search" at bounding box center [416, 74] width 68 height 10
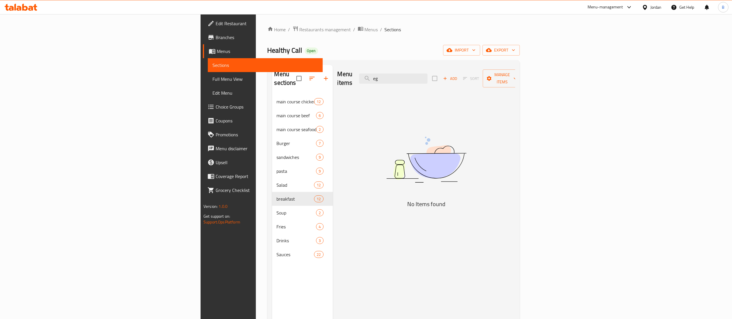
type input "e"
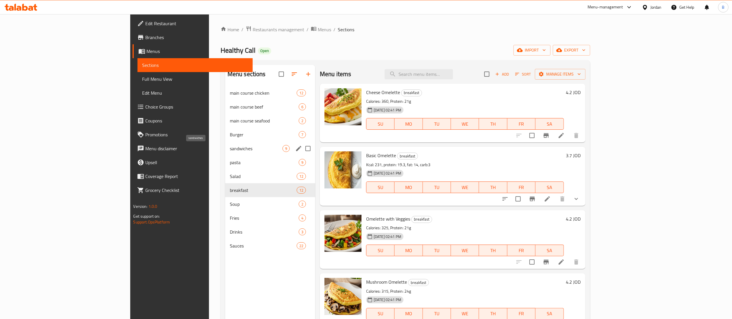
click at [230, 147] on span "sandwiches" at bounding box center [256, 148] width 53 height 7
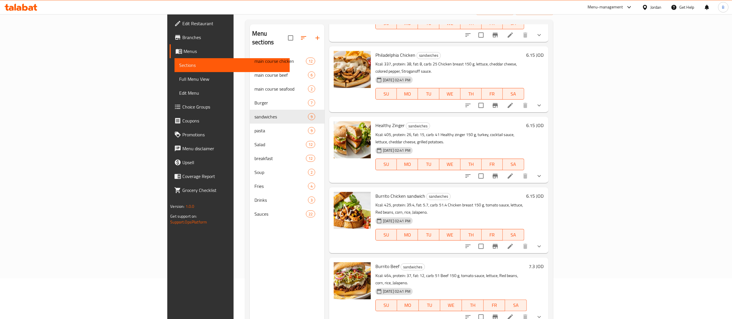
scroll to position [81, 0]
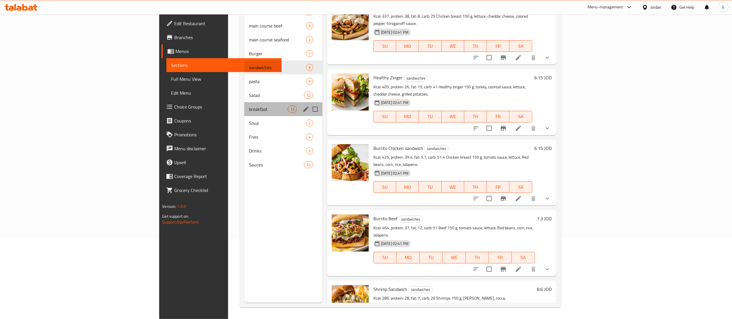
click at [244, 104] on div "breakfast 12" at bounding box center [283, 109] width 78 height 14
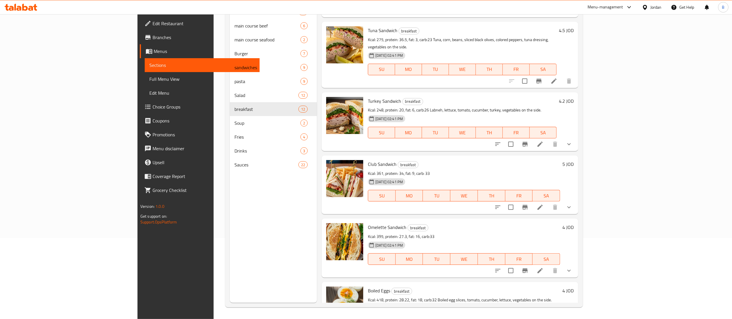
scroll to position [454, 0]
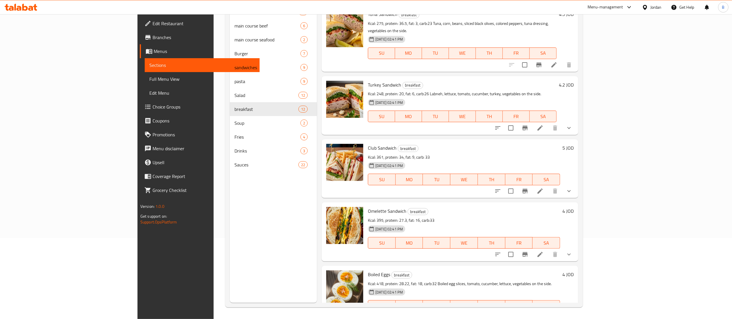
click at [544, 251] on icon at bounding box center [540, 254] width 7 height 7
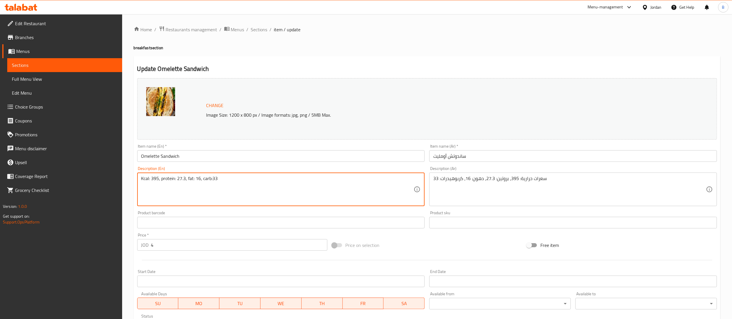
paste textarea "شرائح البيض المسلوق، الطماطم، الخيار، الخس، الخضروات على الجانب."
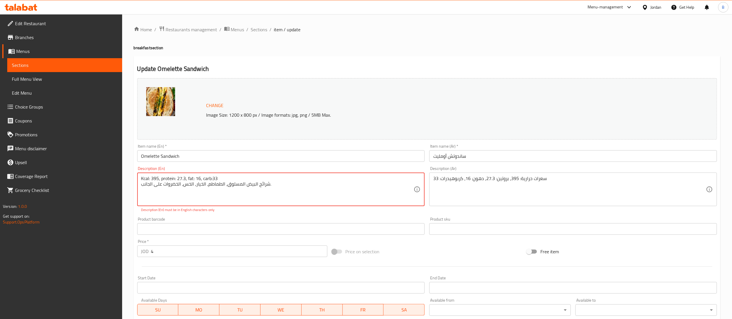
drag, startPoint x: 303, startPoint y: 187, endPoint x: 195, endPoint y: 195, distance: 108.0
click at [199, 188] on textarea "Kcal: 395, protein: 27.3, fat: 16, carb:33 شرائح البيض المسلوق، الطماطم، الخيار…" at bounding box center [277, 190] width 273 height 28
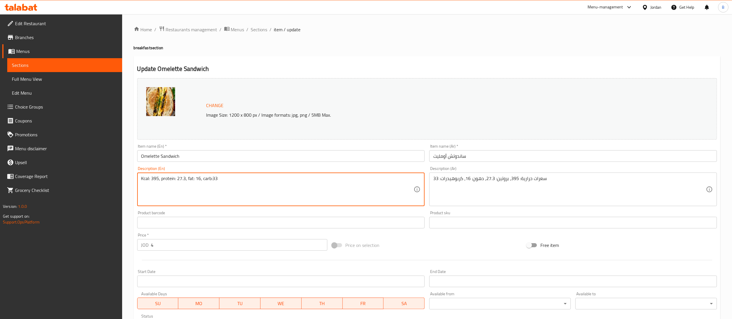
paste textarea "Omelette, tomato, cucumber, lettuce, vegetables on the side."
type textarea "Kcal: 395, protein: 27.3, fat: 16, carb:33 Omelette, tomato, cucumber, lettuce,…"
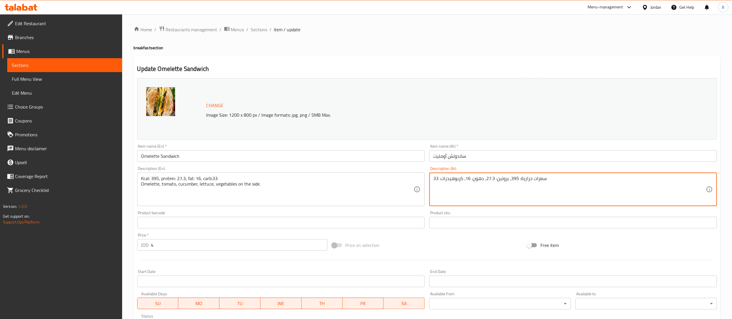
paste textarea "عجة، طماطم، خيار، خس، خضراوات على الجانب."
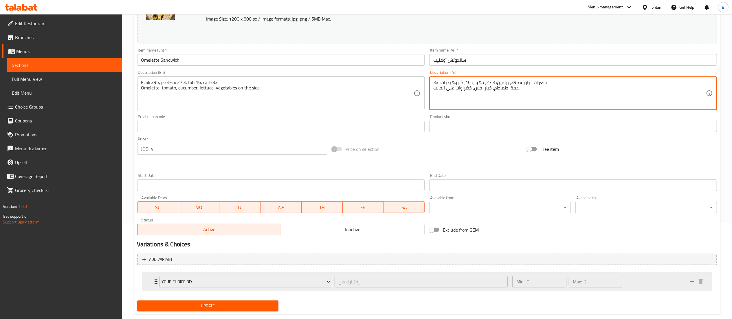
scroll to position [108, 0]
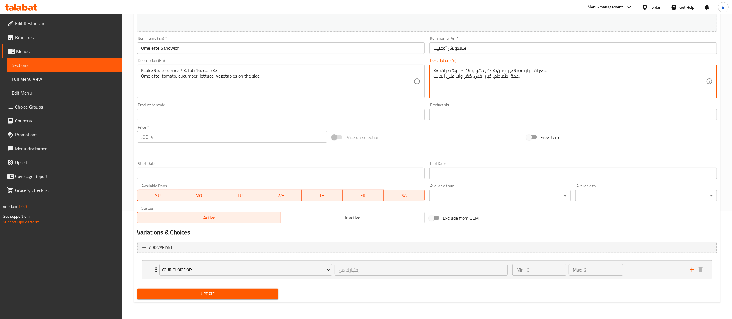
type textarea "سعرات حرارية: 395، بروتين: 27.3، دهون: 16، كربوهيدرات: 33 عجة، طماطم، خيار، خس،…"
click at [221, 293] on span "Update" at bounding box center [208, 293] width 132 height 7
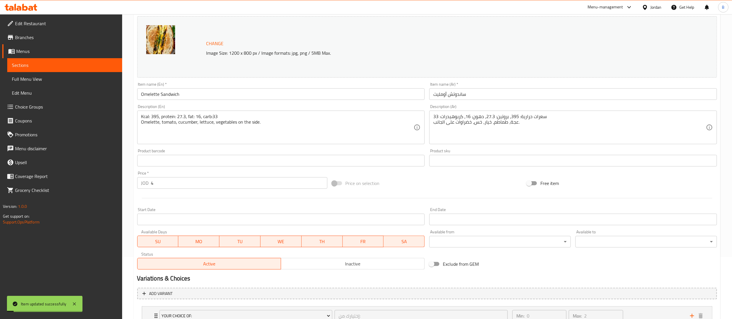
scroll to position [0, 0]
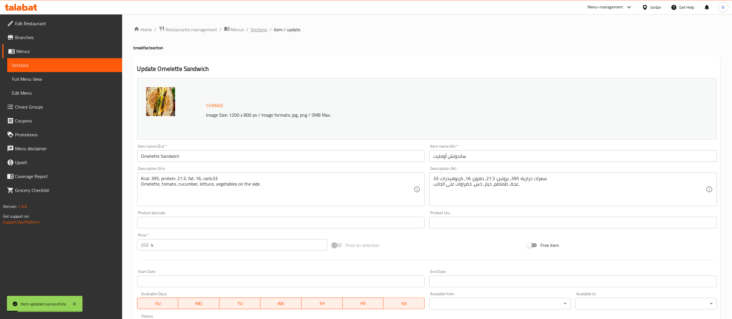
click at [251, 30] on span "Sections" at bounding box center [259, 29] width 17 height 7
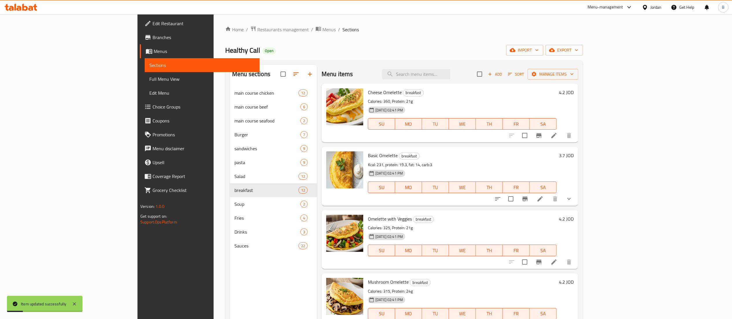
click at [464, 68] on div "Menu items Add Sort Manage items" at bounding box center [450, 74] width 257 height 19
click at [451, 74] on input "search" at bounding box center [416, 74] width 68 height 10
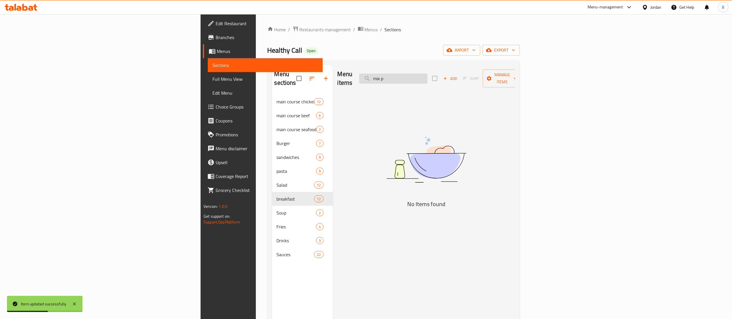
type input "mix pl"
drag, startPoint x: 471, startPoint y: 74, endPoint x: 240, endPoint y: 77, distance: 230.8
click at [272, 77] on div "Menu sections main course chicken 12 main course beef 6 main course seafood 2 B…" at bounding box center [393, 224] width 243 height 319
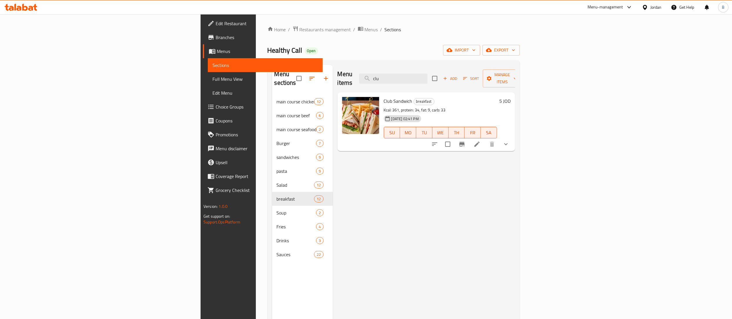
type input "clu"
click at [481, 141] on icon at bounding box center [477, 144] width 7 height 7
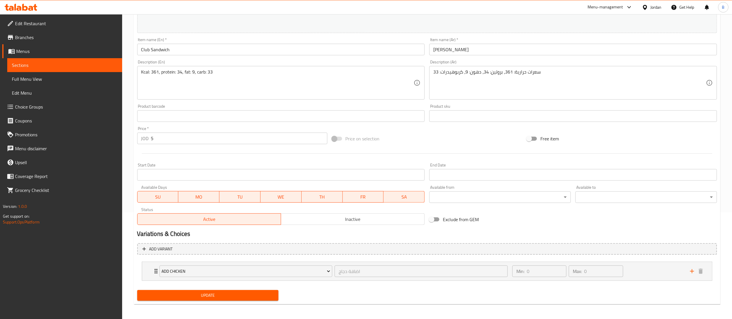
scroll to position [108, 0]
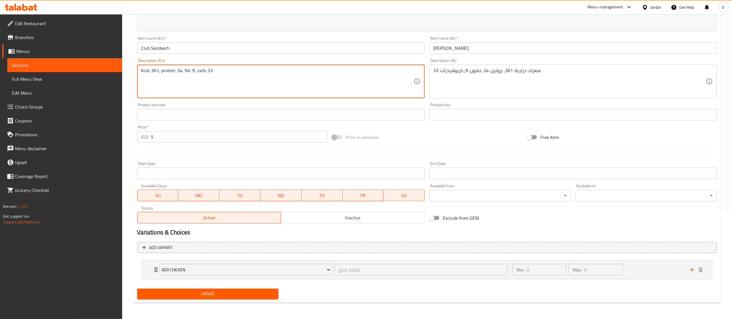
paste textarea "Brown Bread, sliced boiled eggs, tomato slices, cucumber slices, corn, radish, …"
click at [166, 81] on textarea "Kcal: 361, protein: 34, fat: 9, carb: 33 Brown Bread, sliced boiled eggs, tomat…" at bounding box center [277, 82] width 273 height 28
paste textarea "3 layers toasted brown bread, egg, Siracha sauce, smoked turkey (3 slices), che…"
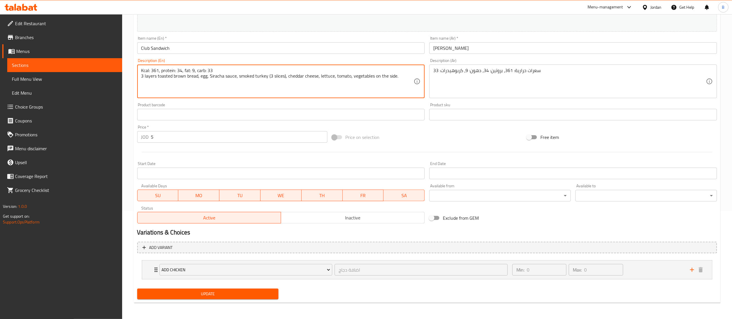
type textarea "Kcal: 361, protein: 34, fat: 9, carb: 33 3 layers toasted brown bread, egg, Sir…"
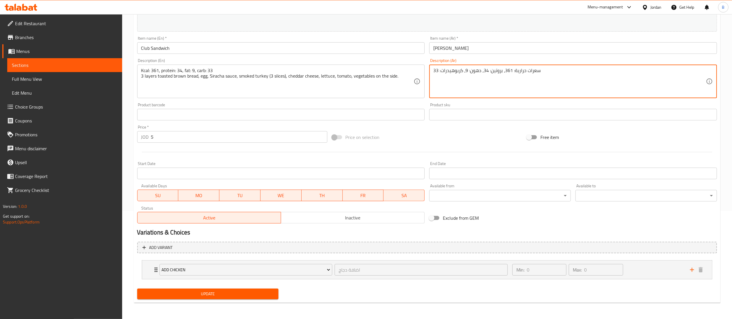
paste textarea "3 طبقات من الخبز البني المحمص، بيض، صلصة سريراتشا، ديك رومي مدخن (3 شرائح)، جبن…"
type textarea "سعرات حرارية: 361، بروتين: 34، دهون: 9، كربوهيدرات: 33 3 طبقات من الخبز البني ا…"
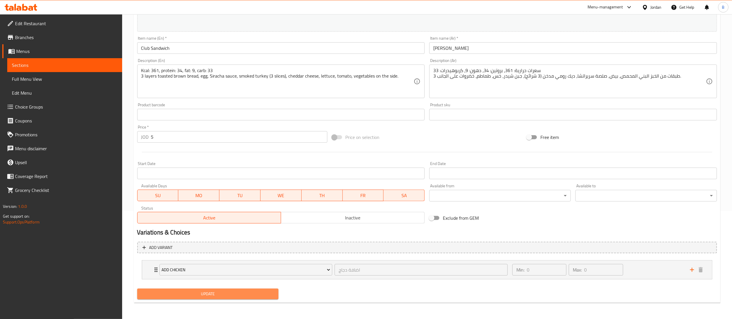
click at [243, 292] on span "Update" at bounding box center [208, 293] width 132 height 7
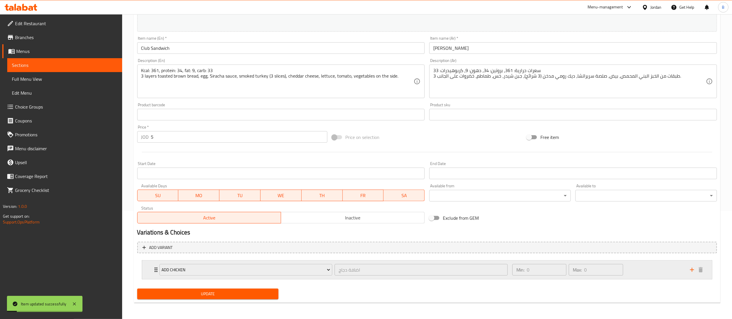
click at [656, 267] on div "Min: 0 ​ Max: 0 ​" at bounding box center [598, 270] width 178 height 19
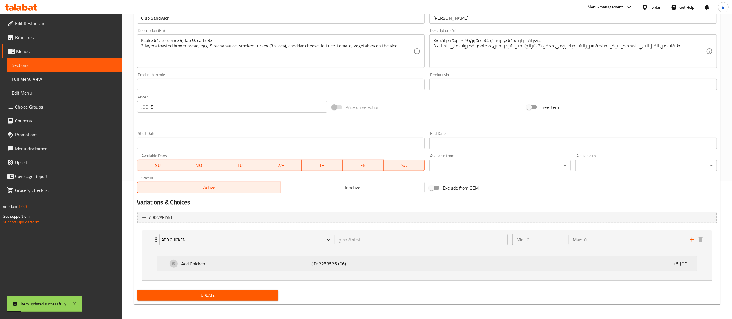
scroll to position [140, 0]
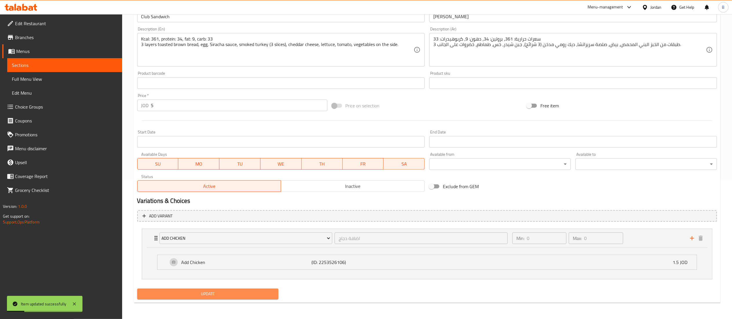
click at [208, 289] on button "Update" at bounding box center [208, 294] width 142 height 11
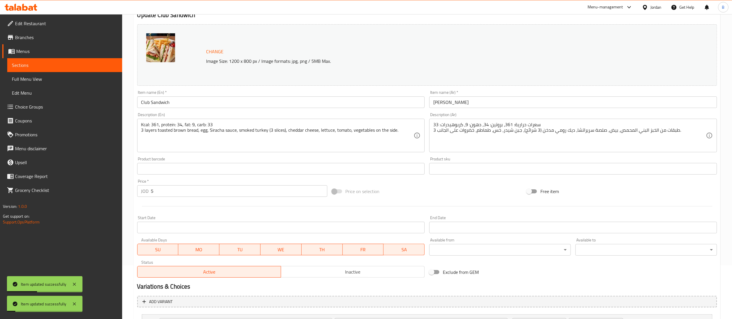
scroll to position [0, 0]
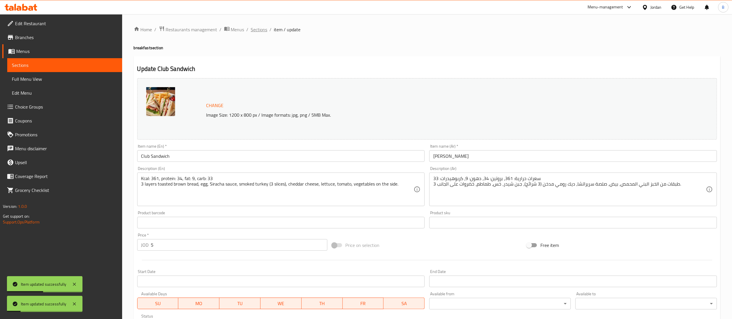
click at [255, 29] on span "Sections" at bounding box center [259, 29] width 17 height 7
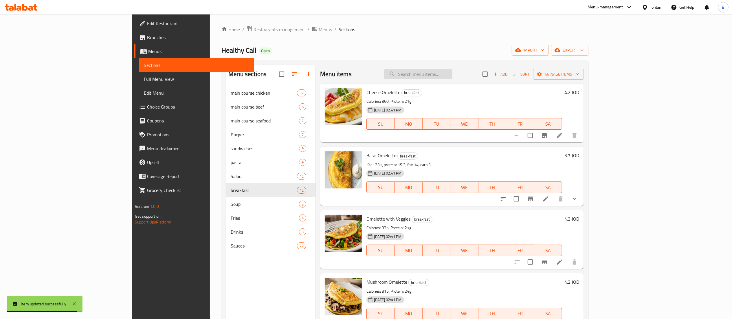
click at [453, 69] on input "search" at bounding box center [418, 74] width 68 height 10
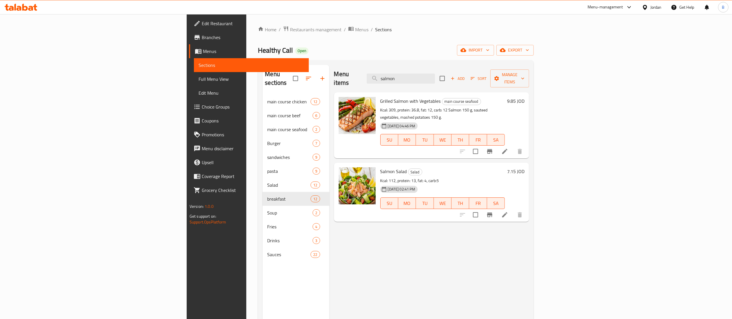
drag, startPoint x: 481, startPoint y: 76, endPoint x: 0, endPoint y: 132, distance: 483.9
click at [258, 63] on div "Menu sections main course chicken 12 main course beef 6 main course seafood 2 B…" at bounding box center [396, 224] width 276 height 328
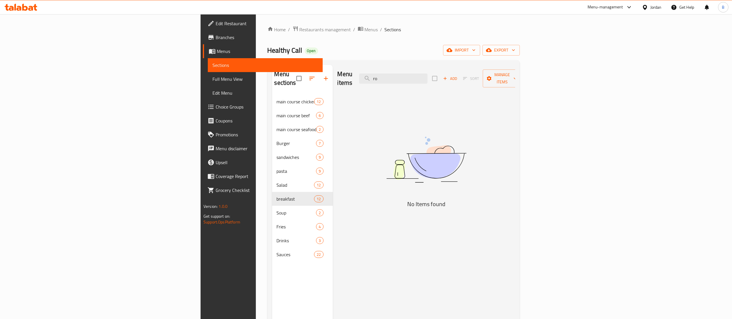
type input "r"
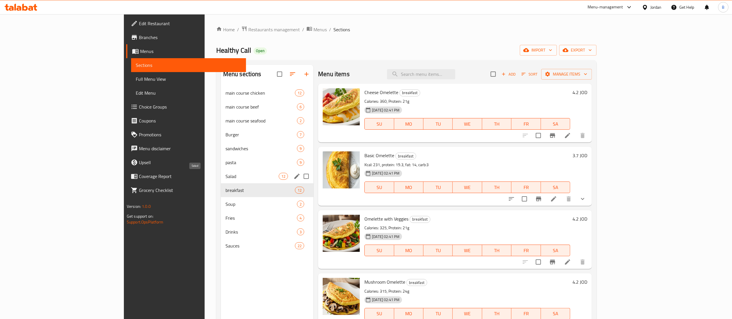
click at [226, 173] on span "Salad" at bounding box center [252, 176] width 53 height 7
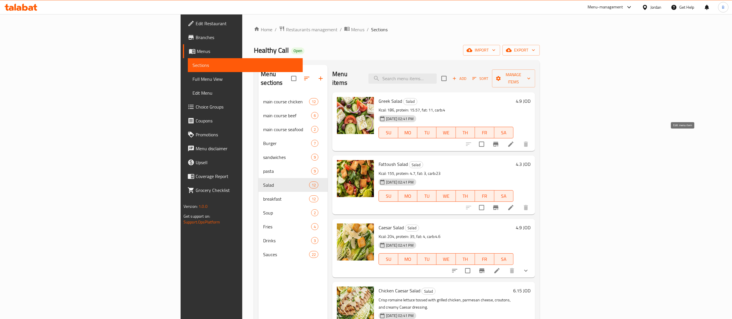
click at [514, 142] on icon at bounding box center [510, 144] width 5 height 5
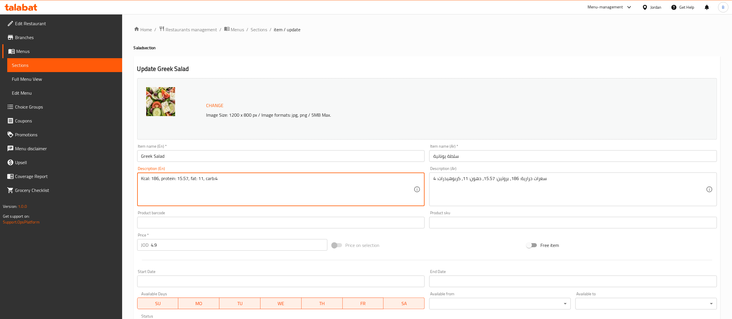
paste textarea "lettuce, cucumber, tomato, colorful peppers, rocca or light mixed leaves, dill,…"
type textarea "Kcal: 186, protein: 15.57, fat: 11, carb:4 lettuce, cucumber, tomato, colorful …"
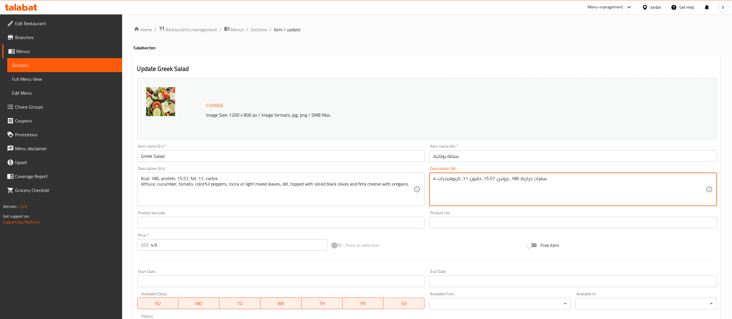
paste textarea "الخس والخيار والطماطم والفلفل الملون والجرجير أو أوراق خضراء خفيفة مختلطة والشب…"
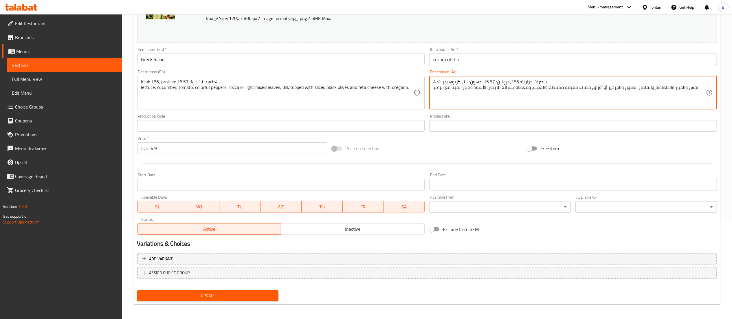
scroll to position [98, 0]
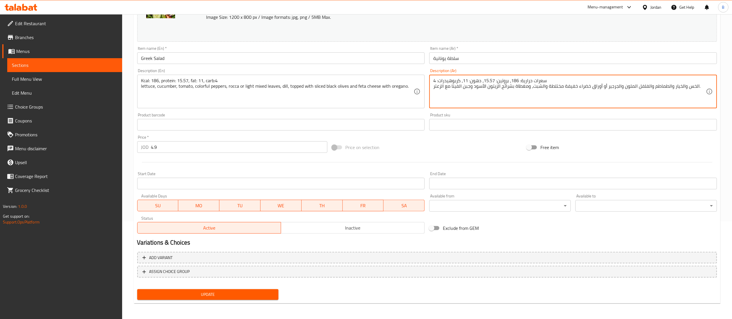
type textarea "سعرات حرارية: 186، بروتين: 15.57، دهون: 11، كربوهيدرات: 4 الخس والخيار والطماطم…"
click at [242, 294] on span "Update" at bounding box center [208, 294] width 132 height 7
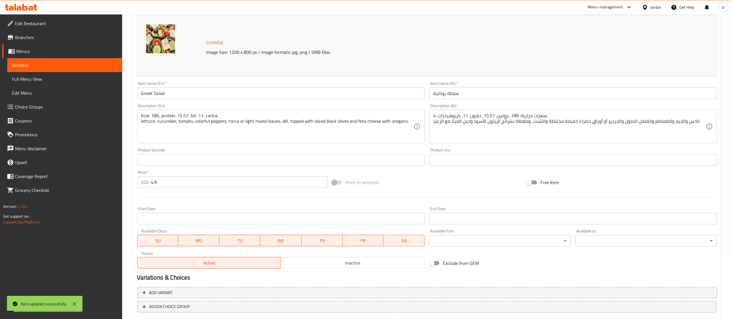
scroll to position [0, 0]
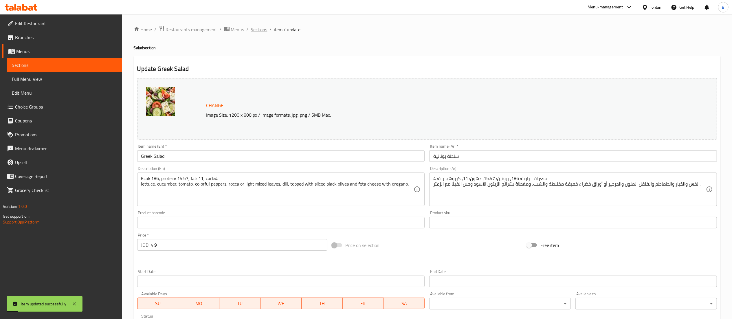
click at [261, 31] on span "Sections" at bounding box center [259, 29] width 17 height 7
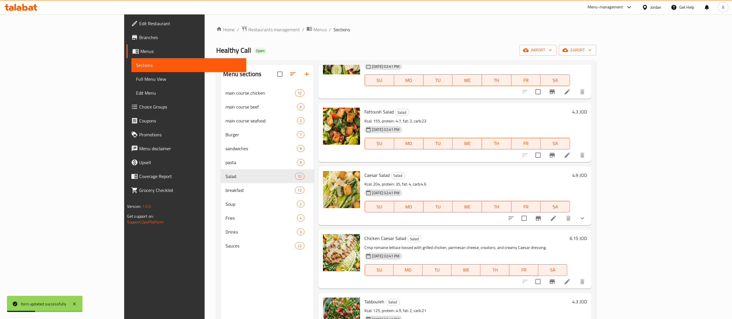
scroll to position [116, 0]
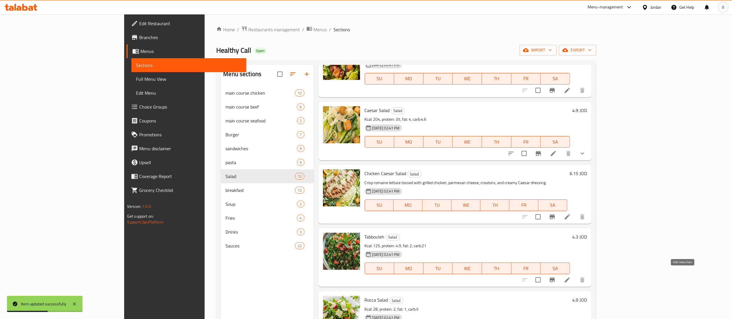
click at [571, 277] on icon at bounding box center [567, 280] width 7 height 7
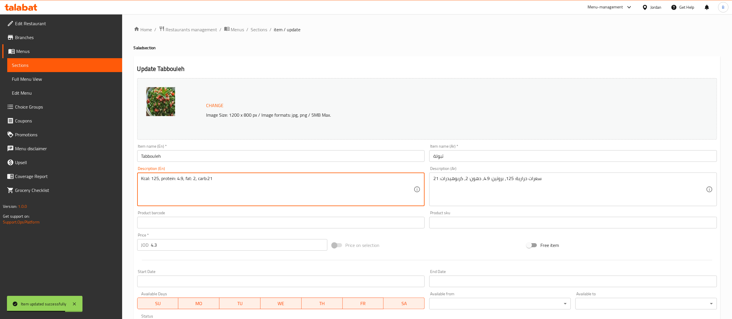
paste textarea "Parsley, quinoa, tomato, onion, lemon dressing, strawberry, apple."
type textarea "Kcal: 125, protein: 4.9, fat: 2, carb:21 Parsley, quinoa, tomato, onion, lemon …"
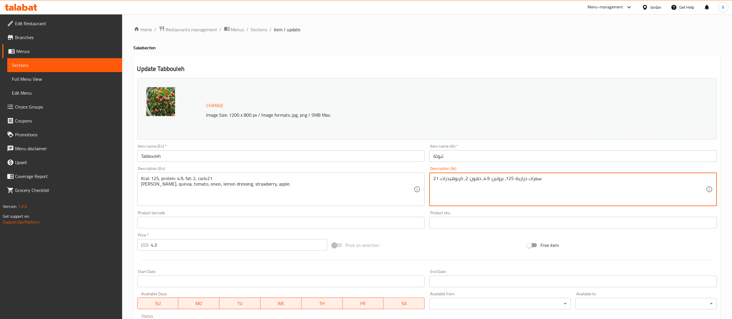
paste textarea "بقدونس، كينوا، طماطم، بصل، صلصة الليمون، فراولة، تفاح."
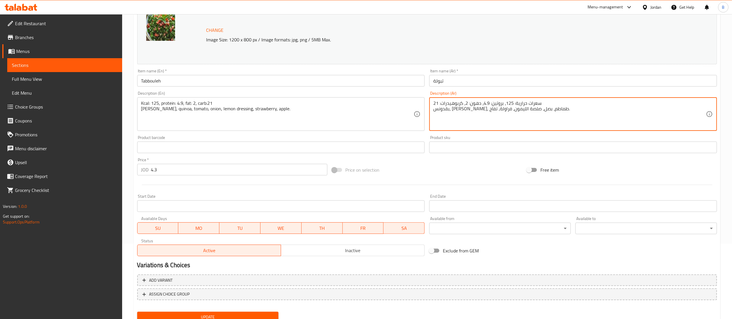
scroll to position [98, 0]
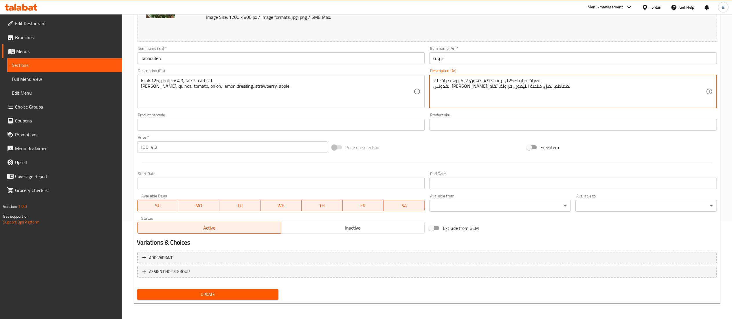
type textarea "سعرات حرارية: 125، بروتين: 4.9، دهون: 2، كربوهيدرات: 21 بقدونس، كينوا، طماطم، ب…"
click at [221, 294] on span "Update" at bounding box center [208, 294] width 132 height 7
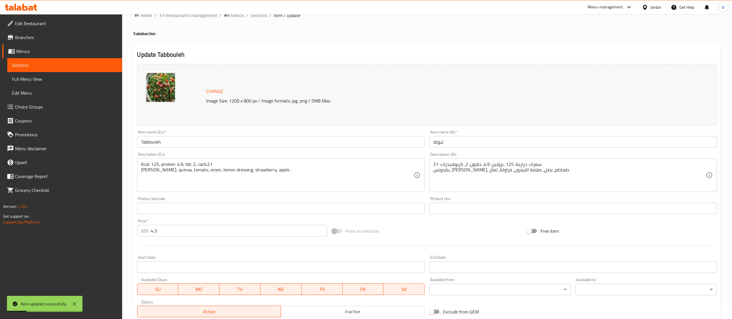
scroll to position [0, 0]
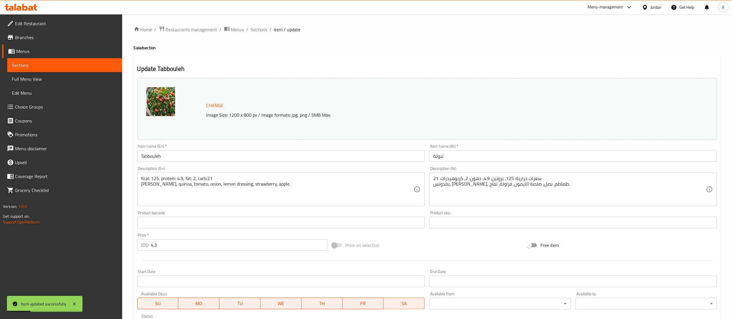
click at [270, 30] on li "/" at bounding box center [271, 29] width 2 height 7
click at [258, 30] on span "Sections" at bounding box center [259, 29] width 17 height 7
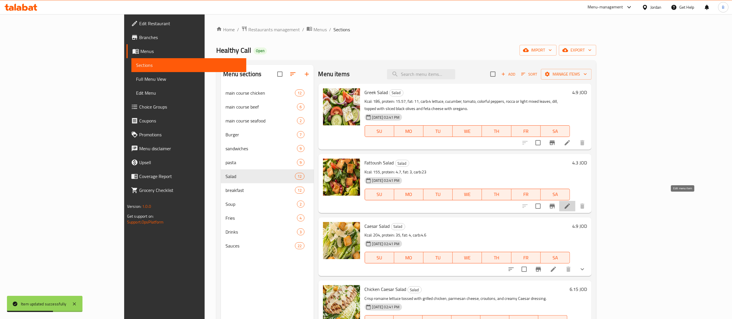
click at [571, 203] on icon at bounding box center [567, 206] width 7 height 7
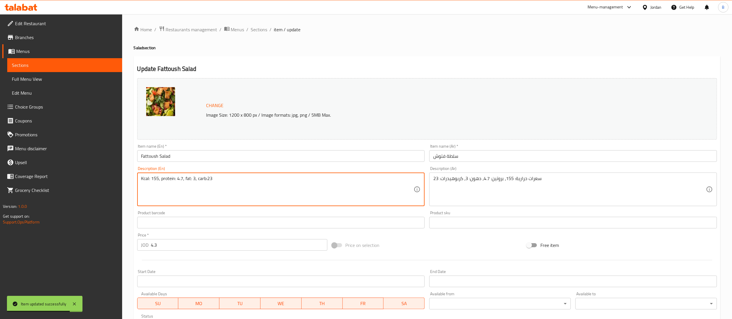
paste textarea "Lettuce, cucumber, tomato, mint, sweet peppers, radish, spring onion, toasted b…"
type textarea "Kcal: 155, protein: 4.7, fat: 3, carb:23 Lettuce, cucumber, tomato, mint, sweet…"
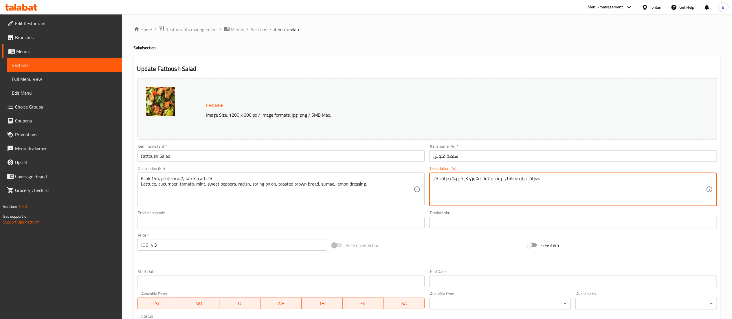
paste textarea "الخس، الخيار، الطماطم، النعناع، ​​الفلفل الحلو، الفجل، البصل الأخضر، الخبز البن…"
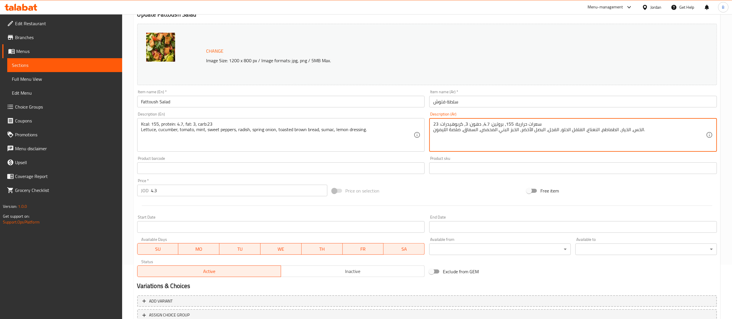
scroll to position [98, 0]
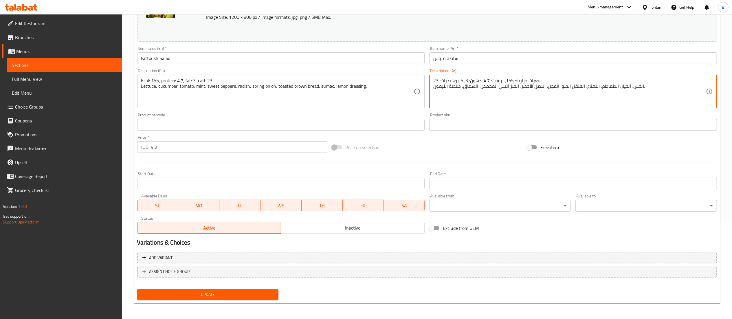
click at [239, 302] on div "Update" at bounding box center [208, 294] width 146 height 15
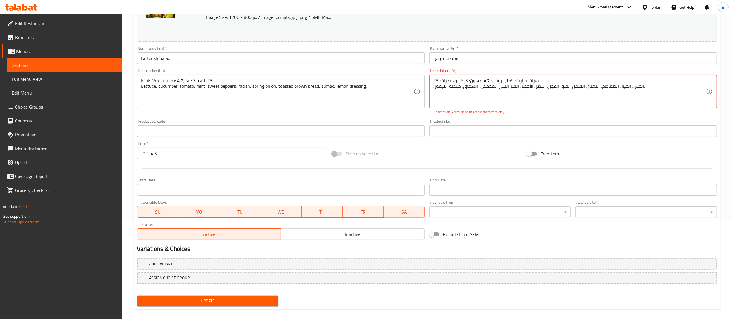
click at [257, 297] on span "Update" at bounding box center [208, 300] width 132 height 7
drag, startPoint x: 646, startPoint y: 85, endPoint x: 623, endPoint y: 86, distance: 22.6
click at [623, 86] on textarea "سعرات حرارية: 155، بروتين: 4.7، دهون: 3، كربوهيدرات: 23 الخس، الخيار، الطماطم، …" at bounding box center [569, 92] width 273 height 28
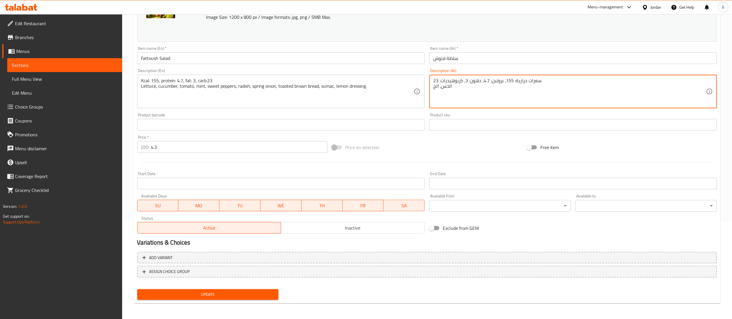
drag, startPoint x: 486, startPoint y: 85, endPoint x: 432, endPoint y: 87, distance: 53.9
click at [432, 87] on div "سعرات حرارية: 155، بروتين: 4.7، دهون: 3، كربوهيدرات: 23 الخس، الخ Description (…" at bounding box center [573, 92] width 288 height 34
click at [436, 86] on textarea "سعرات حرارية: 155، بروتين: 4.7، دهون: 3، كربوهيدرات: 23 الخس، الخ" at bounding box center [569, 92] width 273 height 28
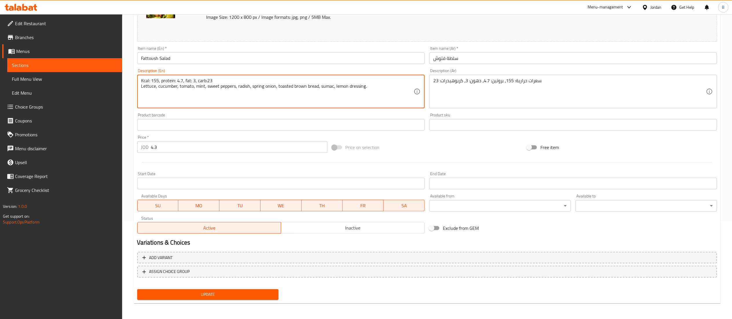
click at [354, 88] on textarea "Kcal: 155, protein: 4.7, fat: 3, carb:23 Lettuce, cucumber, tomato, mint, sweet…" at bounding box center [277, 92] width 273 height 28
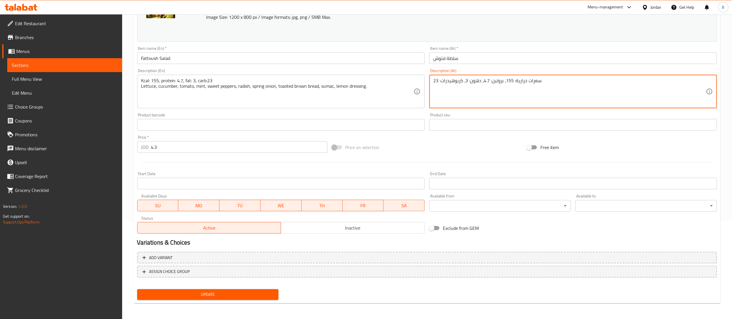
paste textarea "الخس، الخيار، الطماطم، النعناع، ​​الفلفل الحلو، الفجل، البصل الأخضر، الخبز البن…"
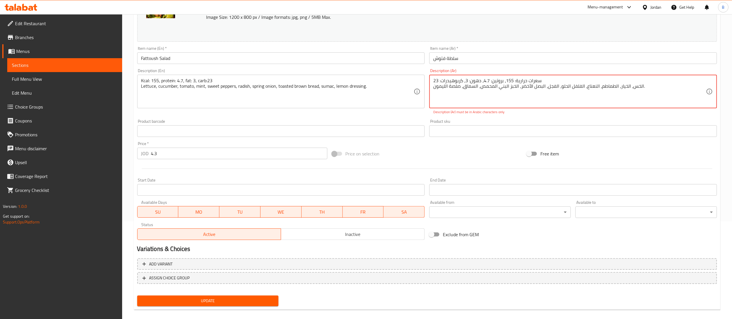
click at [228, 301] on span "Update" at bounding box center [208, 300] width 132 height 7
drag, startPoint x: 652, startPoint y: 88, endPoint x: 458, endPoint y: 90, distance: 194.3
click at [458, 90] on textarea "سعرات حرارية: 155، بروتين: 4.7، دهون: 3، كربوهيدرات: 23 الخس، الخيار، الطماطم، …" at bounding box center [569, 92] width 273 height 28
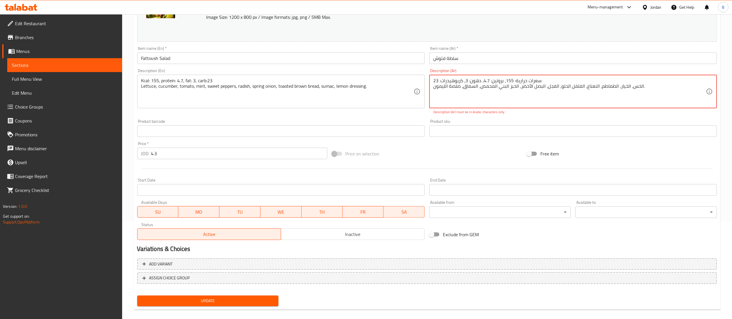
click at [459, 89] on textarea "سعرات حرارية: 155، بروتين: 4.7، دهون: 3، كربوهيدرات: 23 الخس، الخيار، الطماطم، …" at bounding box center [569, 92] width 273 height 28
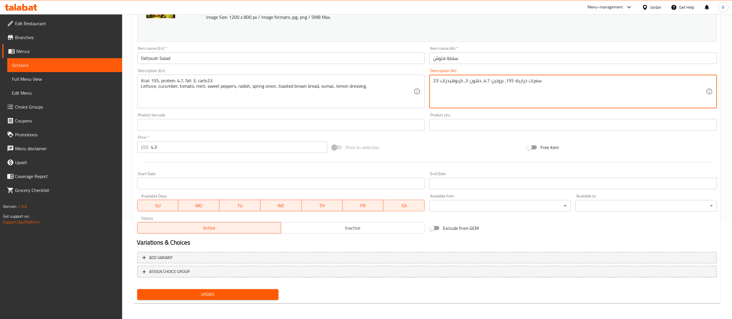
type textarea "سعرات حرارية: 155، بروتين: 4.7، دهون: 3، كربوهيدرات: 23"
click at [246, 294] on span "Update" at bounding box center [208, 294] width 132 height 7
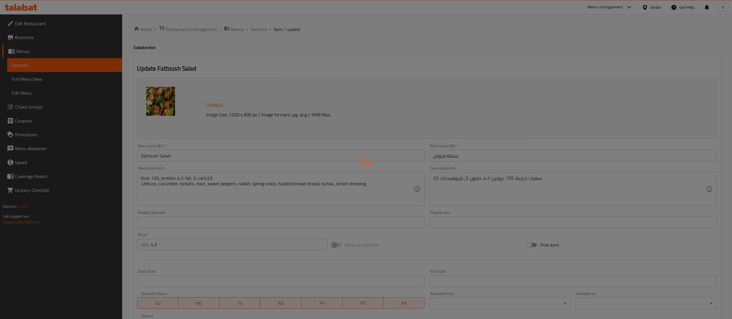
scroll to position [0, 0]
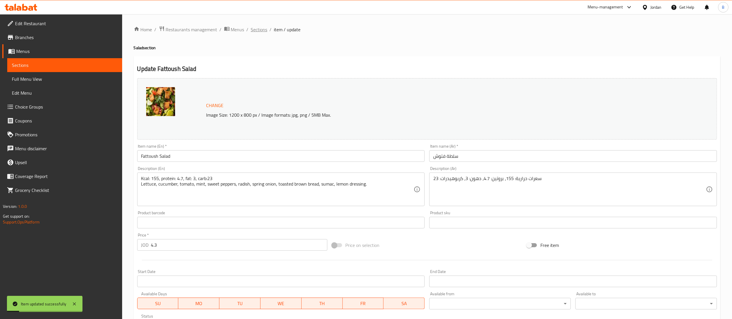
click at [255, 31] on span "Sections" at bounding box center [259, 29] width 17 height 7
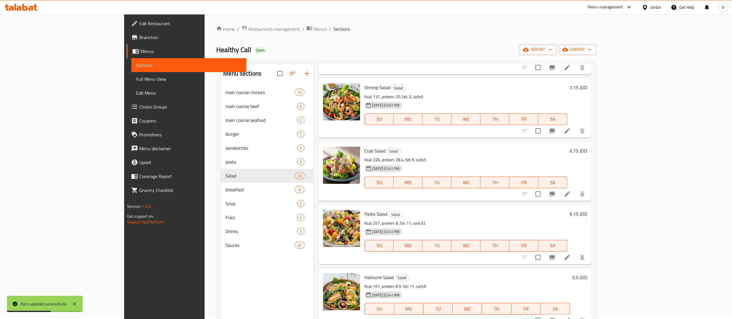
scroll to position [58, 0]
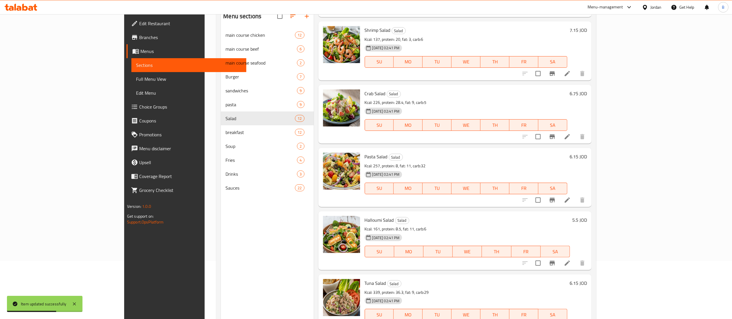
click at [570, 261] on icon at bounding box center [567, 263] width 5 height 5
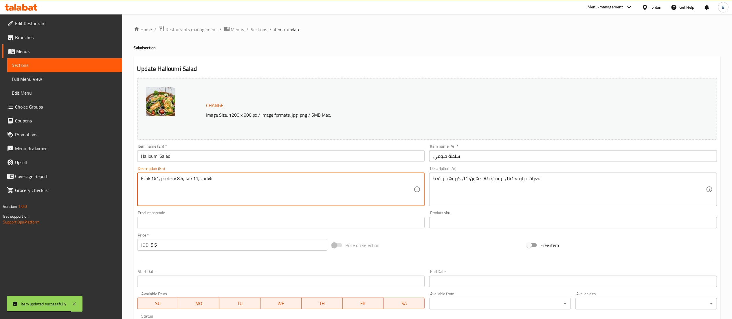
paste textarea "Grilled halloumi, rocca, lettuce, cherry tomato, baby leaves, sliced cucumber, …"
type textarea "Kcal: 161, protein: 8.5, fat: 11, carb:6 Grilled halloumi, rocca, lettuce, cher…"
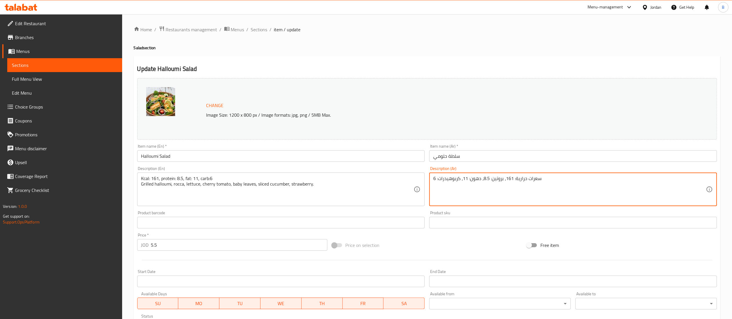
paste textarea "جبنة حلومي مشوية، جرجير، خس، طماطم كرزية، أوراق صغيرة، شرائح خيار، فراولة."
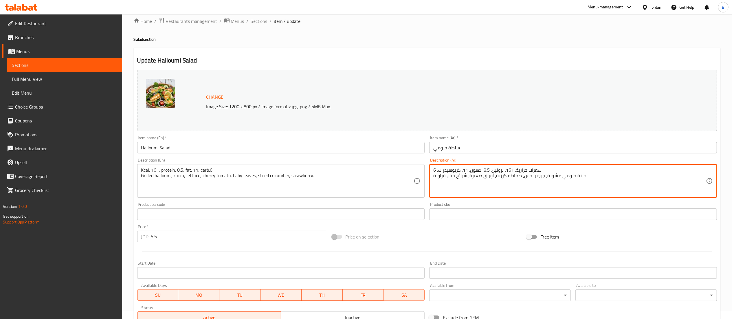
scroll to position [98, 0]
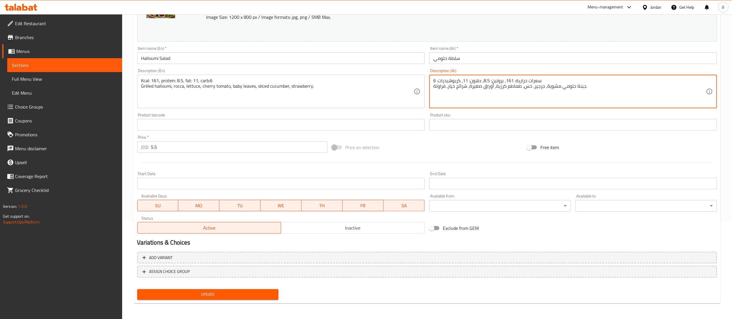
type textarea "سعرات حرارية: 161، بروتين: 8.5، دهون: 11، كربوهيدرات: 6 جبنة حلومي مشوية، جرجير…"
click at [226, 294] on span "Update" at bounding box center [208, 294] width 132 height 7
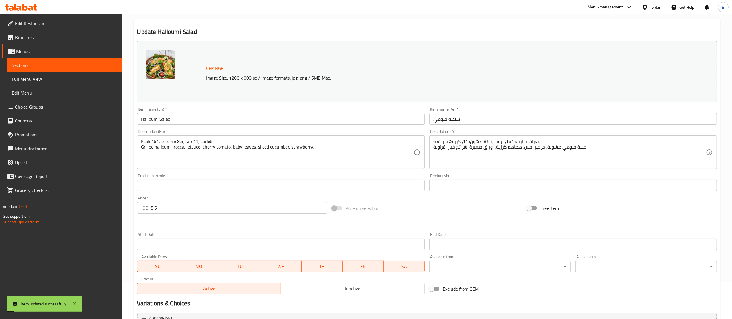
scroll to position [0, 0]
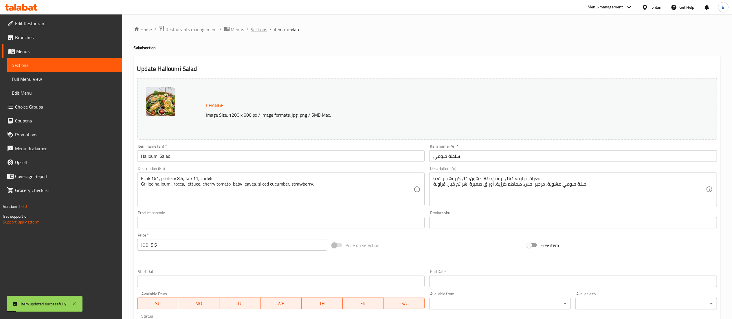
click at [251, 26] on span "Sections" at bounding box center [259, 29] width 17 height 7
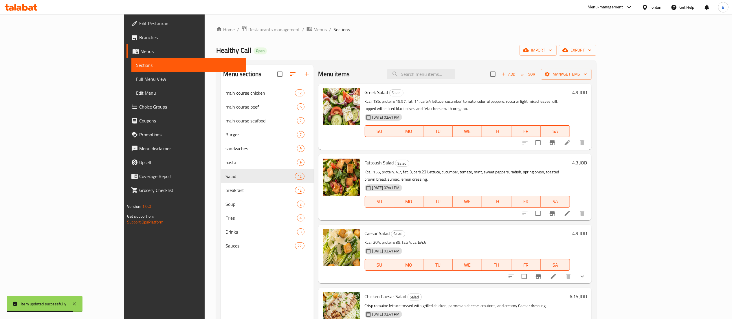
click at [489, 83] on div "Menu items Add Sort Manage items" at bounding box center [455, 74] width 274 height 19
click at [455, 76] on input "search" at bounding box center [421, 74] width 68 height 10
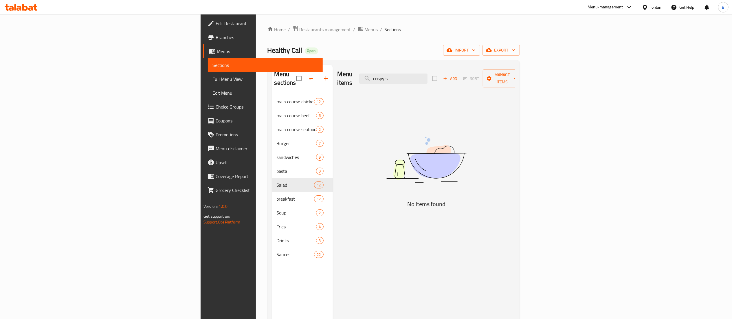
type input "crispy s"
drag, startPoint x: 467, startPoint y: 75, endPoint x: 179, endPoint y: 125, distance: 292.6
click at [338, 76] on div "Menu items crispy s Add Sort Manage items" at bounding box center [427, 79] width 178 height 28
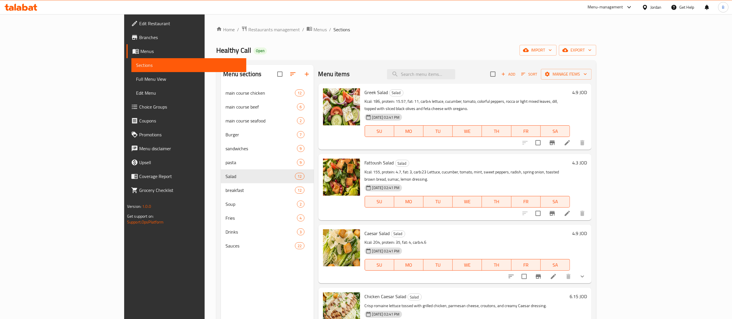
click at [562, 271] on li at bounding box center [553, 276] width 16 height 10
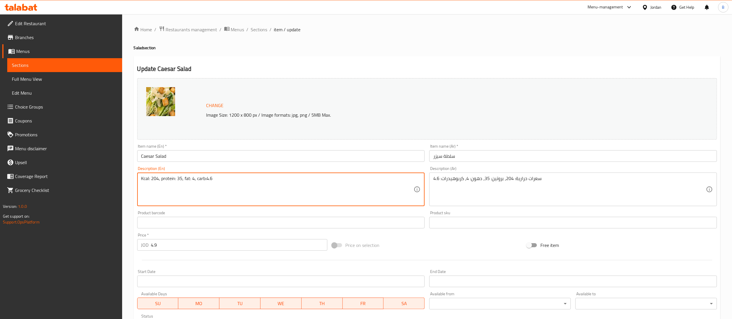
paste textarea "Caesar sauce, lettuce, toasted brown bread, topped with Parmesan."
type textarea "Kcal: 204, protein: 35, fat: 4, carb:4.6 Caesar sauce, lettuce, toasted brown b…"
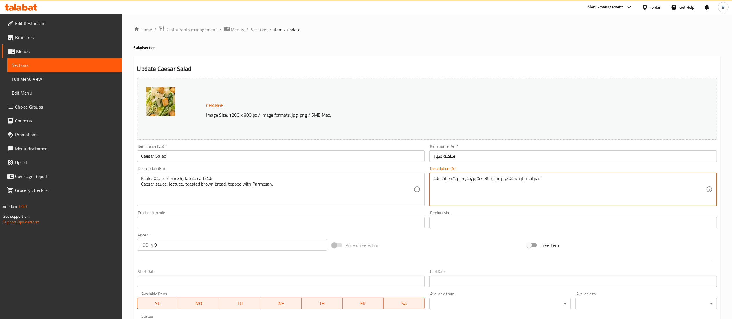
paste textarea "صلصة سيزر، خس، خبز أسمر محمص، ومغطى بالبارميزان."
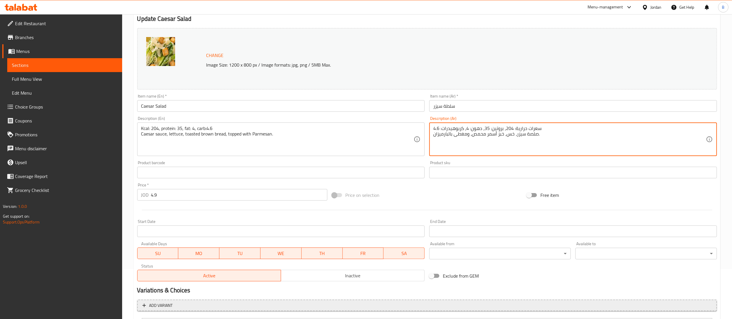
scroll to position [108, 0]
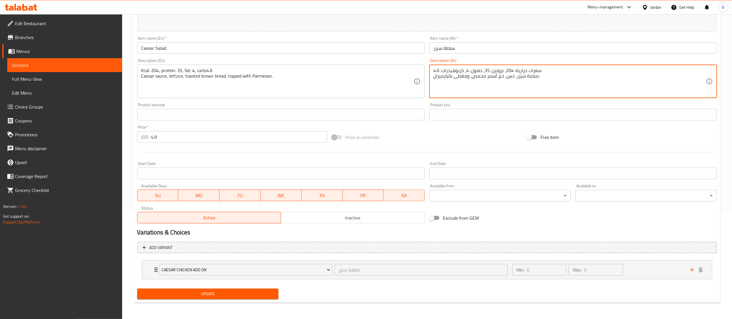
type textarea "سعرات حرارية: 204، بروتين: 35، دهون: 4، كربوهيدرات: 4.6 صلصة سيزر، خس، خبز أسمر…"
click at [249, 295] on span "Update" at bounding box center [208, 293] width 132 height 7
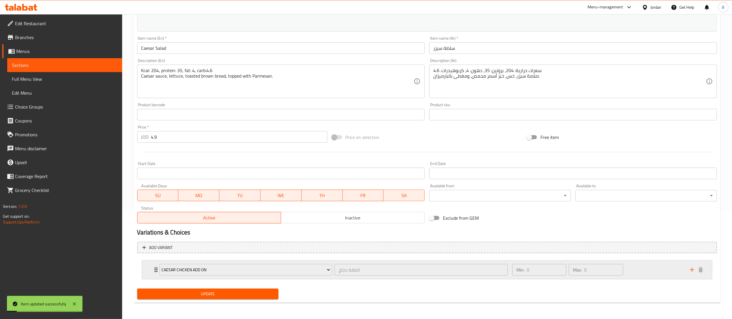
click at [639, 265] on div "Min: 0 ​ Max: 0 ​" at bounding box center [598, 270] width 178 height 19
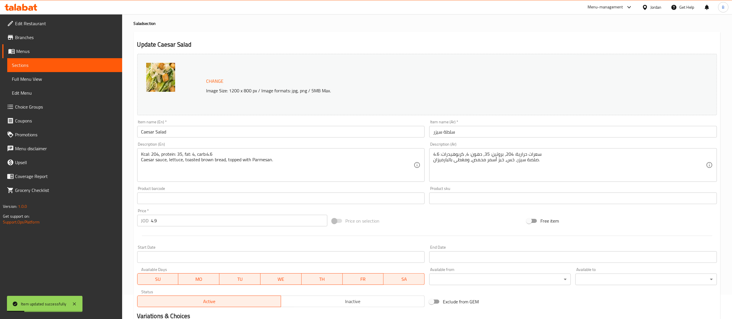
scroll to position [0, 0]
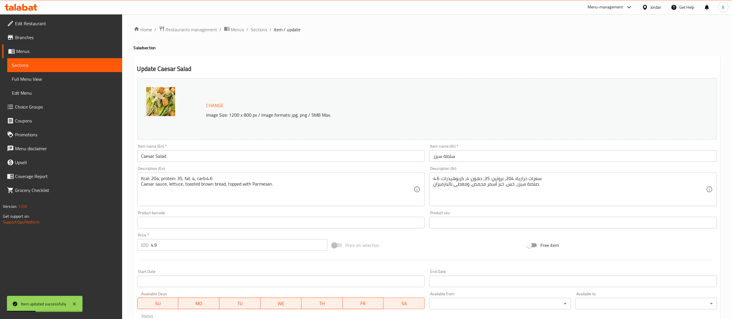
drag, startPoint x: 255, startPoint y: 29, endPoint x: 301, endPoint y: 58, distance: 54.6
click at [255, 29] on span "Sections" at bounding box center [259, 29] width 17 height 7
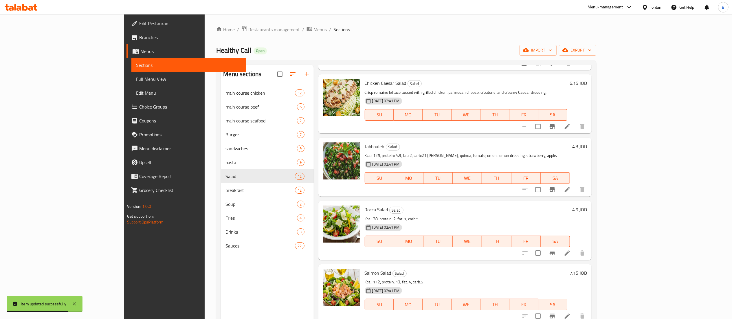
scroll to position [232, 0]
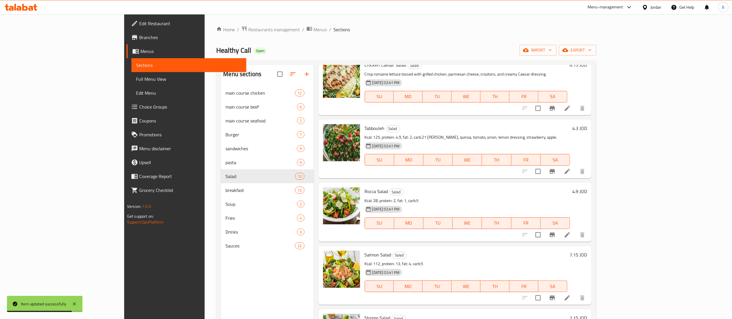
click at [576, 230] on li at bounding box center [567, 235] width 16 height 10
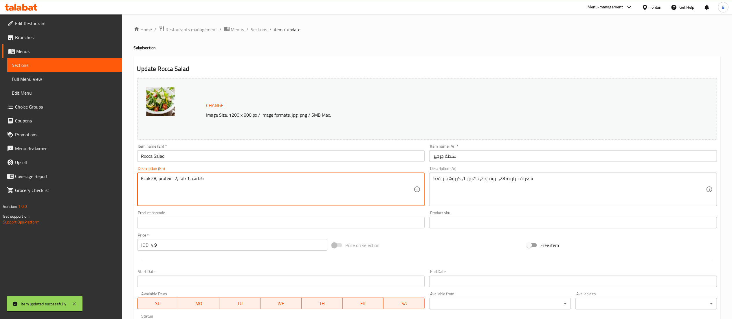
paste textarea "Rocca, tomato, mushroom, onion, Parmesan, sumac, sundried tomato, Balsamic dres…"
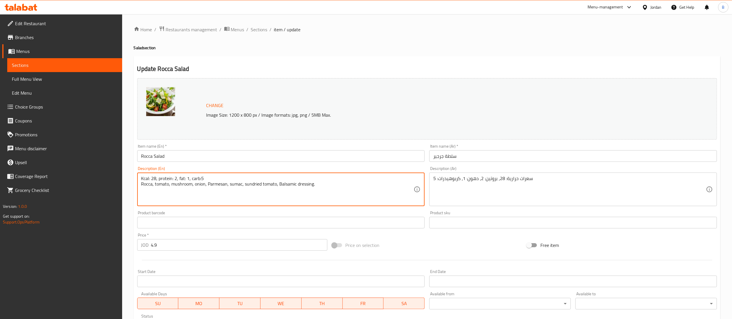
type textarea "Kcal: 28, protein: 2, fat: 1, carb:5 Rocca, tomato, mushroom, onion, Parmesan, …"
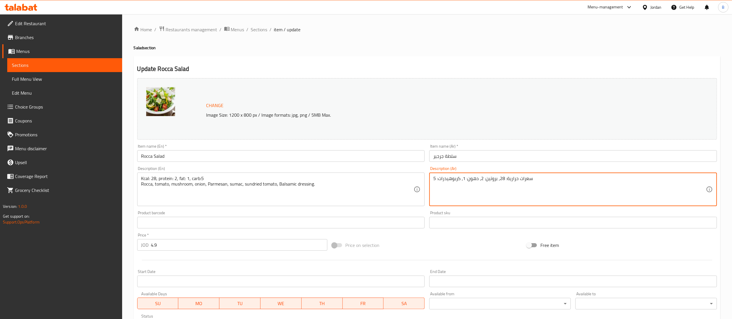
paste textarea "جرجير، طماطم، مشروم، بصل، بارميزان، سماق، طماطم مجففة، صلصة بلسميك."
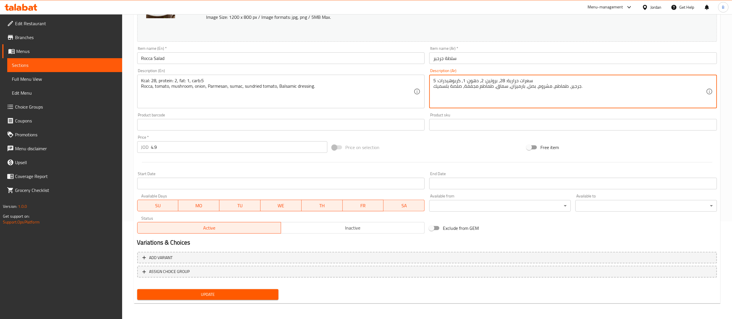
type textarea "سعرات حرارية: 28، بروتين: 2، دهون: 1، كربوهيدرات: 5 جرجير، طماطم، مشروم، بصل، ب…"
click at [257, 286] on div "Add variant ASSIGN CHOICE GROUP" at bounding box center [427, 269] width 585 height 38
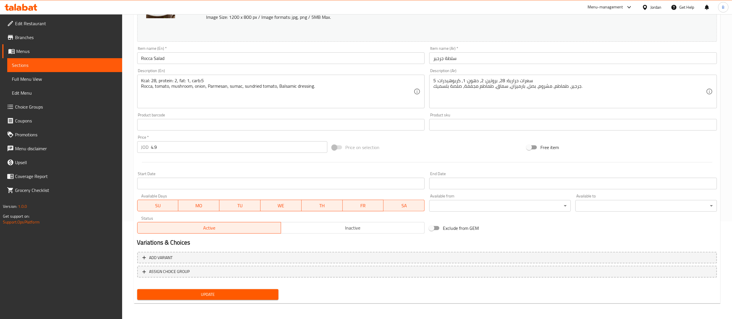
click at [257, 289] on button "Update" at bounding box center [208, 294] width 142 height 11
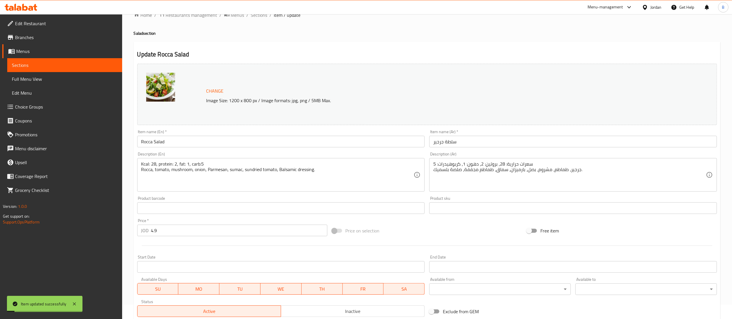
scroll to position [0, 0]
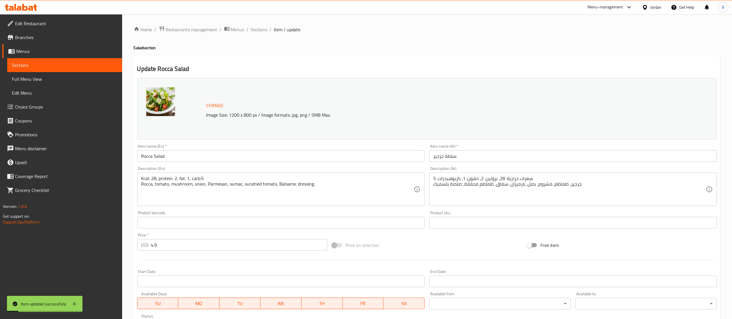
drag, startPoint x: 251, startPoint y: 29, endPoint x: 271, endPoint y: 34, distance: 20.8
click at [251, 29] on span "Sections" at bounding box center [259, 29] width 17 height 7
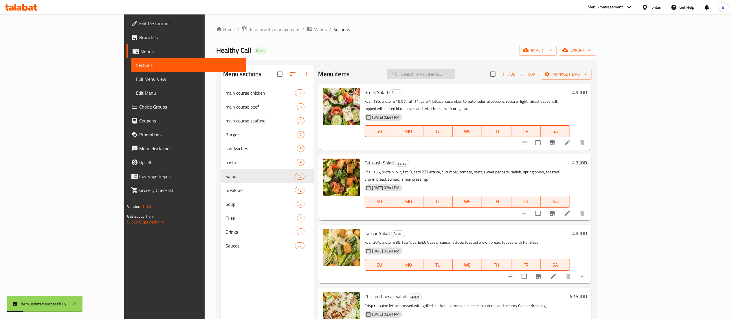
click at [455, 75] on input "search" at bounding box center [421, 74] width 68 height 10
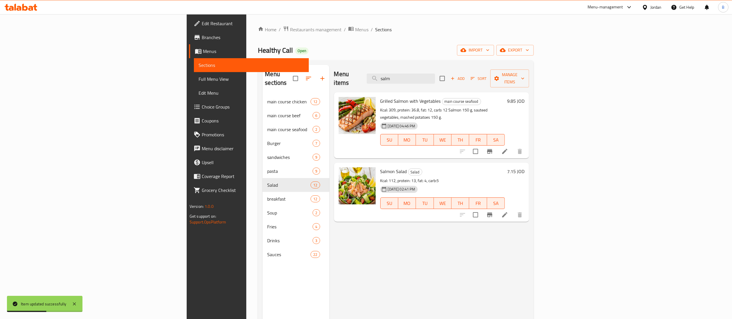
type input "salmo"
click at [513, 210] on li at bounding box center [505, 215] width 16 height 10
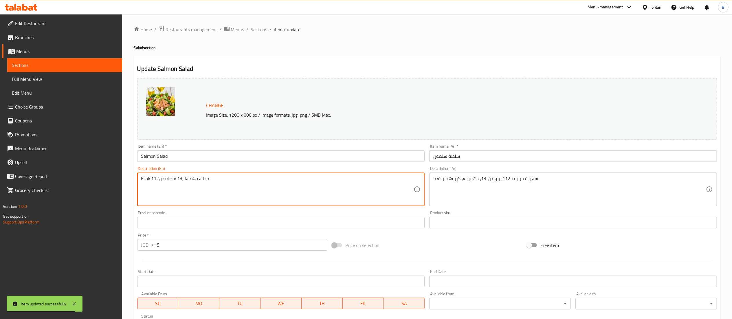
paste textarea "150g grilled salmon, spinach, cherry tomato, onion, cucumber, zucchini, lemon, …"
type textarea "Kcal: 112, protein: 13, fat: 4, carb:5 150g grilled salmon, spinach, cherry tom…"
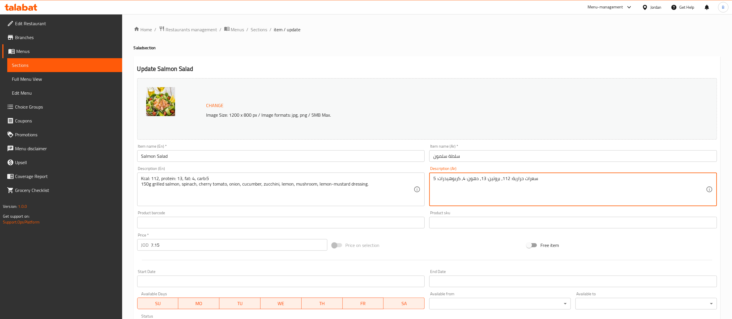
paste textarea "150 جرام من سمك السلمون المشوي، السبانخ، الطماطم الكرزية، البصل، الخيار، الكوسة…"
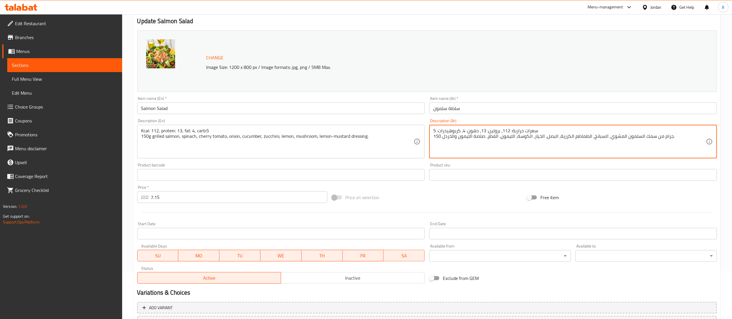
scroll to position [98, 0]
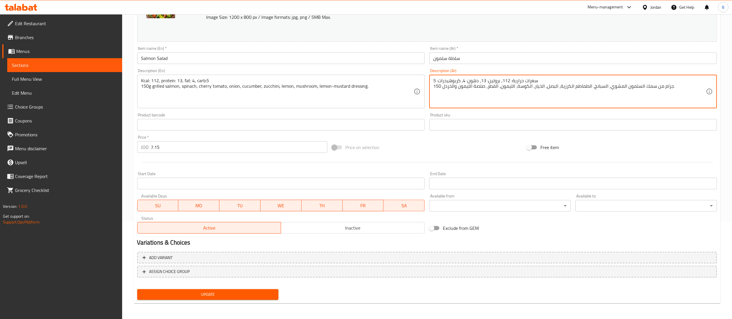
type textarea "سعرات حرارية: 112، بروتين: 13، دهون: 4، كربوهيدرات: 5 150 جرام من سمك السلمون ا…"
click at [221, 294] on span "Update" at bounding box center [208, 294] width 132 height 7
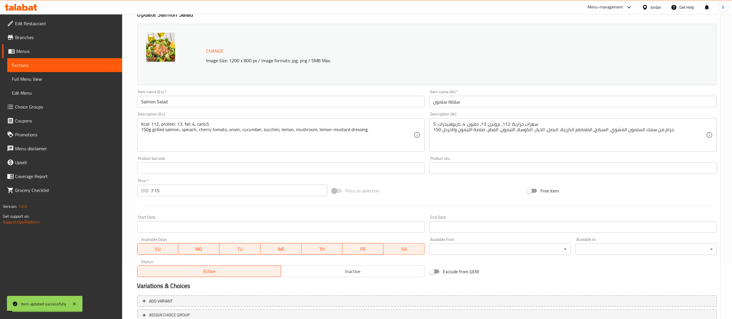
scroll to position [0, 0]
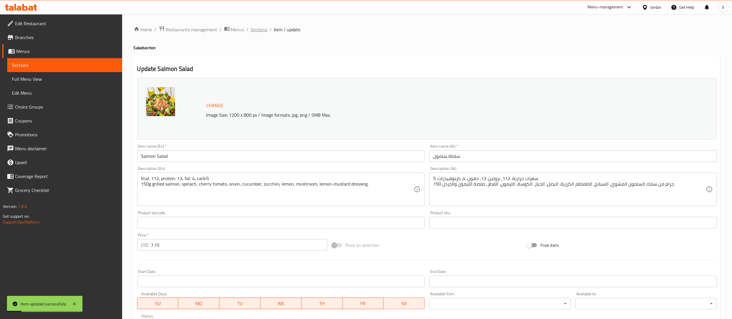
click at [263, 31] on span "Sections" at bounding box center [259, 29] width 17 height 7
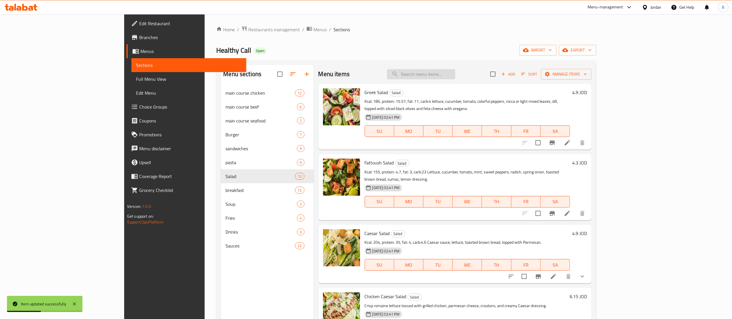
click at [455, 75] on input "search" at bounding box center [421, 74] width 68 height 10
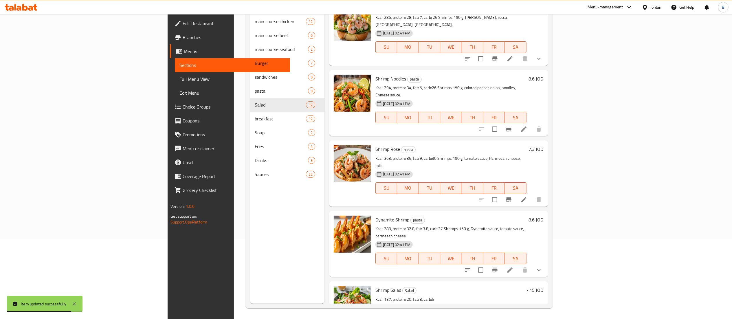
scroll to position [81, 0]
type input "shrim"
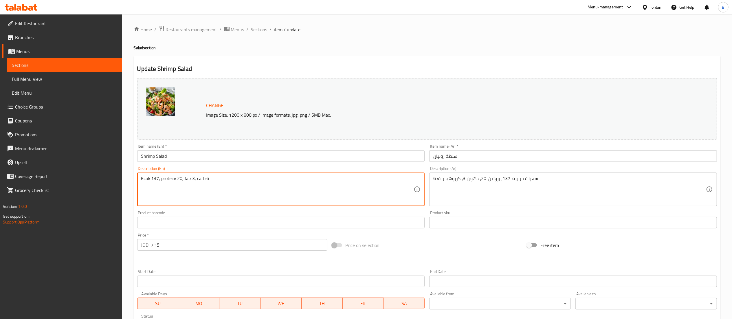
paste textarea "Shrimps, Lettuce, spinach, cherry tomato, spring onion, colorful peppers, grate…"
type textarea "Kcal: 137, protein: 20, fat: 3, carb:6 Shrimps, Lettuce, spinach, cherry tomato…"
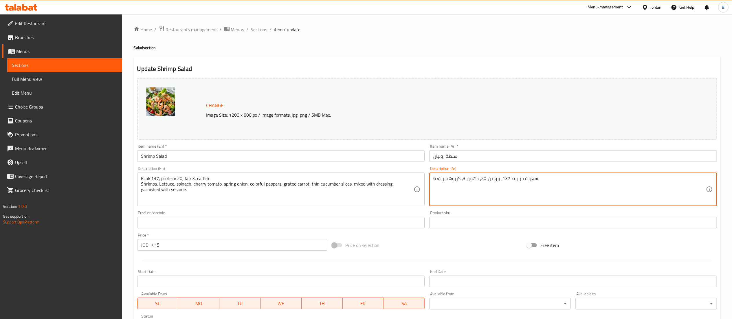
paste textarea "روبيان، خس، سبانخ، طماطم كرزية، بصل أخضر، فلفل ملون، جزر مبشور، شرائح خيار رقيق…"
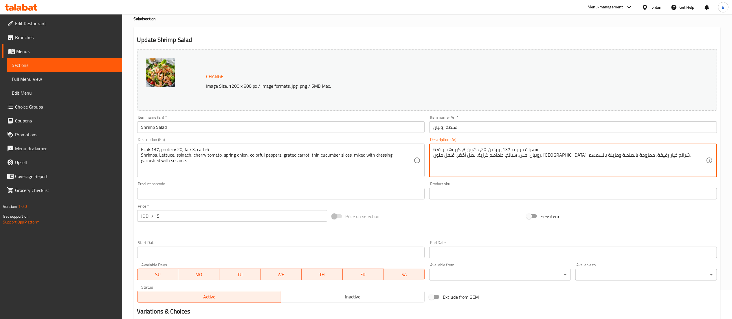
scroll to position [98, 0]
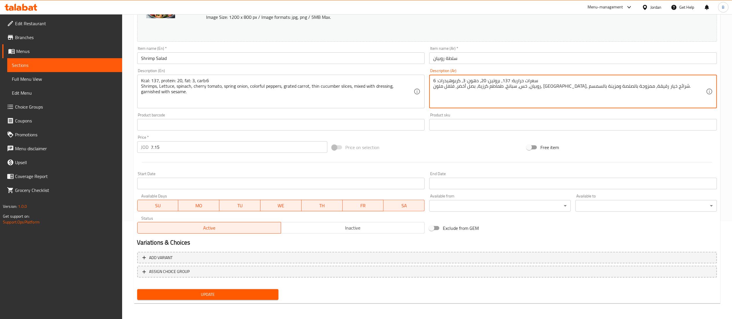
type textarea "سعرات حرارية: 137، بروتين: 20، دهون: 3، كربوهيدرات: 6 روبيان، خس، سبانخ، طماطم …"
click at [242, 296] on span "Update" at bounding box center [208, 294] width 132 height 7
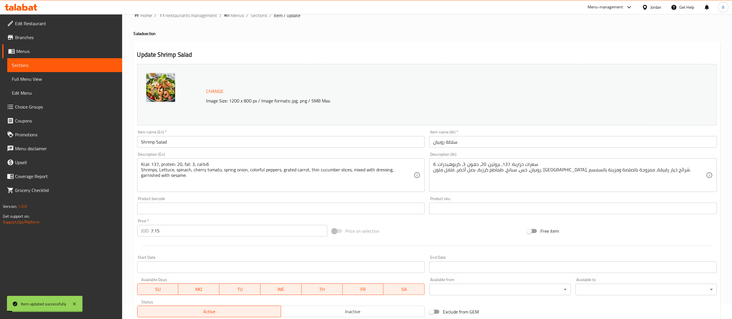
scroll to position [0, 0]
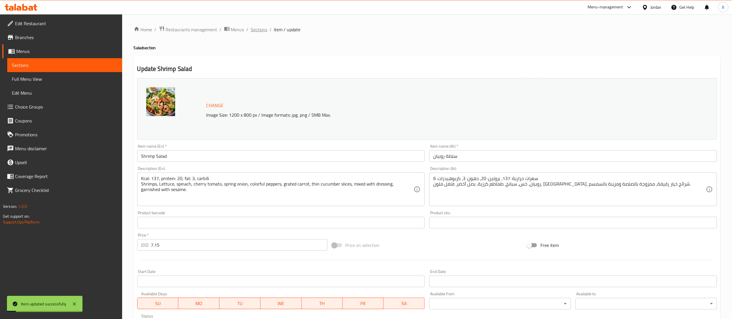
click at [251, 30] on span "Sections" at bounding box center [259, 29] width 17 height 7
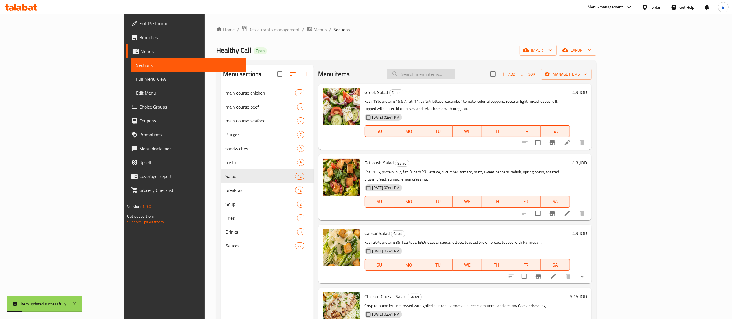
click at [441, 72] on input "search" at bounding box center [421, 74] width 68 height 10
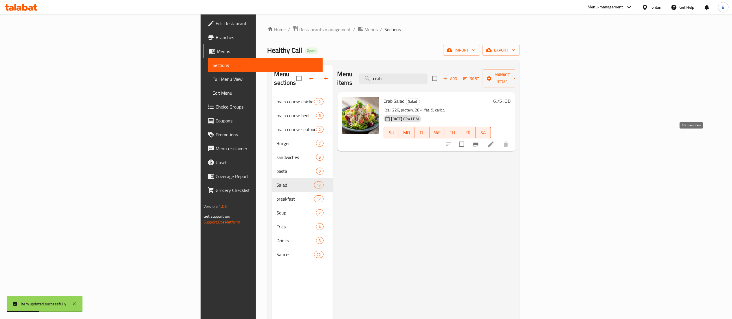
type input "crab"
click at [495, 141] on icon at bounding box center [491, 144] width 7 height 7
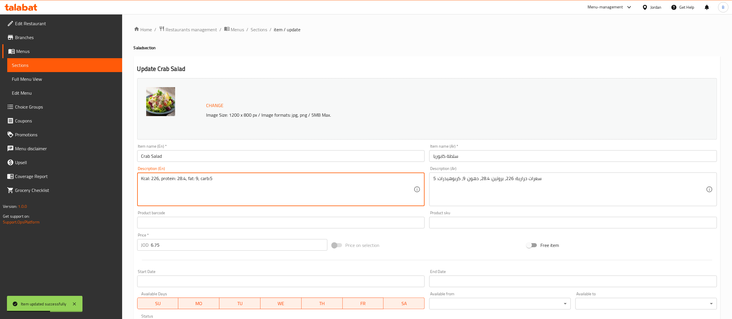
paste textarea "Lettuce, spinach, cherry tomato, spring onion, colorful peppers, grated carrot,…"
type textarea "Kcal: 226, protein: 28.4, fat: 9, carb:5 Lettuce, spinach, cherry tomato, sprin…"
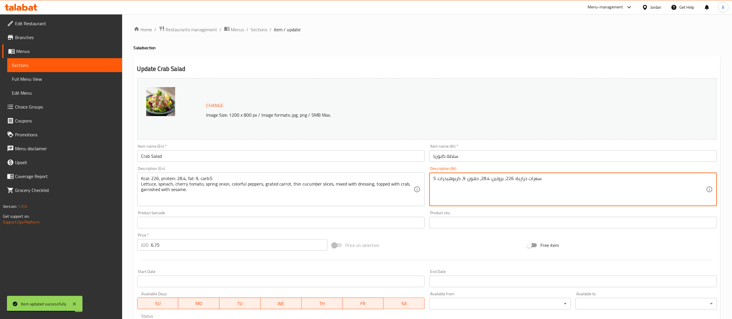
paste textarea "الخس، السبانخ، الطماطم الكرزية، البصل الأخضر، الفلفل الملون، الجزر المبشور، شرا…"
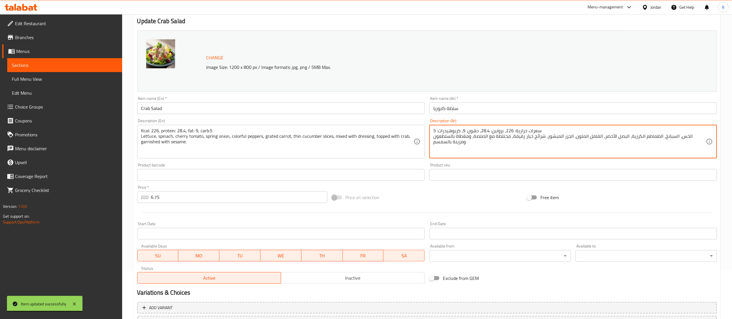
scroll to position [98, 0]
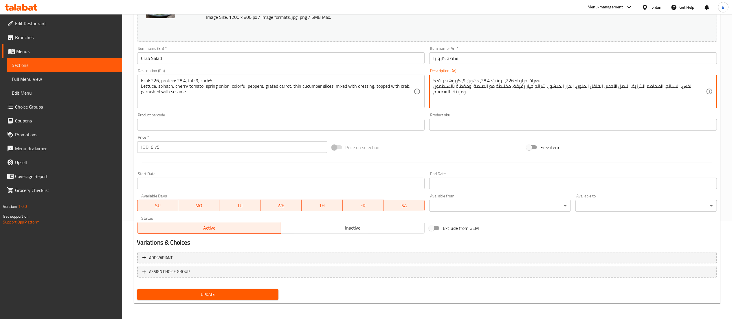
type textarea "سعرات حرارية: 226، بروتين: 28.4، دهون: 9، كربوهيدرات: 5 الخس، السبانخ، الطماطم …"
click at [236, 293] on span "Update" at bounding box center [208, 294] width 132 height 7
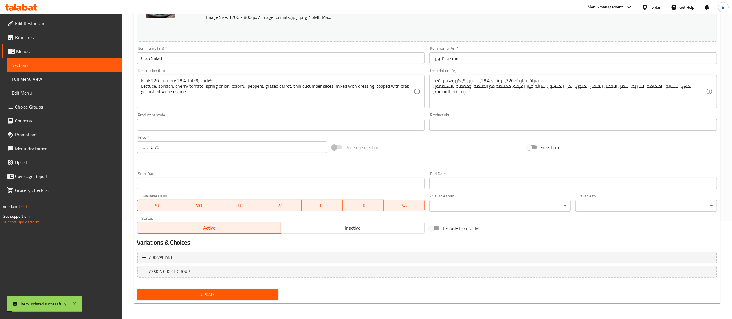
scroll to position [0, 0]
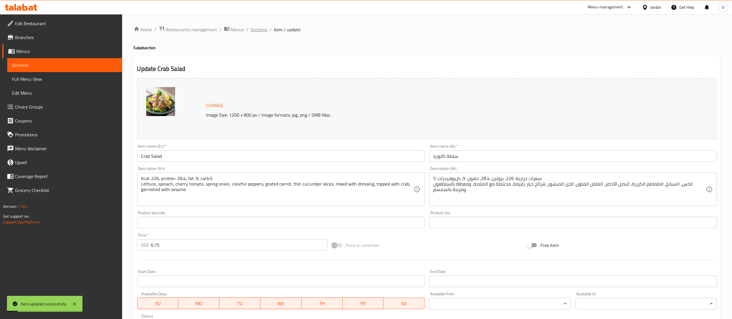
click at [253, 29] on span "Sections" at bounding box center [259, 29] width 17 height 7
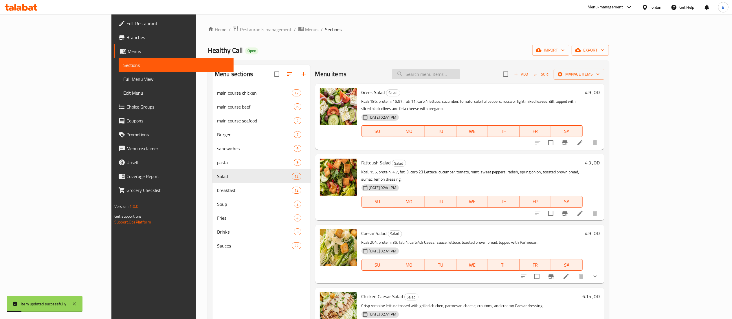
drag, startPoint x: 488, startPoint y: 73, endPoint x: 483, endPoint y: 75, distance: 5.1
click at [460, 72] on input "search" at bounding box center [426, 74] width 68 height 10
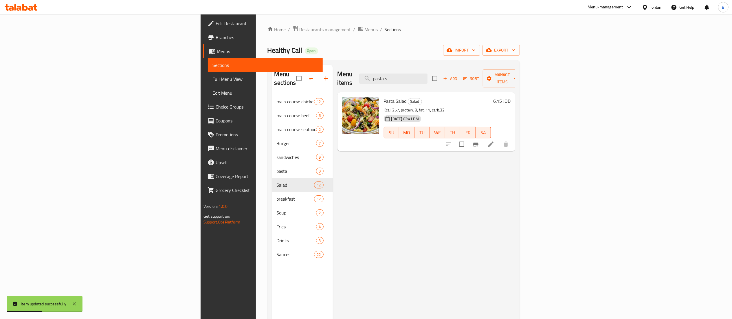
type input "pasta s"
click at [499, 139] on li at bounding box center [491, 144] width 16 height 10
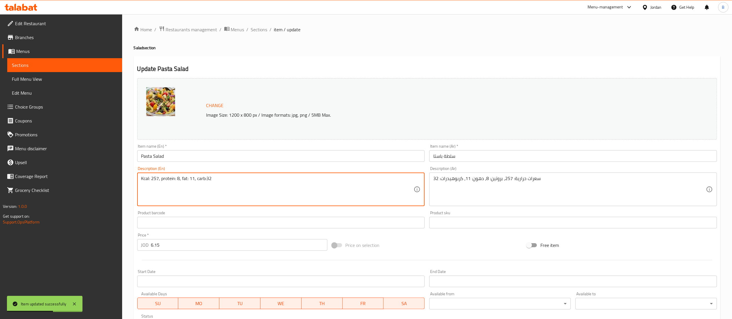
paste textarea "Pasta, lettuce, bell pepper, cherry tomato, cucumber, spring onion, corn, carro…"
type textarea "Kcal: 257, protein: 8, fat: 11, carb:32 Pasta, lettuce, bell pepper, cherry tom…"
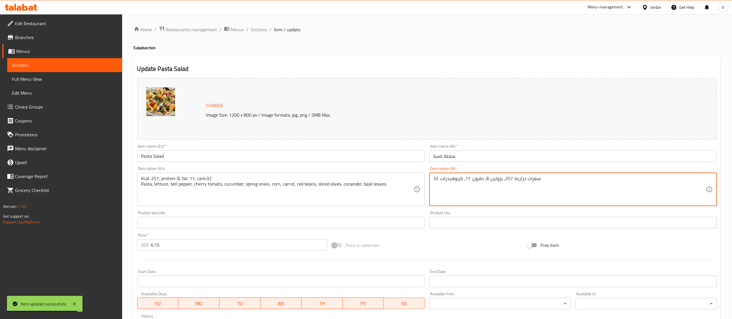
paste textarea "المعكرونة، الخس، الفلفل الحلو، الطماطم الكرزية، الخيار، البصل الأخضر، الذرة، ال…"
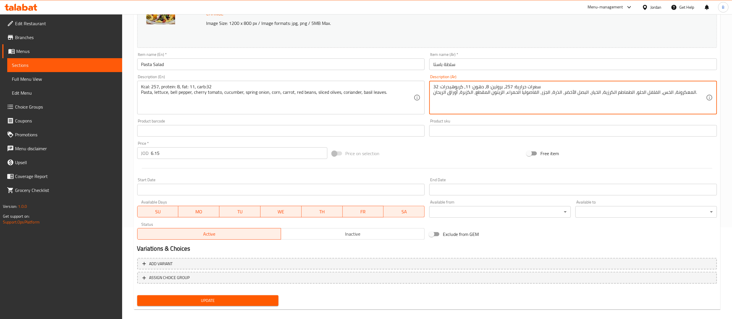
scroll to position [98, 0]
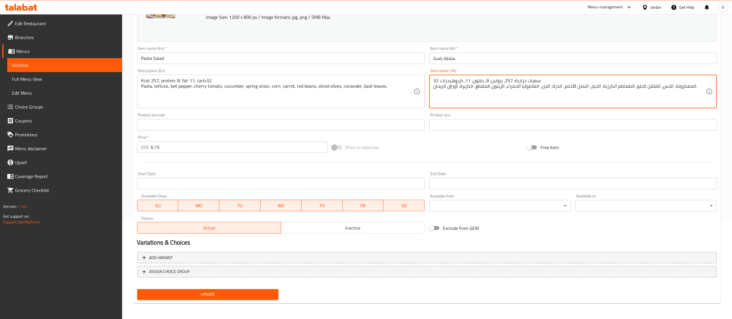
type textarea "سعرات حرارية: 257، بروتين: 8، دهون: 11، كربوهيدرات: 32 المعكرونة، الخس، الفلفل …"
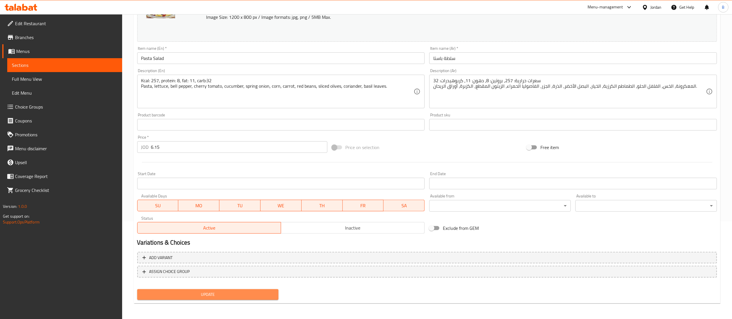
click at [246, 296] on span "Update" at bounding box center [208, 294] width 132 height 7
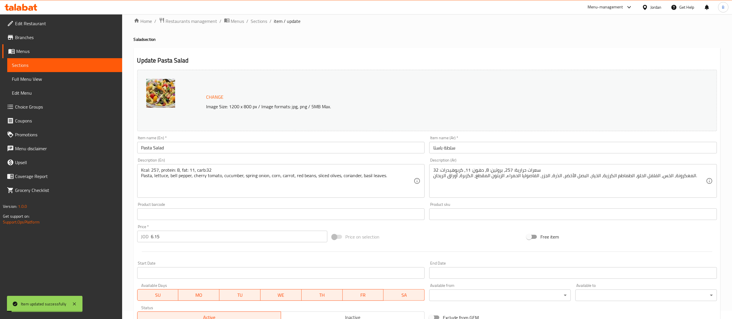
scroll to position [0, 0]
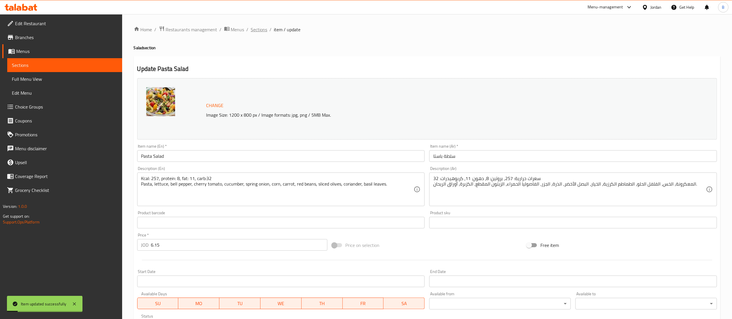
click at [259, 26] on span "Sections" at bounding box center [259, 29] width 17 height 7
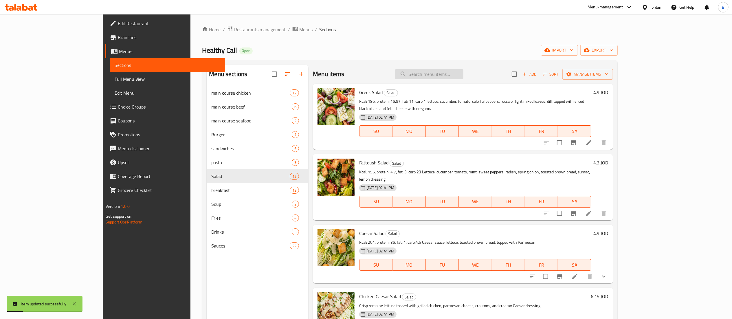
click at [464, 75] on input "search" at bounding box center [429, 74] width 68 height 10
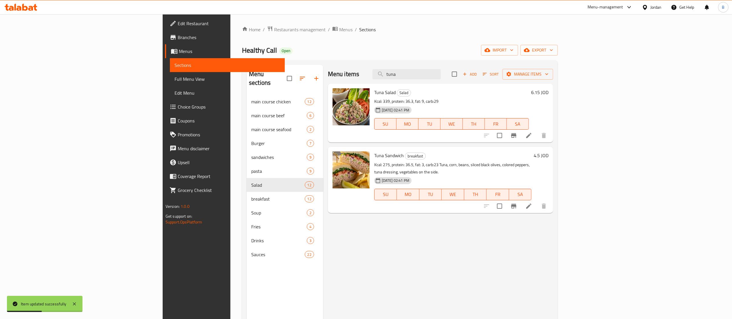
type input "tuna"
click at [517, 134] on icon "Branch-specific-item" at bounding box center [513, 135] width 7 height 7
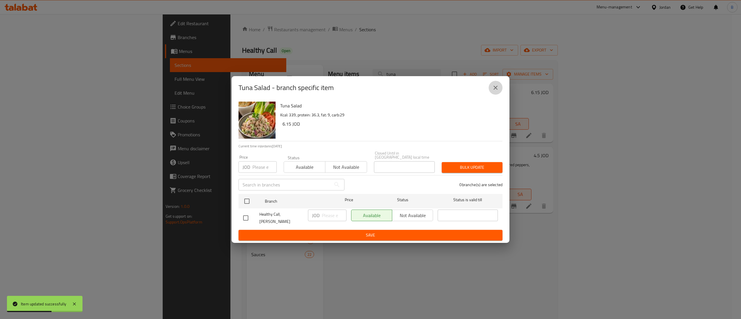
click at [493, 89] on icon "close" at bounding box center [495, 87] width 7 height 7
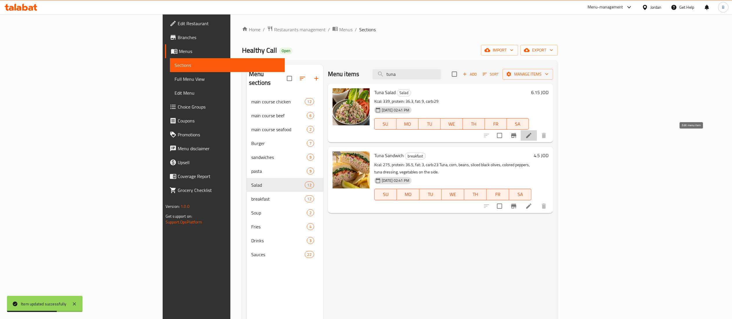
click at [532, 135] on icon at bounding box center [529, 135] width 7 height 7
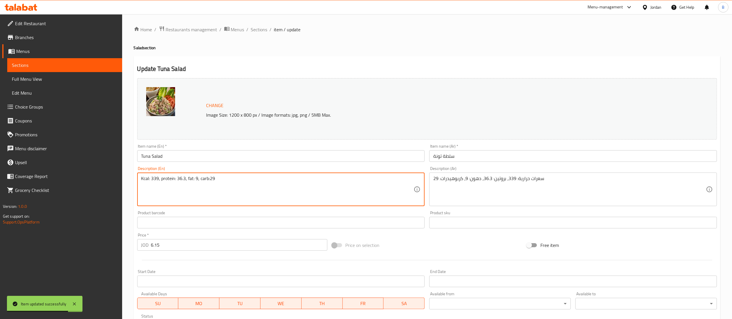
paste textarea "Tuna, lettuce, bell pepper, cherry tomato, cucumber, spring onion, corn, carrot…"
type textarea "Kcal: 339, protein: 36.3, fat: 9, carb:29 Tuna, lettuce, bell pepper, cherry to…"
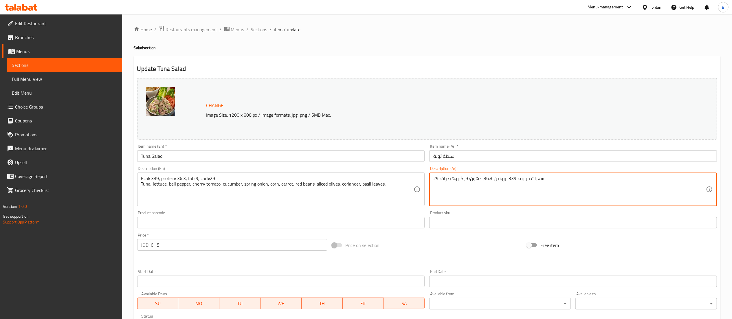
paste textarea "تونة، خس، فلفل رومي، طماطم كرزية، خيار، بصل أخضر، ذرة، جزر، فاصولياء حمراء، زيت…"
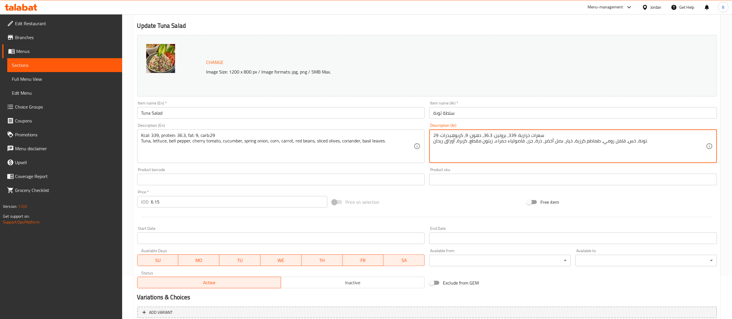
scroll to position [98, 0]
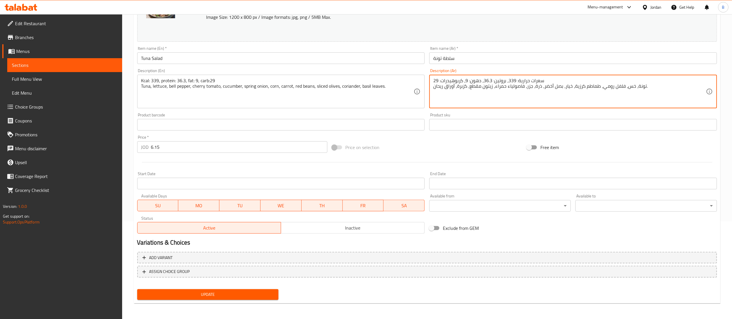
type textarea "سعرات حرارية: 339، بروتين: 36.3، دهون: 9، كربوهيدرات: 29 تونة، خس، فلفل رومي، ط…"
click at [204, 292] on span "Update" at bounding box center [208, 294] width 132 height 7
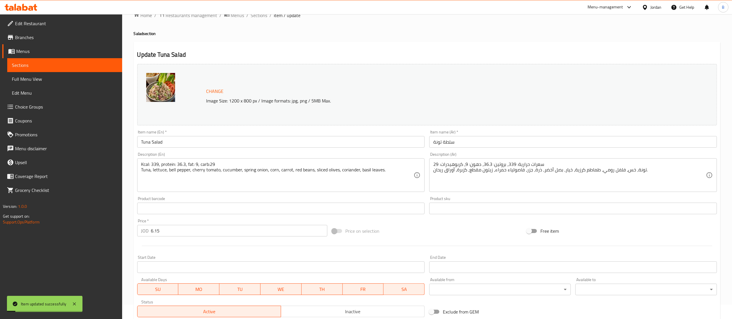
scroll to position [0, 0]
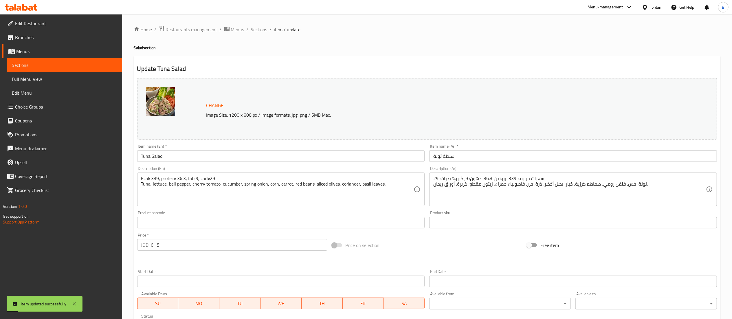
drag, startPoint x: 262, startPoint y: 30, endPoint x: 257, endPoint y: 42, distance: 12.9
click at [262, 30] on span "Sections" at bounding box center [259, 29] width 17 height 7
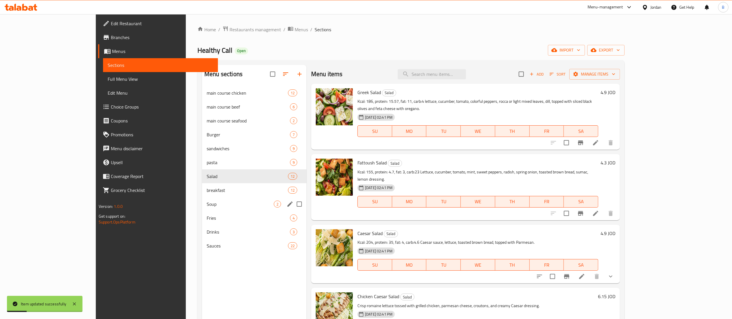
click at [207, 204] on span "Soup" at bounding box center [240, 204] width 67 height 7
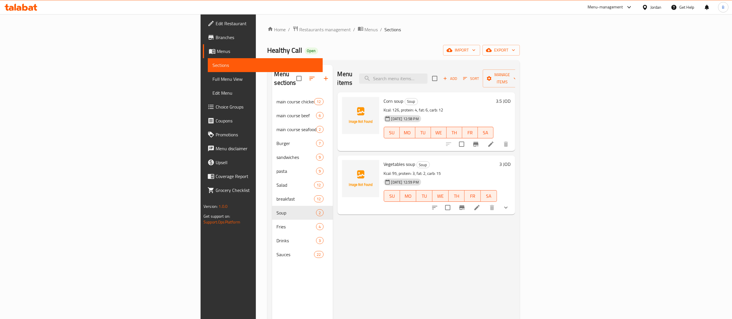
click at [22, 7] on icon at bounding box center [21, 7] width 33 height 7
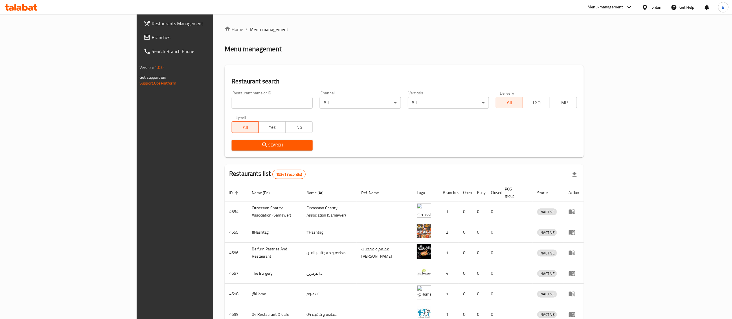
click at [232, 98] on input "search" at bounding box center [272, 103] width 81 height 12
paste input "702614"
type input "702614"
click button "Search" at bounding box center [272, 145] width 81 height 11
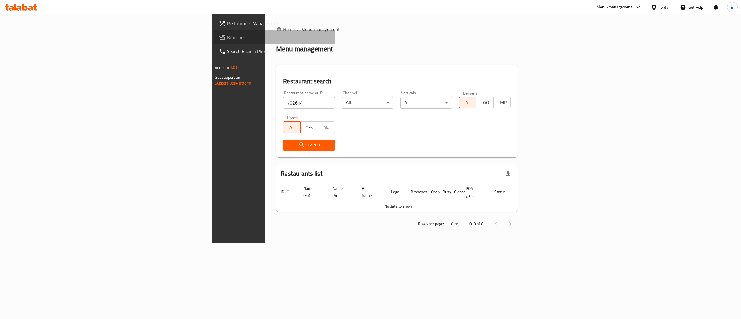
click at [227, 39] on span "Branches" at bounding box center [279, 37] width 104 height 7
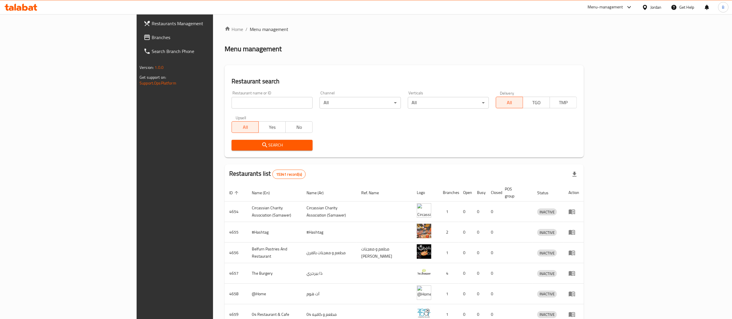
click at [14, 9] on icon at bounding box center [15, 7] width 2 height 7
